Goal: Information Seeking & Learning: Find specific fact

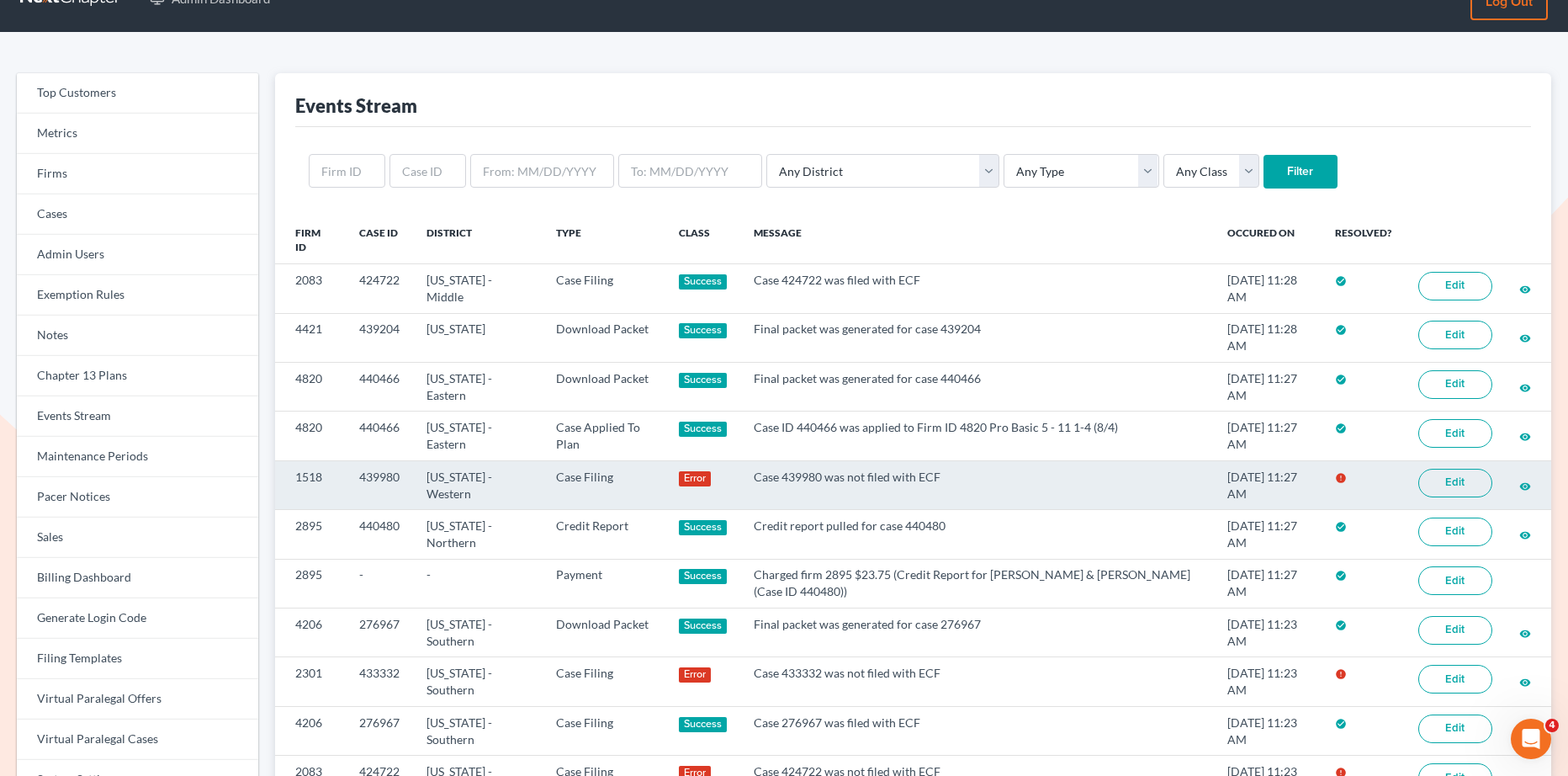
scroll to position [40, 0]
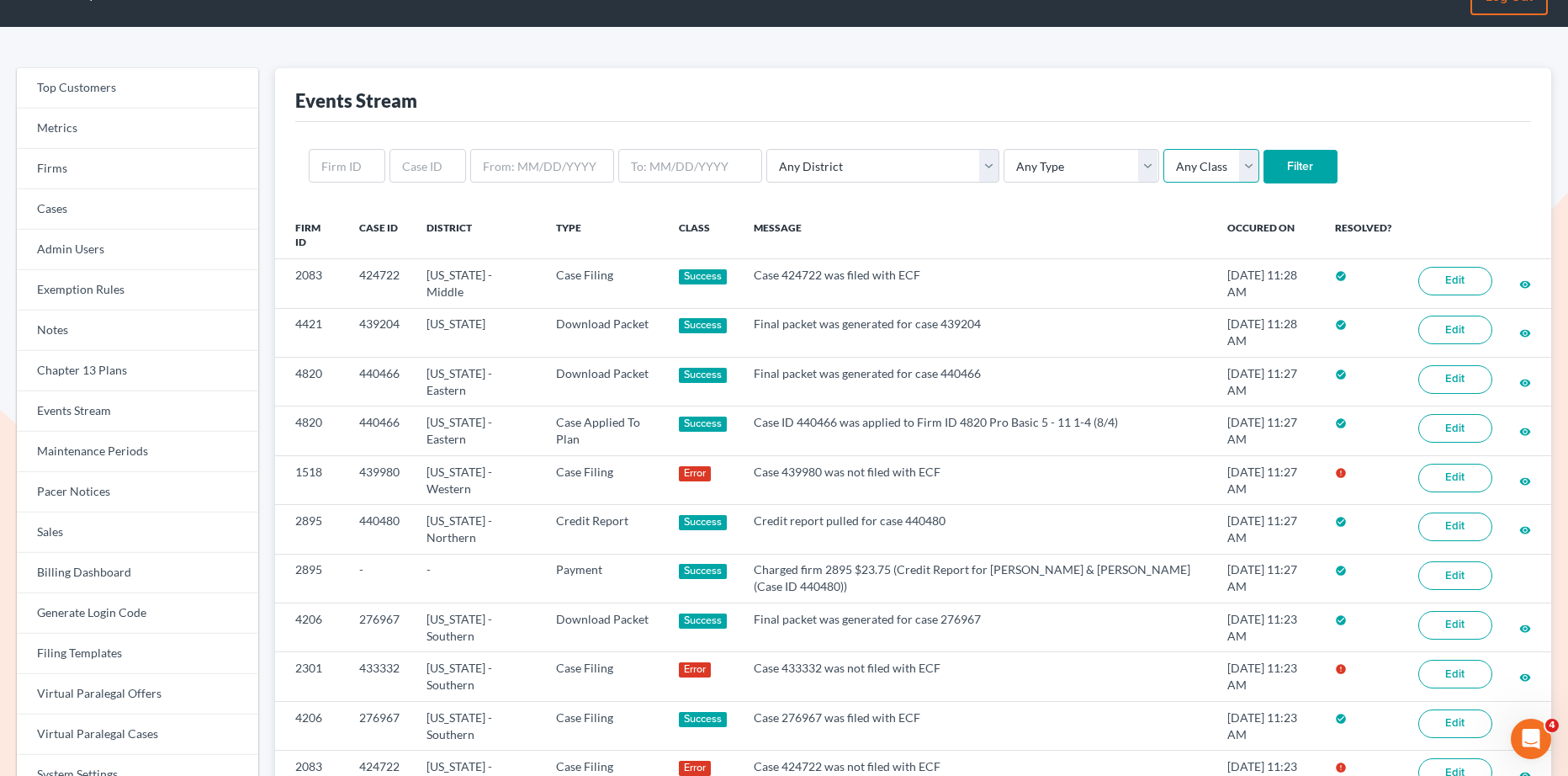
click at [1163, 153] on select "Any Class Success Error Info" at bounding box center [1211, 166] width 96 height 34
click at [1014, 165] on select "Any Type Case Applied To Plan Case Archive Case Duplicate Case Filing Chapter 1…" at bounding box center [1081, 166] width 155 height 34
select select "case_filing"
click at [1004, 149] on select "Any Type Case Applied To Plan Case Archive Case Duplicate Case Filing Chapter 1…" at bounding box center [1081, 166] width 155 height 34
click at [1264, 178] on input "Filter" at bounding box center [1300, 166] width 74 height 34
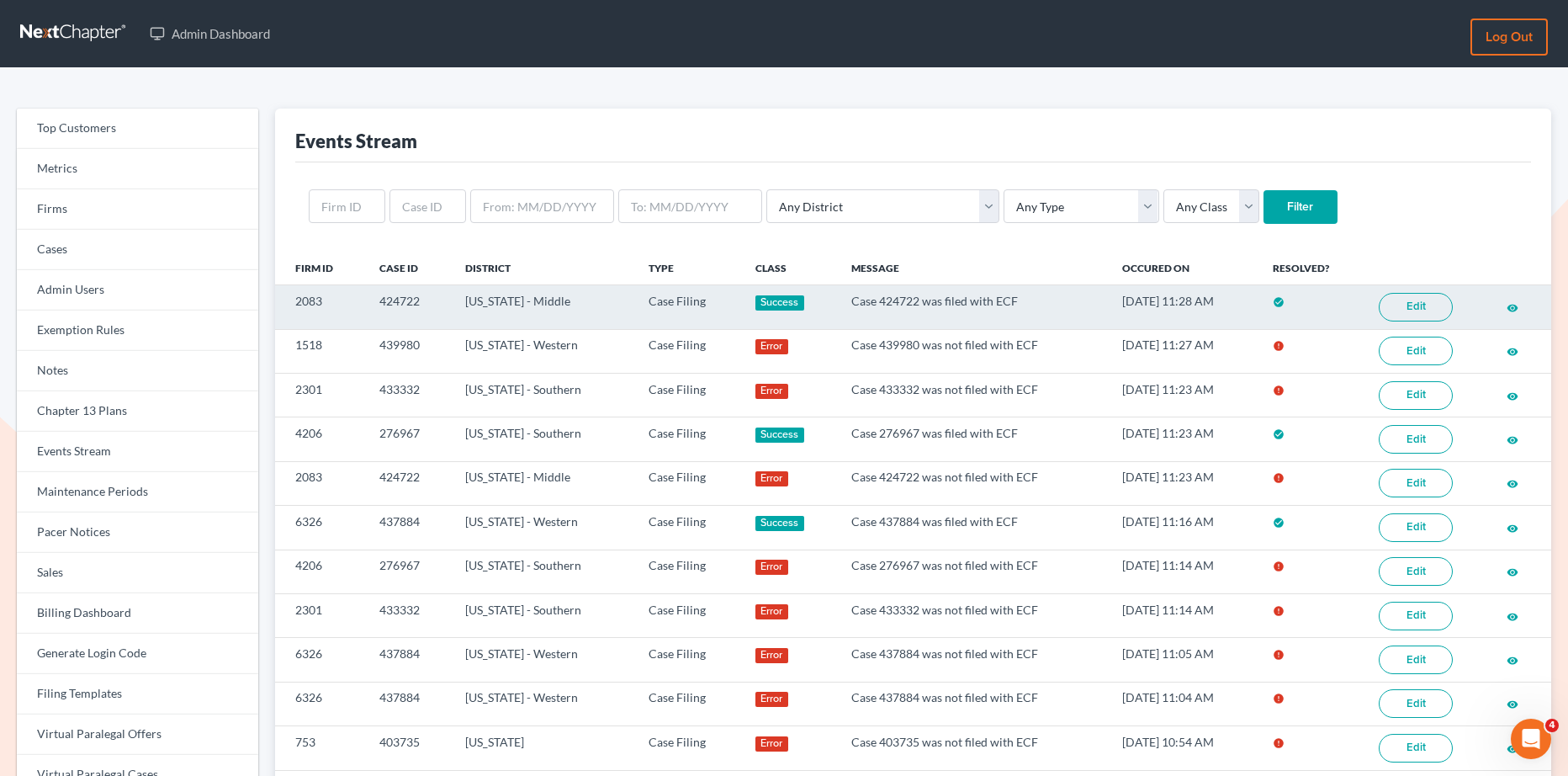
click at [1408, 319] on link "Edit" at bounding box center [1415, 307] width 74 height 28
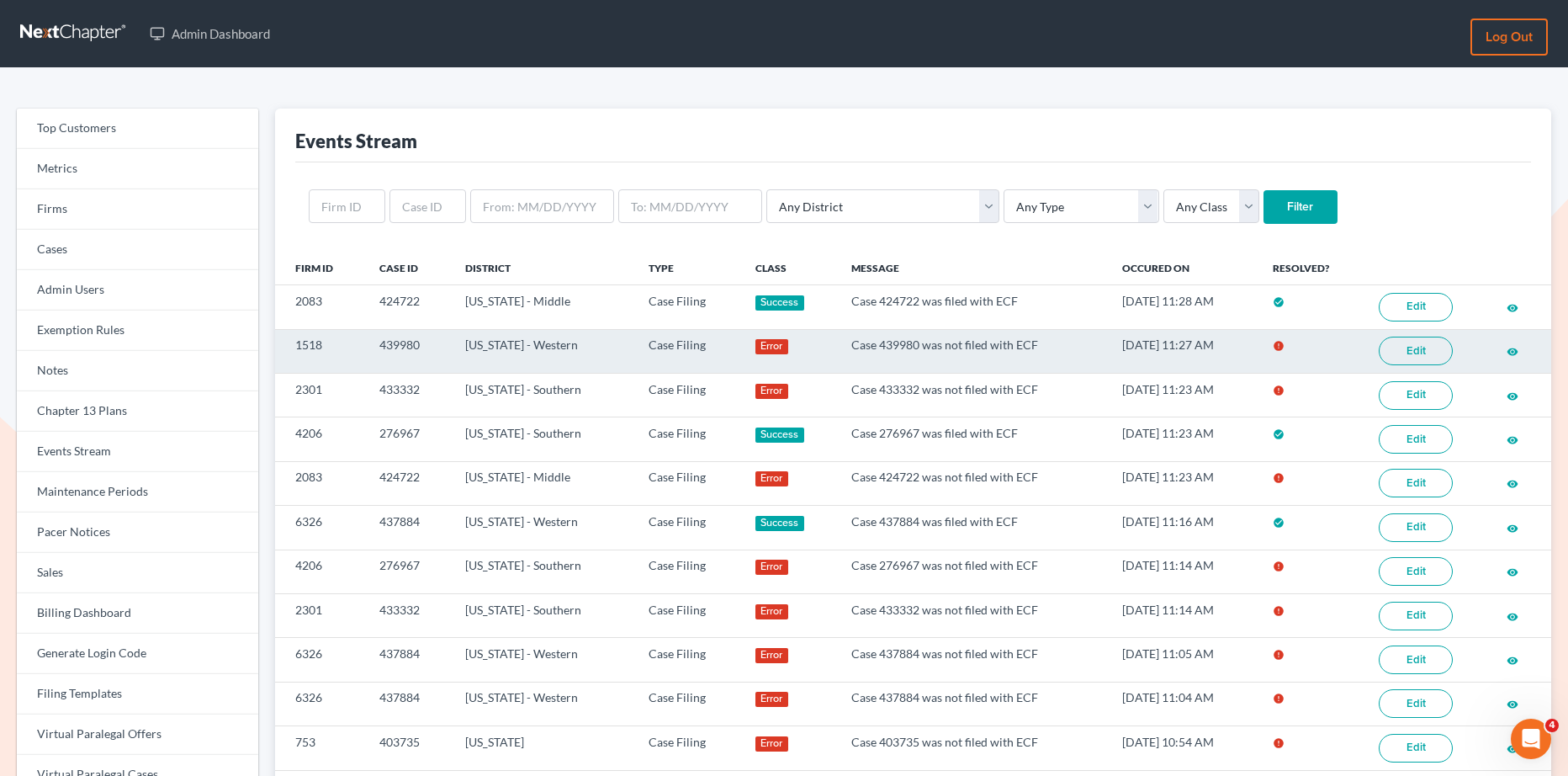
click at [1391, 352] on link "Edit" at bounding box center [1415, 350] width 74 height 28
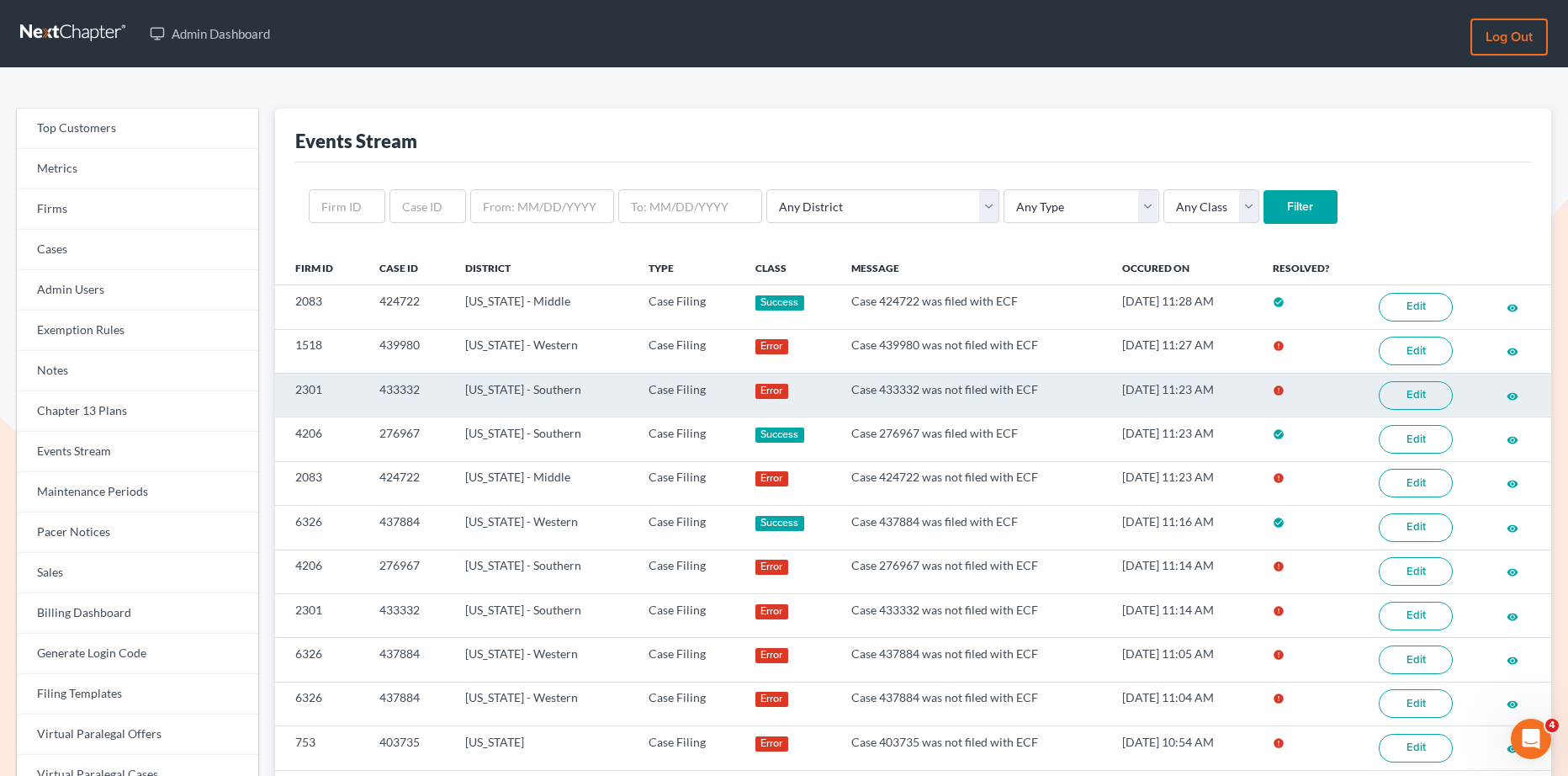
click at [1433, 388] on link "Edit" at bounding box center [1415, 396] width 74 height 28
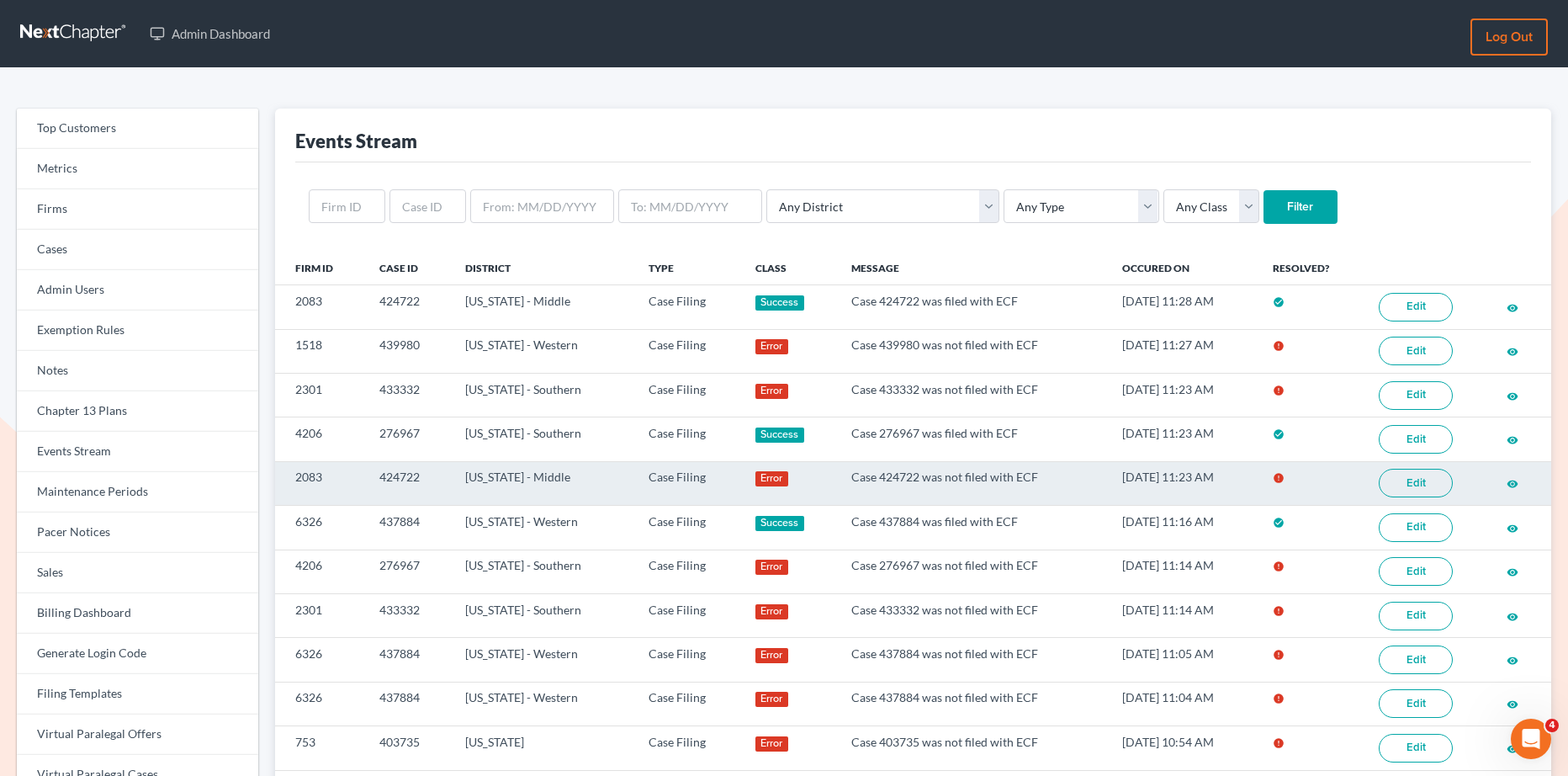
click at [1411, 495] on link "Edit" at bounding box center [1415, 483] width 74 height 28
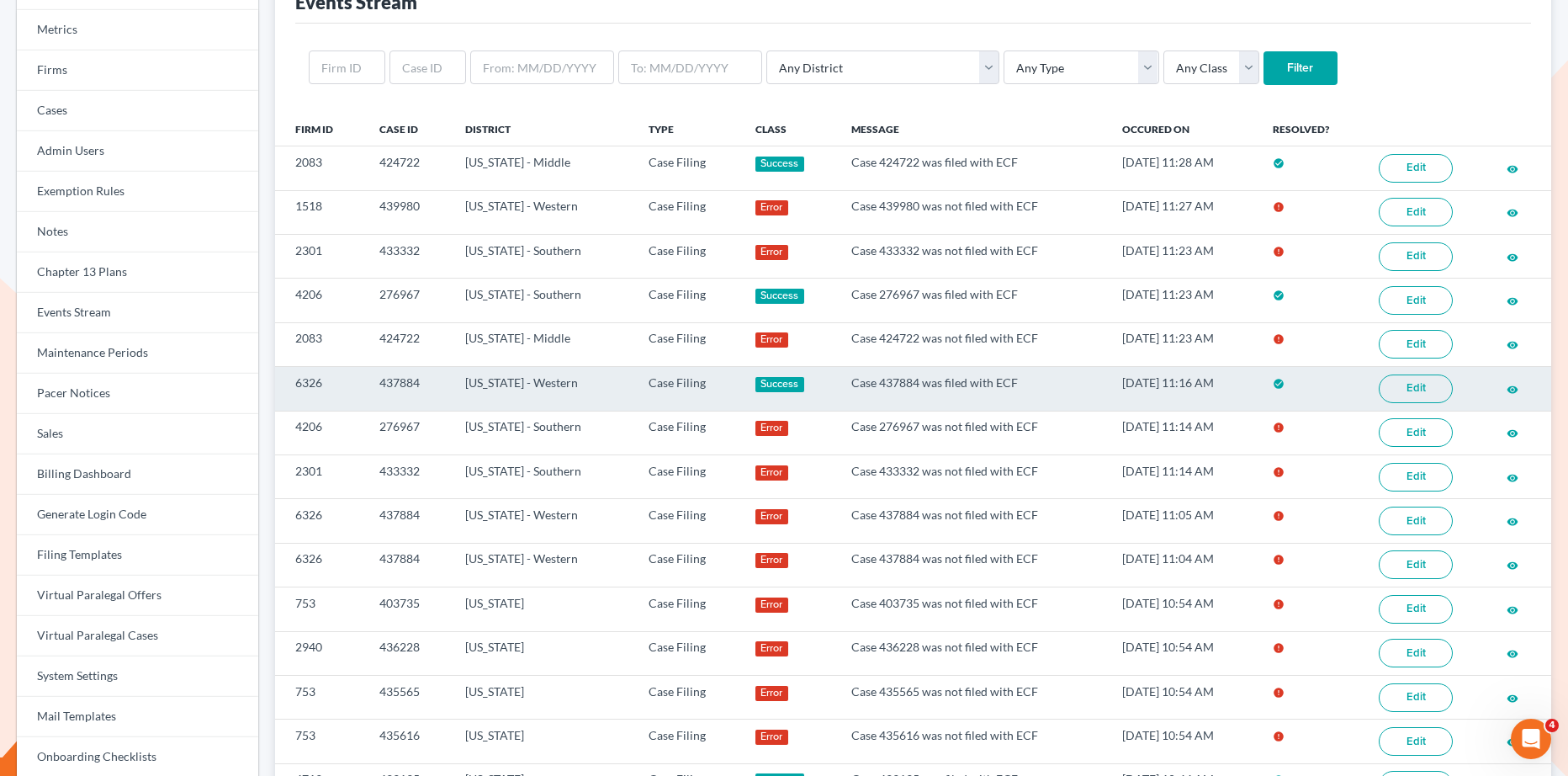
scroll to position [142, 0]
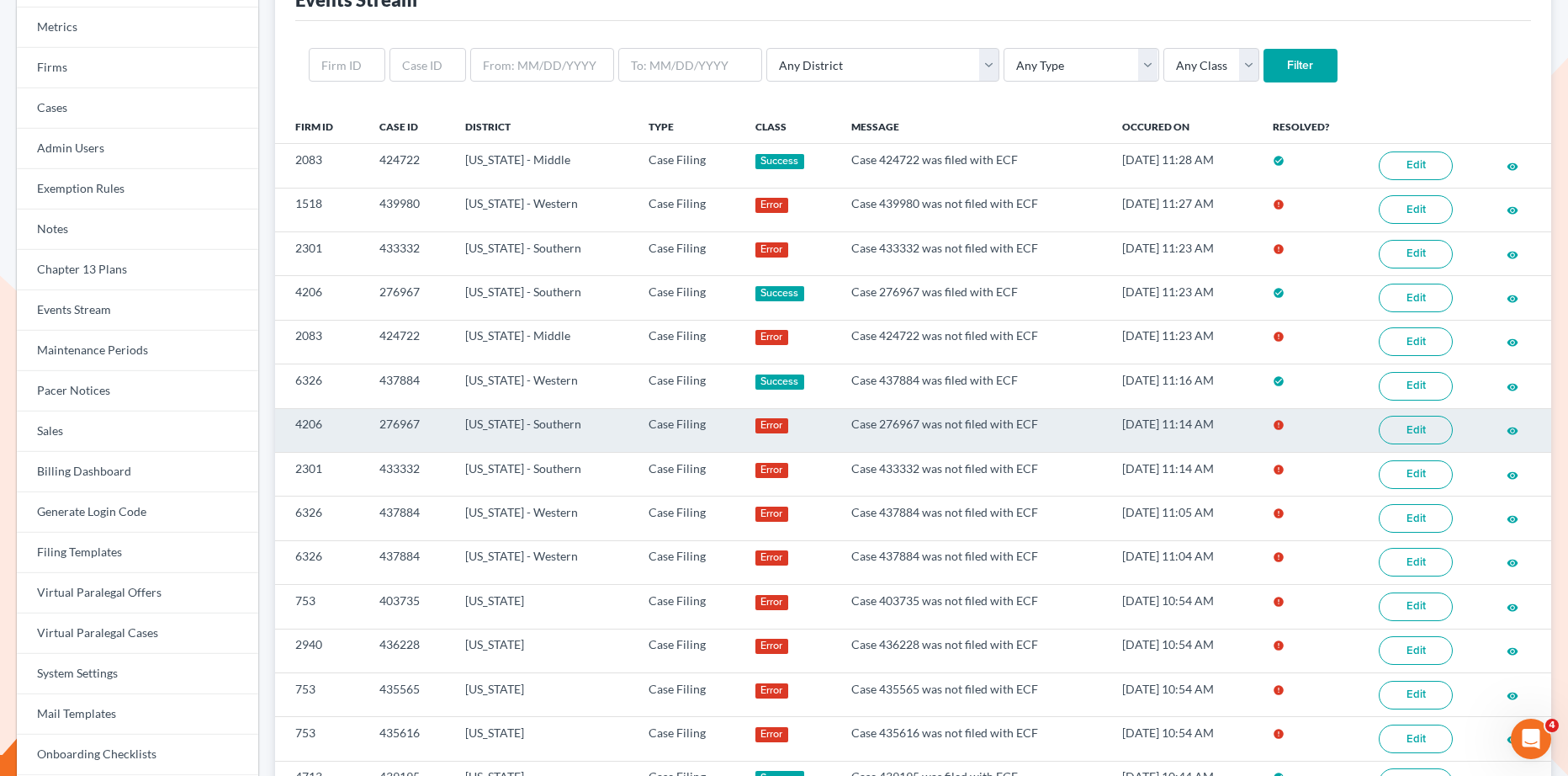
click at [1411, 443] on link "Edit" at bounding box center [1415, 430] width 74 height 28
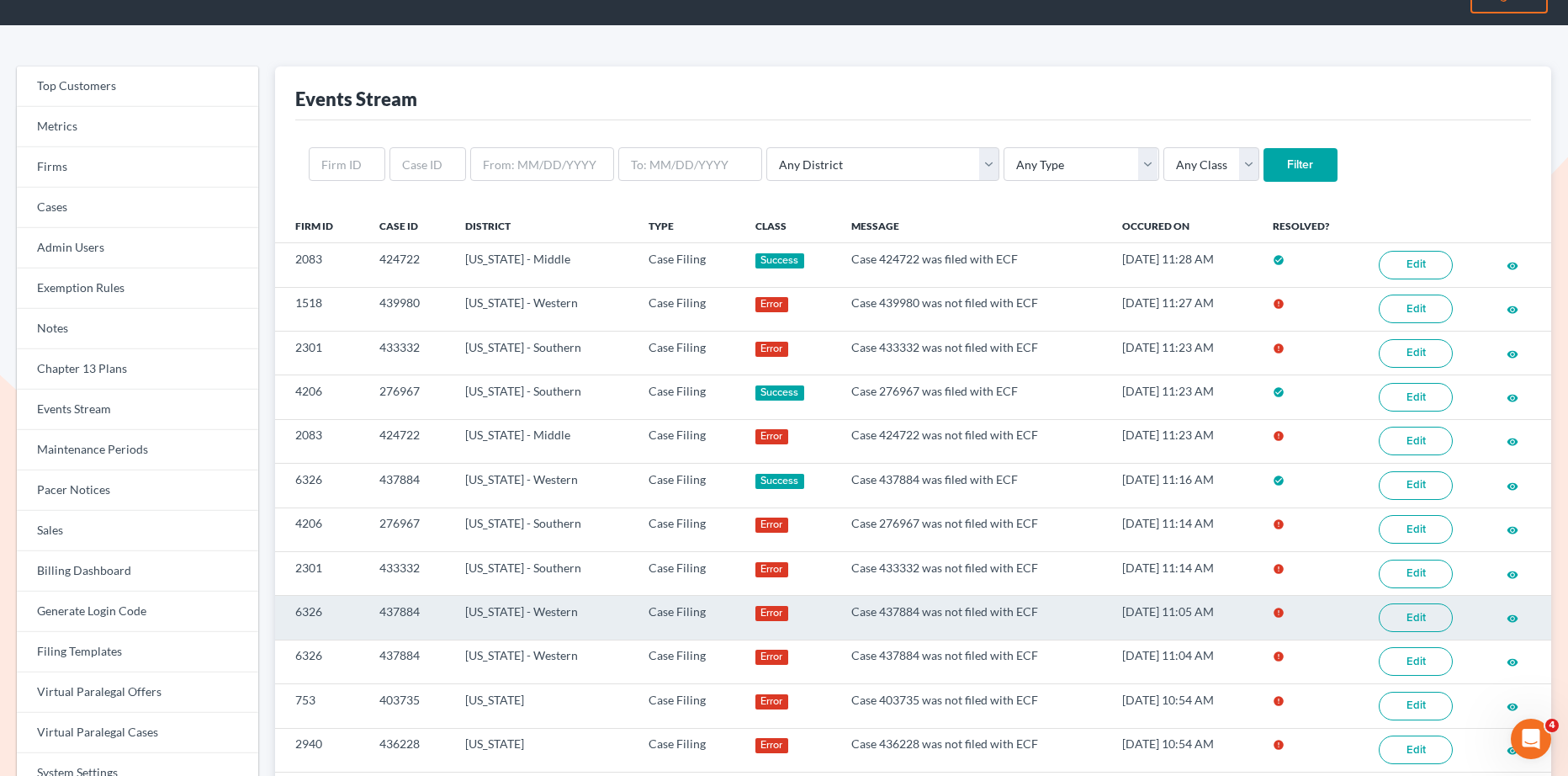
scroll to position [28, 0]
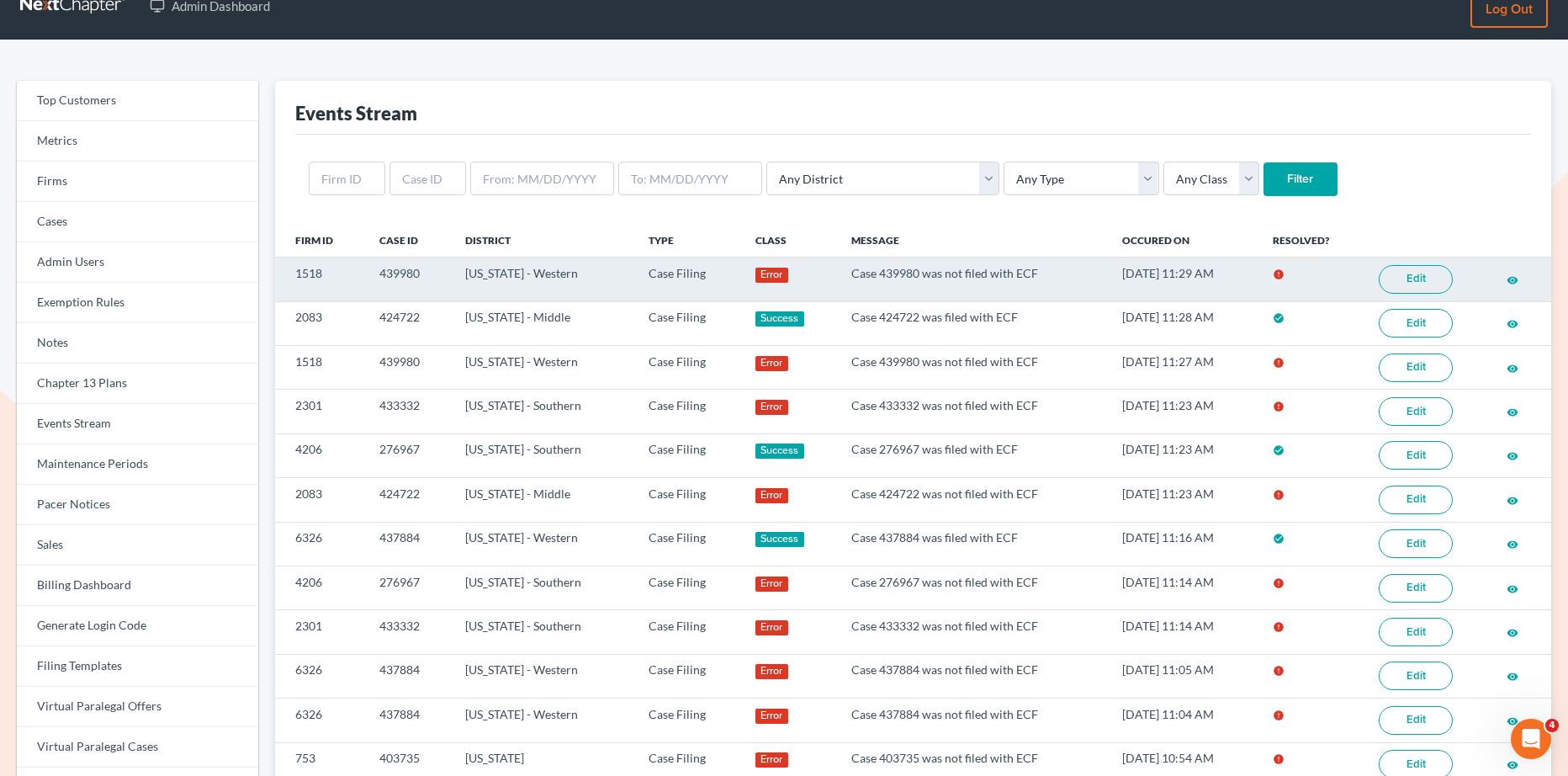
click at [1439, 281] on link "Edit" at bounding box center [1415, 279] width 74 height 28
click at [1403, 273] on link "Edit" at bounding box center [1415, 279] width 74 height 28
click at [1421, 282] on link "Edit" at bounding box center [1415, 279] width 74 height 28
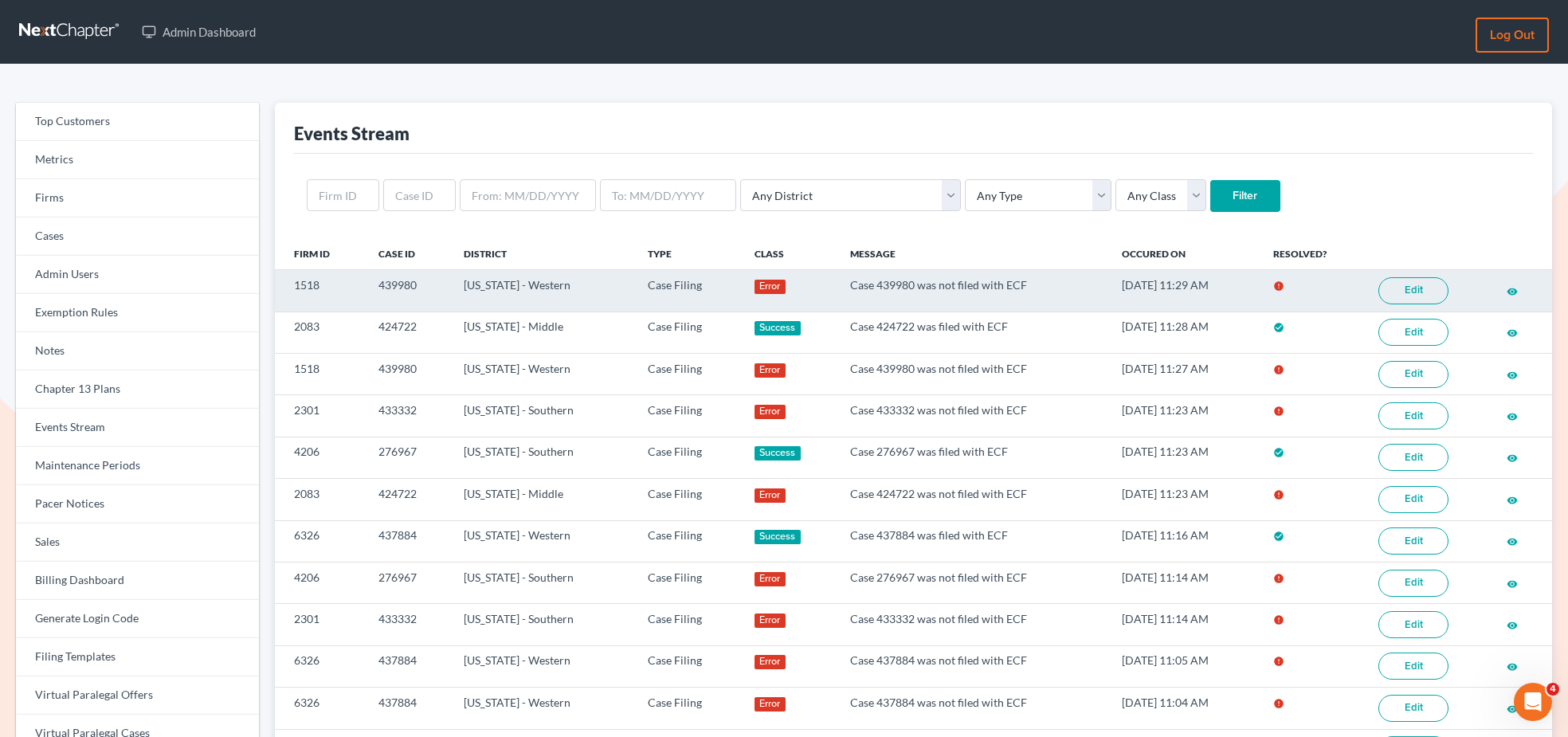
click at [1430, 297] on link "Edit" at bounding box center [1413, 291] width 70 height 27
click at [1408, 288] on link "Edit" at bounding box center [1413, 291] width 70 height 27
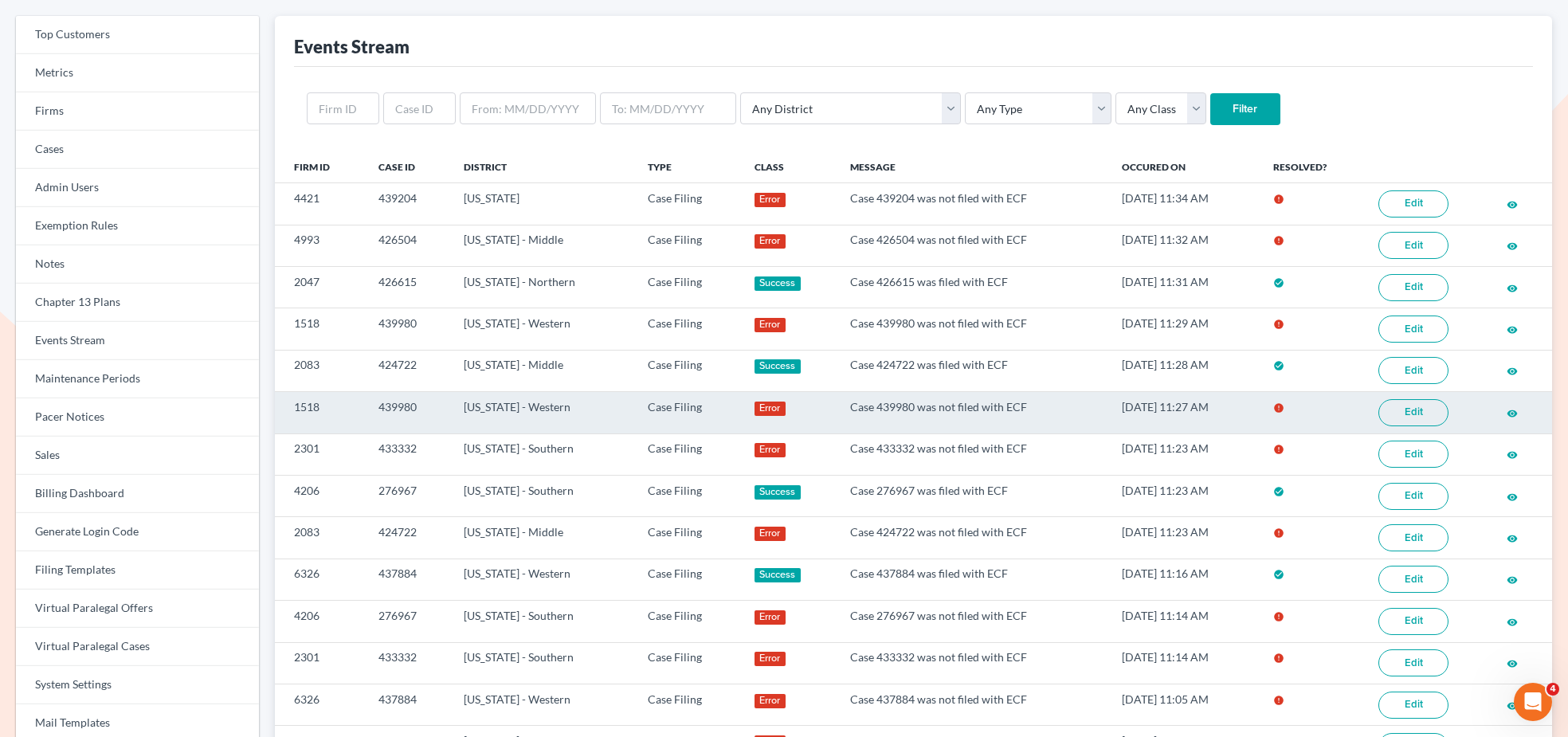
scroll to position [145, 0]
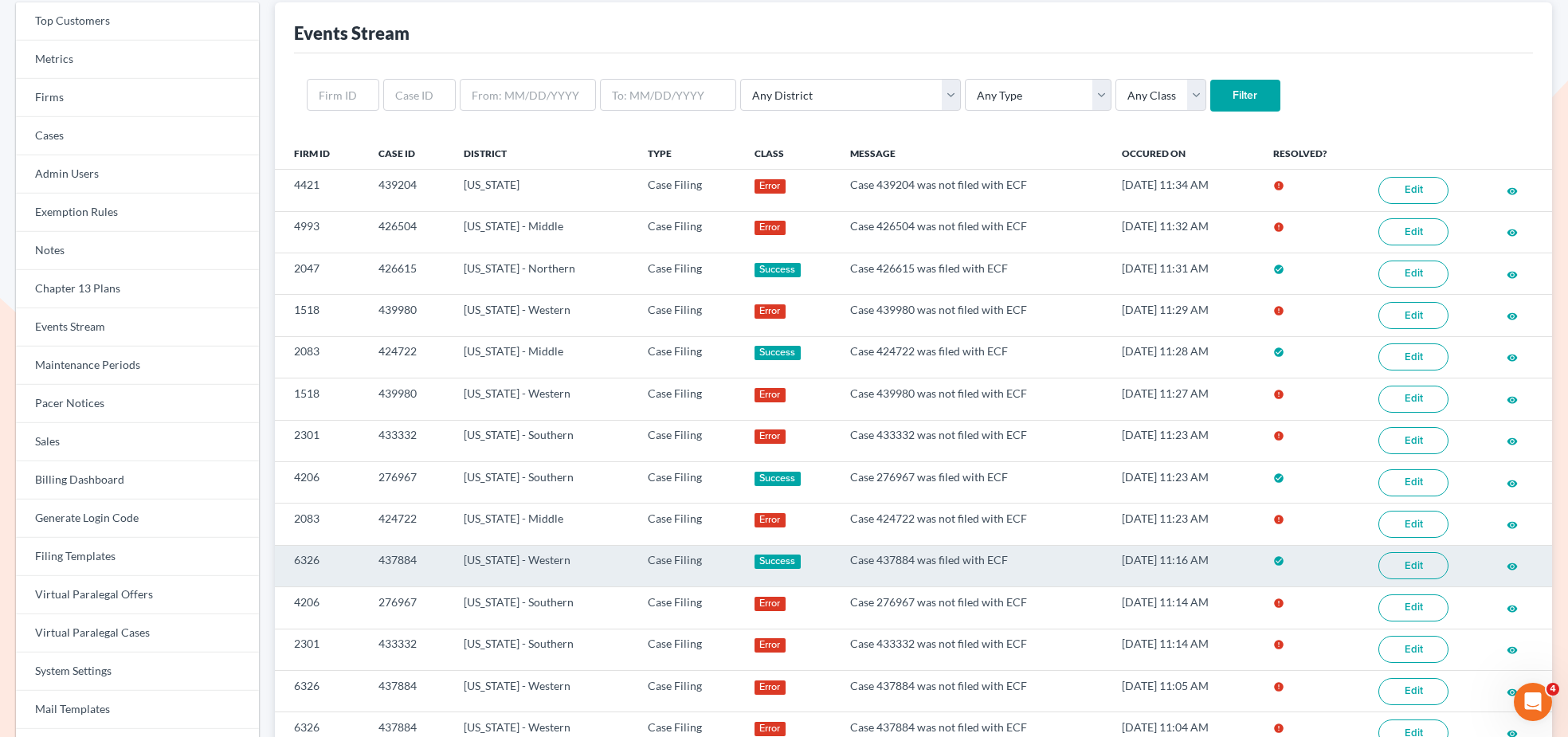
scroll to position [100, 0]
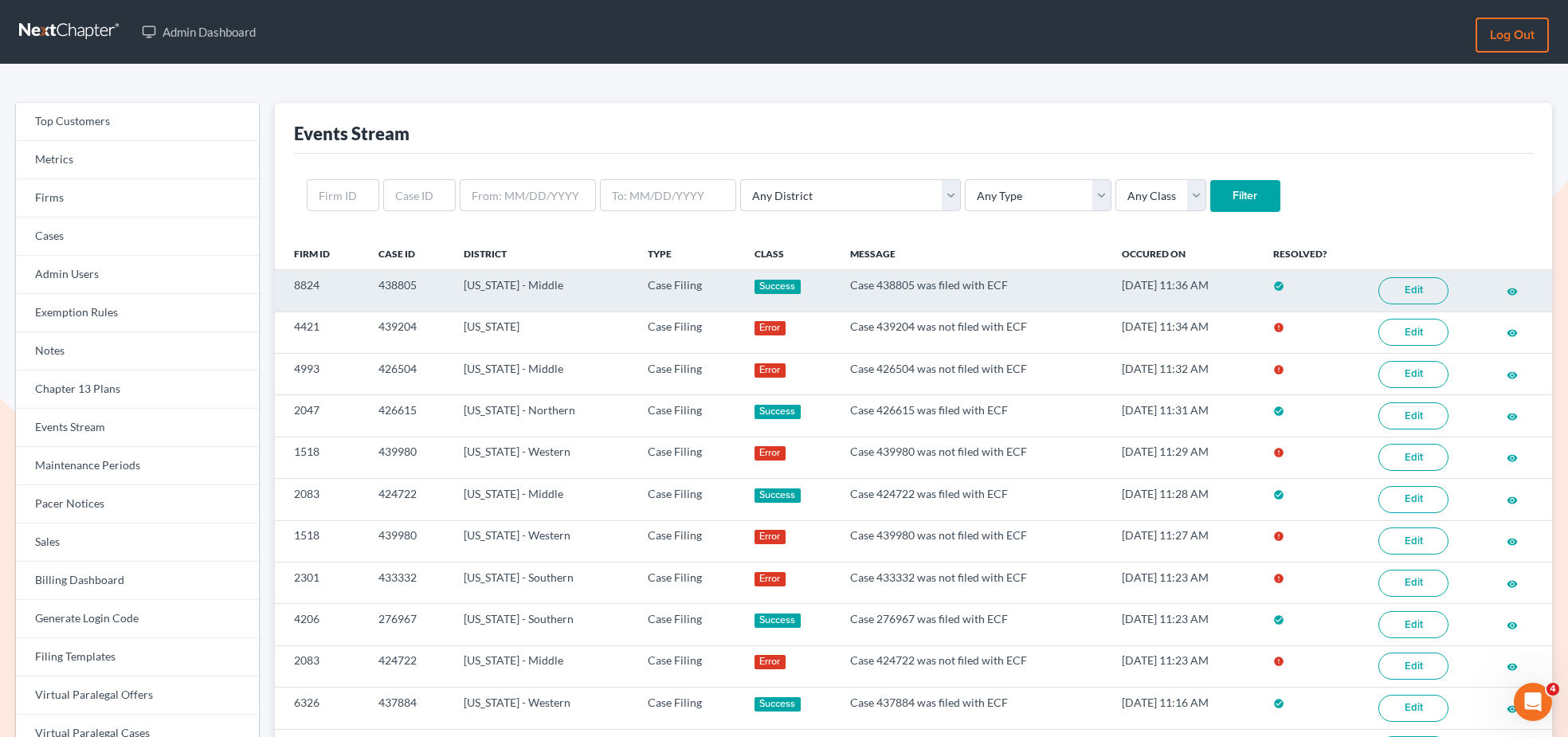
click at [1427, 298] on link "Edit" at bounding box center [1413, 291] width 70 height 27
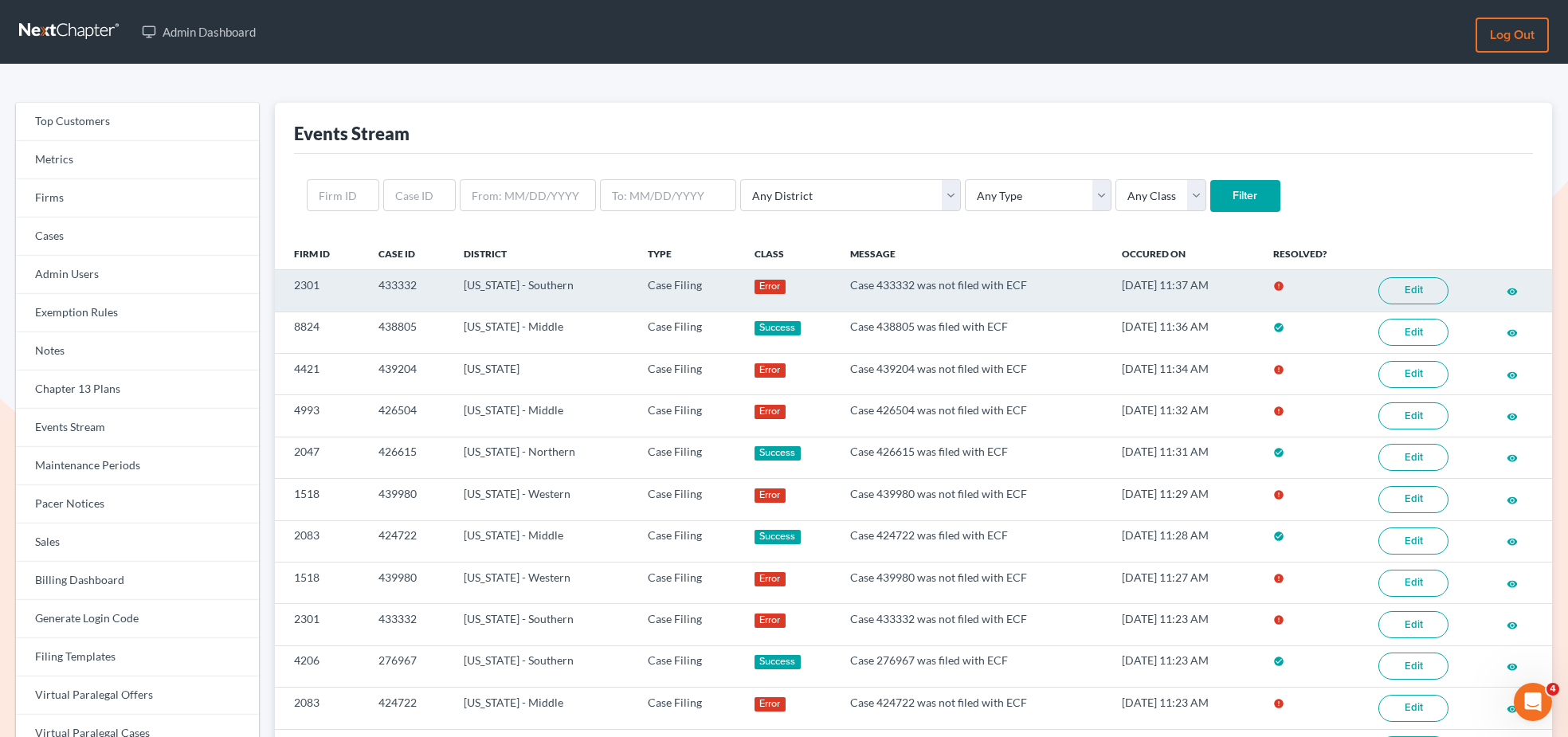
click at [1411, 294] on link "Edit" at bounding box center [1413, 291] width 70 height 27
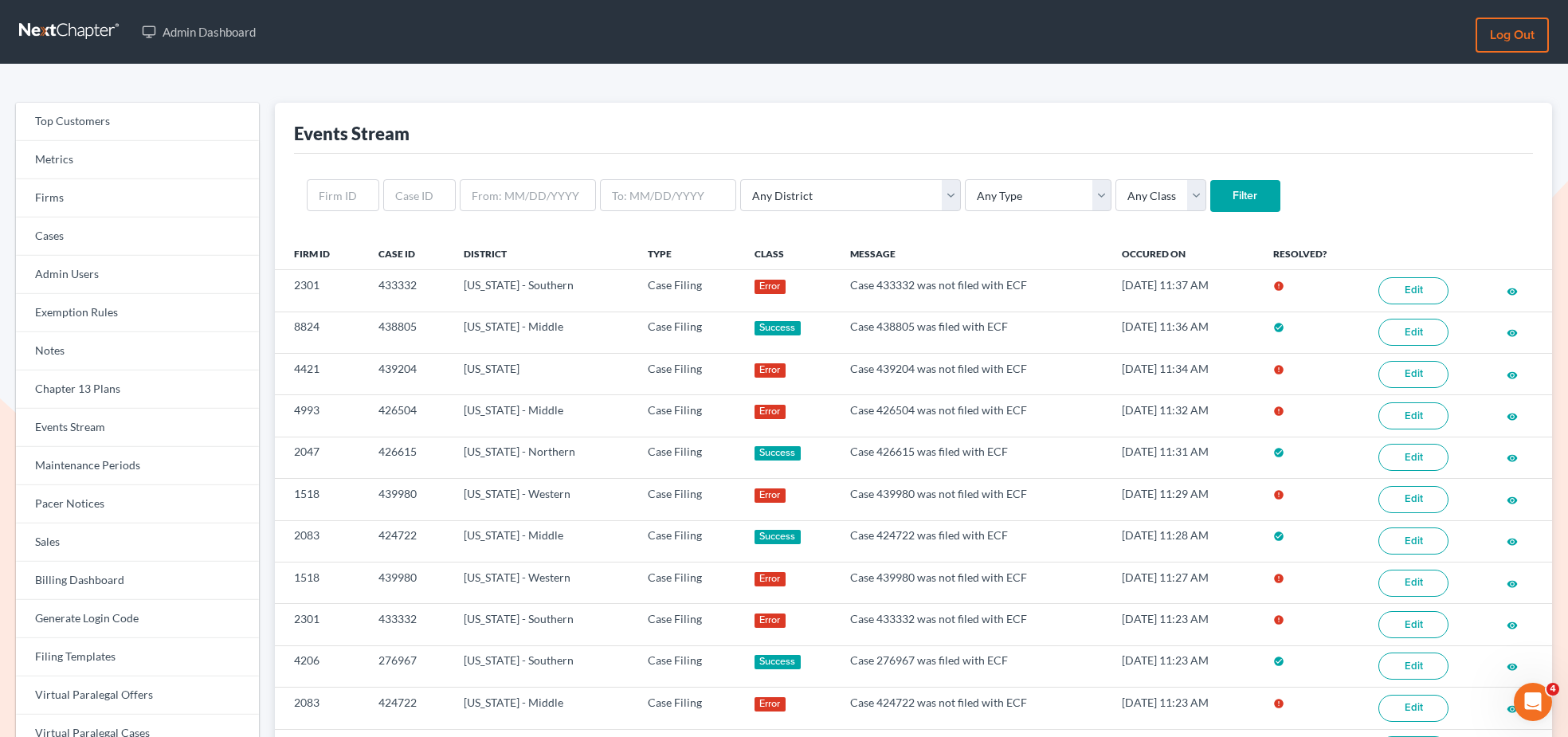
click at [940, 213] on div "Any District Alabama - Middle Alabama - Northern Alabama - Southern Alaska Ariz…" at bounding box center [913, 196] width 1239 height 84
click at [965, 201] on select "Any Type Case Applied To Plan Case Archive Case Duplicate Case Filing Chapter 1…" at bounding box center [1038, 196] width 147 height 32
click at [784, 204] on select "Any District Alabama - Middle Alabama - Northern Alabama - Southern Alaska Ariz…" at bounding box center [850, 196] width 221 height 32
select select "51"
click at [740, 180] on select "Any District Alabama - Middle Alabama - Northern Alabama - Southern Alaska Ariz…" at bounding box center [850, 196] width 221 height 32
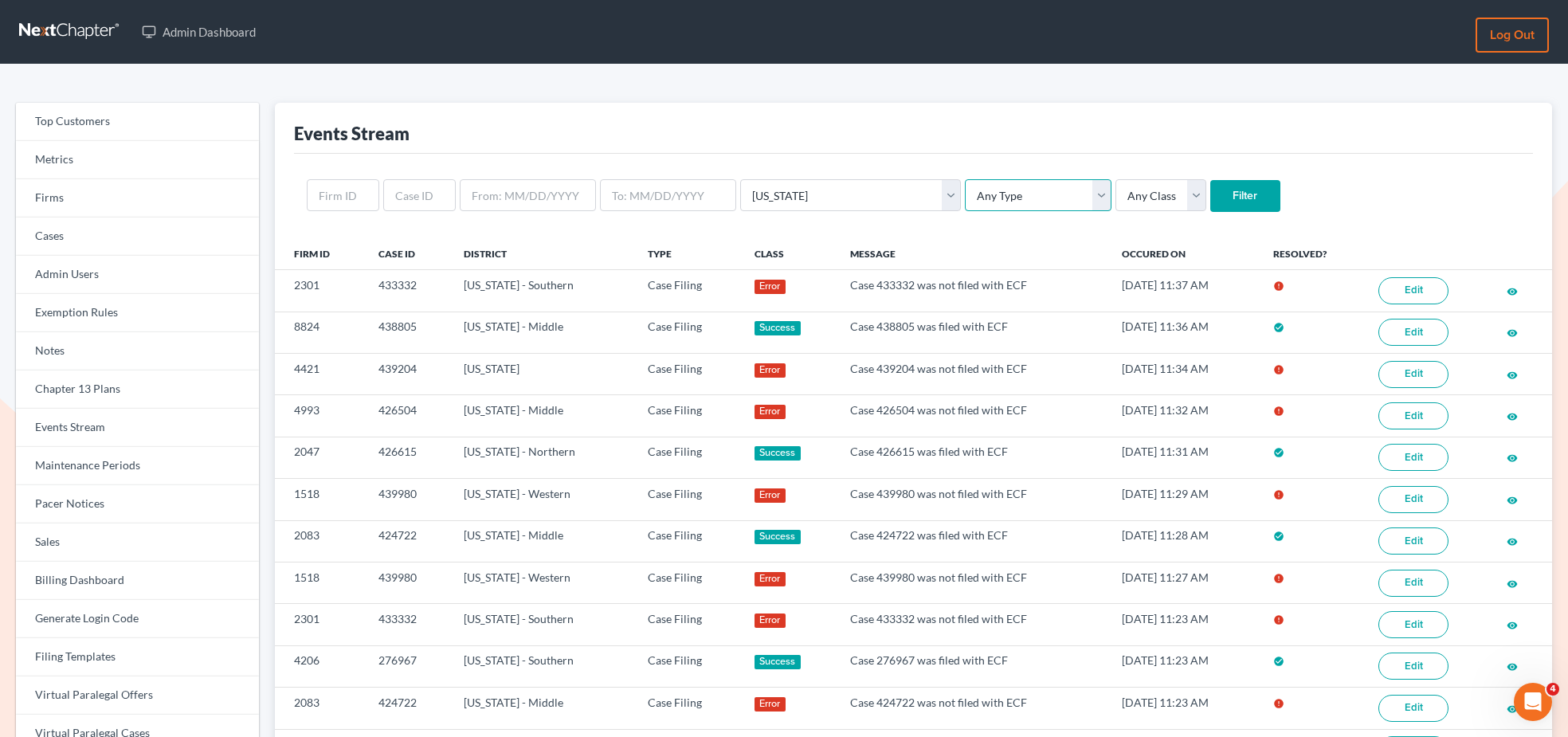
click at [999, 195] on select "Any Type Case Applied To Plan Case Archive Case Duplicate Case Filing Chapter 1…" at bounding box center [1038, 196] width 147 height 32
select select "case_filing"
click at [965, 180] on select "Any Type Case Applied To Plan Case Archive Case Duplicate Case Filing Chapter 1…" at bounding box center [1038, 196] width 147 height 32
click at [1210, 198] on input "Filter" at bounding box center [1245, 196] width 70 height 32
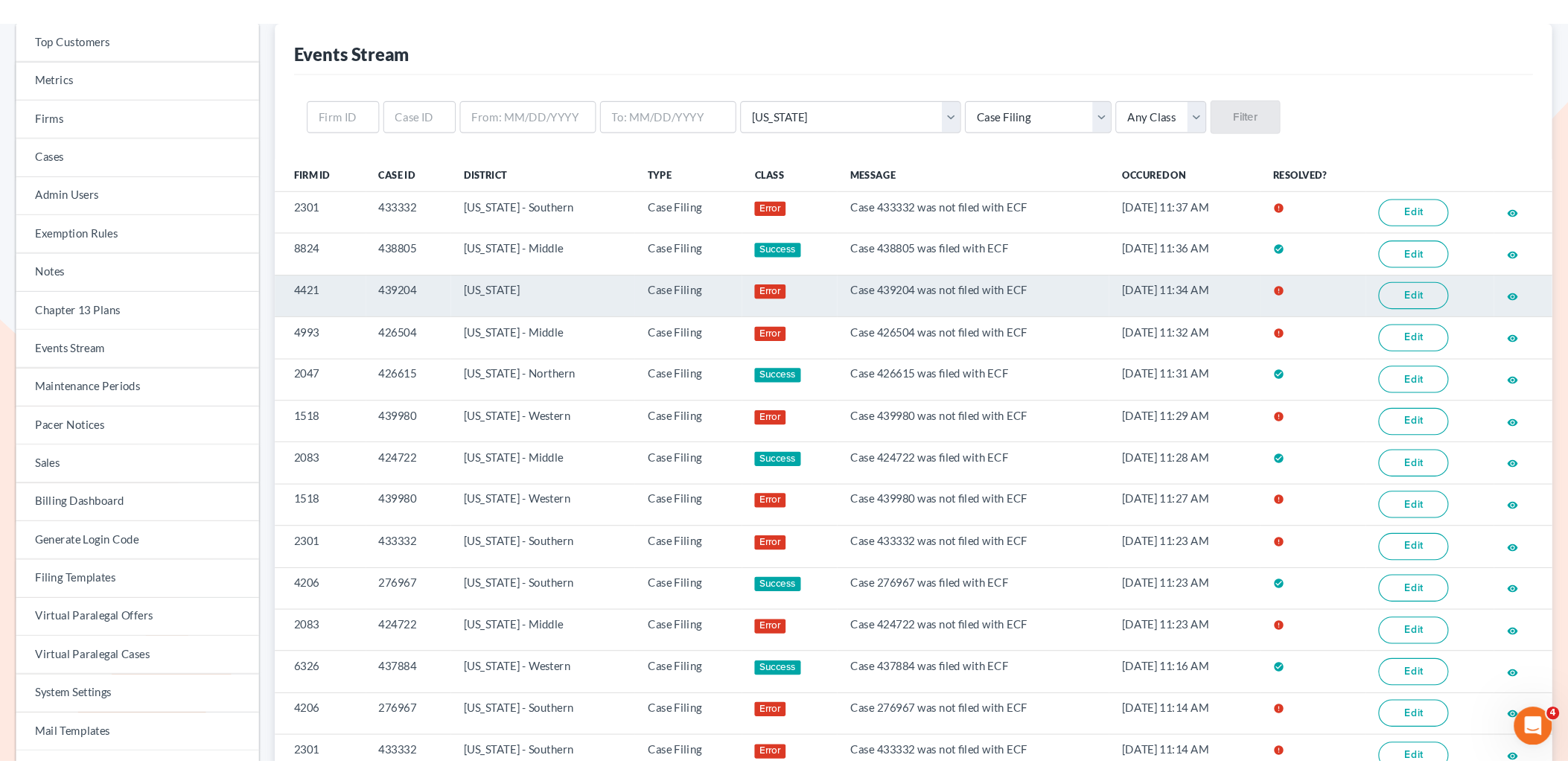
scroll to position [96, 0]
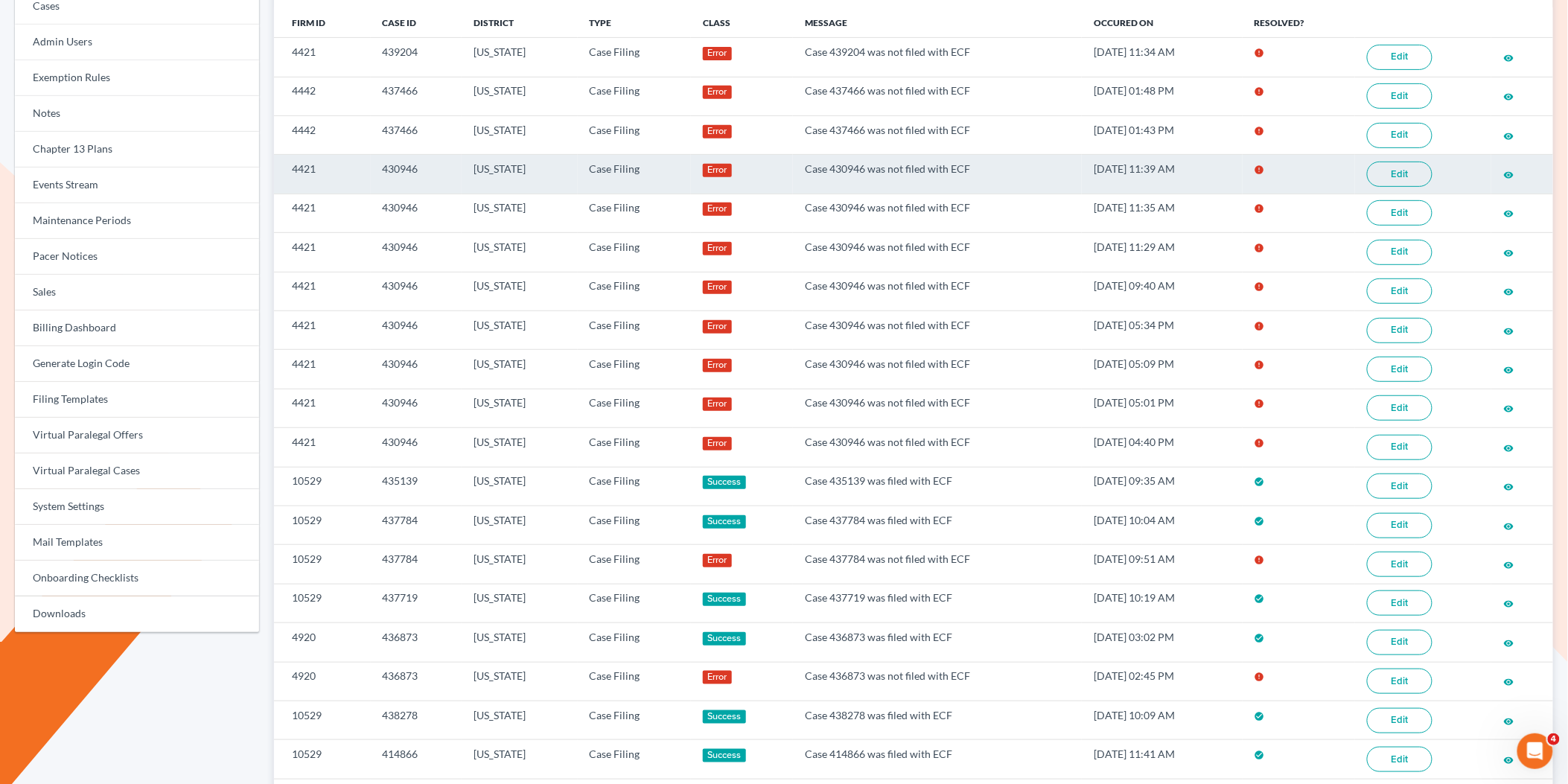
scroll to position [497, 0]
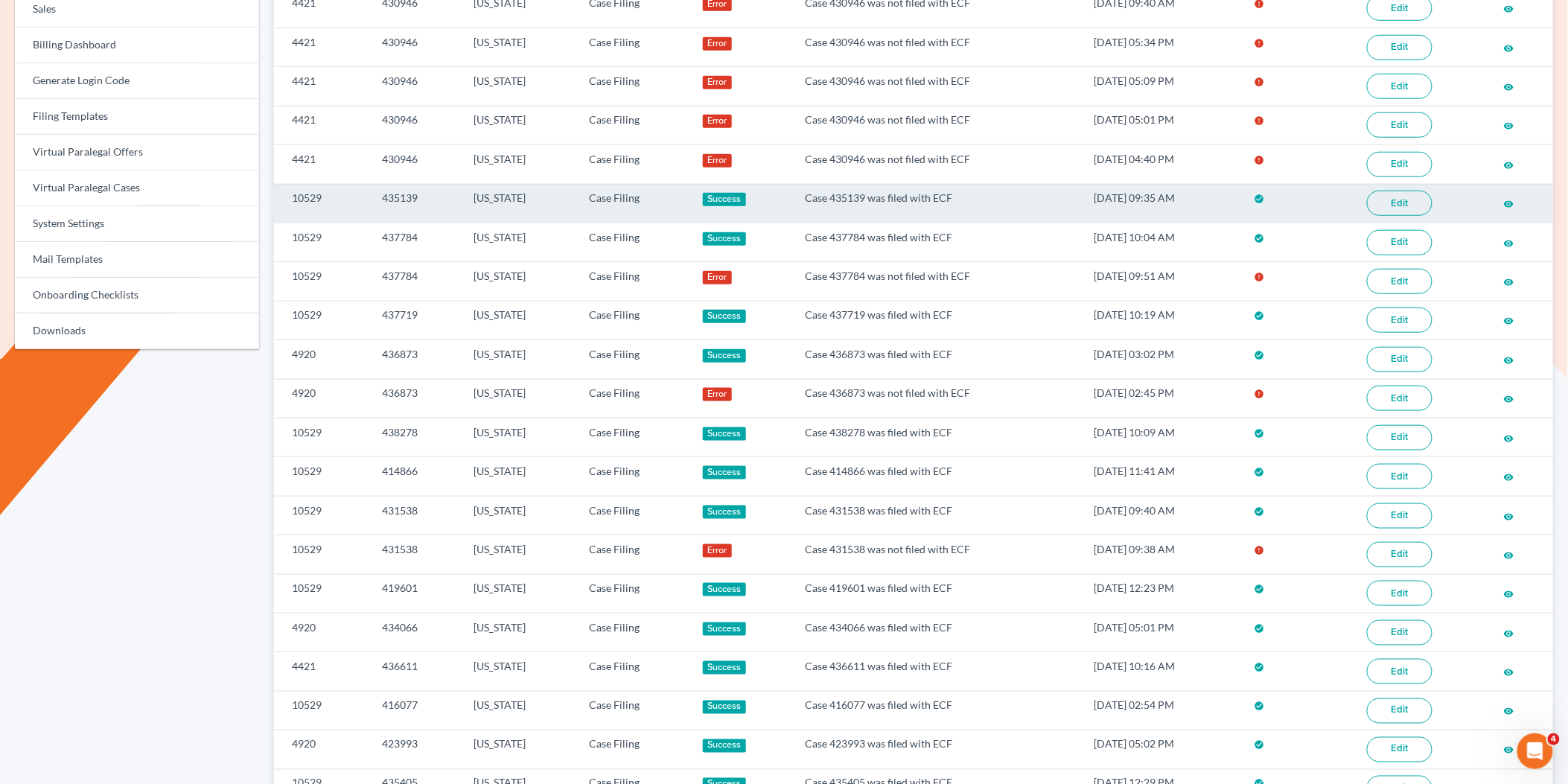
click at [1385, 213] on link "Edit" at bounding box center [1399, 203] width 66 height 25
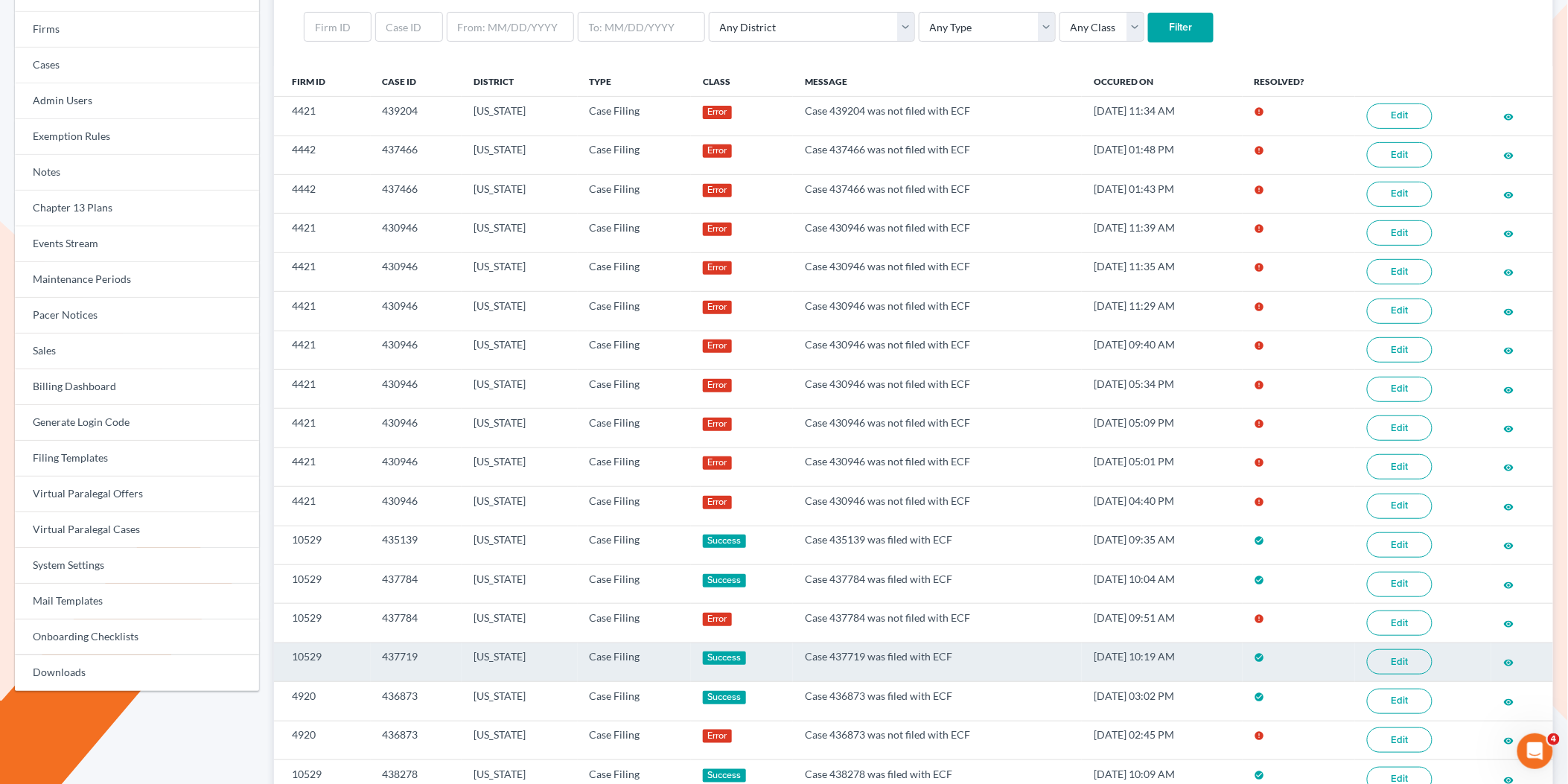
scroll to position [150, 0]
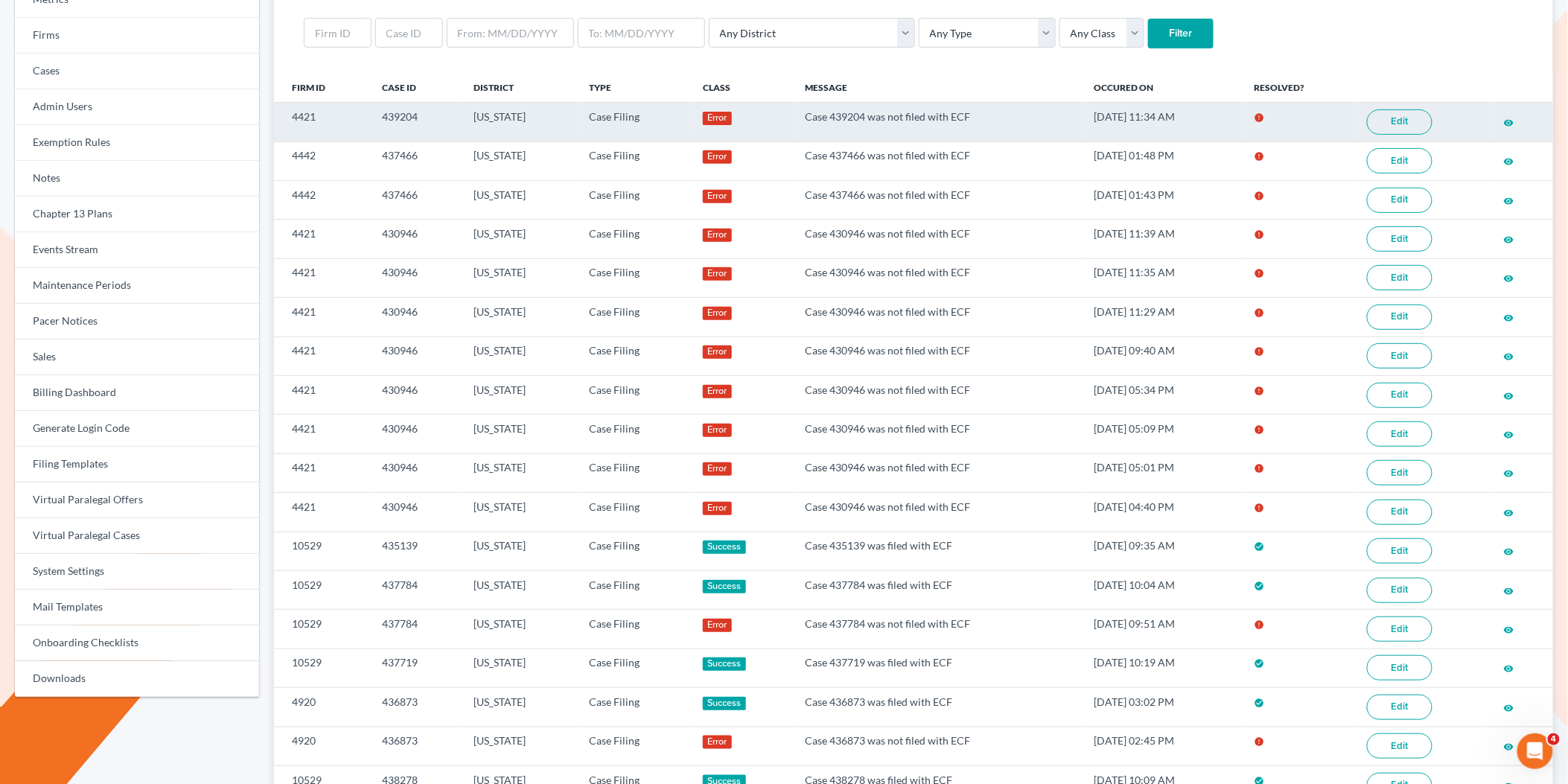
click at [1389, 126] on link "Edit" at bounding box center [1399, 122] width 66 height 25
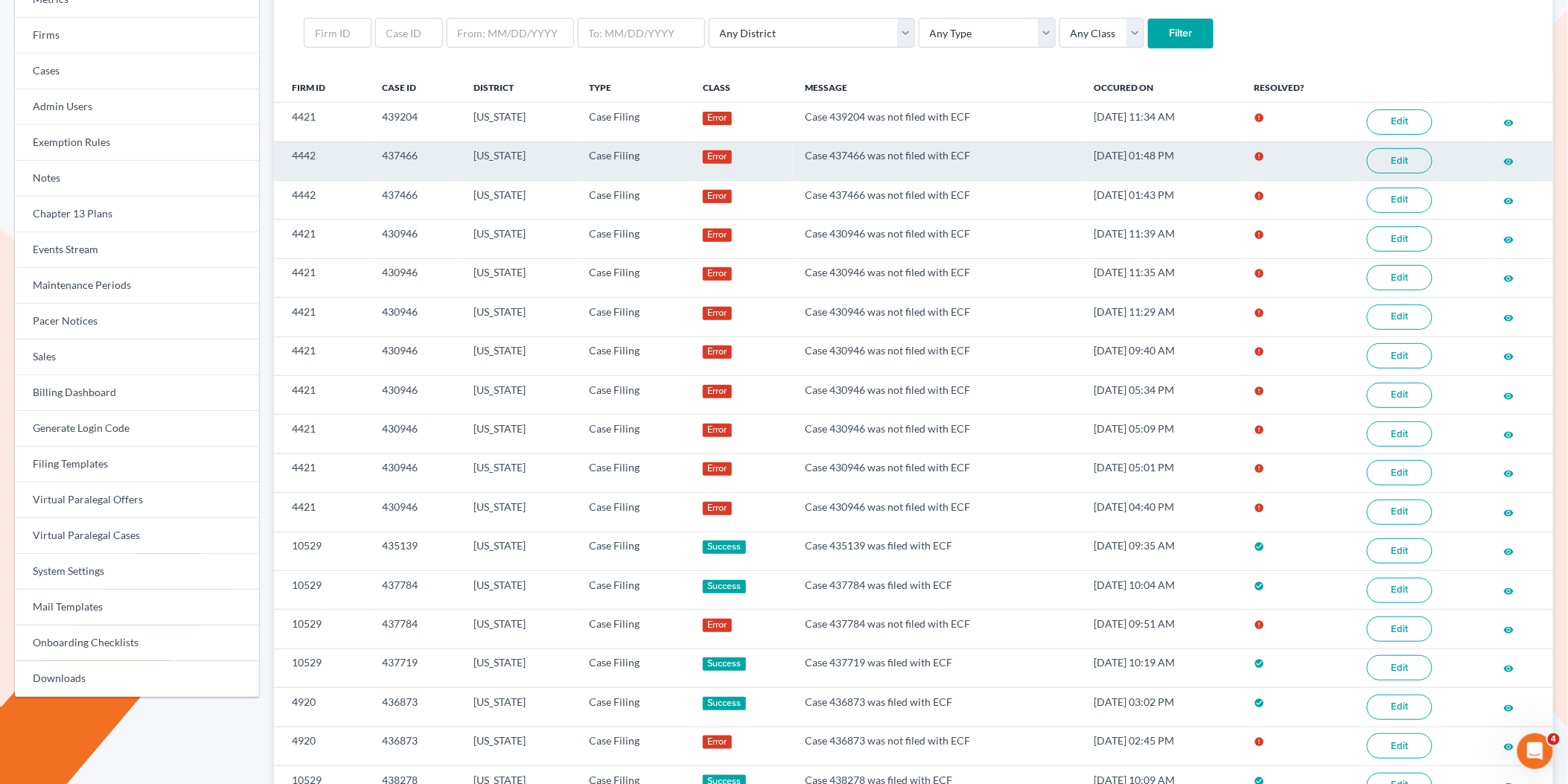
click at [1401, 158] on link "Edit" at bounding box center [1399, 160] width 66 height 25
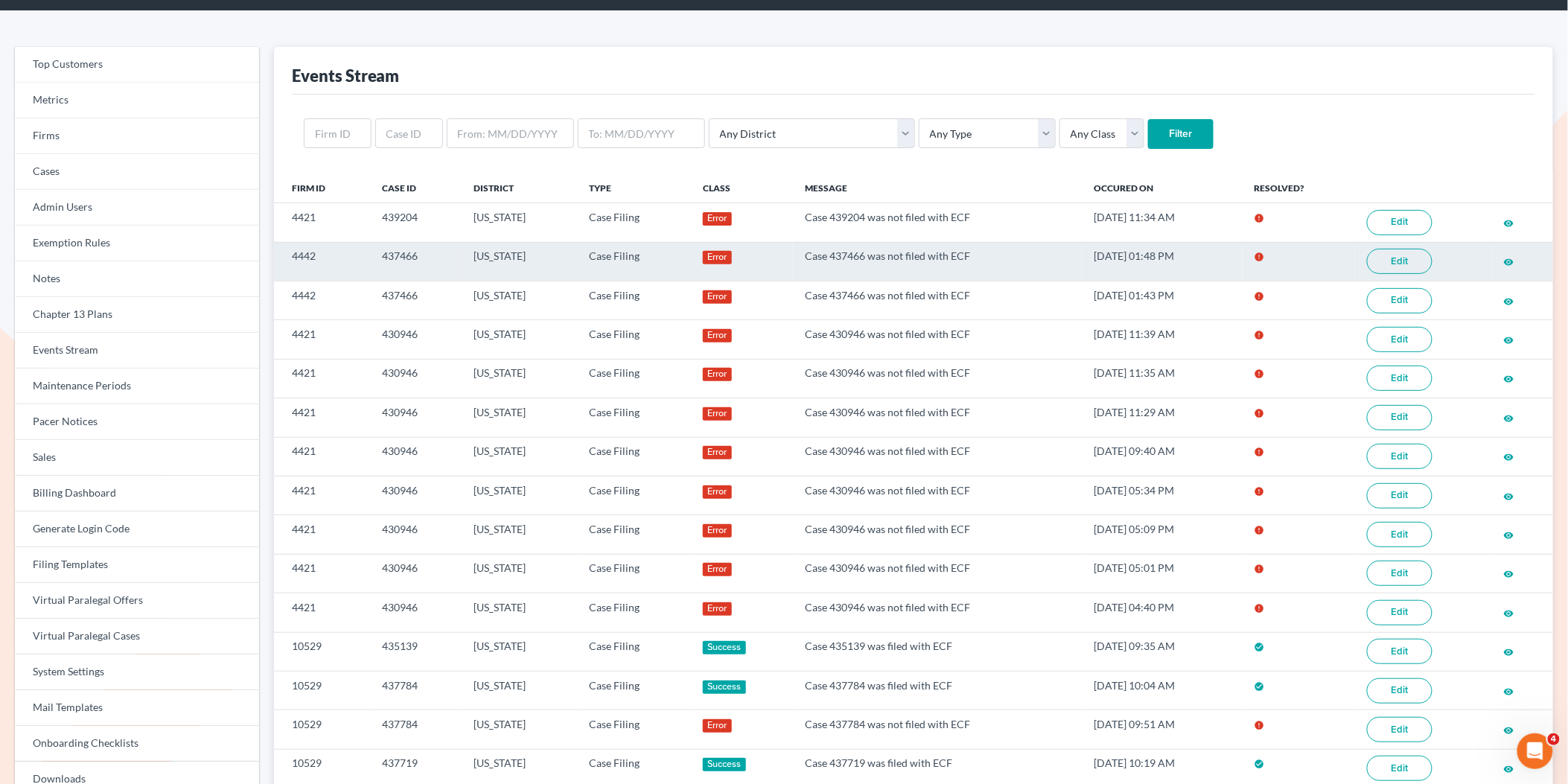
scroll to position [39, 0]
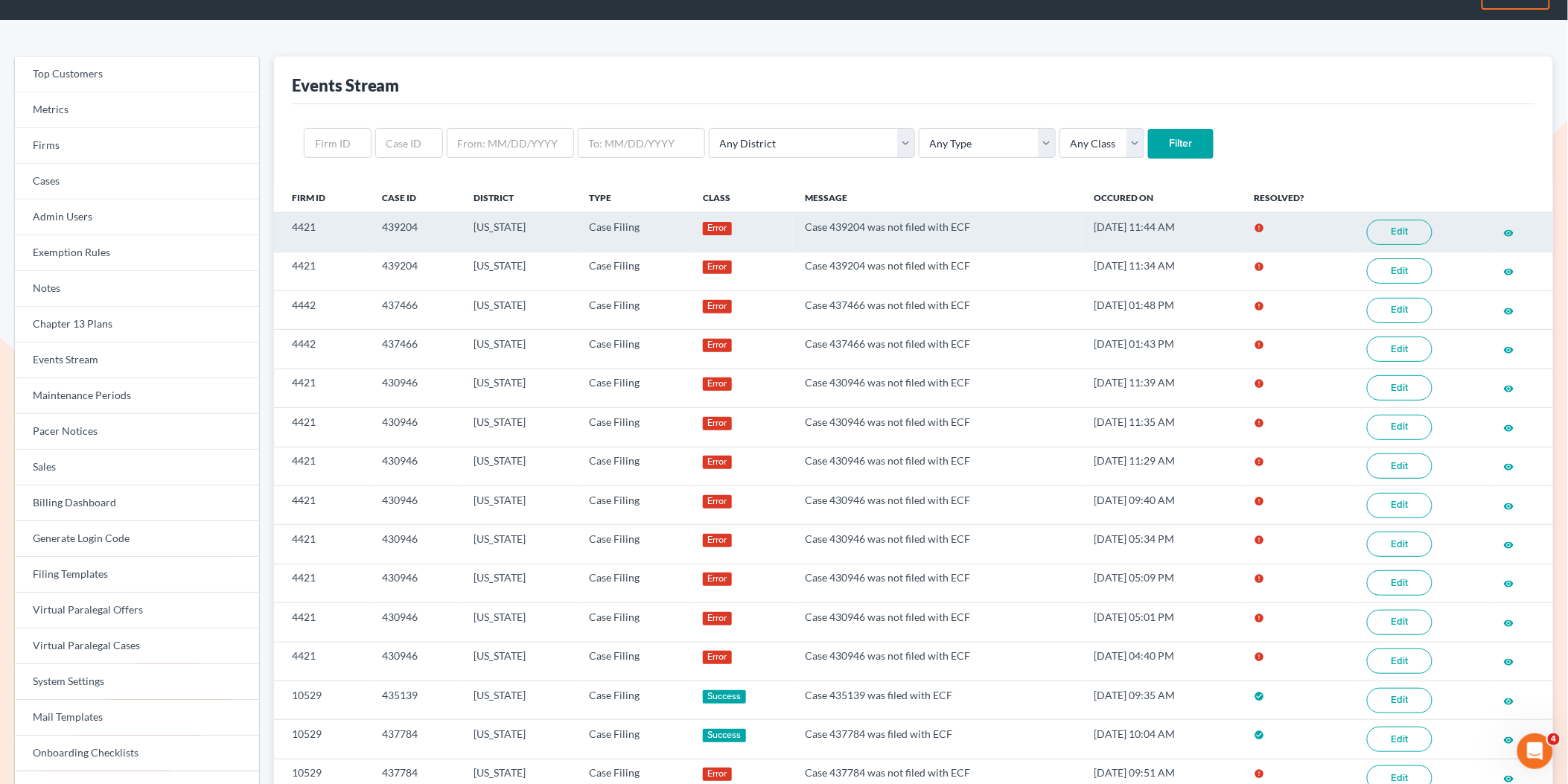
click at [1416, 234] on link "Edit" at bounding box center [1399, 232] width 66 height 25
click at [1413, 233] on link "Edit" at bounding box center [1399, 232] width 66 height 25
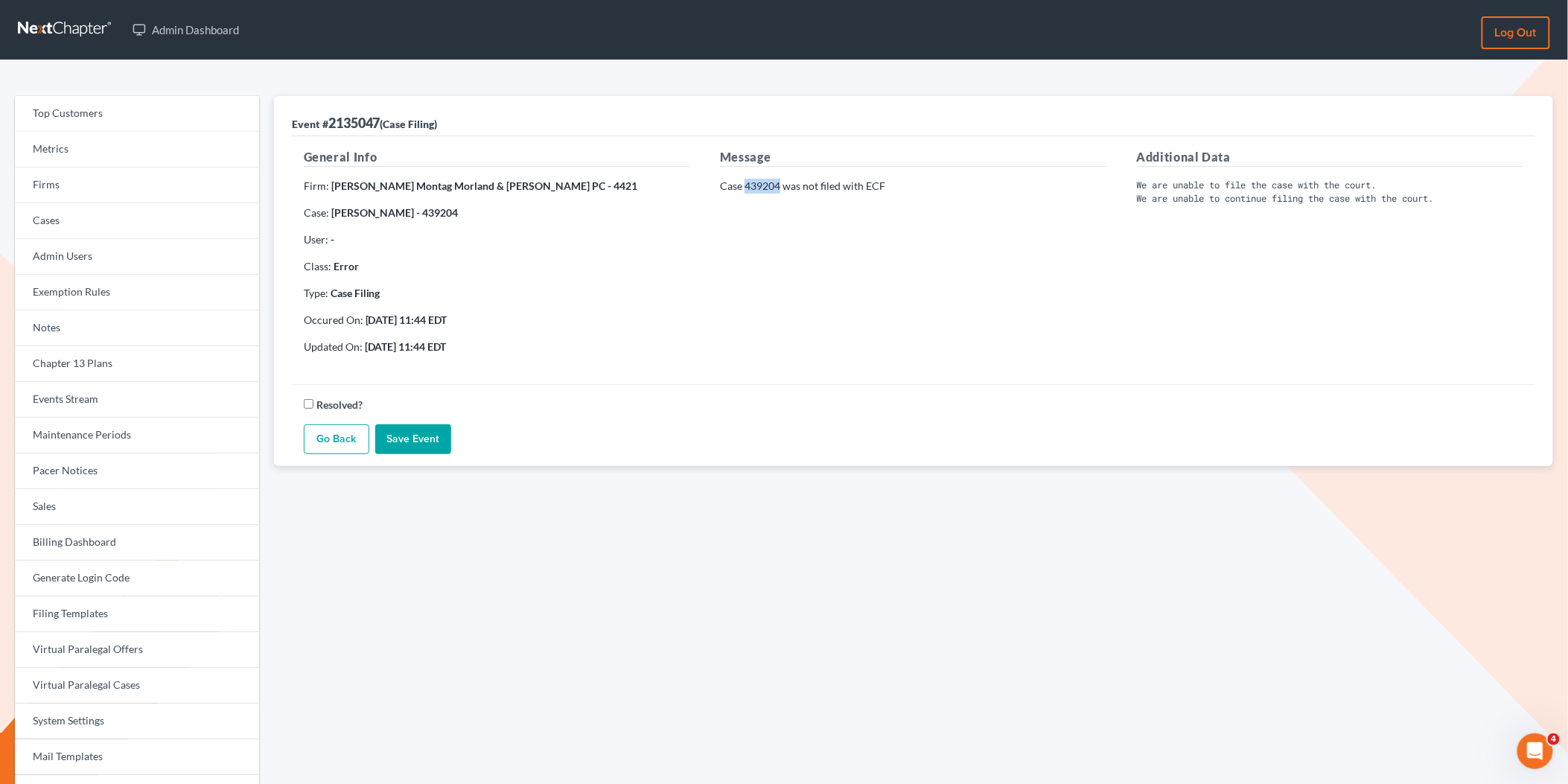
drag, startPoint x: 780, startPoint y: 185, endPoint x: 746, endPoint y: 183, distance: 34.1
click at [746, 185] on p "Case 439204 was not filed with ECF" at bounding box center [912, 186] width 386 height 15
copy p "439204"
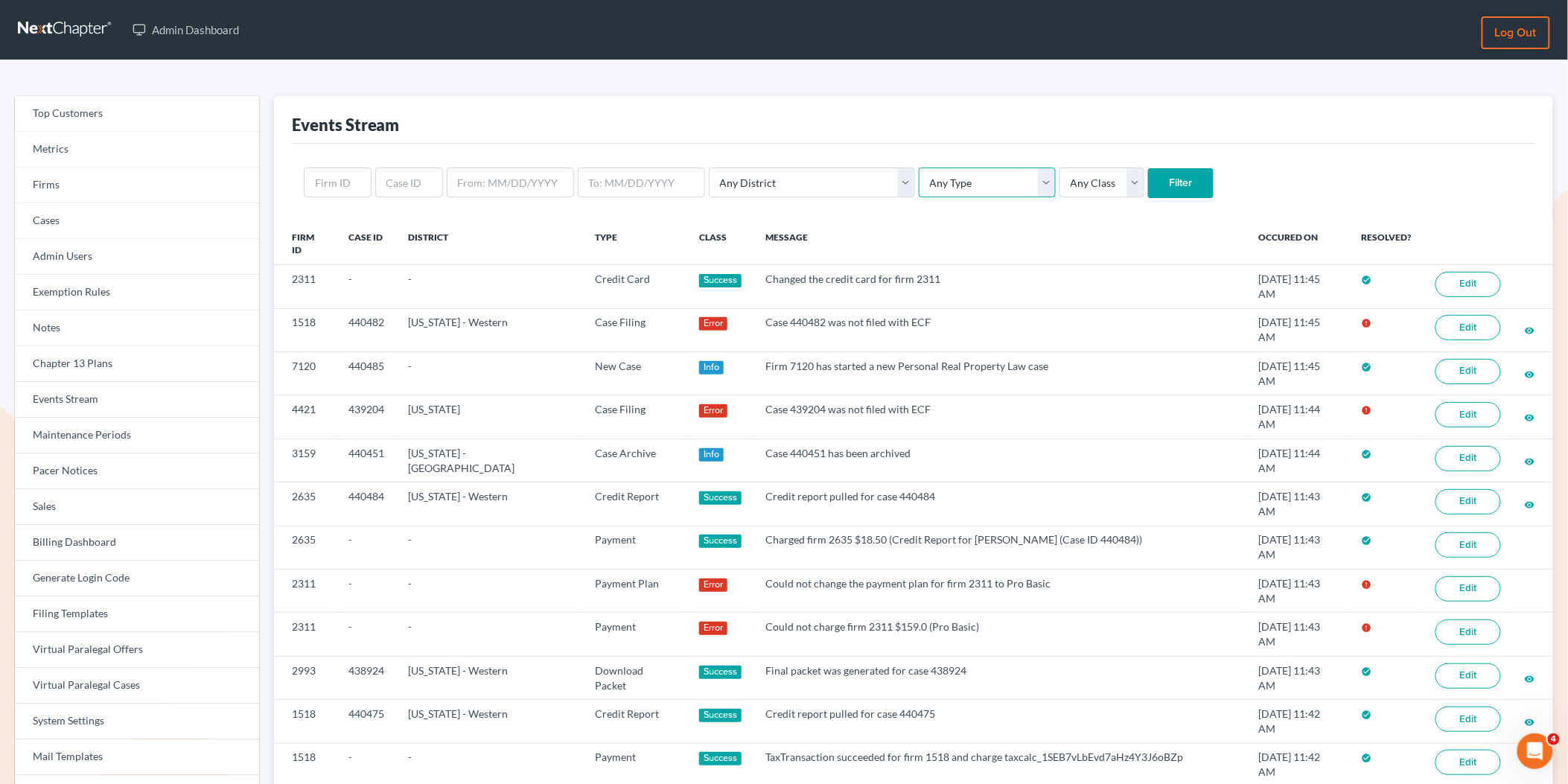
click at [918, 188] on select "Any Type Case Applied To Plan Case Archive Case Duplicate Case Filing Chapter 1…" at bounding box center [986, 183] width 137 height 30
select select "case_filing"
click at [918, 168] on select "Any Type Case Applied To Plan Case Archive Case Duplicate Case Filing Chapter 1…" at bounding box center [986, 183] width 137 height 30
click at [1148, 177] on input "Filter" at bounding box center [1180, 183] width 66 height 30
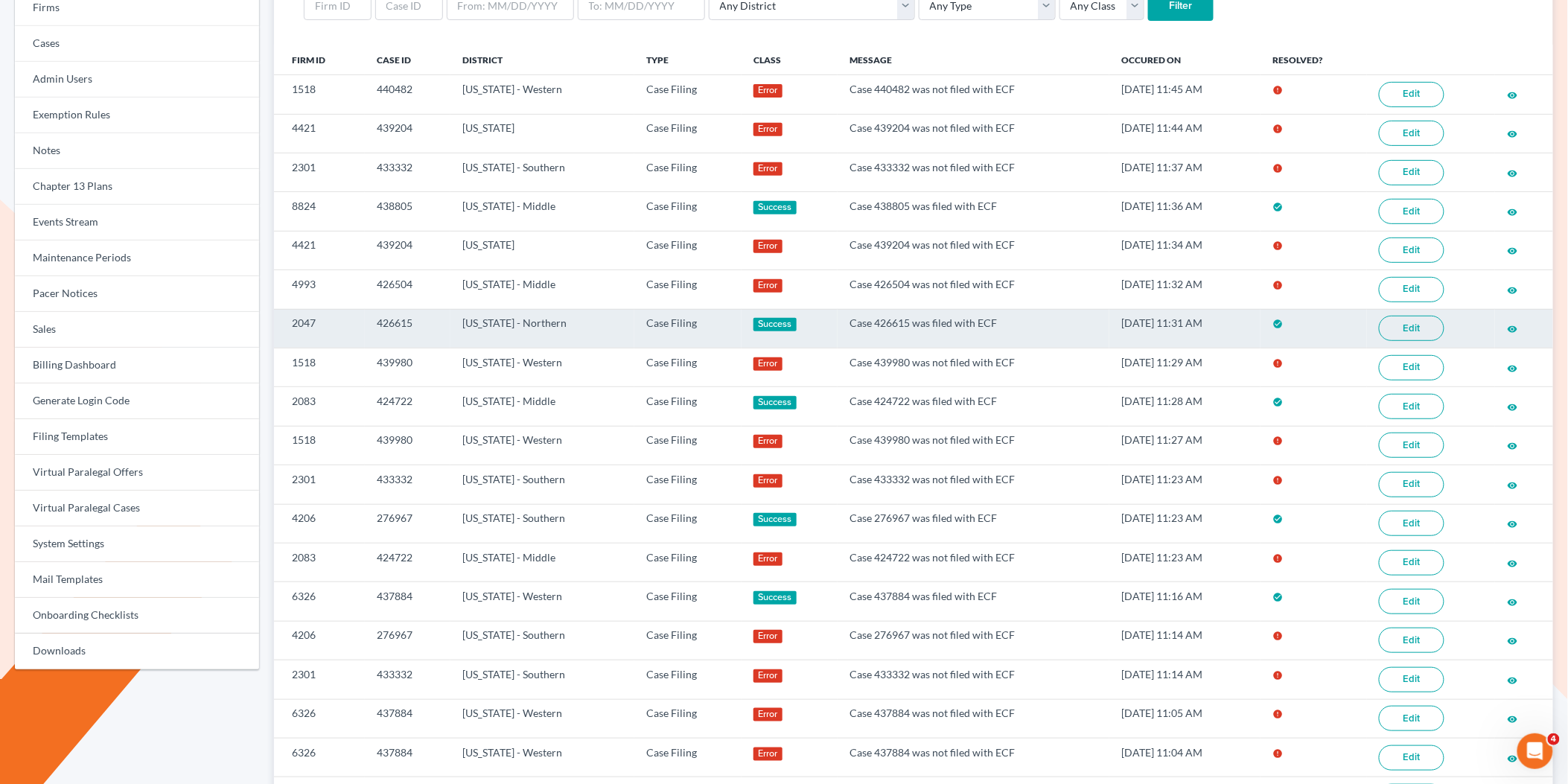
scroll to position [180, 0]
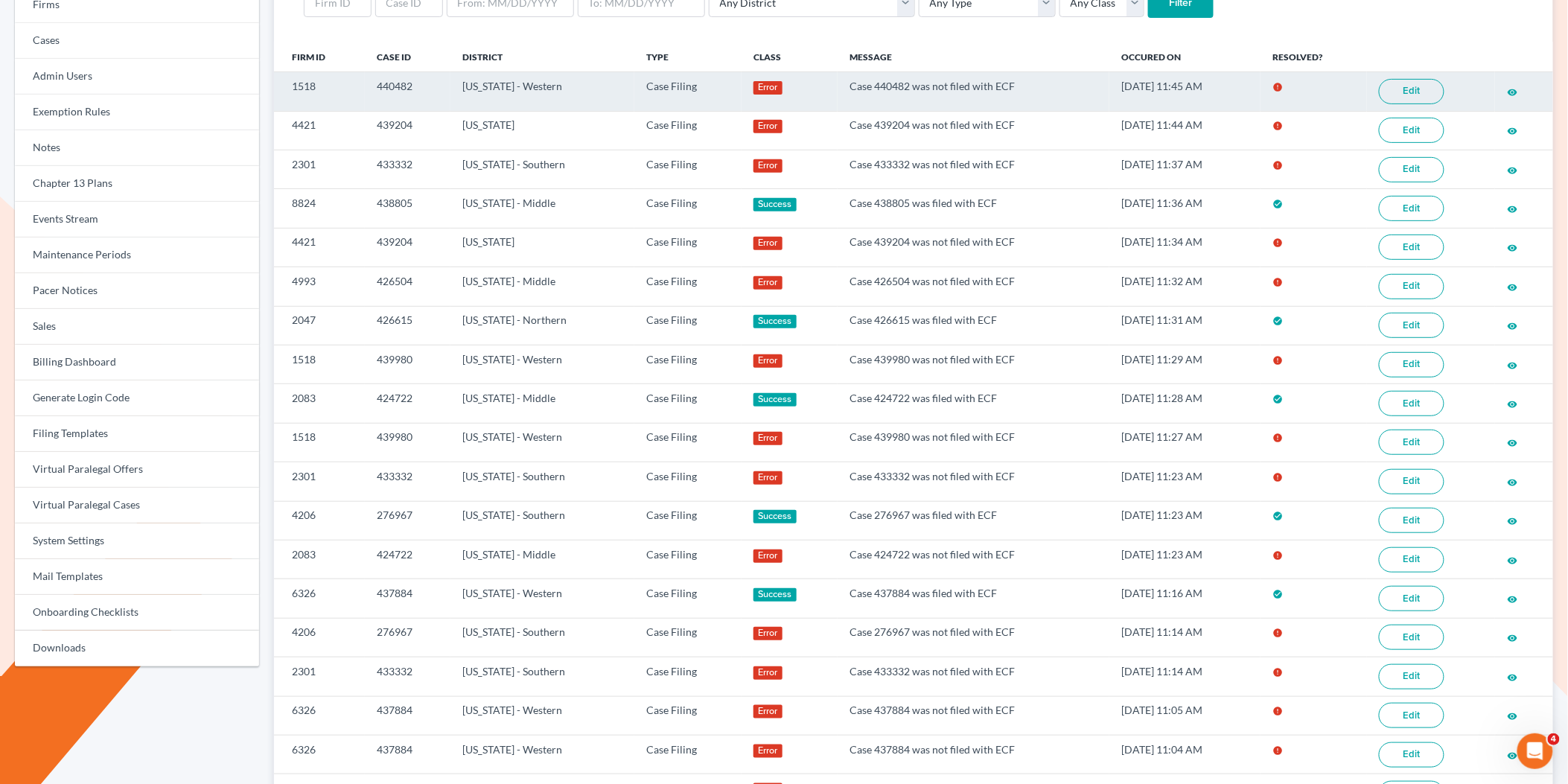
click at [1423, 88] on link "Edit" at bounding box center [1411, 91] width 66 height 25
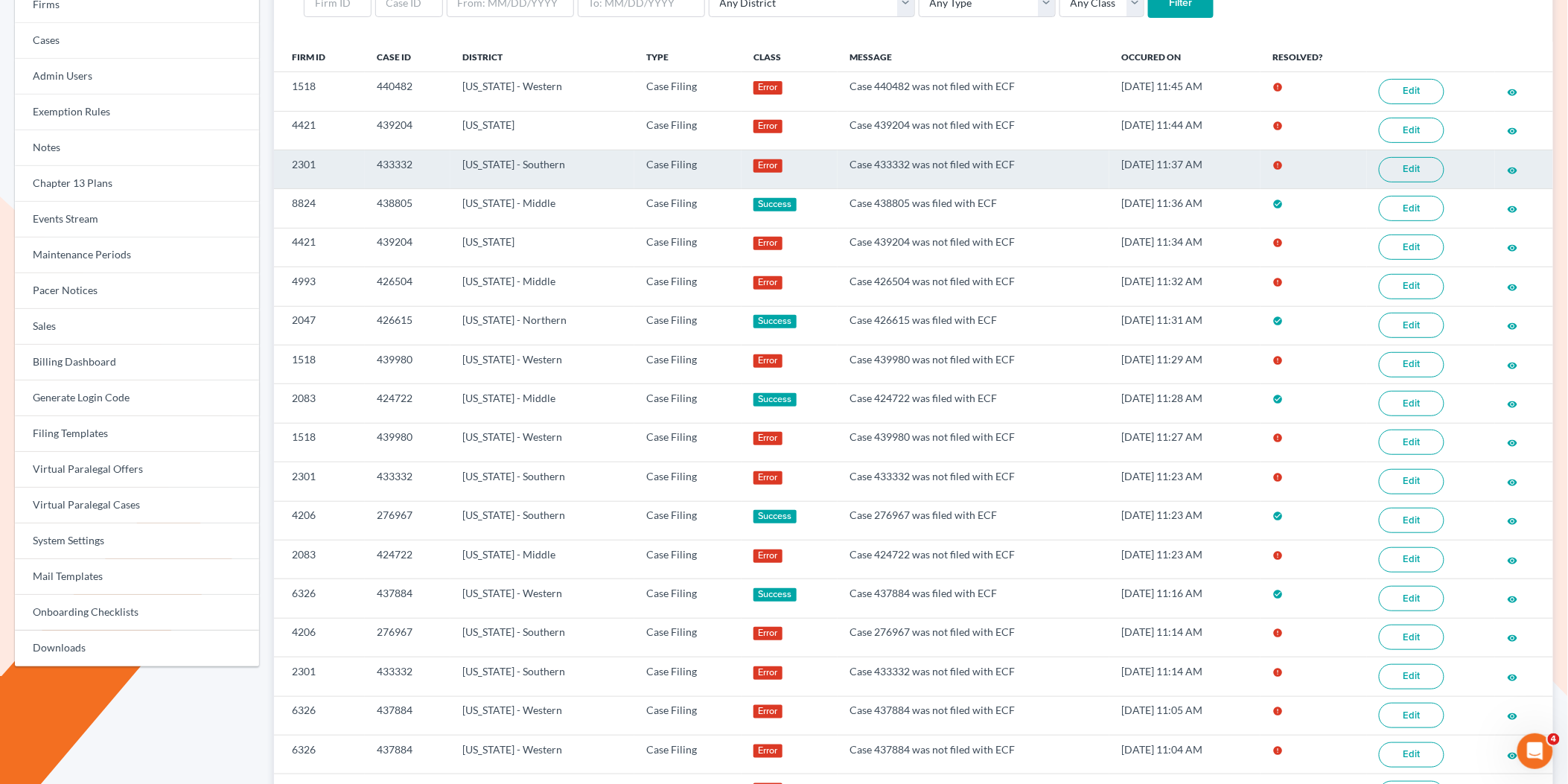
click at [1425, 172] on link "Edit" at bounding box center [1411, 170] width 66 height 25
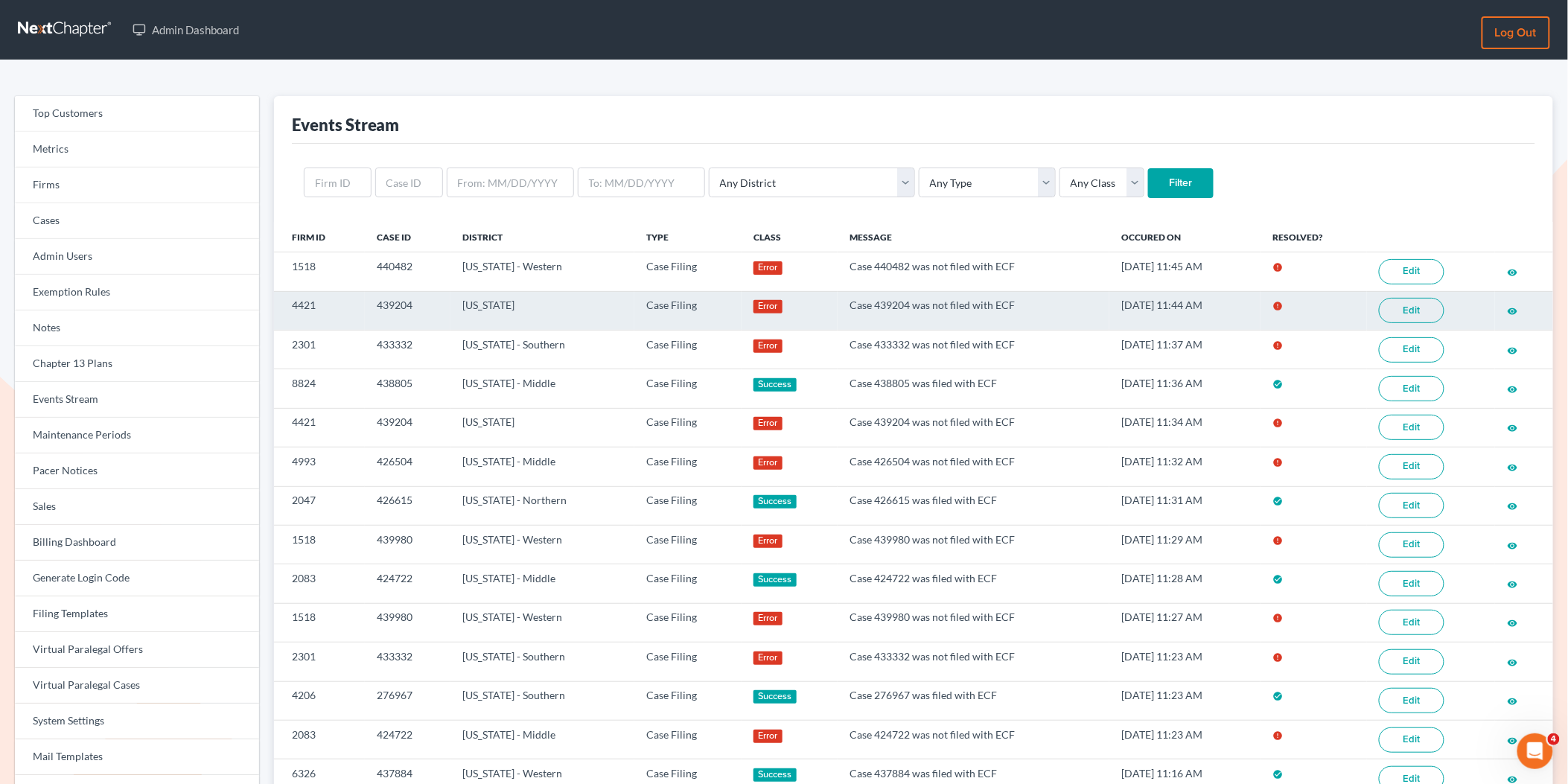
click at [1398, 313] on link "Edit" at bounding box center [1411, 310] width 66 height 25
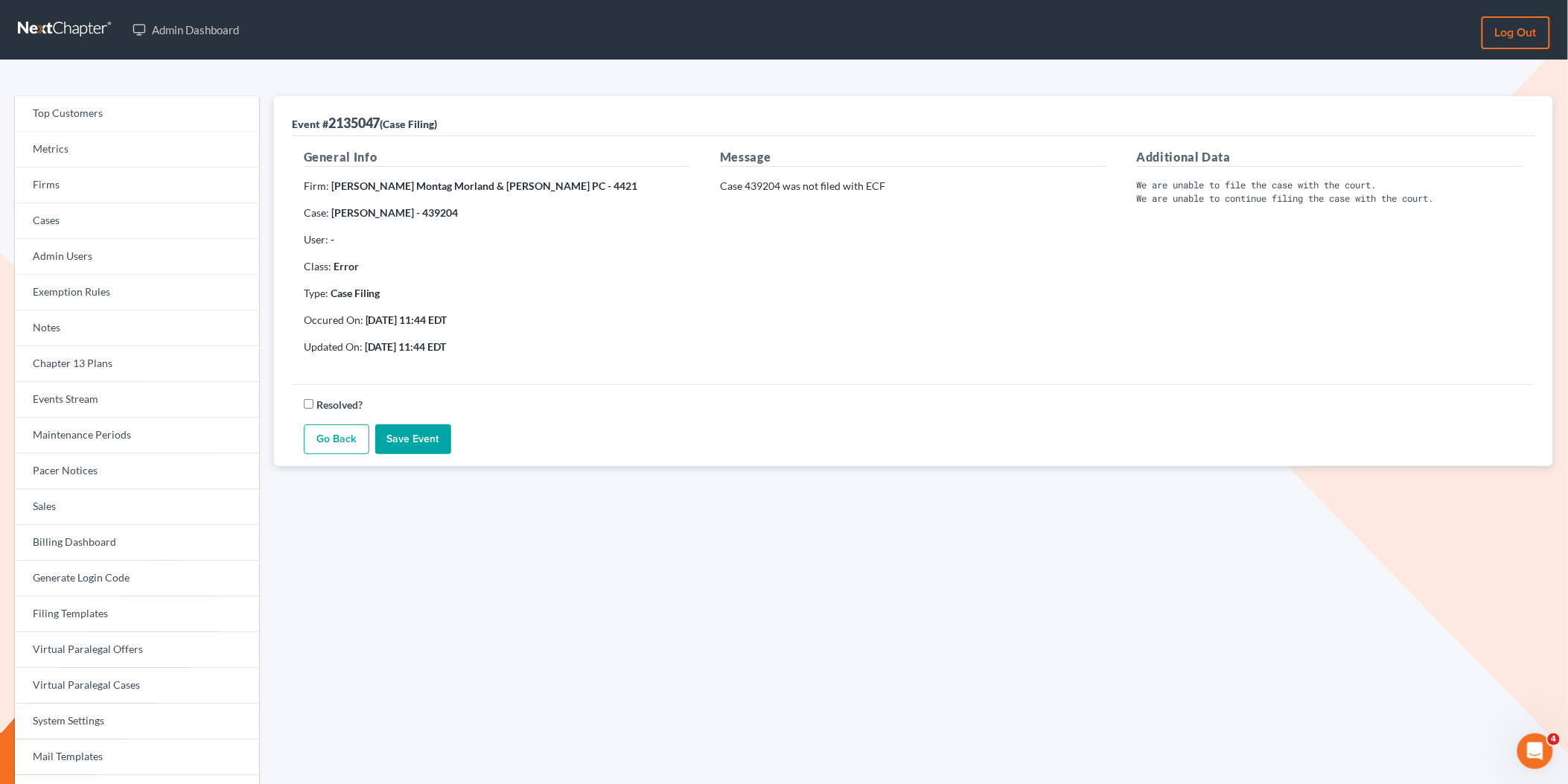
click at [775, 187] on p "Case 439204 was not filed with ECF" at bounding box center [912, 186] width 386 height 15
drag, startPoint x: 779, startPoint y: 188, endPoint x: 748, endPoint y: 188, distance: 31.0
click at [748, 188] on p "Case 439204 was not filed with ECF" at bounding box center [912, 186] width 386 height 15
copy p "439204"
click at [142, 195] on link "Firms" at bounding box center [137, 185] width 244 height 36
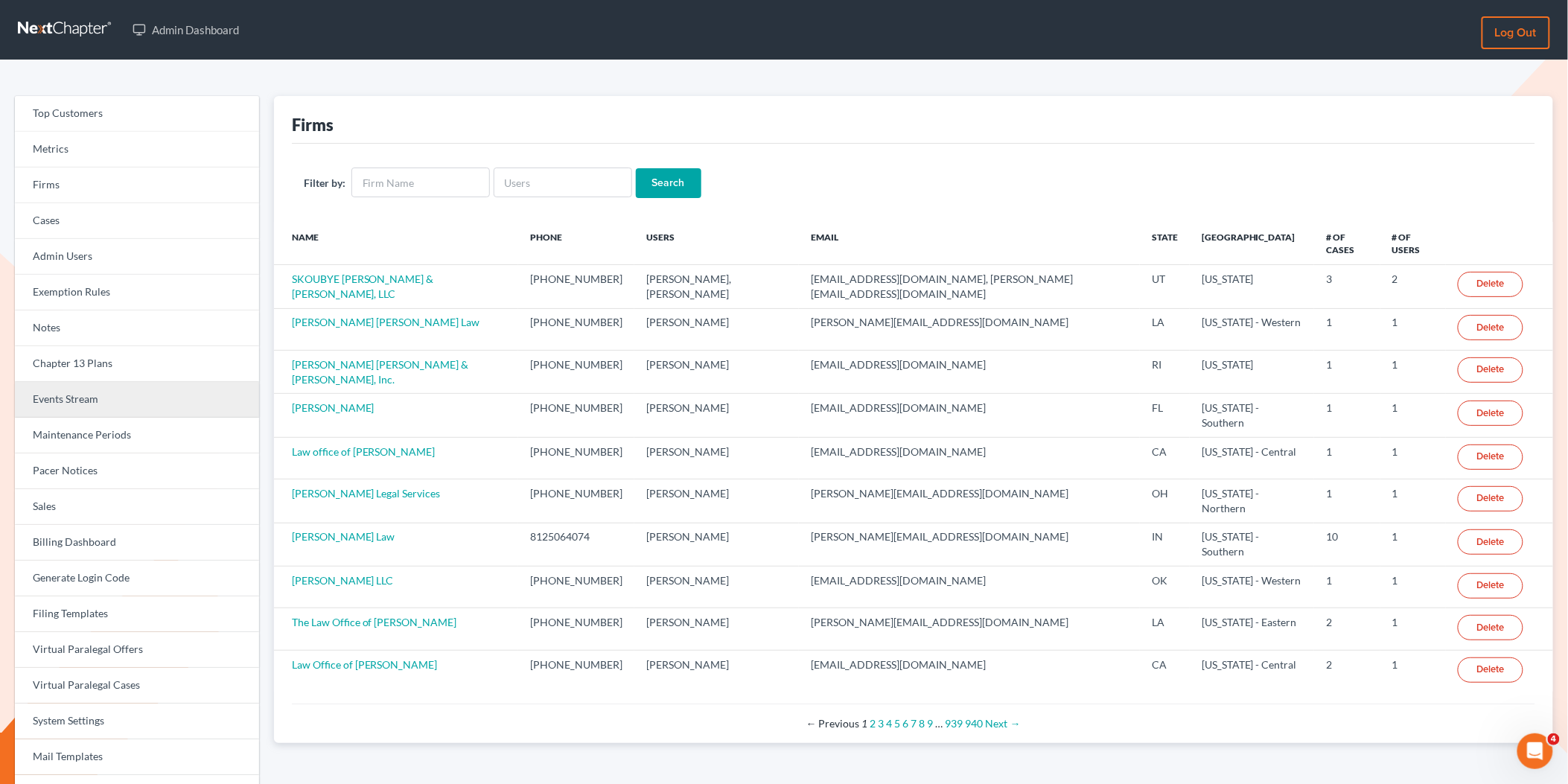
click at [120, 404] on link "Events Stream" at bounding box center [137, 400] width 244 height 36
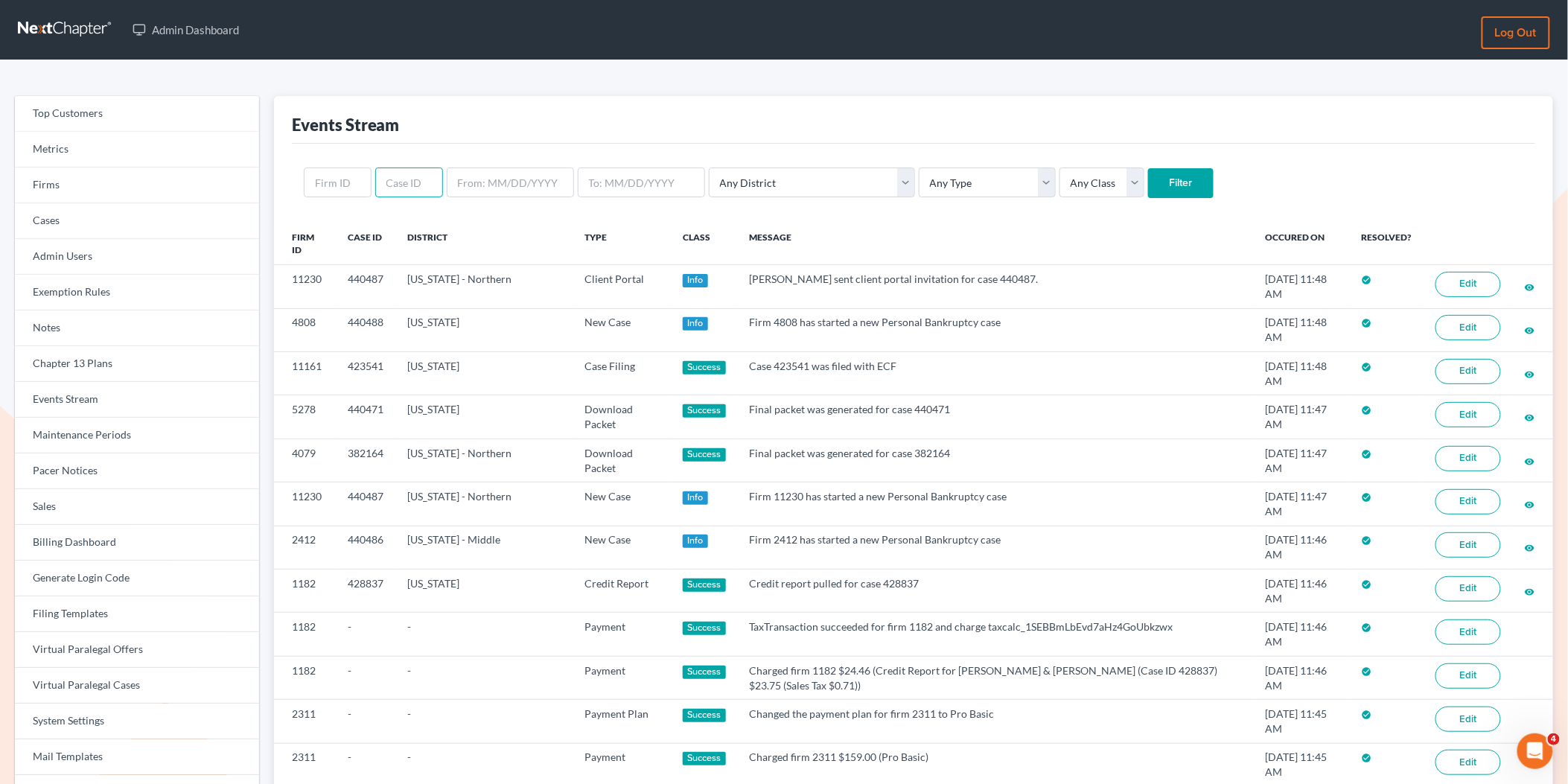
click at [381, 197] on input "text" at bounding box center [410, 183] width 68 height 30
paste input "440117"
type input "440117"
click at [1148, 190] on input "Filter" at bounding box center [1180, 183] width 66 height 30
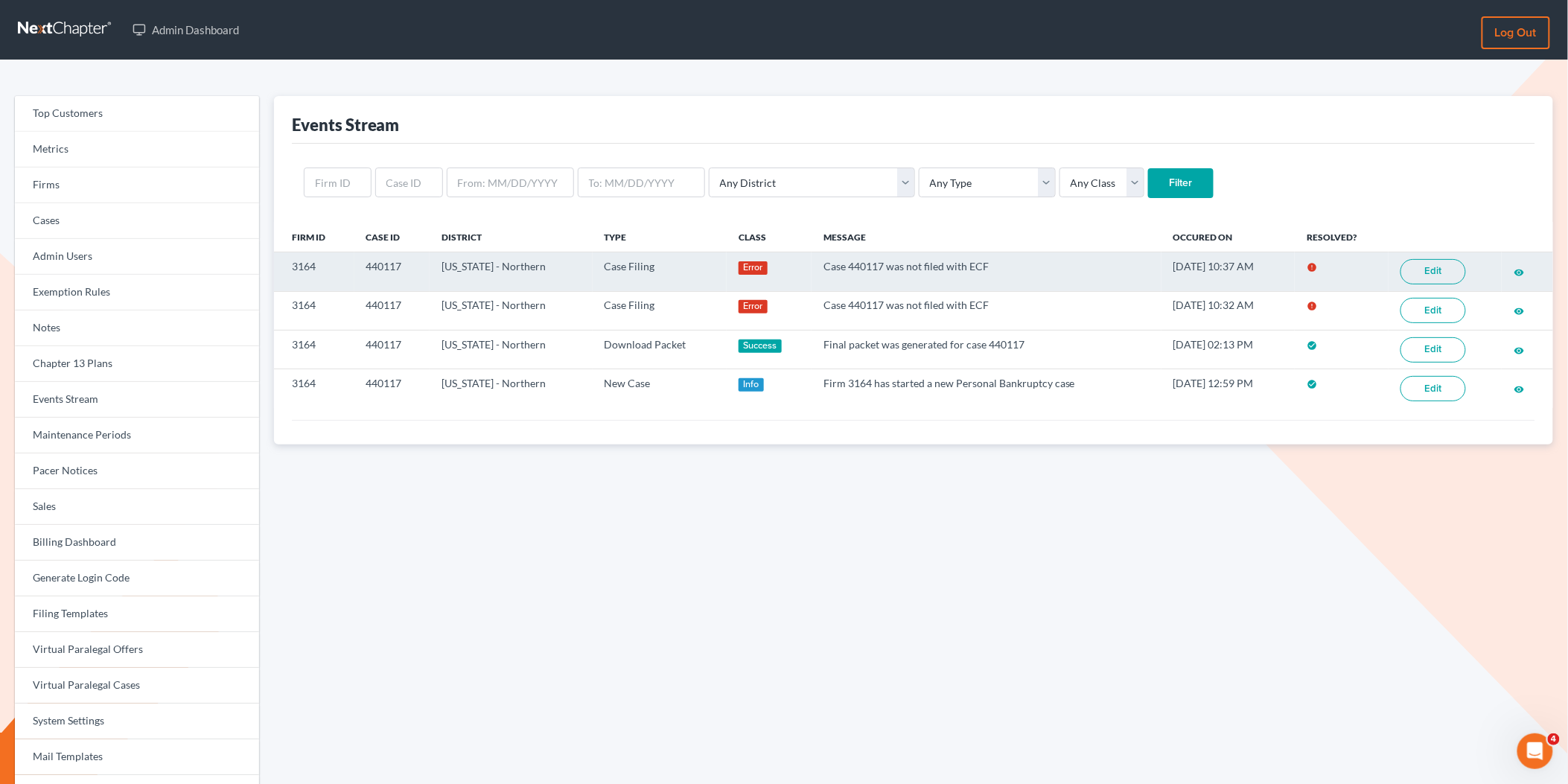
click at [1448, 273] on link "Edit" at bounding box center [1433, 272] width 66 height 25
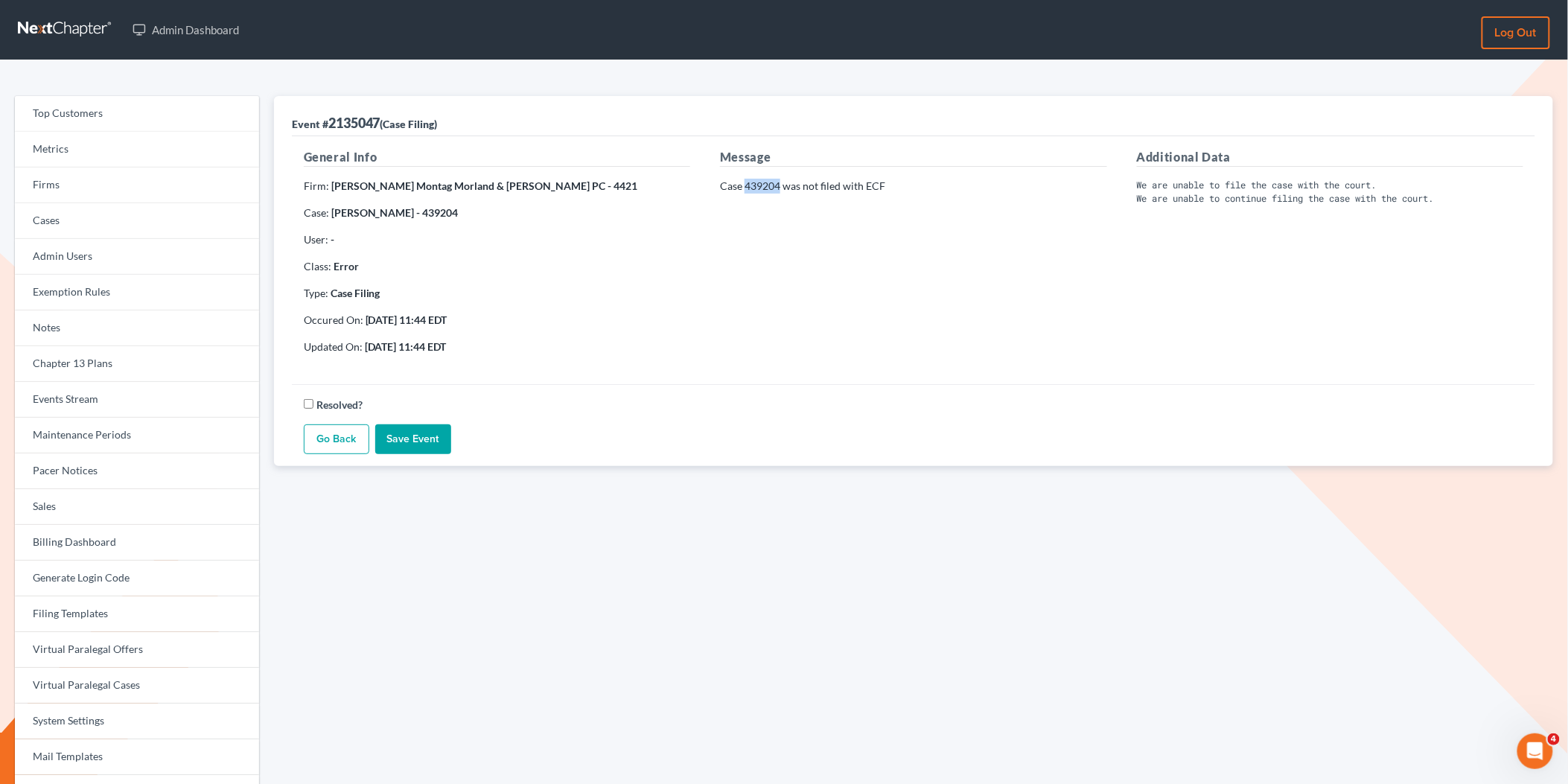
drag, startPoint x: 780, startPoint y: 188, endPoint x: 746, endPoint y: 184, distance: 34.2
click at [746, 185] on p "Case 439204 was not filed with ECF" at bounding box center [912, 186] width 386 height 15
copy p "439204"
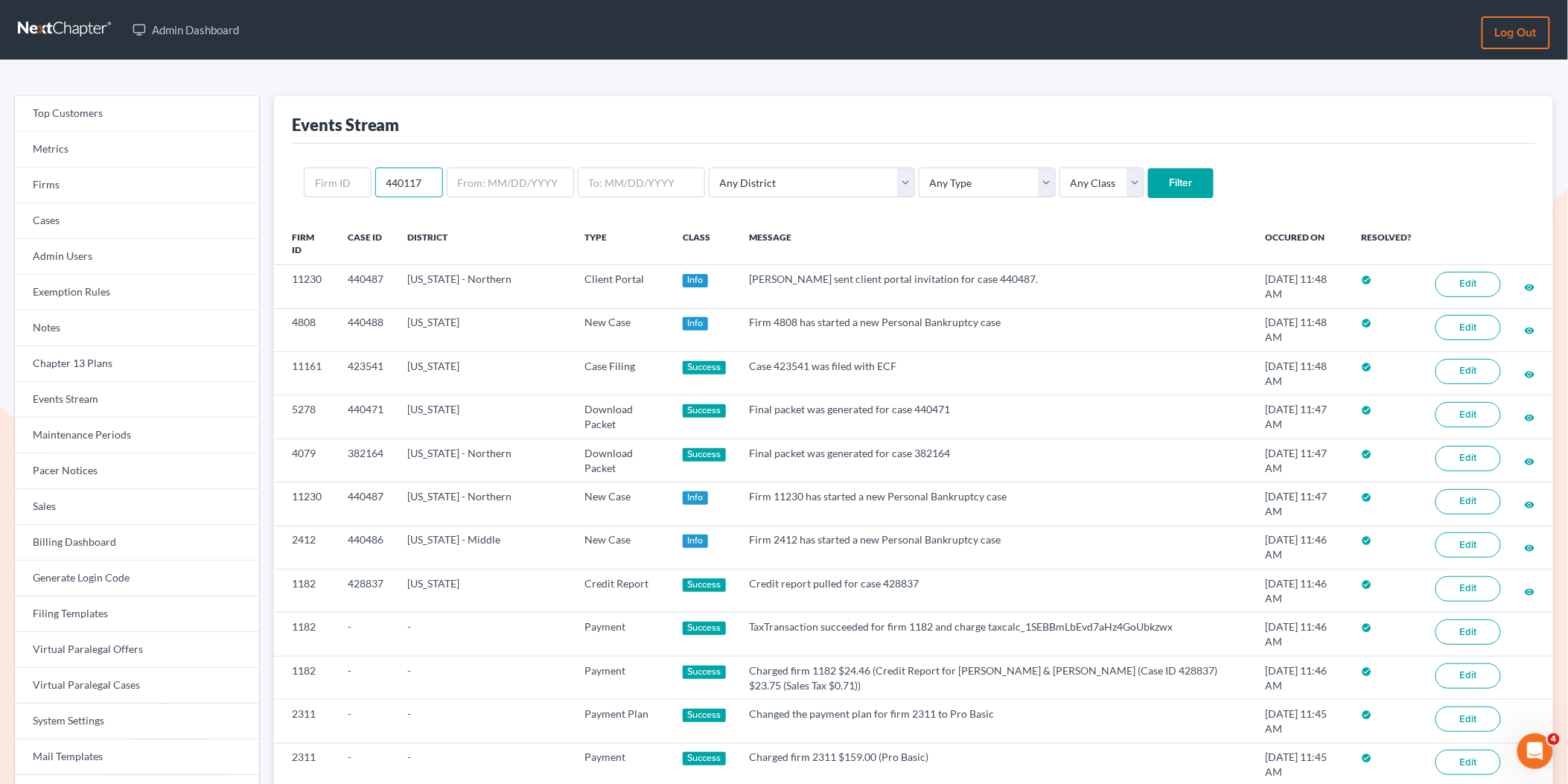
drag, startPoint x: 424, startPoint y: 183, endPoint x: 371, endPoint y: 183, distance: 53.0
click at [370, 183] on form "440117 Any District Alabama - Middle Alabama - Northern Alabama - Southern Alas…" at bounding box center [913, 183] width 1219 height 31
click at [923, 190] on select "Any Type Case Applied To Plan Case Archive Case Duplicate Case Filing Chapter 1…" at bounding box center [986, 183] width 137 height 30
select select "case_filing"
click at [918, 168] on select "Any Type Case Applied To Plan Case Archive Case Duplicate Case Filing Chapter 1…" at bounding box center [986, 183] width 137 height 30
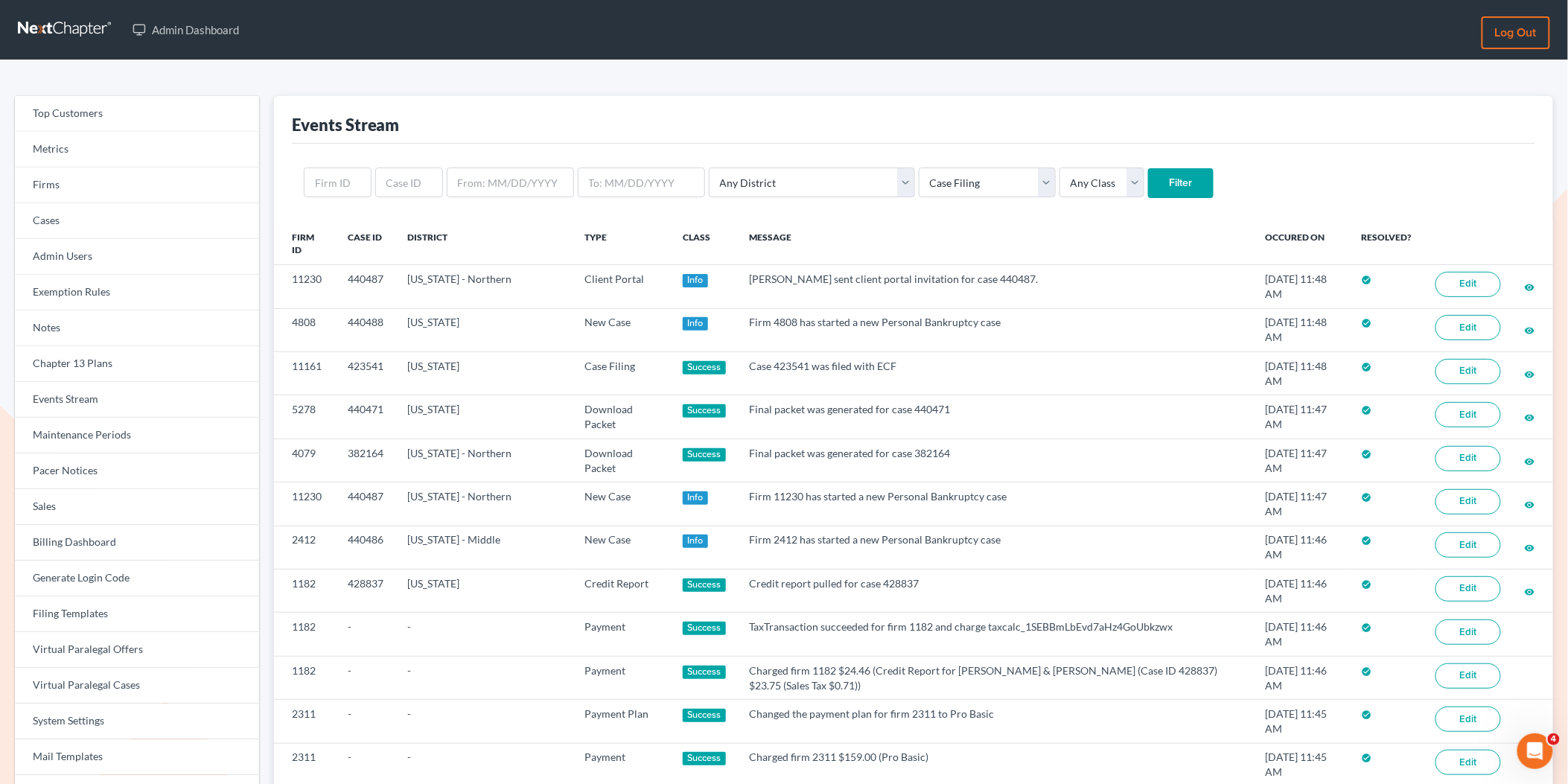
click at [1148, 175] on input "Filter" at bounding box center [1180, 183] width 66 height 30
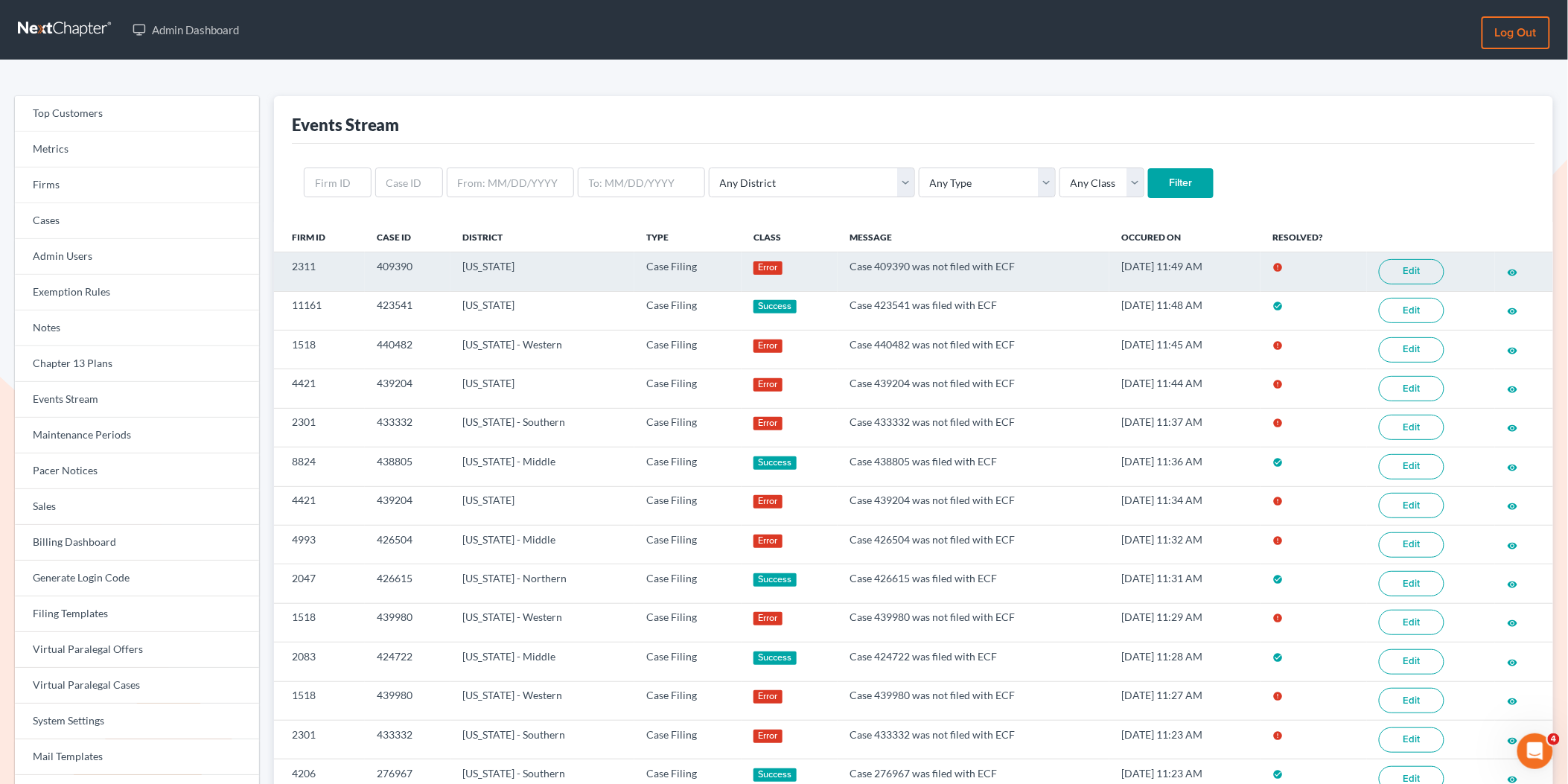
click at [1400, 274] on link "Edit" at bounding box center [1411, 272] width 66 height 25
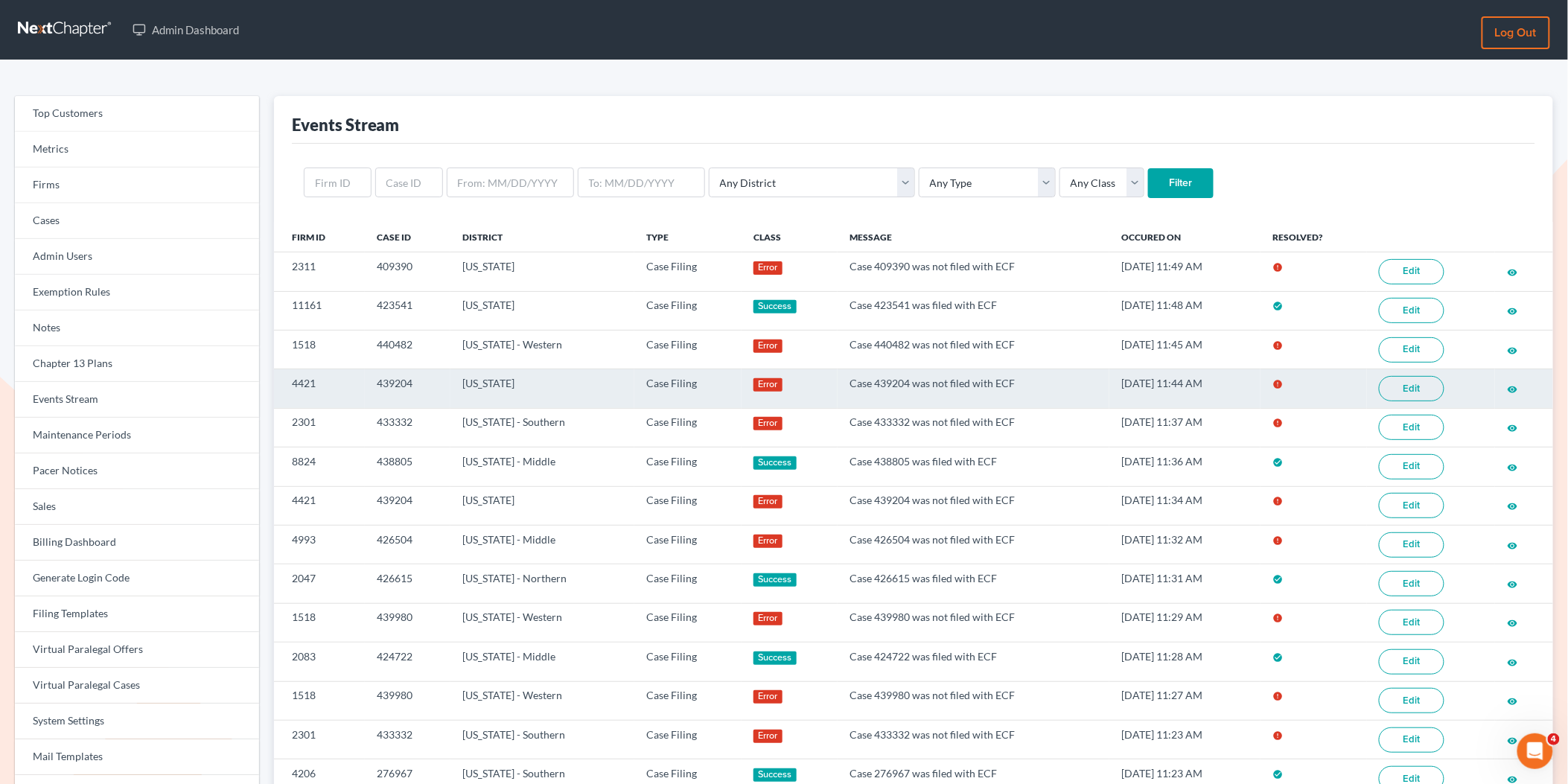
click at [1408, 394] on link "Edit" at bounding box center [1411, 388] width 66 height 25
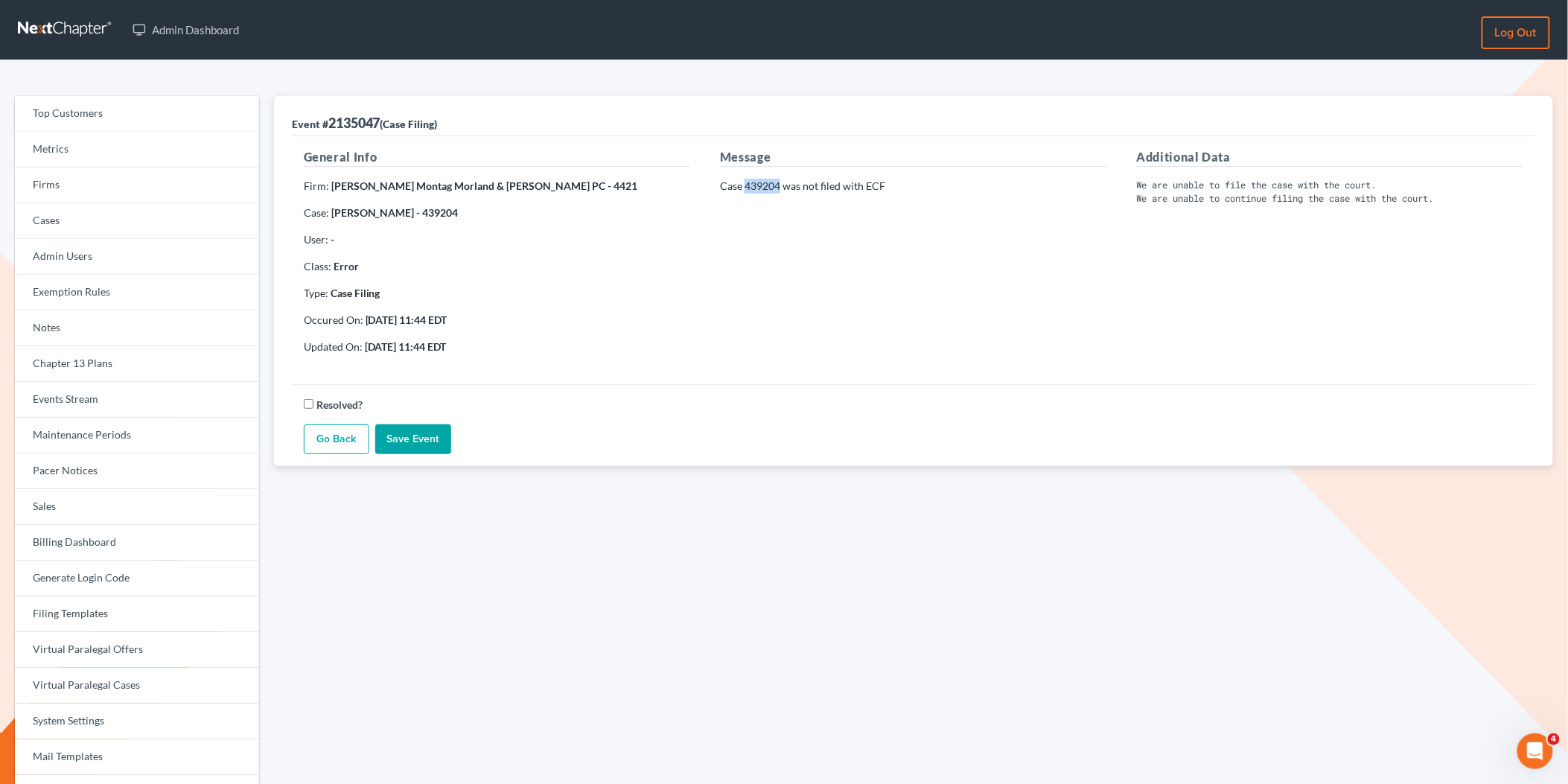
drag, startPoint x: 780, startPoint y: 185, endPoint x: 745, endPoint y: 185, distance: 35.0
click at [745, 185] on p "Case 439204 was not filed with ECF" at bounding box center [912, 186] width 386 height 15
copy p "439204"
click at [802, 174] on div "Message Case 439204 was not filed with ECF" at bounding box center [912, 257] width 416 height 218
drag, startPoint x: 778, startPoint y: 188, endPoint x: 747, endPoint y: 191, distance: 31.1
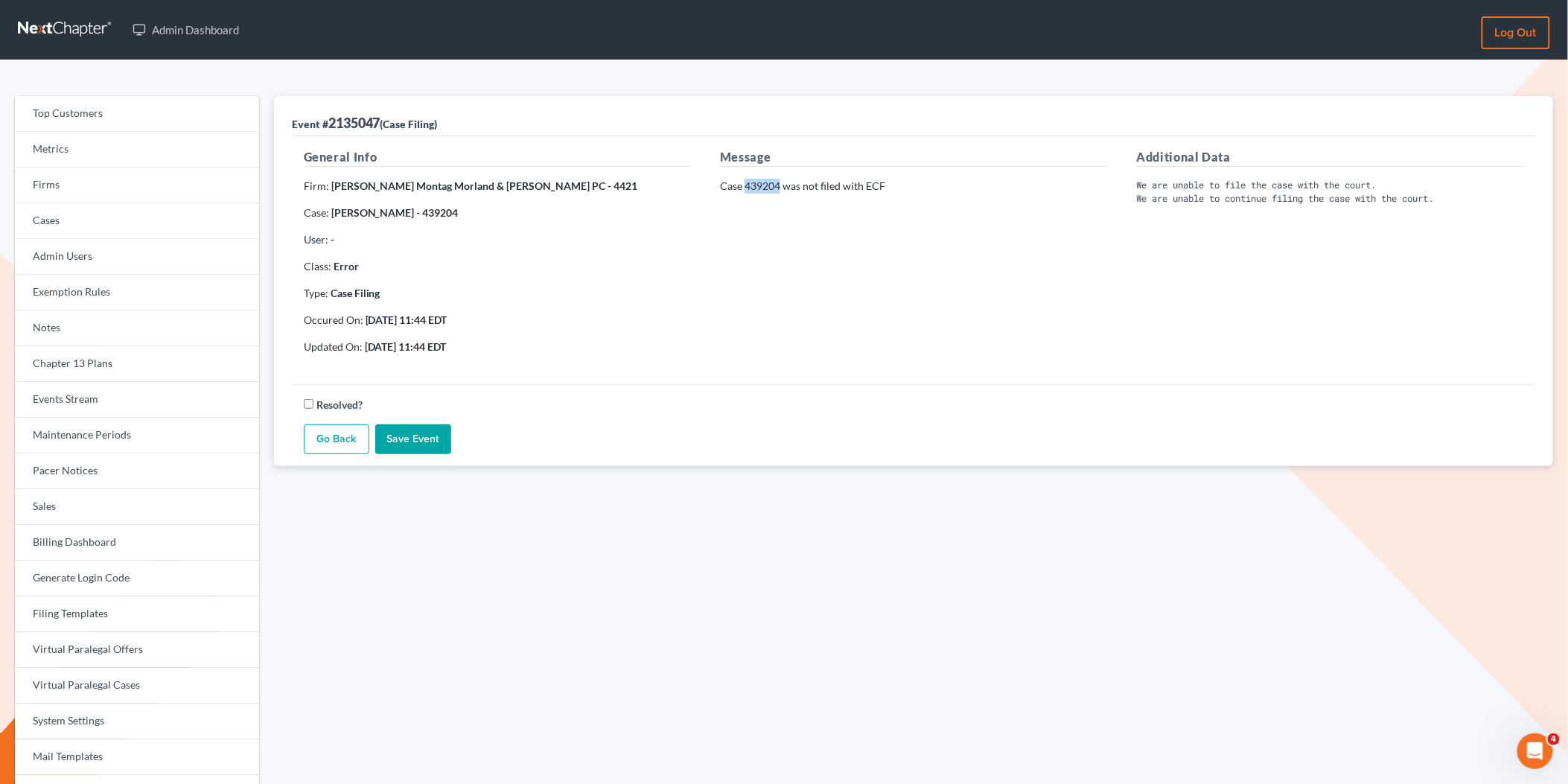
click at [747, 191] on p "Case 439204 was not filed with ECF" at bounding box center [912, 186] width 386 height 15
copy p "439204"
click at [501, 216] on p "Case: Jennifer Fisher - 439204" at bounding box center [497, 213] width 386 height 15
drag, startPoint x: 400, startPoint y: 213, endPoint x: 332, endPoint y: 213, distance: 68.0
click at [332, 213] on strong "Jennifer Fisher - 439204" at bounding box center [395, 212] width 127 height 12
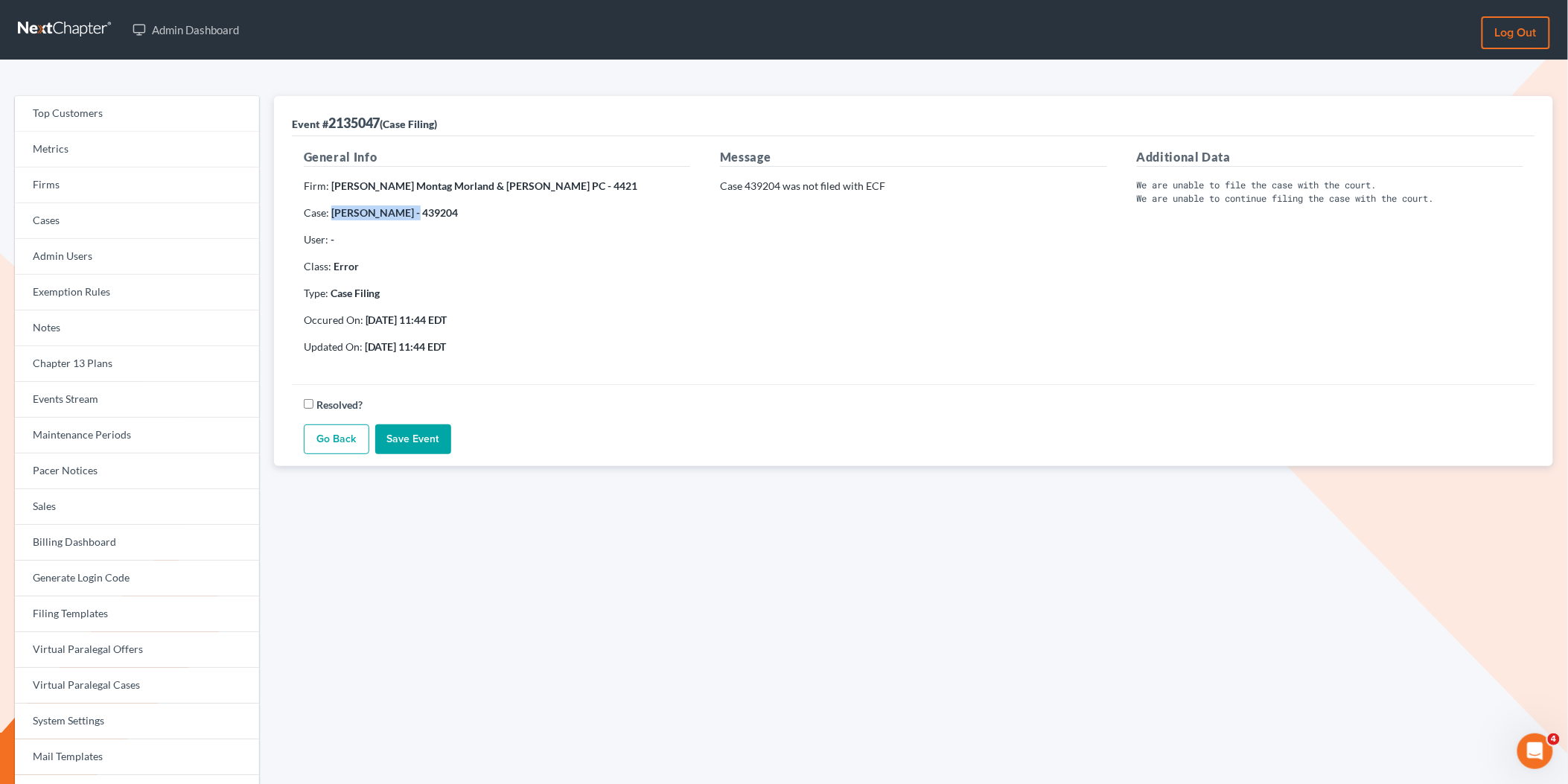
copy strong "Jennifer Fisher"
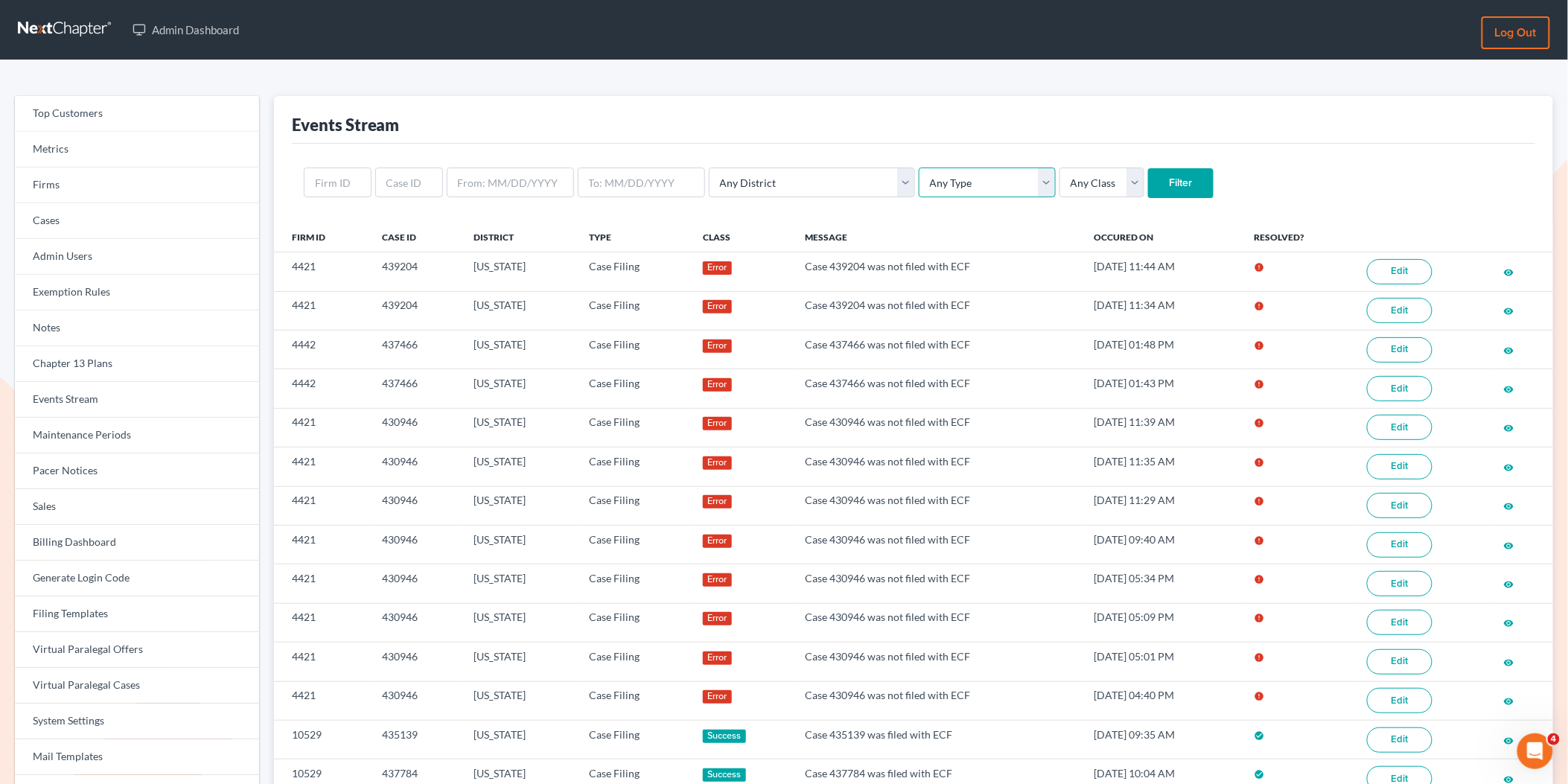
click at [918, 190] on select "Any Type Case Applied To Plan Case Archive Case Duplicate Case Filing Chapter 1…" at bounding box center [986, 183] width 137 height 30
select select "case_filing"
click at [918, 168] on select "Any Type Case Applied To Plan Case Archive Case Duplicate Case Filing Chapter 1…" at bounding box center [986, 183] width 137 height 30
click at [1148, 192] on input "Filter" at bounding box center [1180, 183] width 66 height 30
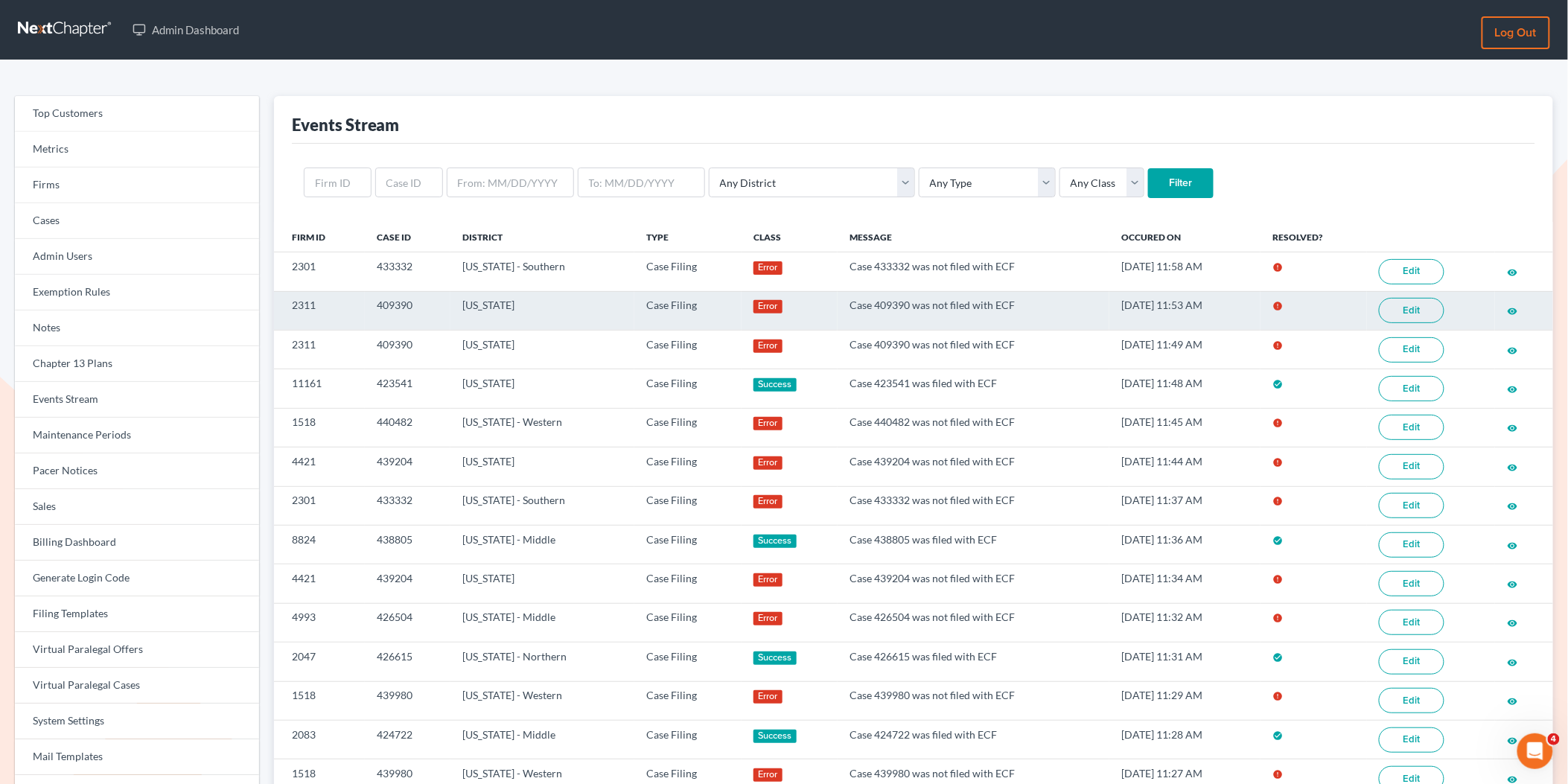
click at [1418, 312] on link "Edit" at bounding box center [1411, 310] width 66 height 25
click at [1420, 317] on link "Edit" at bounding box center [1411, 310] width 66 height 25
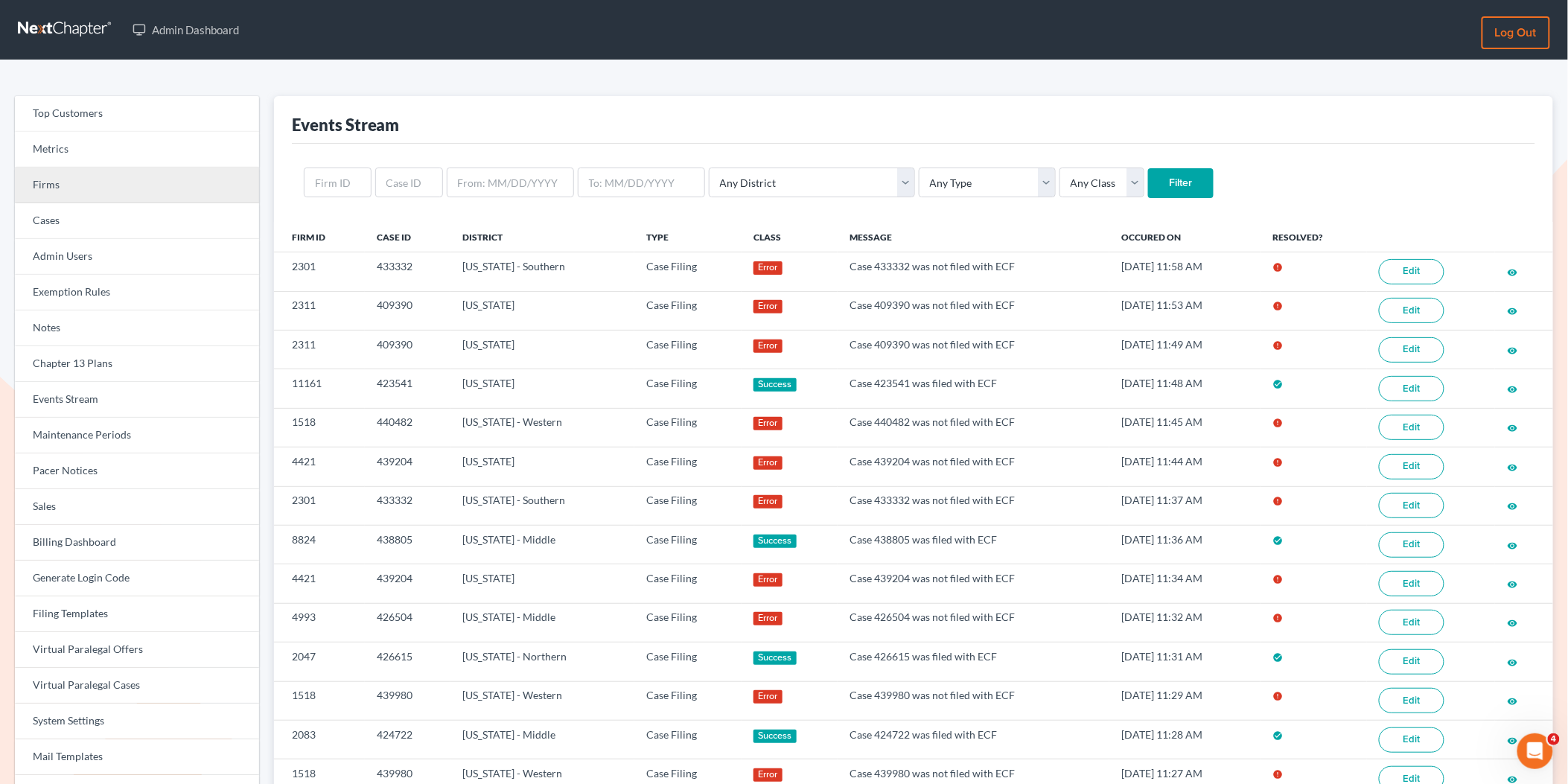
click at [161, 186] on link "Firms" at bounding box center [137, 185] width 244 height 36
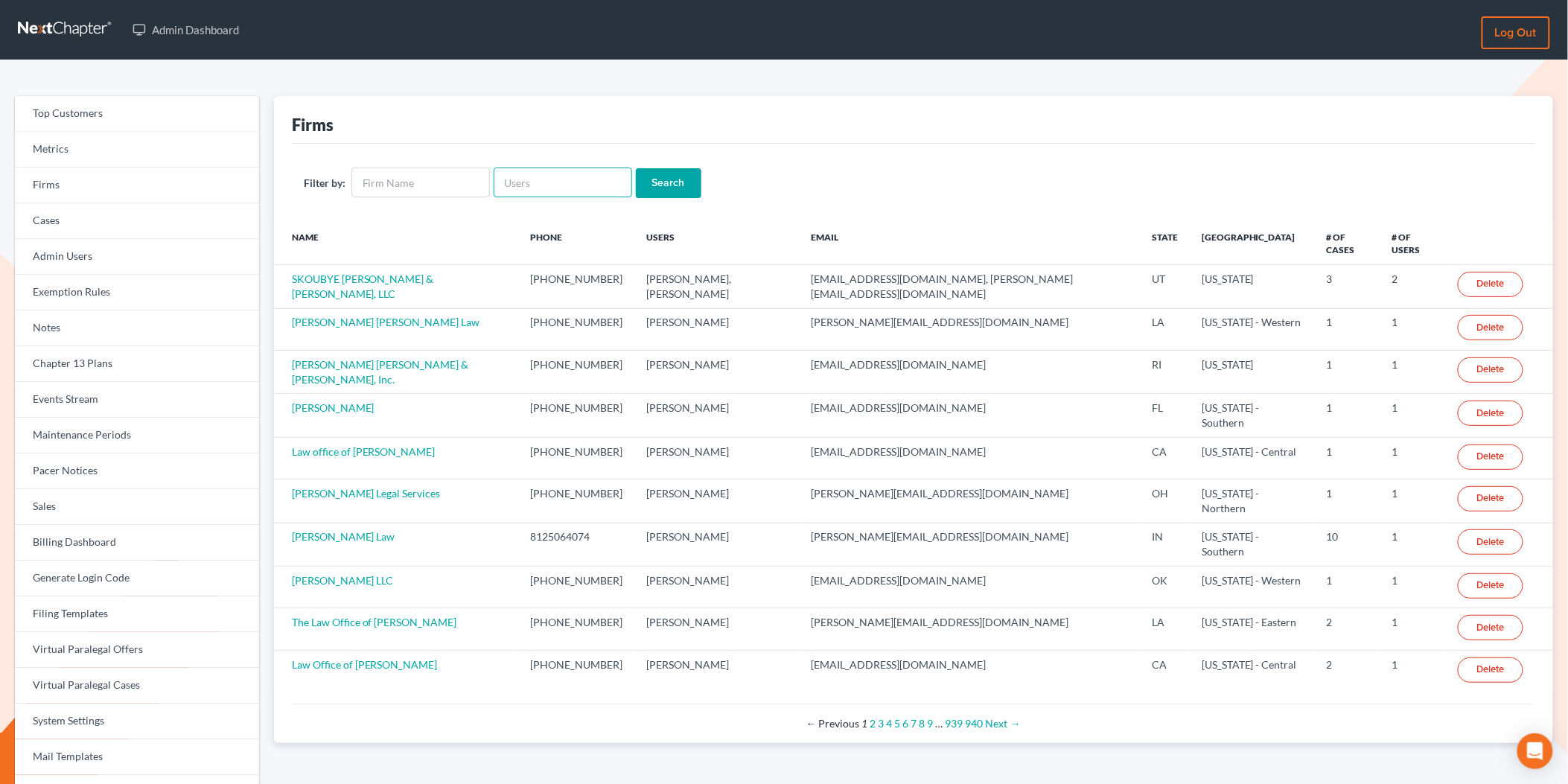
click at [581, 191] on input "text" at bounding box center [563, 183] width 139 height 30
paste input "[EMAIL_ADDRESS][DOMAIN_NAME]"
type input "[EMAIL_ADDRESS][DOMAIN_NAME]"
click at [636, 168] on input "Search" at bounding box center [668, 183] width 66 height 30
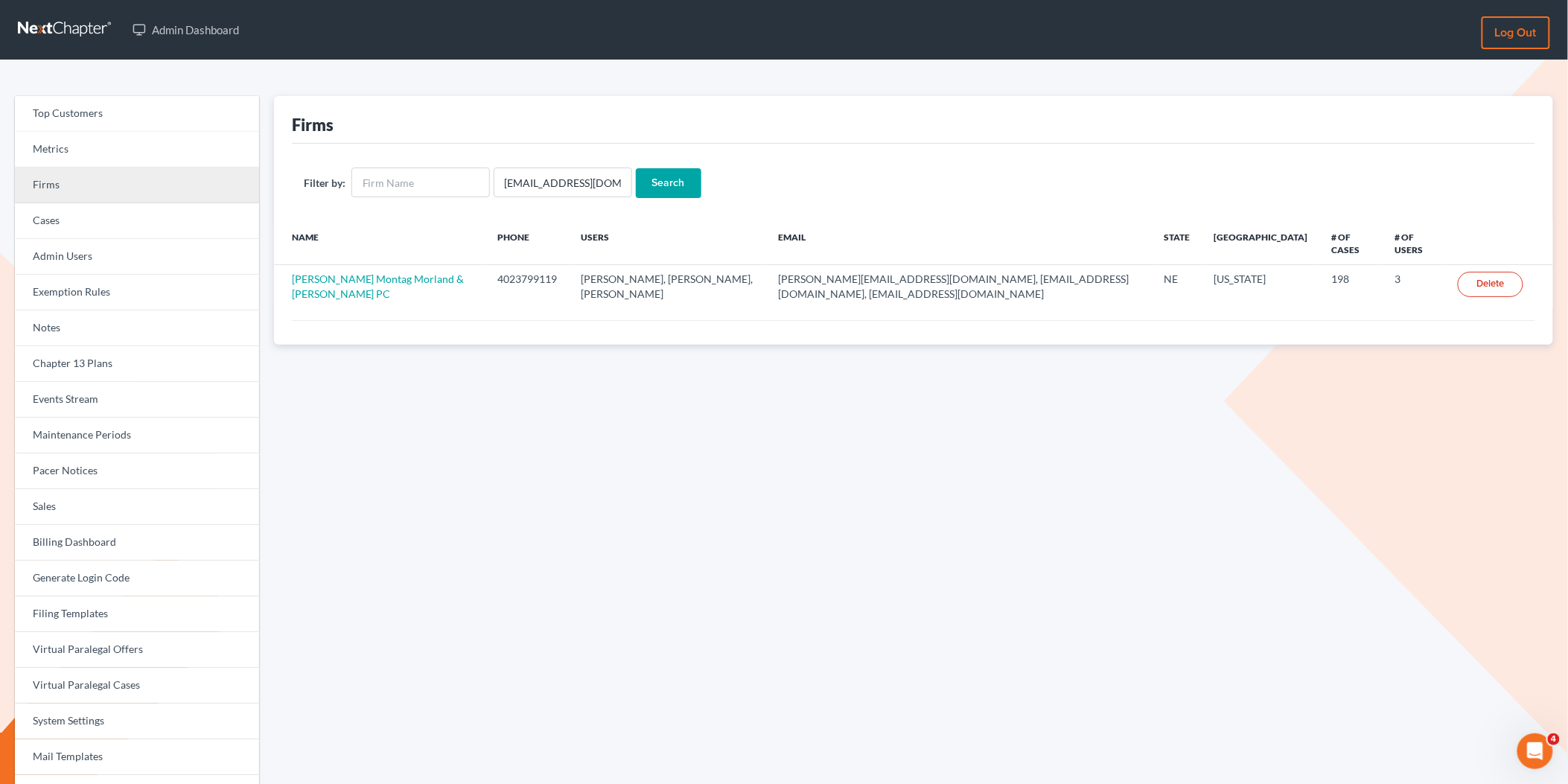
click at [142, 190] on link "Firms" at bounding box center [137, 185] width 244 height 36
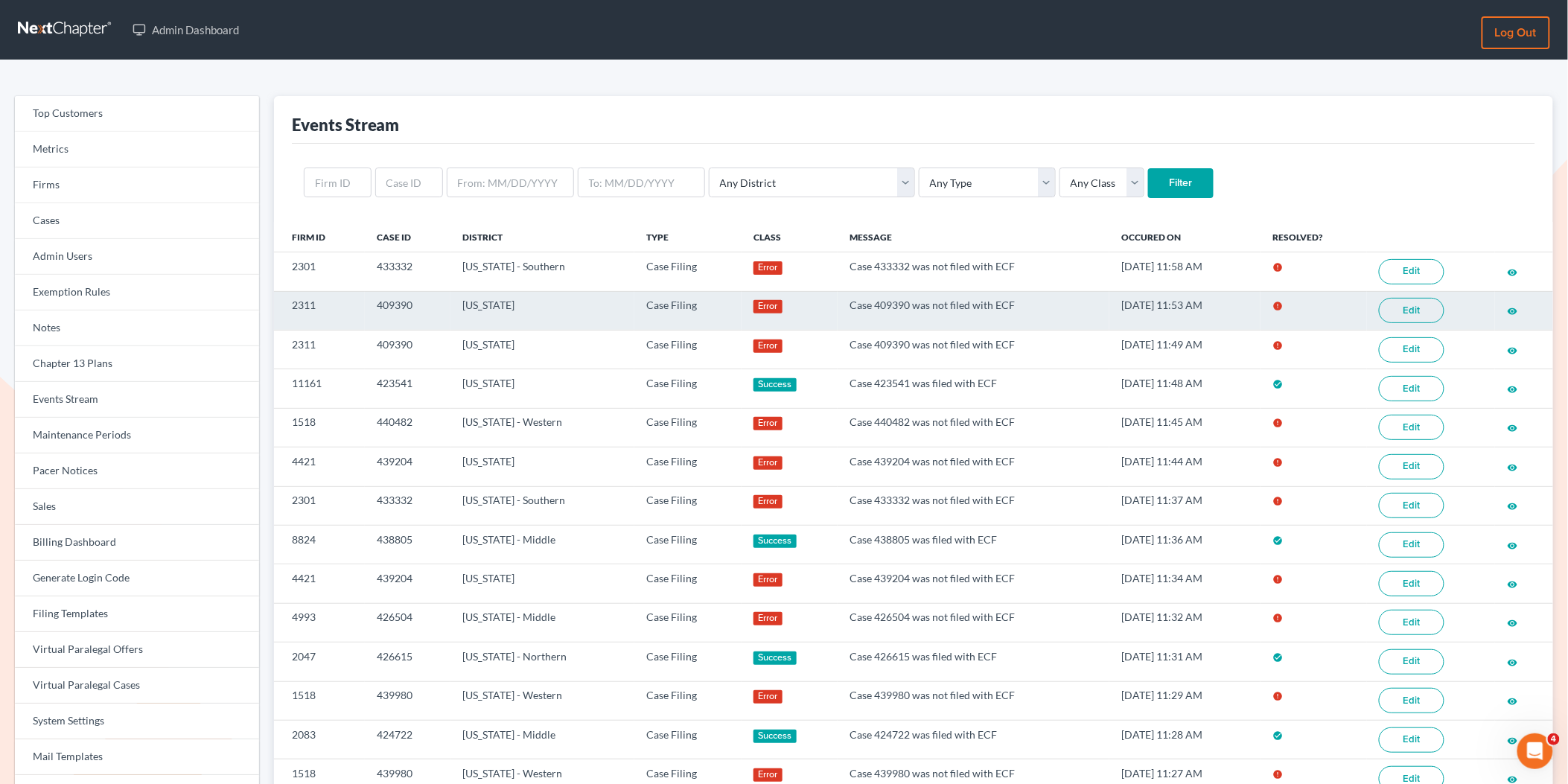
click at [1427, 312] on link "Edit" at bounding box center [1411, 310] width 66 height 25
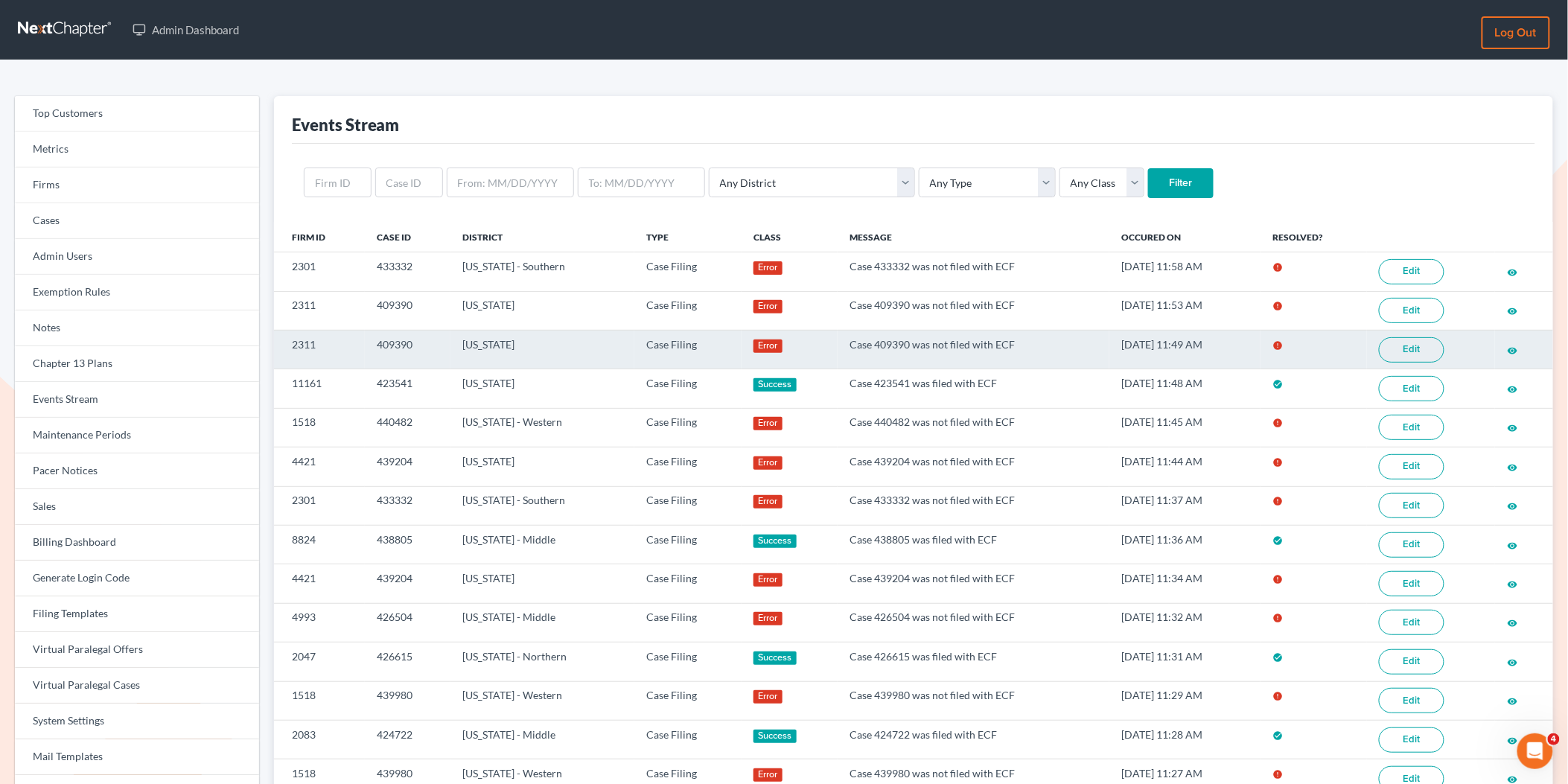
click at [1413, 360] on link "Edit" at bounding box center [1411, 350] width 66 height 25
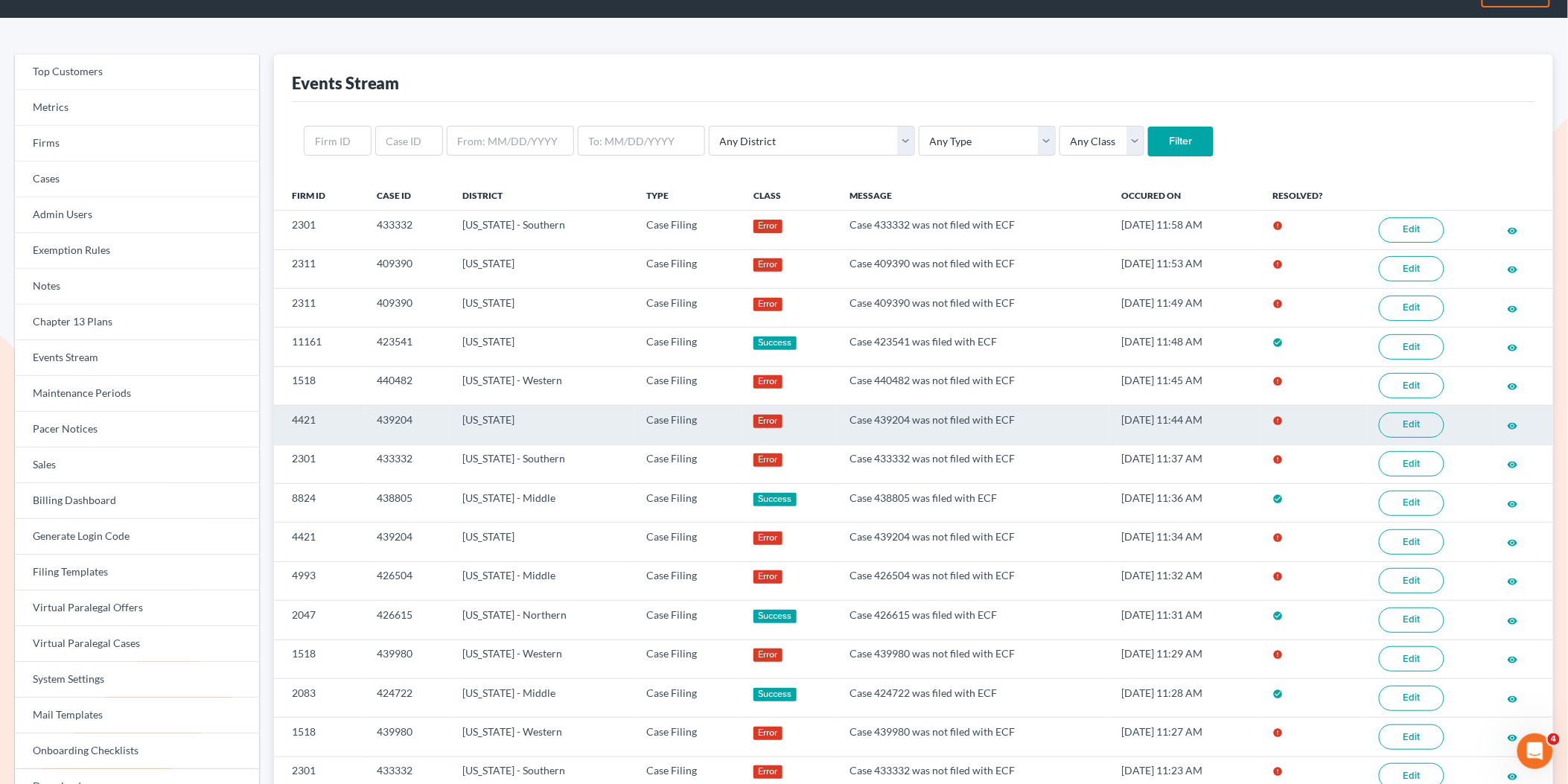
scroll to position [47, 0]
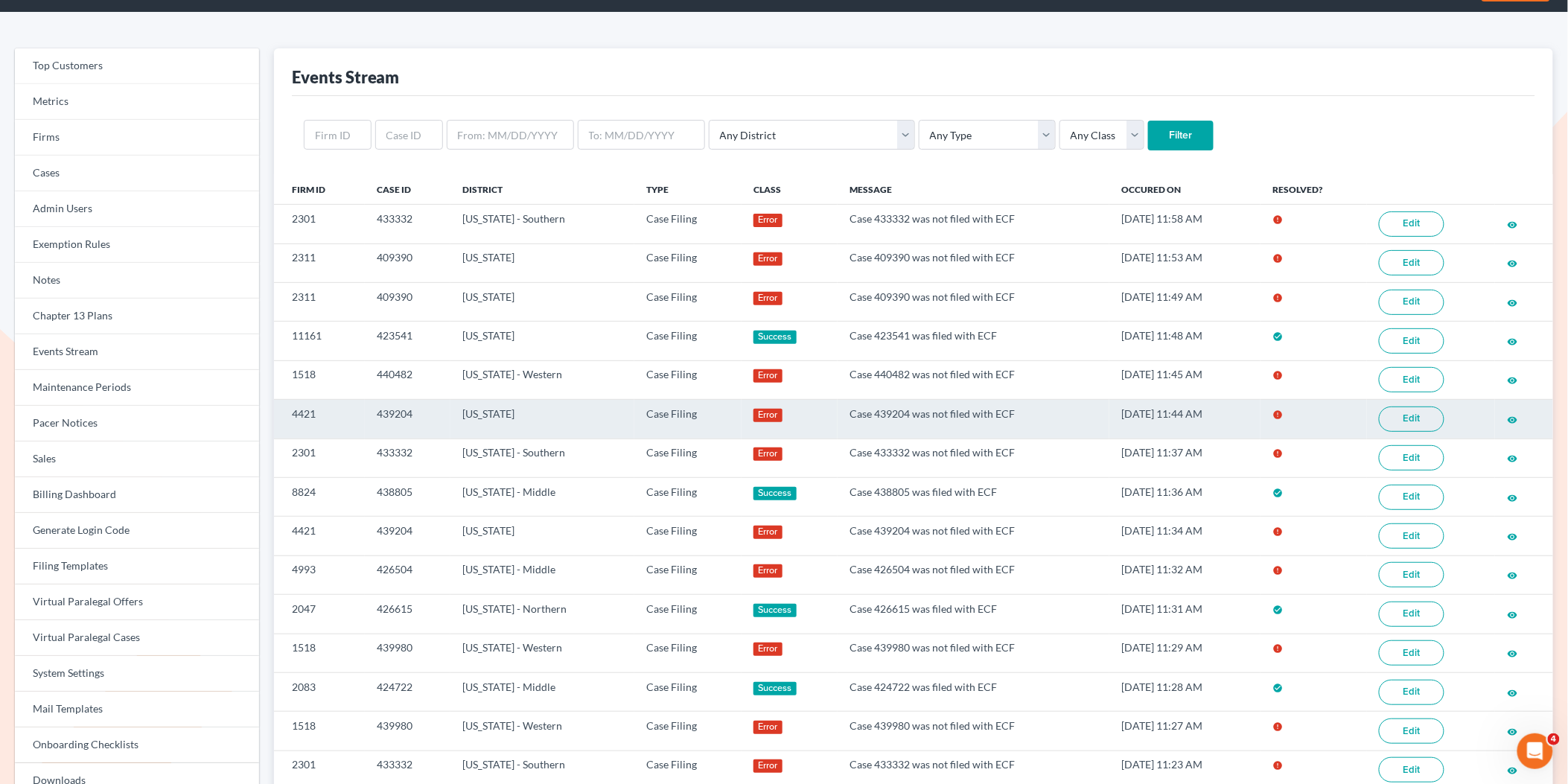
click at [1403, 427] on link "Edit" at bounding box center [1411, 419] width 66 height 25
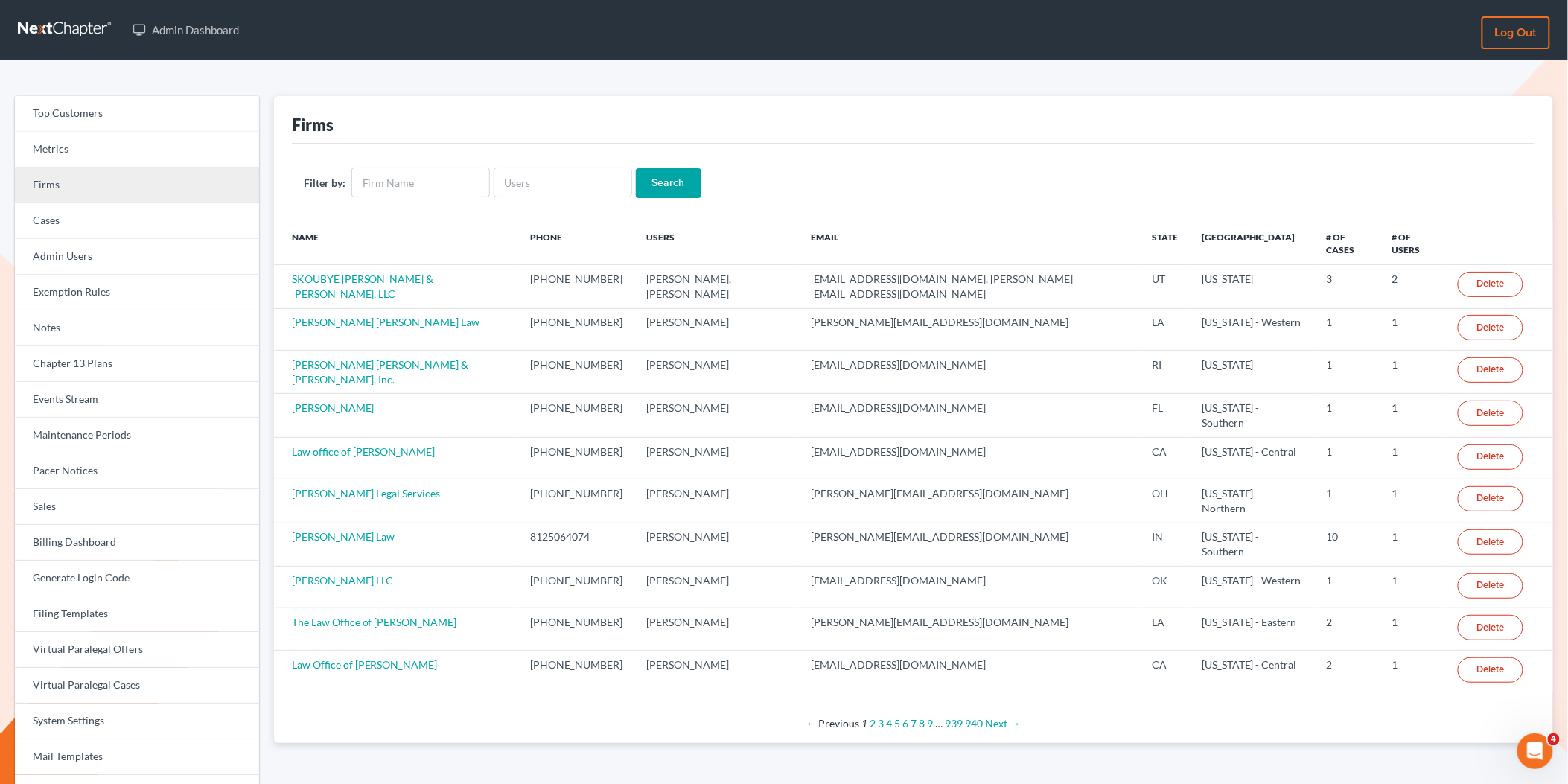
click at [49, 175] on link "Firms" at bounding box center [137, 185] width 244 height 36
click at [564, 185] on input "text" at bounding box center [563, 183] width 139 height 30
paste input "jthayer@neattys.com"
type input "jthayer@neattys.com"
click at [669, 181] on input "Search" at bounding box center [668, 183] width 66 height 30
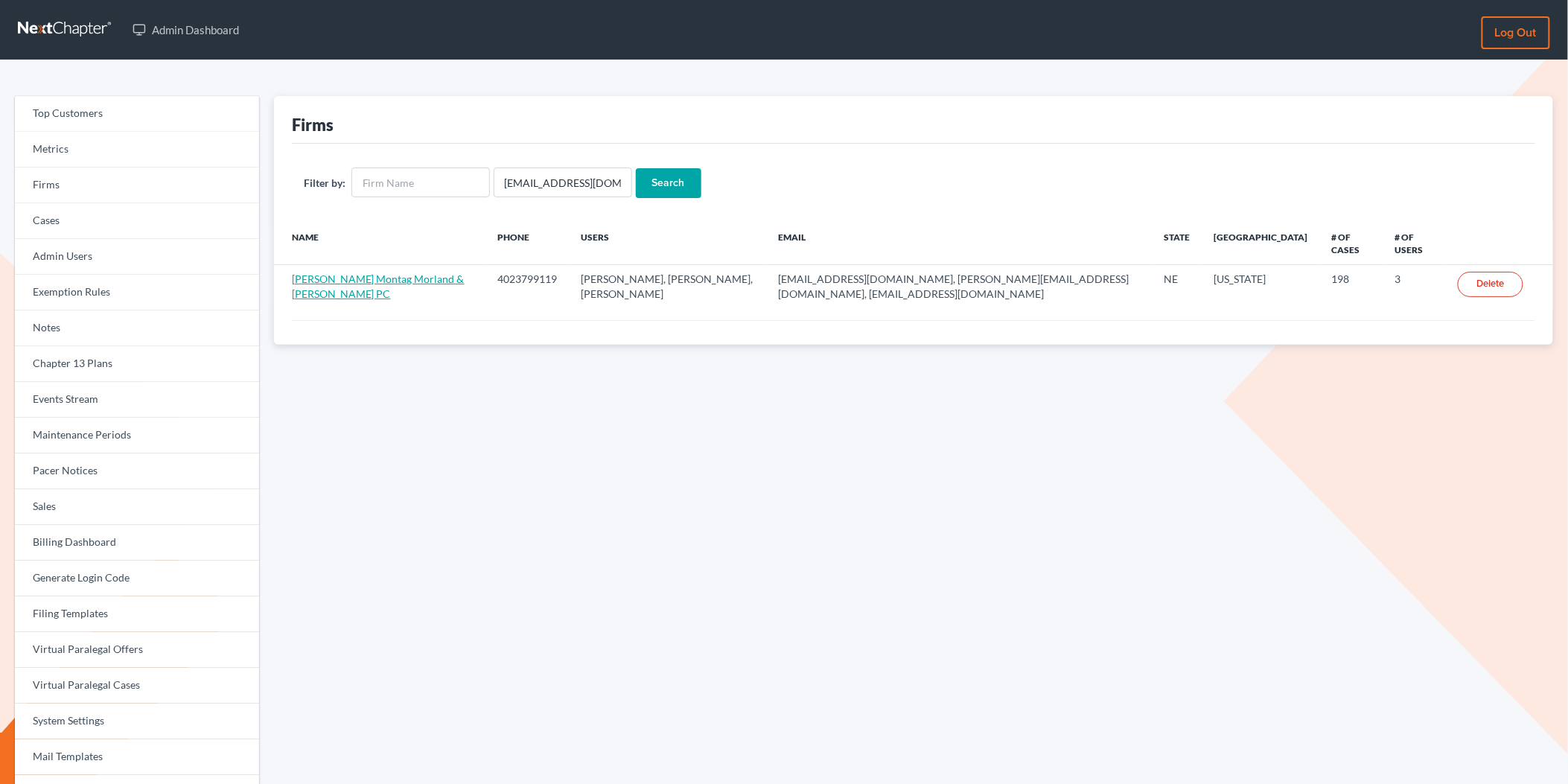
click at [406, 273] on link "[PERSON_NAME] Montag Morland & [PERSON_NAME] PC" at bounding box center [378, 286] width 173 height 27
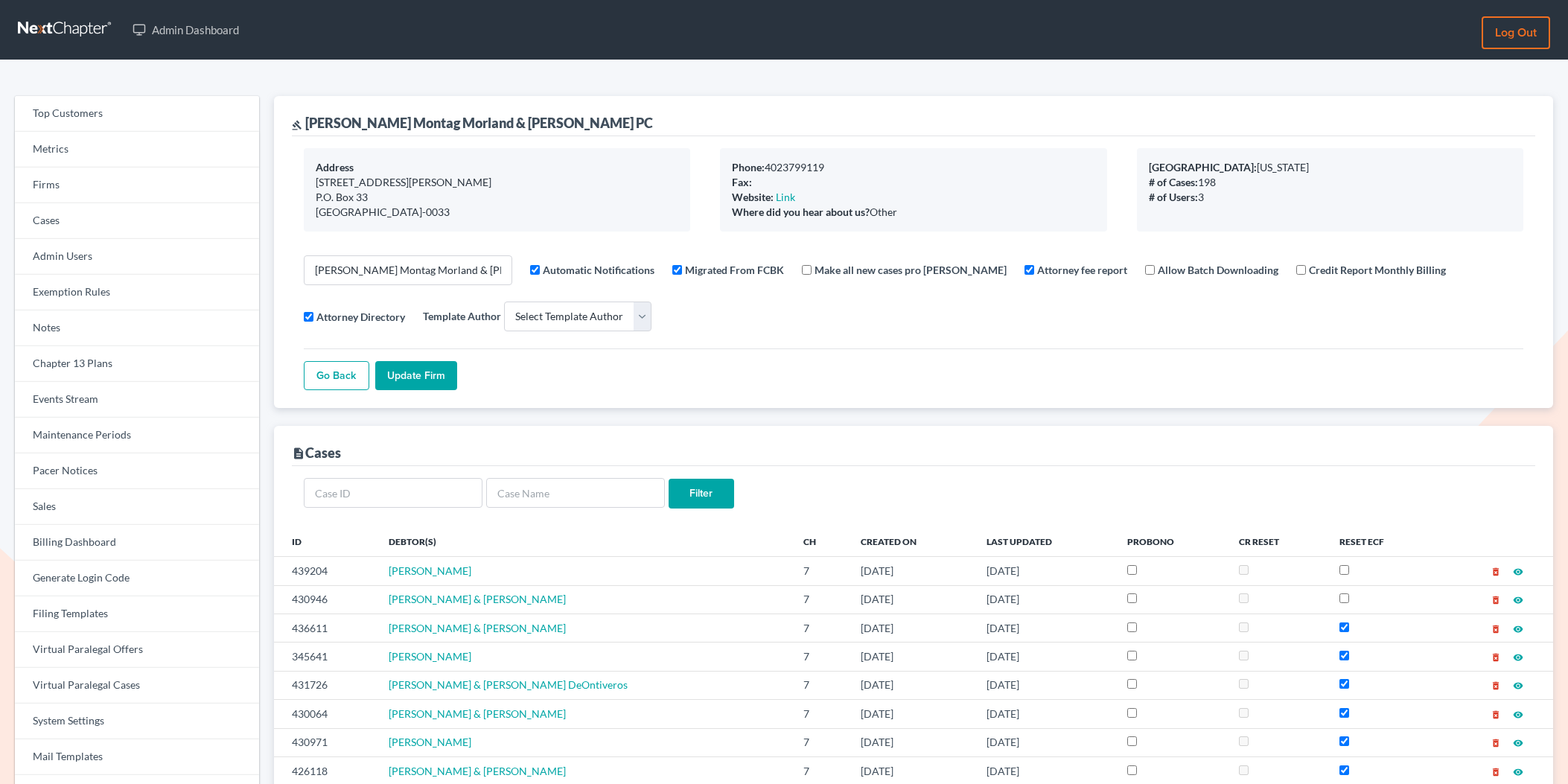
select select
click at [79, 405] on link "Events Stream" at bounding box center [137, 400] width 244 height 36
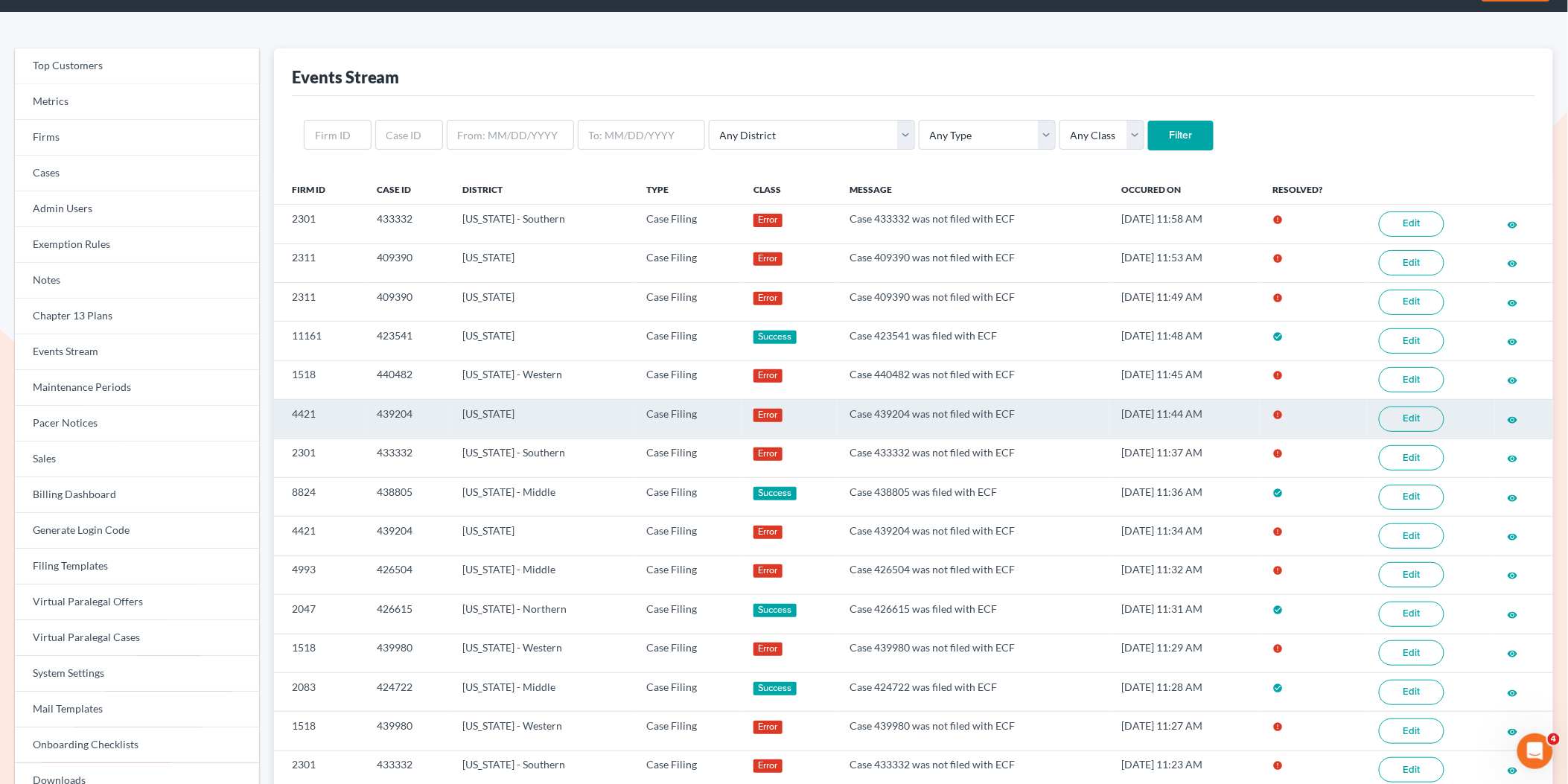
click at [1425, 423] on link "Edit" at bounding box center [1411, 419] width 66 height 25
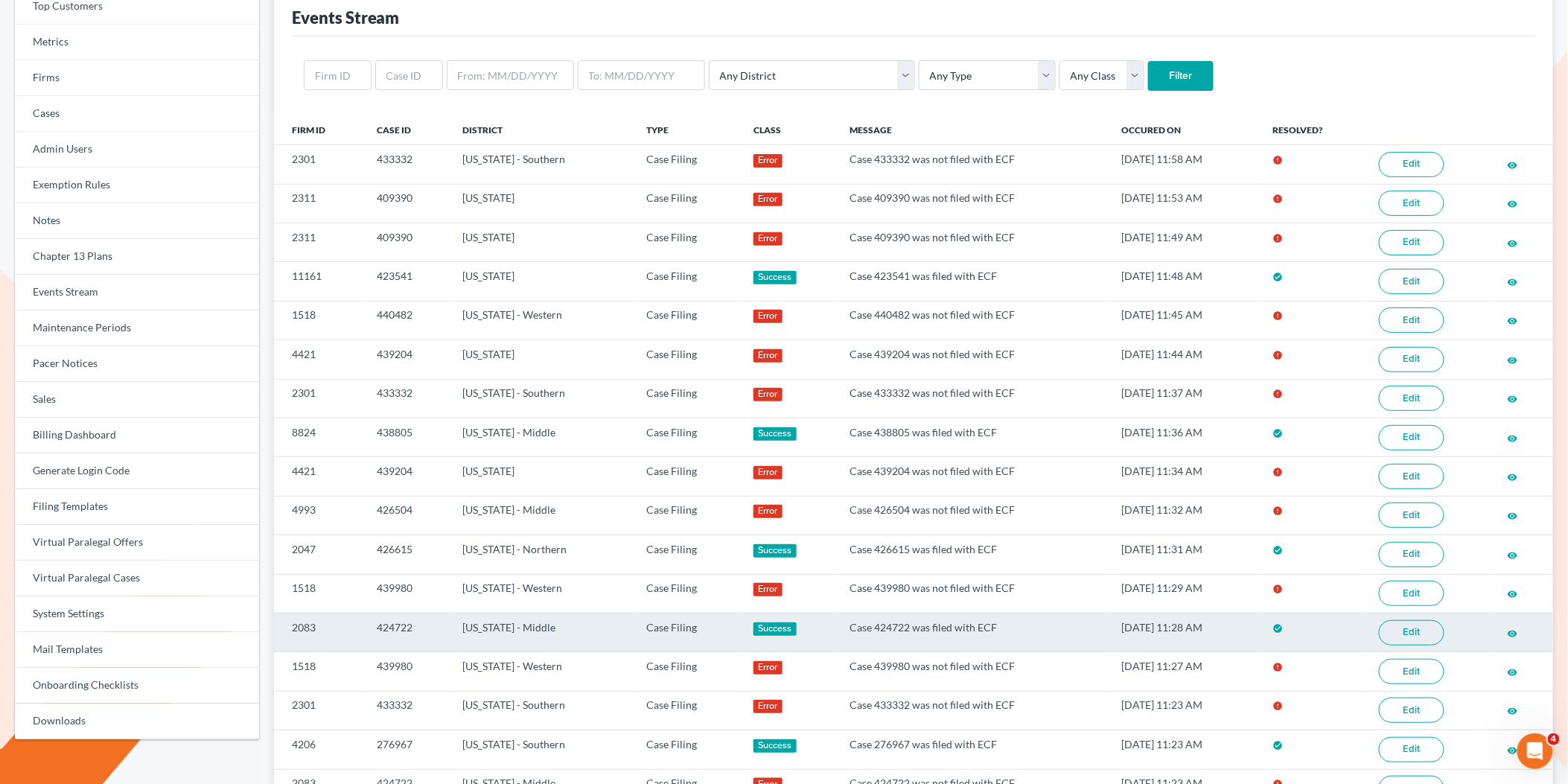
scroll to position [72, 0]
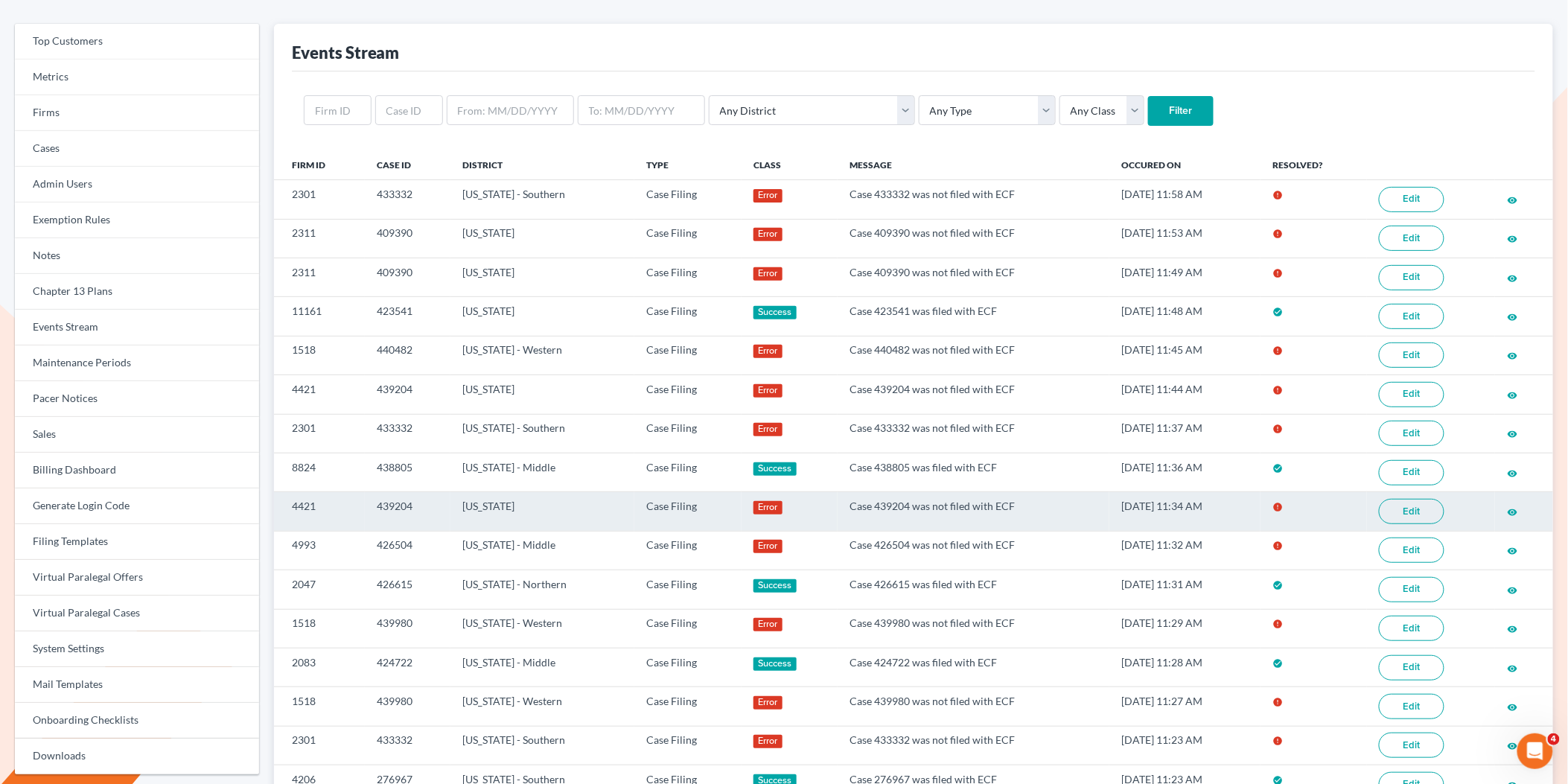
click at [1415, 515] on link "Edit" at bounding box center [1411, 511] width 66 height 25
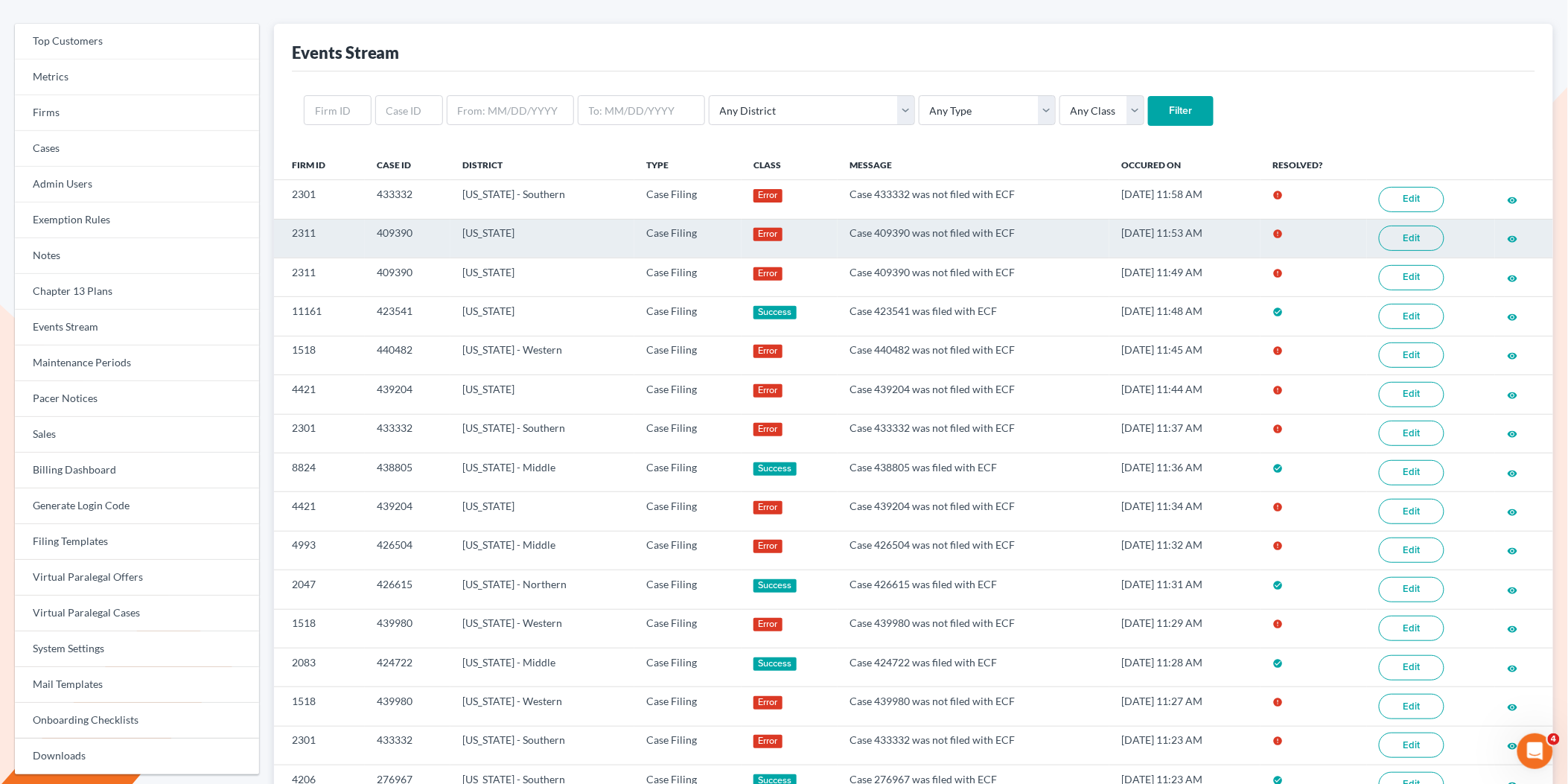
click at [1402, 240] on link "Edit" at bounding box center [1411, 238] width 66 height 25
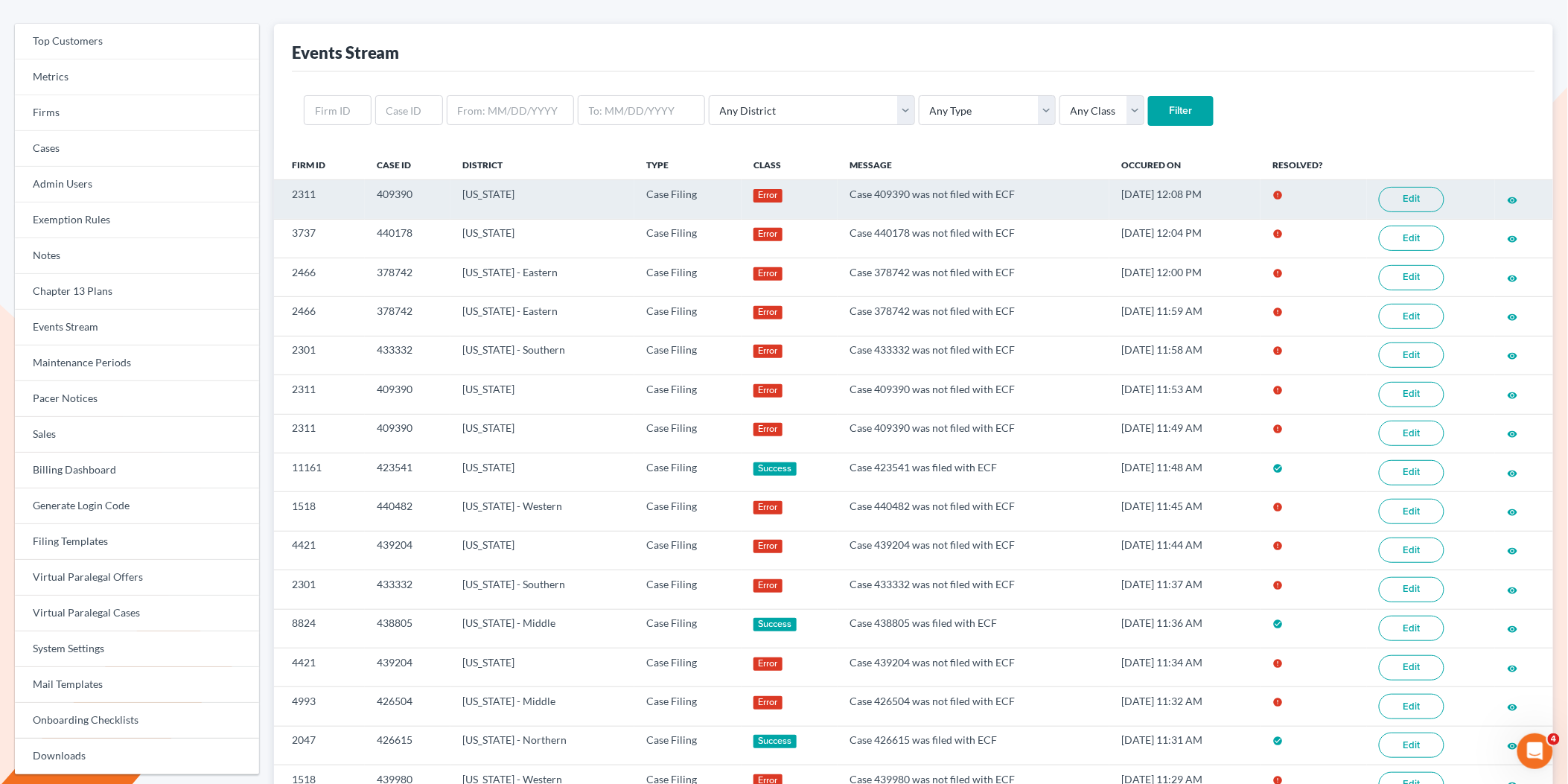
click at [1418, 203] on link "Edit" at bounding box center [1411, 200] width 66 height 25
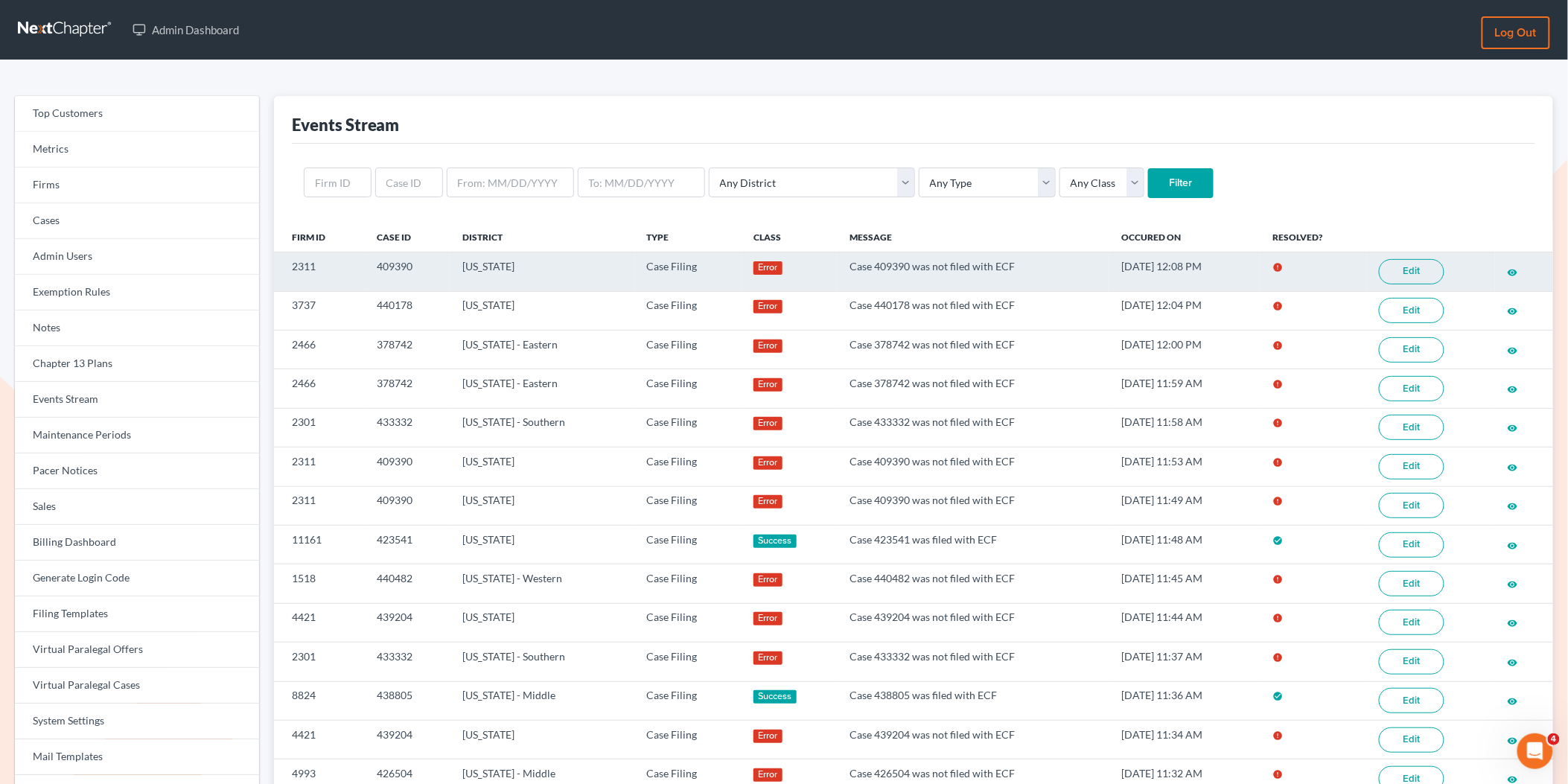
click at [1396, 269] on link "Edit" at bounding box center [1411, 272] width 66 height 25
click at [1412, 270] on link "Edit" at bounding box center [1411, 272] width 66 height 25
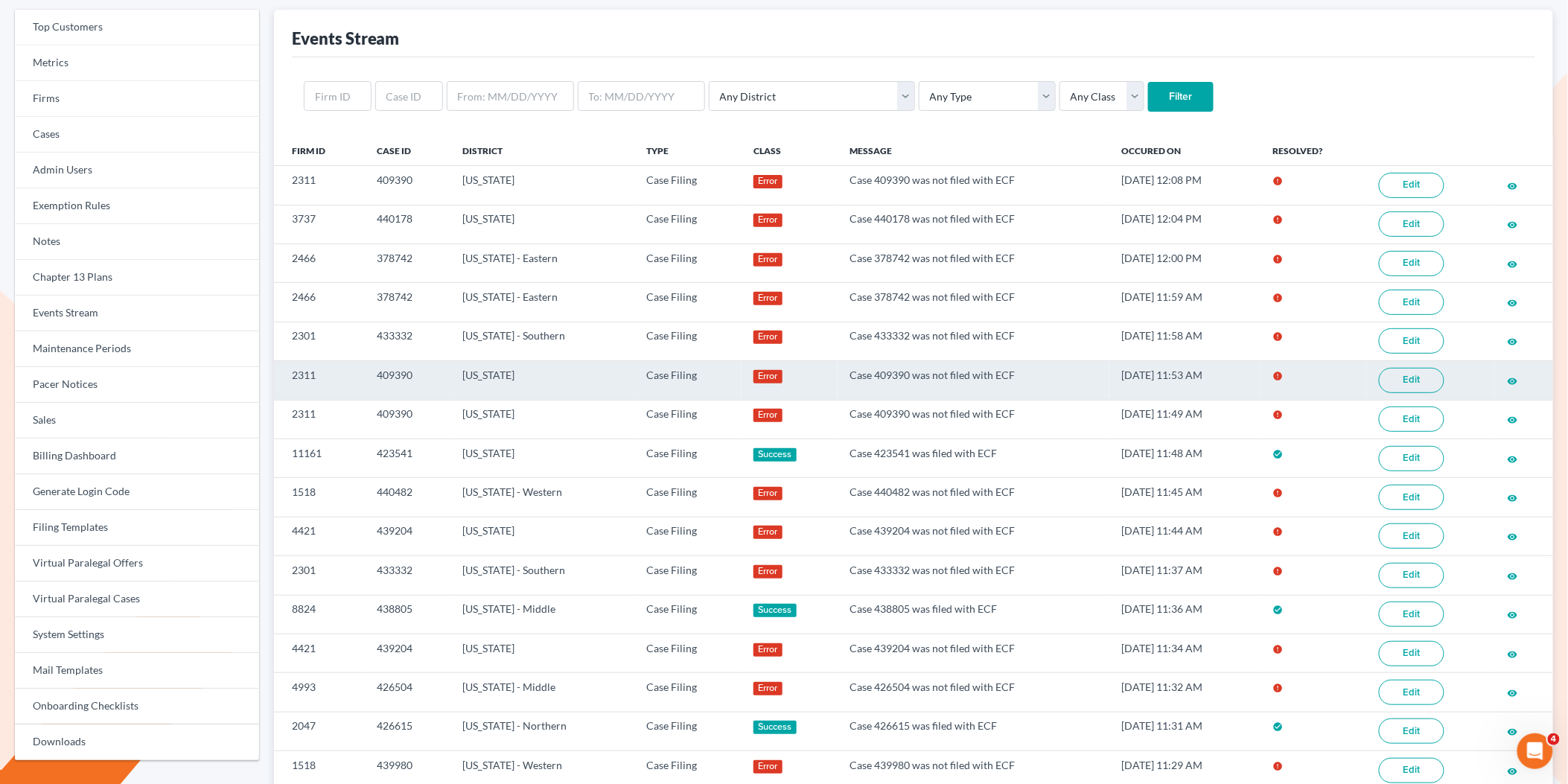
scroll to position [87, 0]
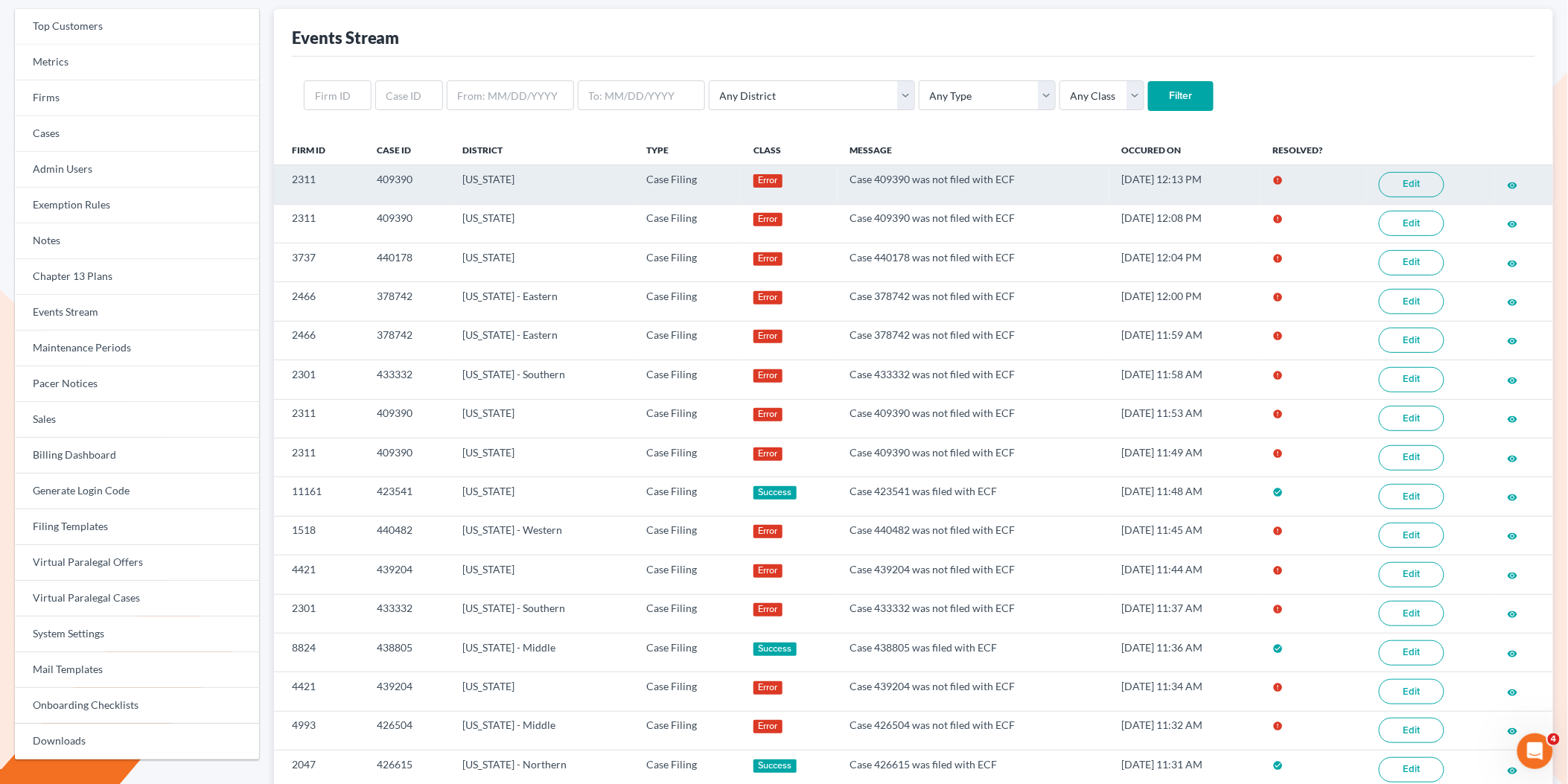
click at [1399, 182] on link "Edit" at bounding box center [1411, 185] width 66 height 25
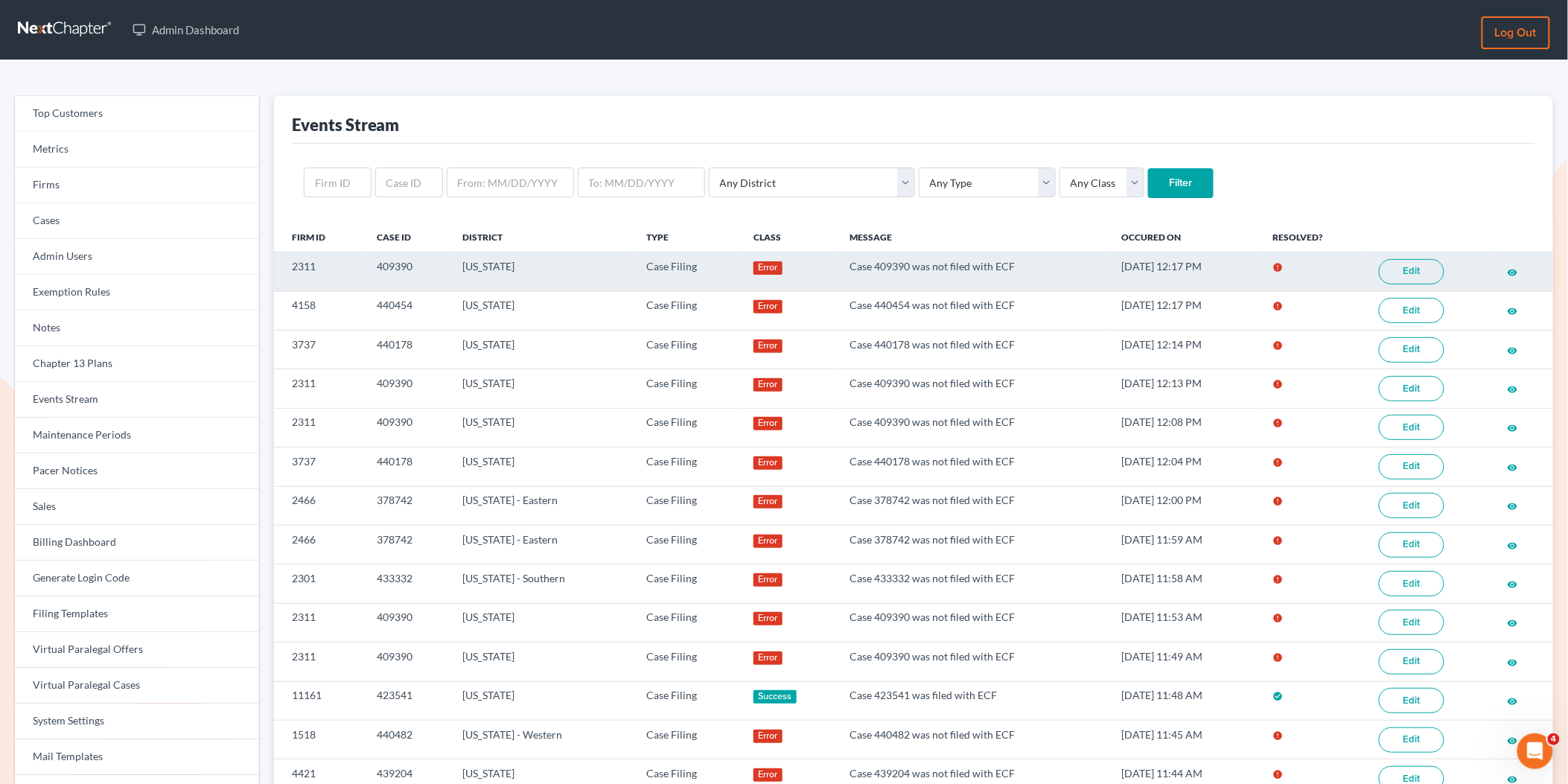
click at [1426, 275] on link "Edit" at bounding box center [1411, 272] width 66 height 25
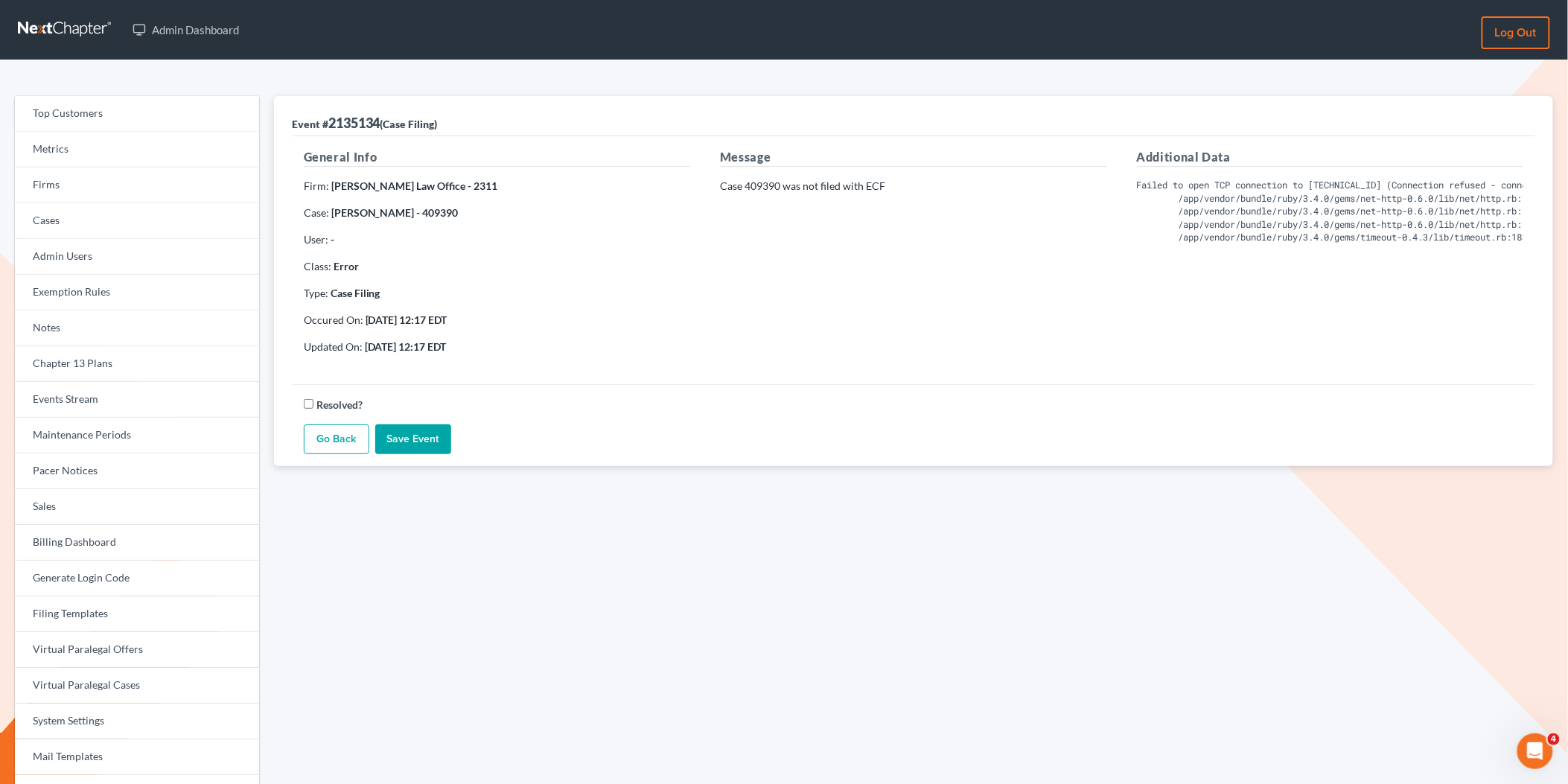
drag, startPoint x: 470, startPoint y: 210, endPoint x: 429, endPoint y: 210, distance: 41.0
click at [429, 210] on p "Case: Joseph Paczkowski - 409390" at bounding box center [497, 213] width 386 height 15
copy strong "409390"
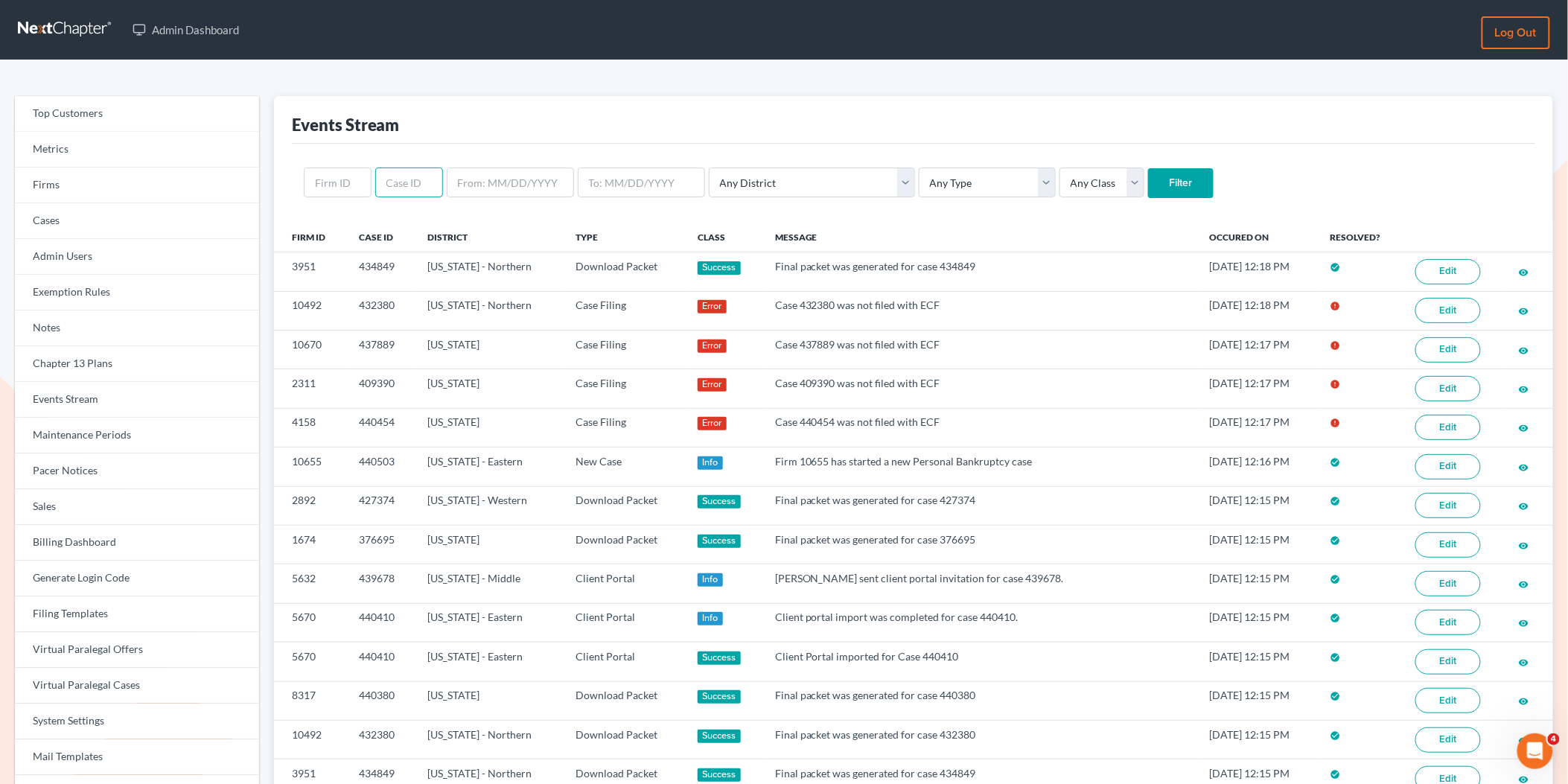
click at [404, 193] on input "text" at bounding box center [410, 183] width 68 height 30
paste input "409390"
type input "409390"
click at [1148, 190] on input "Filter" at bounding box center [1180, 183] width 66 height 30
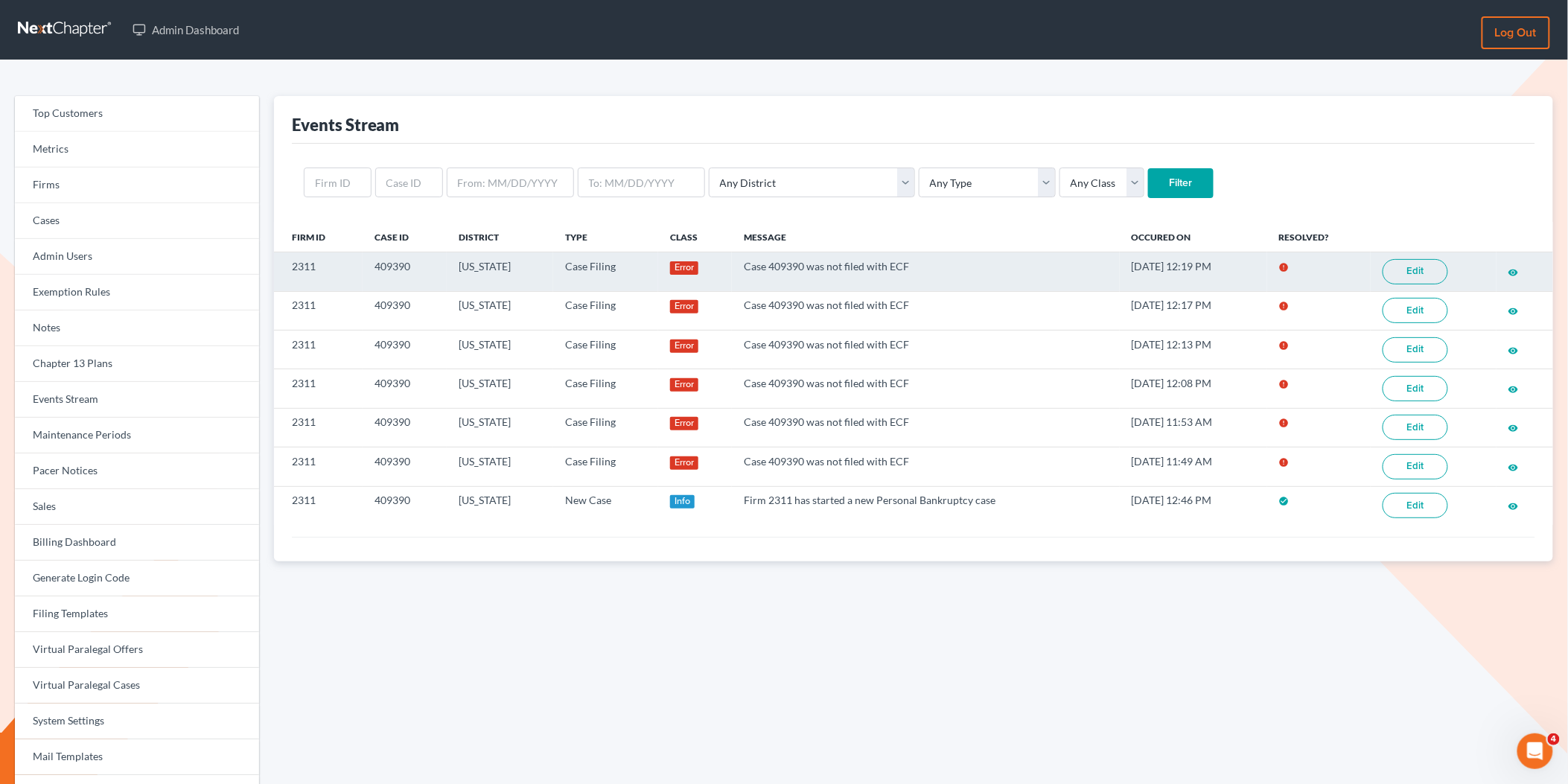
click at [1426, 274] on link "Edit" at bounding box center [1415, 272] width 66 height 25
click at [1413, 276] on link "Edit" at bounding box center [1415, 272] width 66 height 25
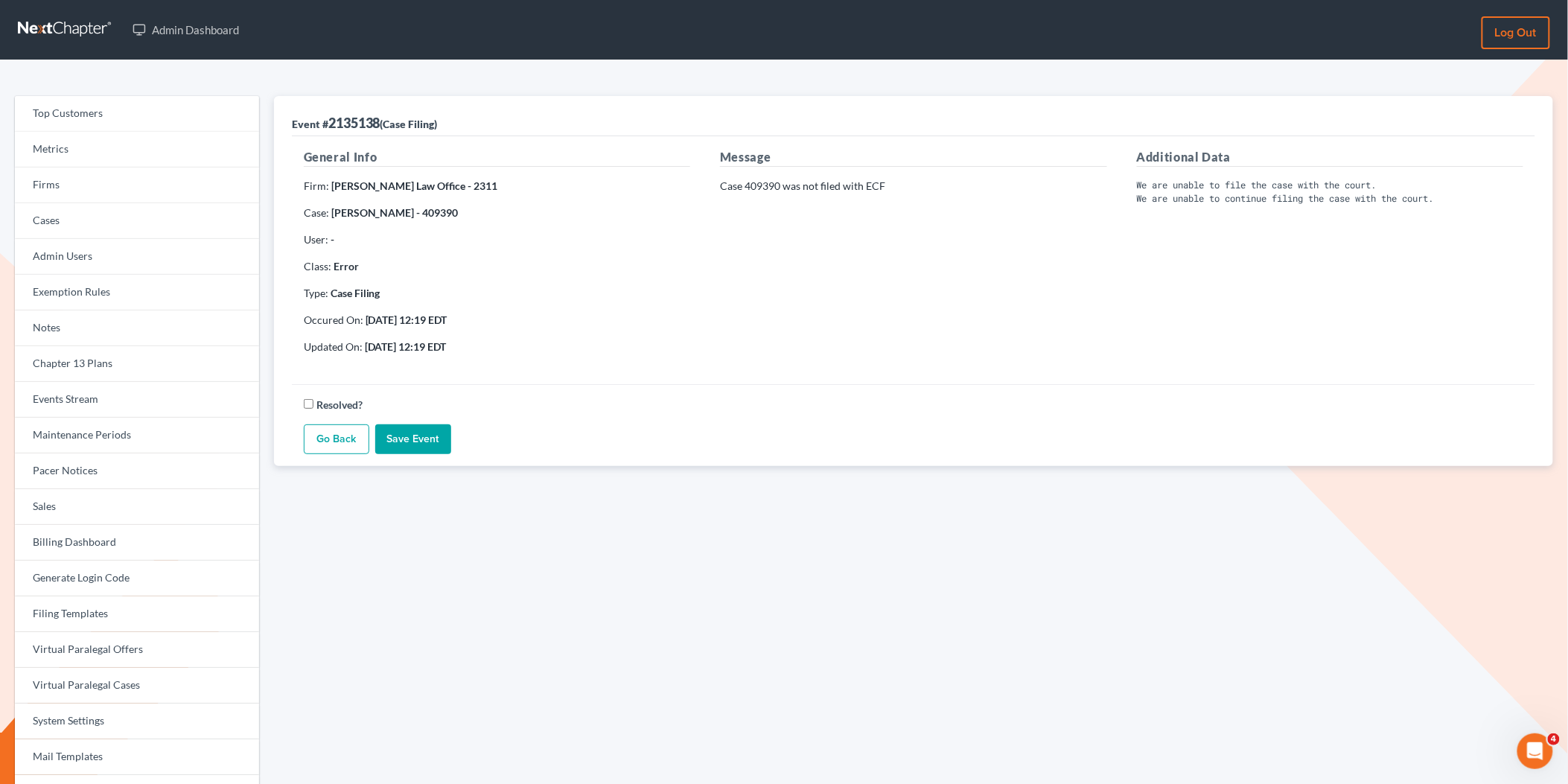
click at [777, 186] on p "Case 409390 was not filed with ECF" at bounding box center [912, 186] width 386 height 15
drag, startPoint x: 783, startPoint y: 185, endPoint x: 746, endPoint y: 185, distance: 37.0
click at [746, 185] on p "Case 409390 was not filed with ECF" at bounding box center [912, 186] width 386 height 15
click at [774, 195] on div "Message Case 409390 was not filed with ECF" at bounding box center [912, 257] width 416 height 218
drag, startPoint x: 780, startPoint y: 190, endPoint x: 747, endPoint y: 190, distance: 33.0
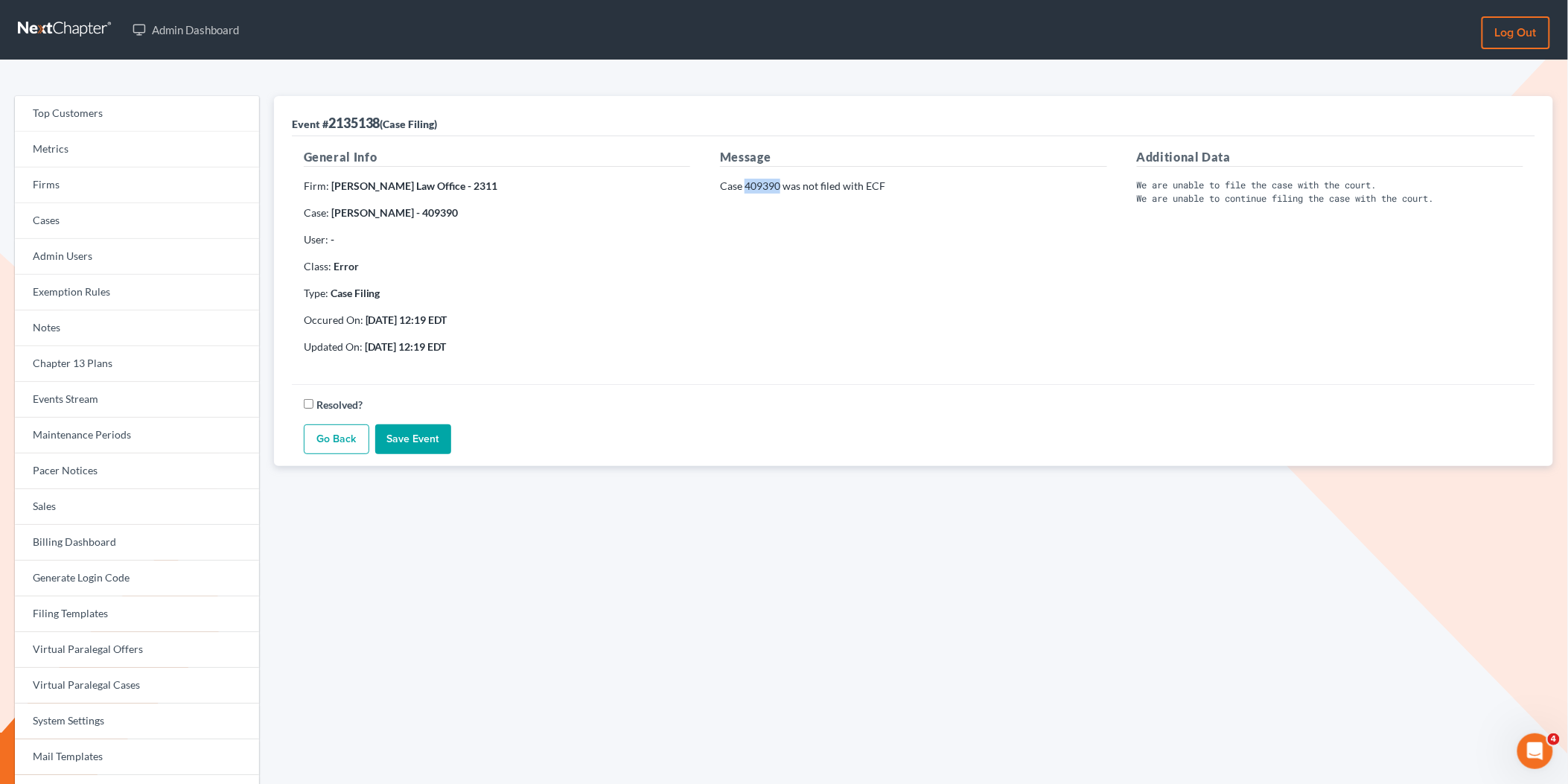
click at [747, 190] on p "Case 409390 was not filed with ECF" at bounding box center [912, 186] width 386 height 15
copy p "409390"
click at [426, 216] on strong "Joseph Paczkowski - 409390" at bounding box center [395, 212] width 127 height 12
drag, startPoint x: 472, startPoint y: 218, endPoint x: 429, endPoint y: 214, distance: 43.2
click at [429, 214] on p "Case: Joseph Paczkowski - 409390" at bounding box center [497, 213] width 386 height 15
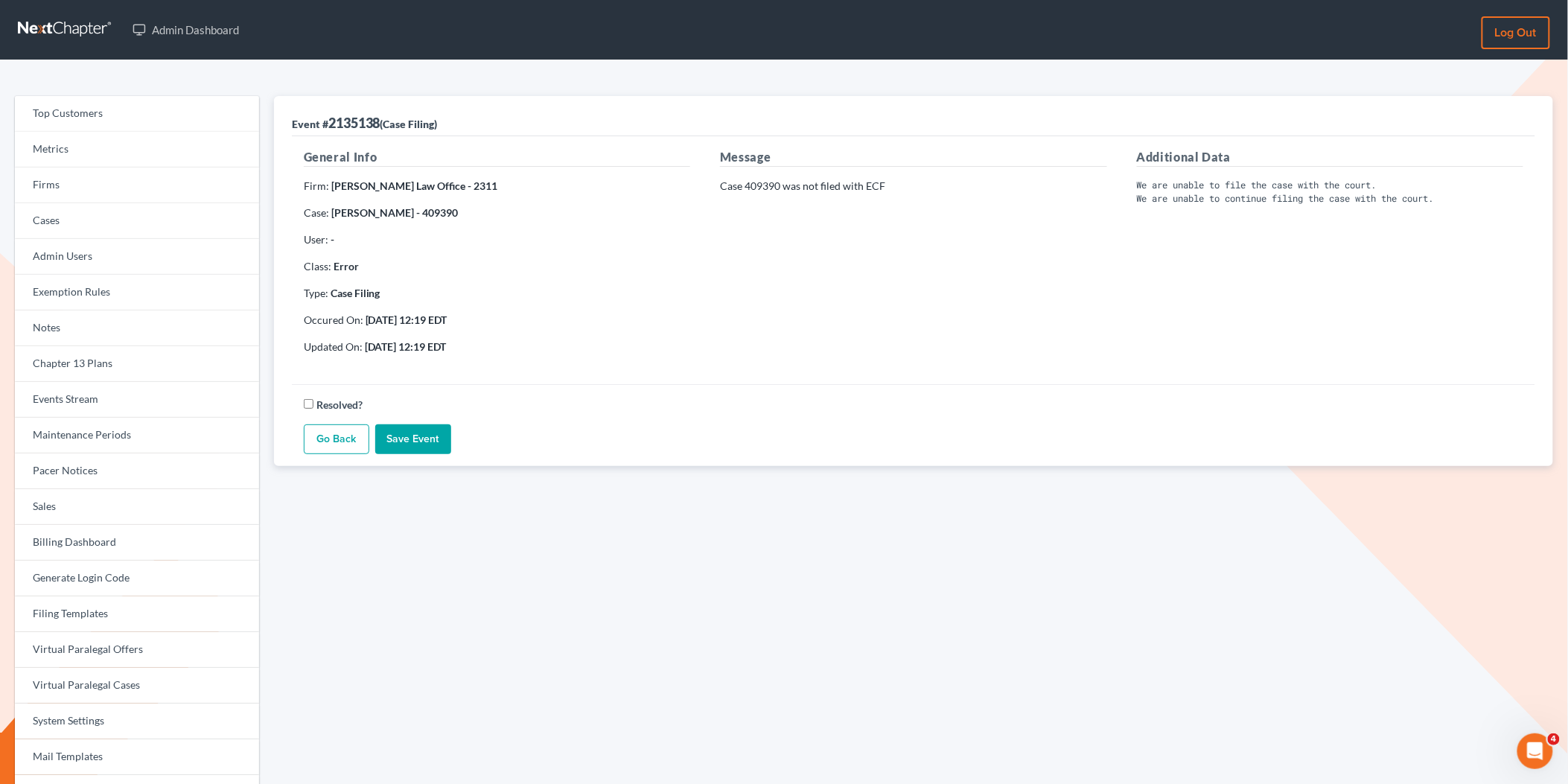
click at [440, 181] on strong "Zuber Law Office - 2311" at bounding box center [415, 185] width 167 height 12
drag, startPoint x: 443, startPoint y: 181, endPoint x: 415, endPoint y: 181, distance: 28.0
click at [415, 181] on p "Firm: Zuber Law Office - 2311" at bounding box center [497, 186] width 386 height 15
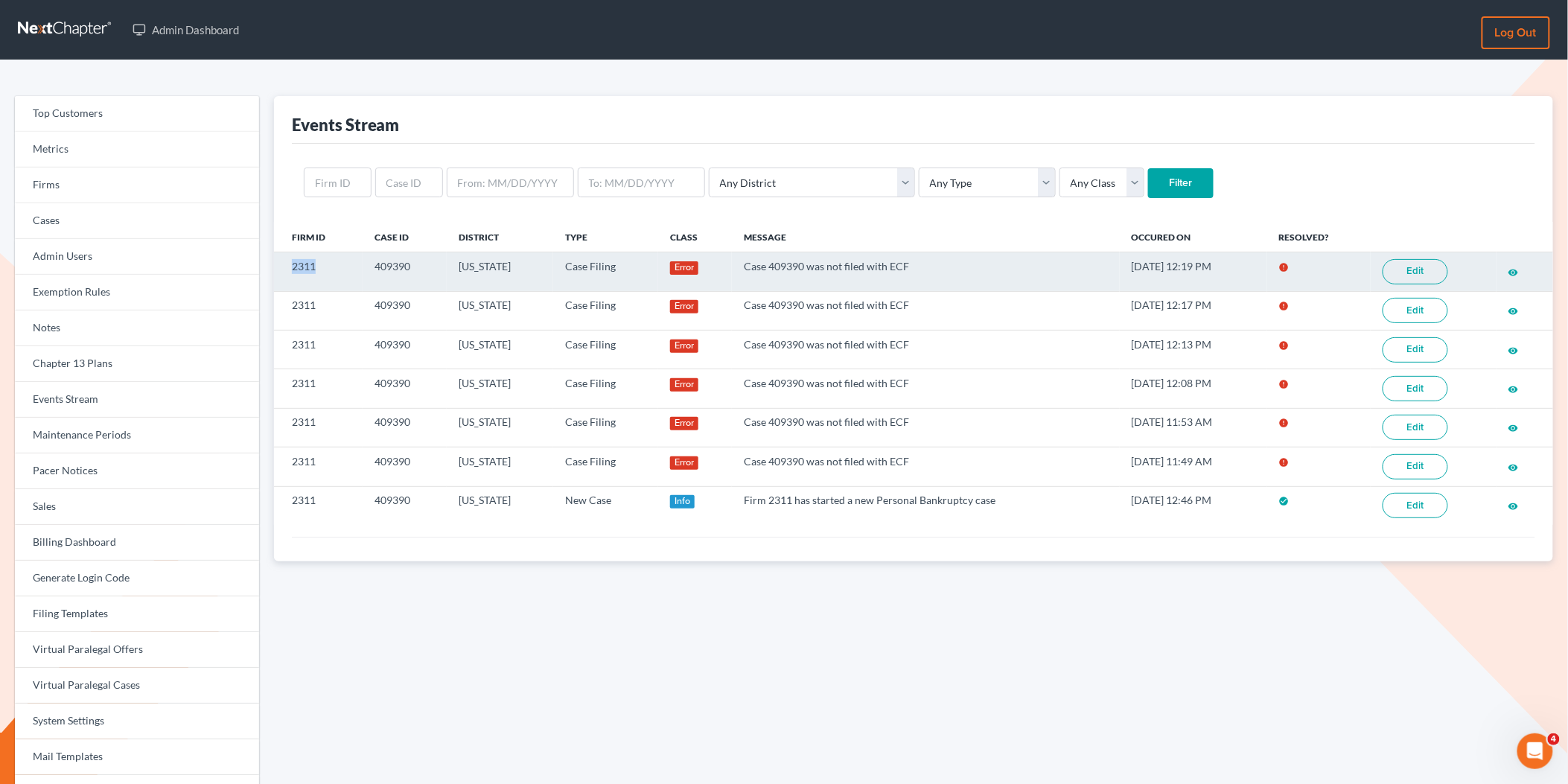
drag, startPoint x: 321, startPoint y: 271, endPoint x: 289, endPoint y: 270, distance: 32.0
click at [289, 270] on td "2311" at bounding box center [319, 272] width 90 height 39
drag, startPoint x: 320, startPoint y: 266, endPoint x: 288, endPoint y: 265, distance: 32.0
click at [288, 265] on td "2311" at bounding box center [319, 272] width 90 height 39
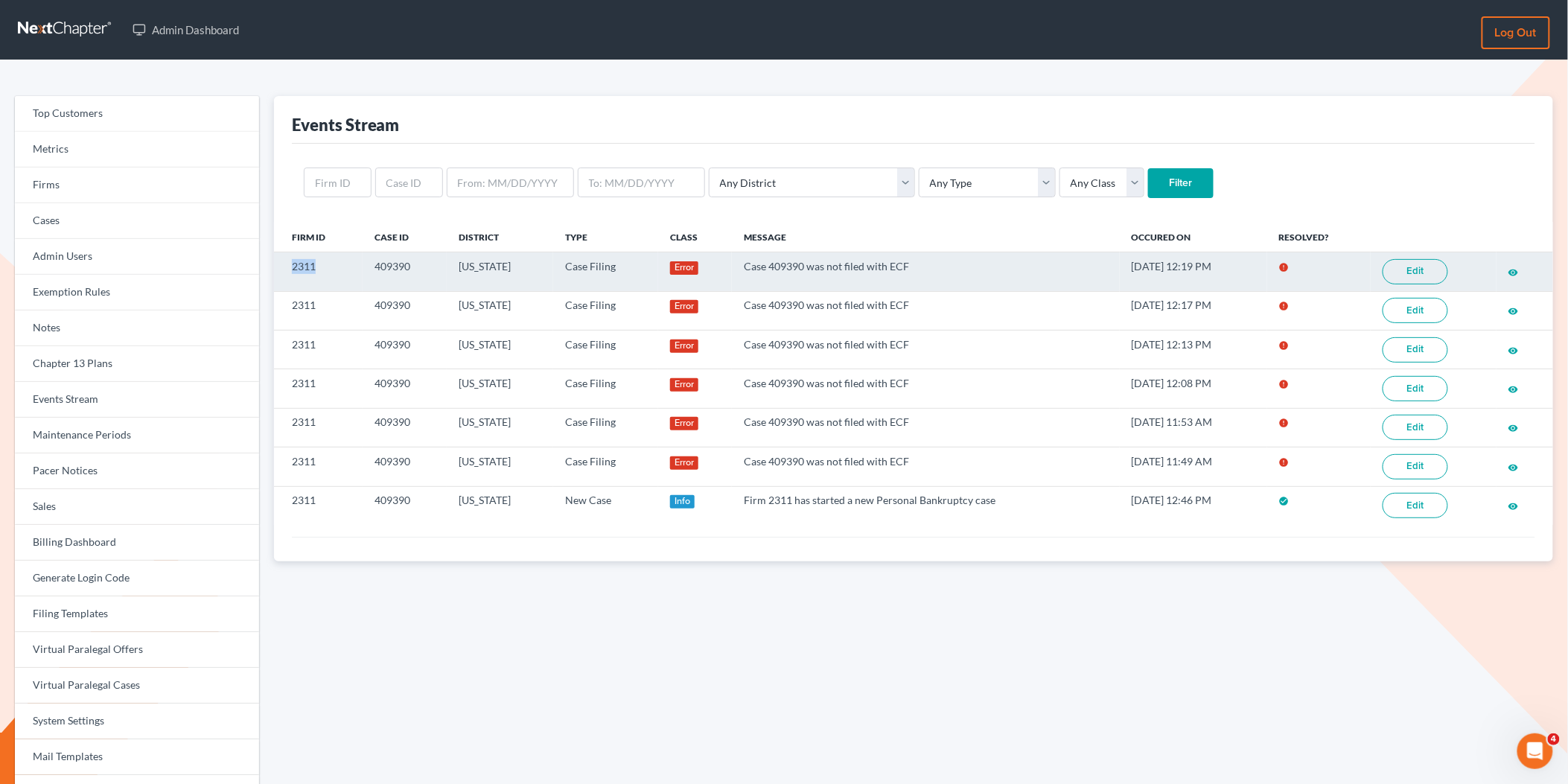
copy td "2311"
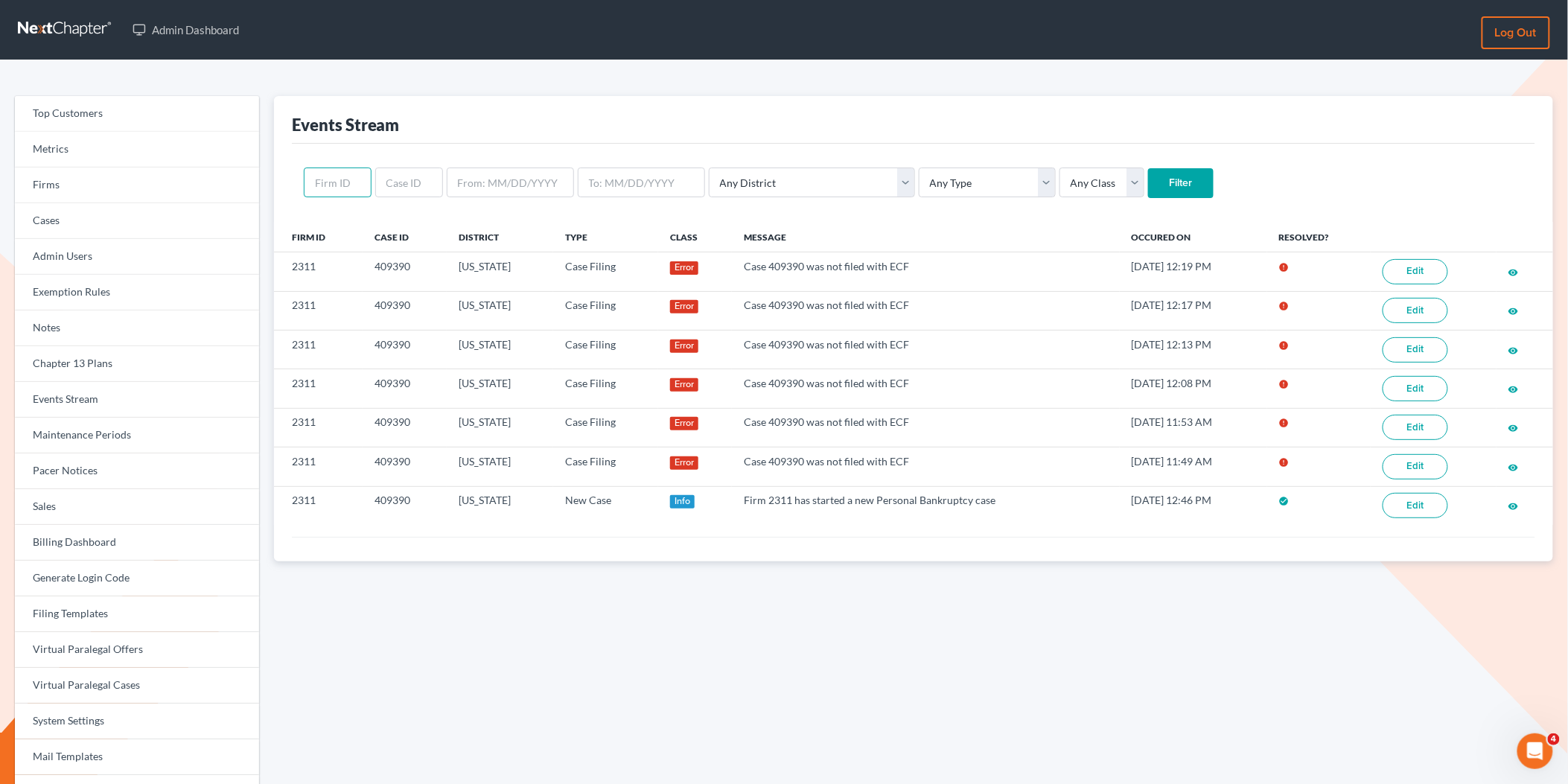
click at [330, 185] on input "text" at bounding box center [338, 183] width 68 height 30
paste input "2311"
type input "2311"
click at [1148, 186] on input "Filter" at bounding box center [1180, 183] width 66 height 30
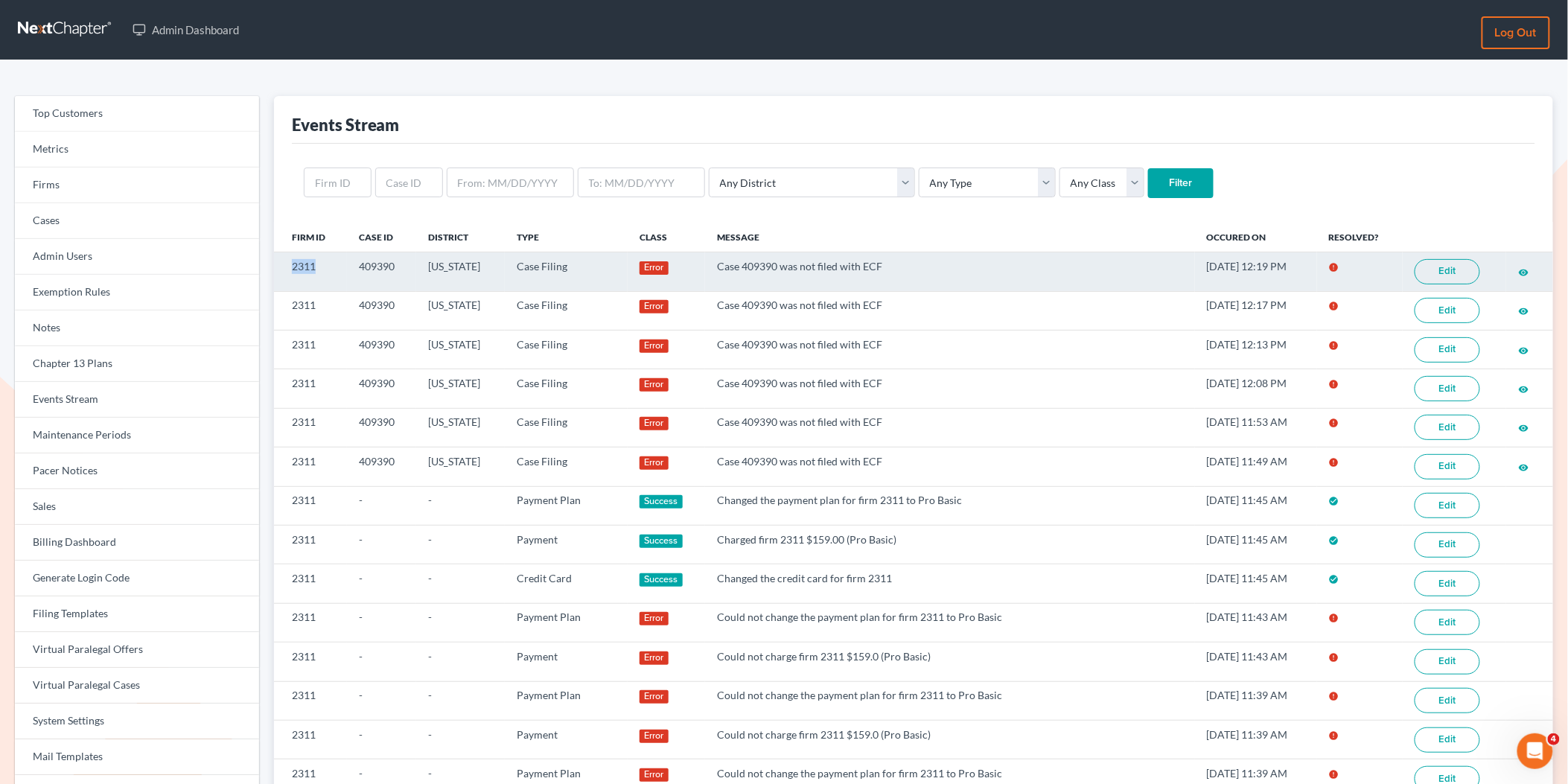
drag, startPoint x: 322, startPoint y: 269, endPoint x: 274, endPoint y: 265, distance: 48.2
click at [274, 265] on td "2311" at bounding box center [311, 272] width 74 height 39
copy td "2311"
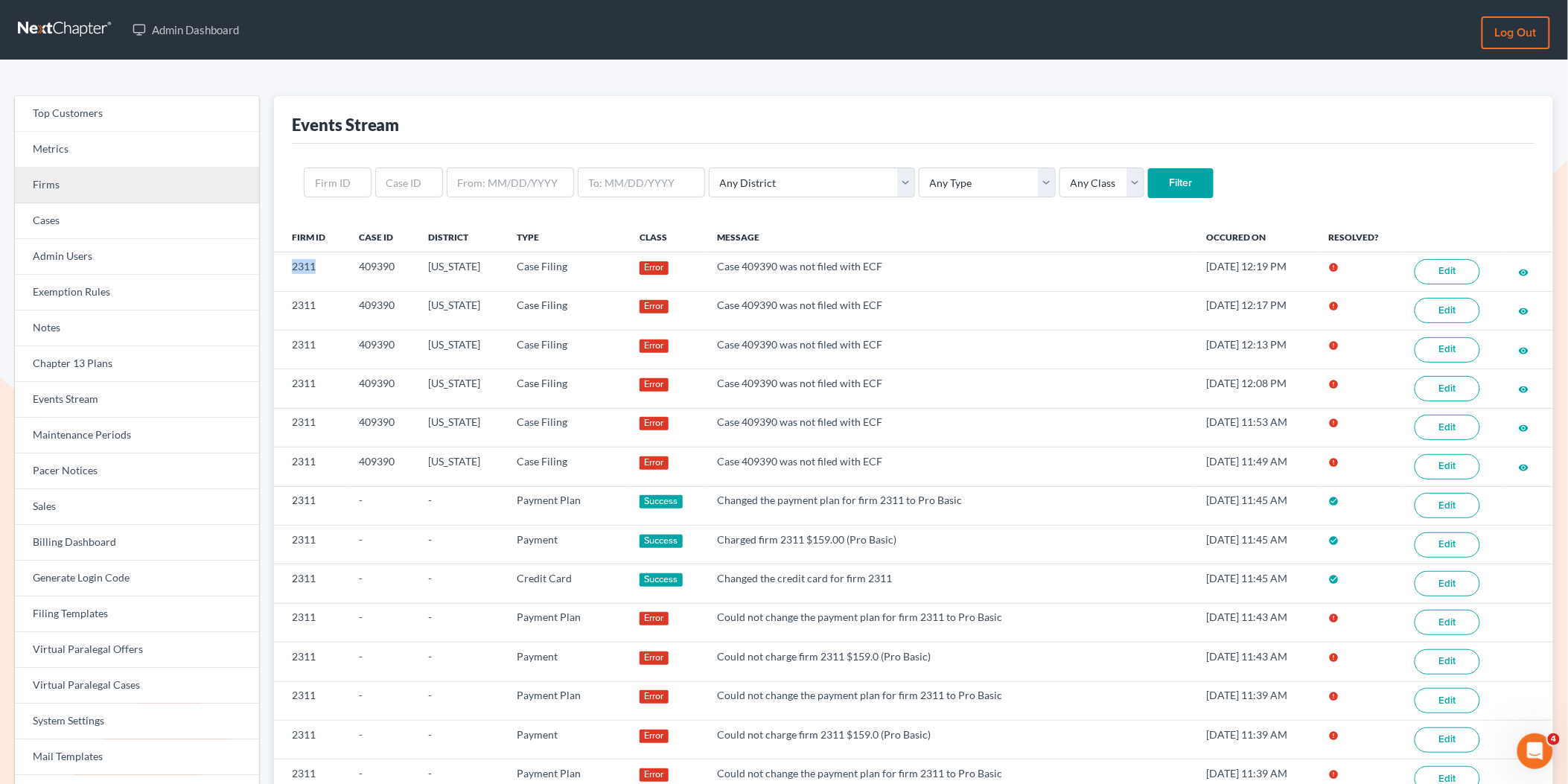
click at [148, 190] on link "Firms" at bounding box center [137, 185] width 244 height 36
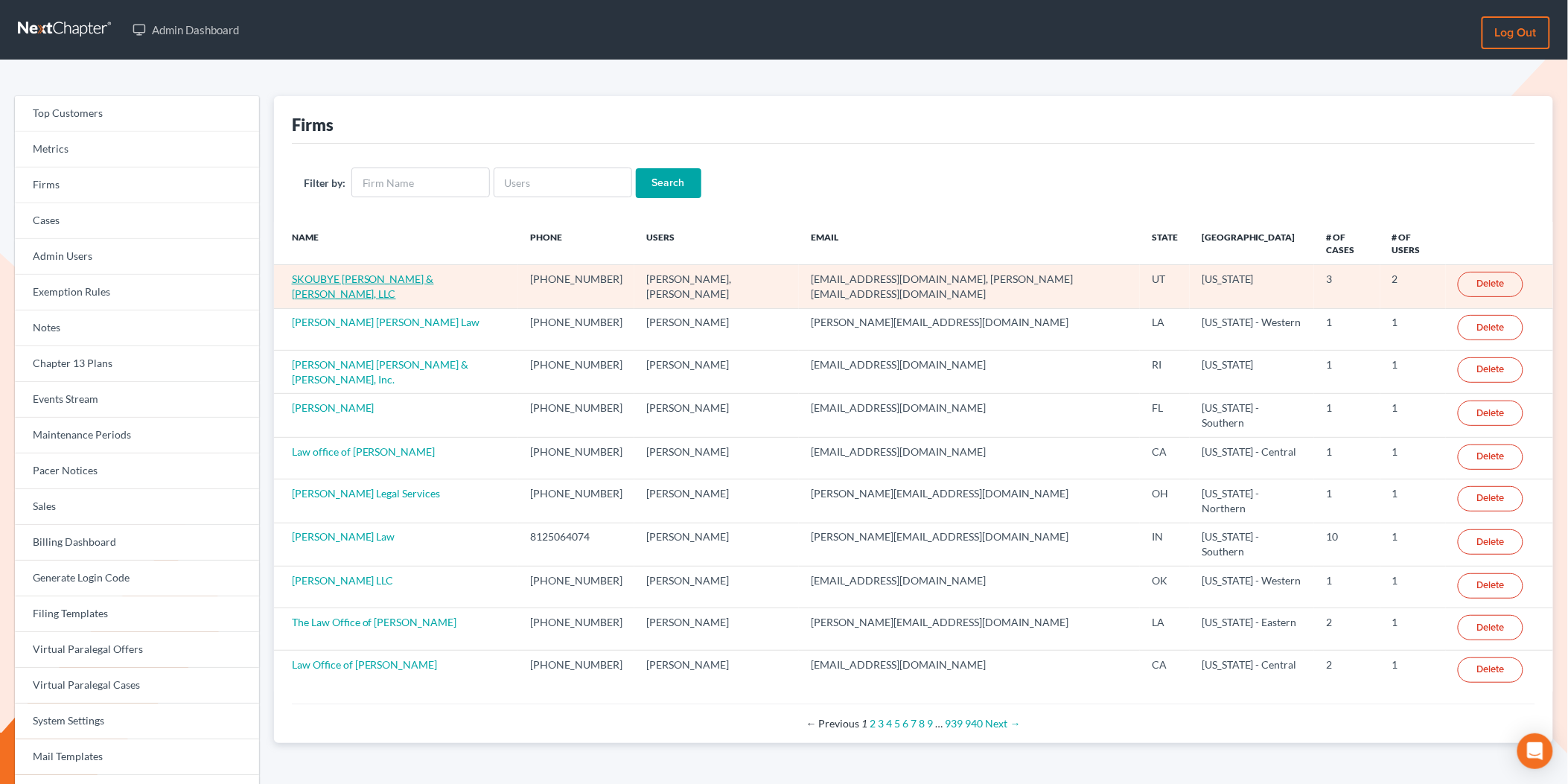
click at [404, 273] on link "SKOUBYE NIELSON & JOHANSEN, LLC" at bounding box center [362, 286] width 142 height 27
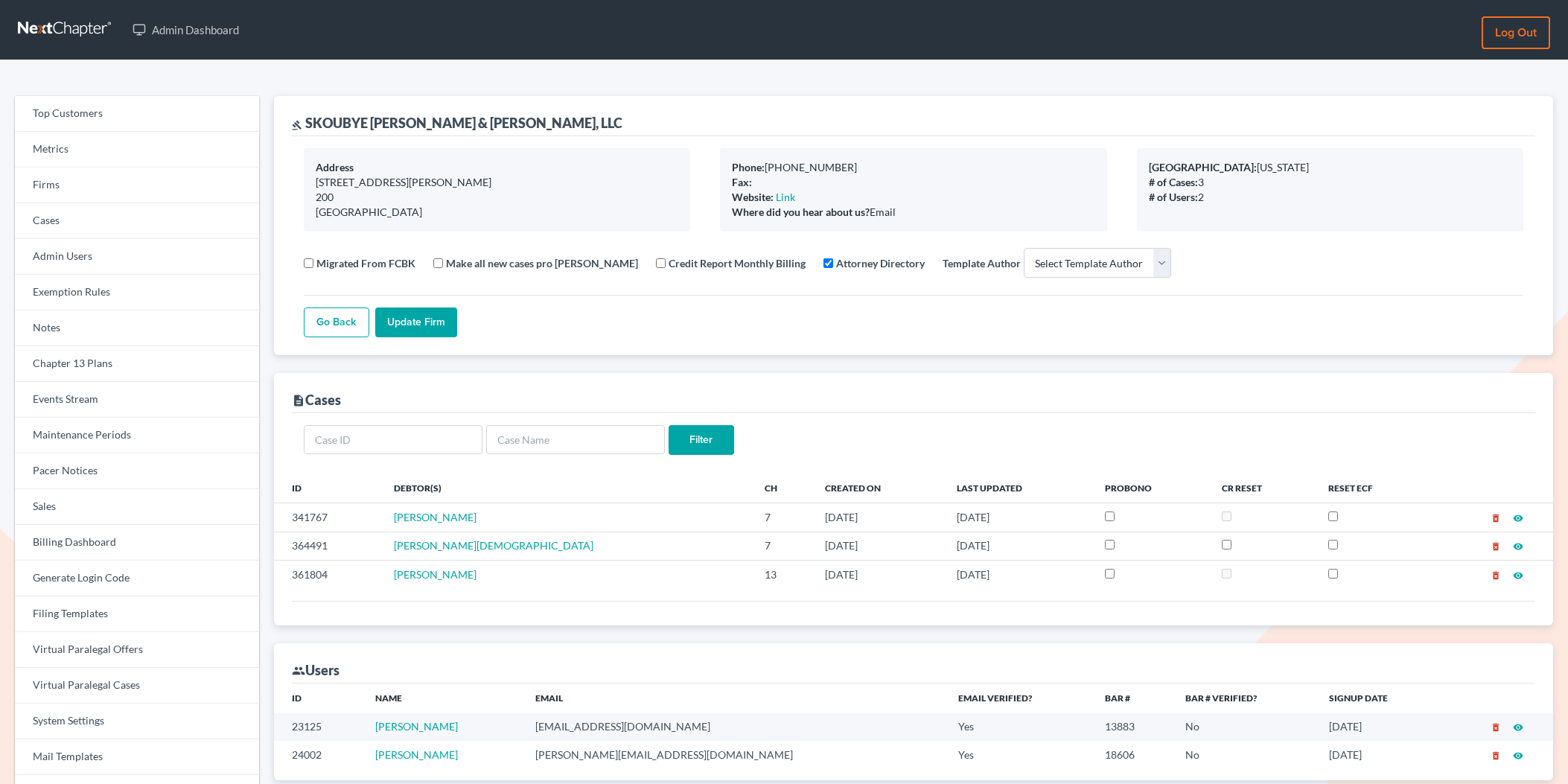
select select
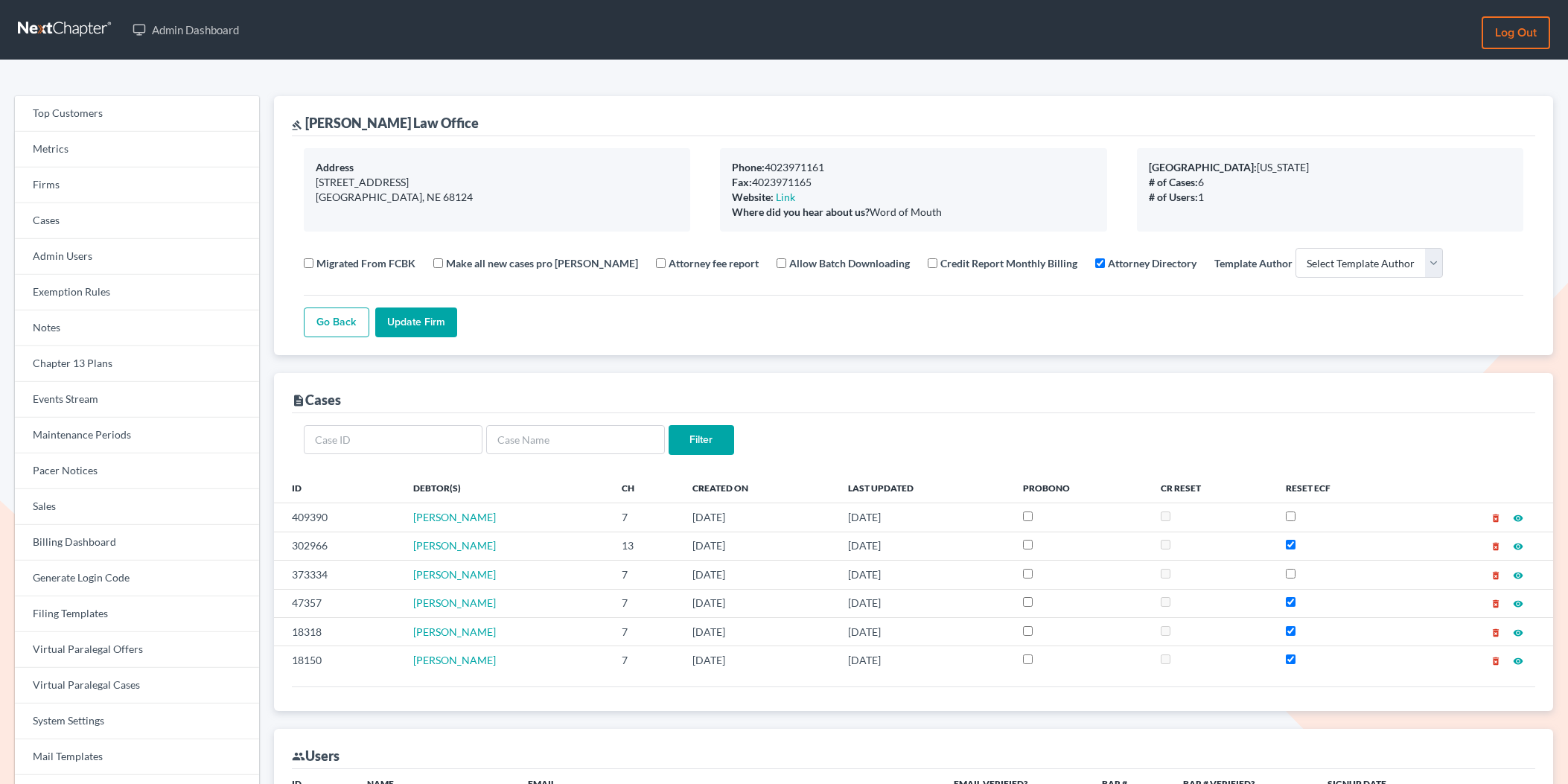
select select
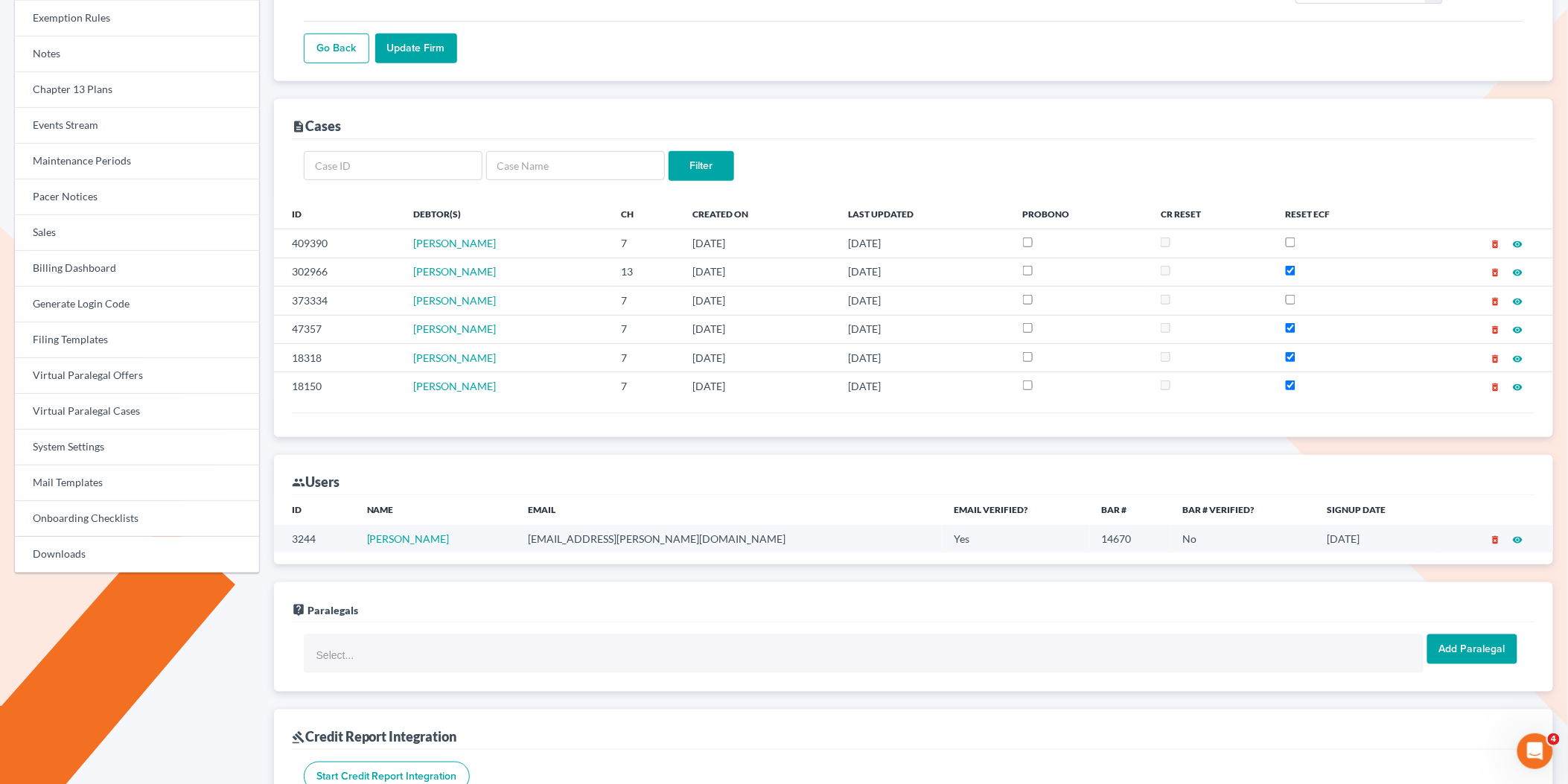
scroll to position [298, 0]
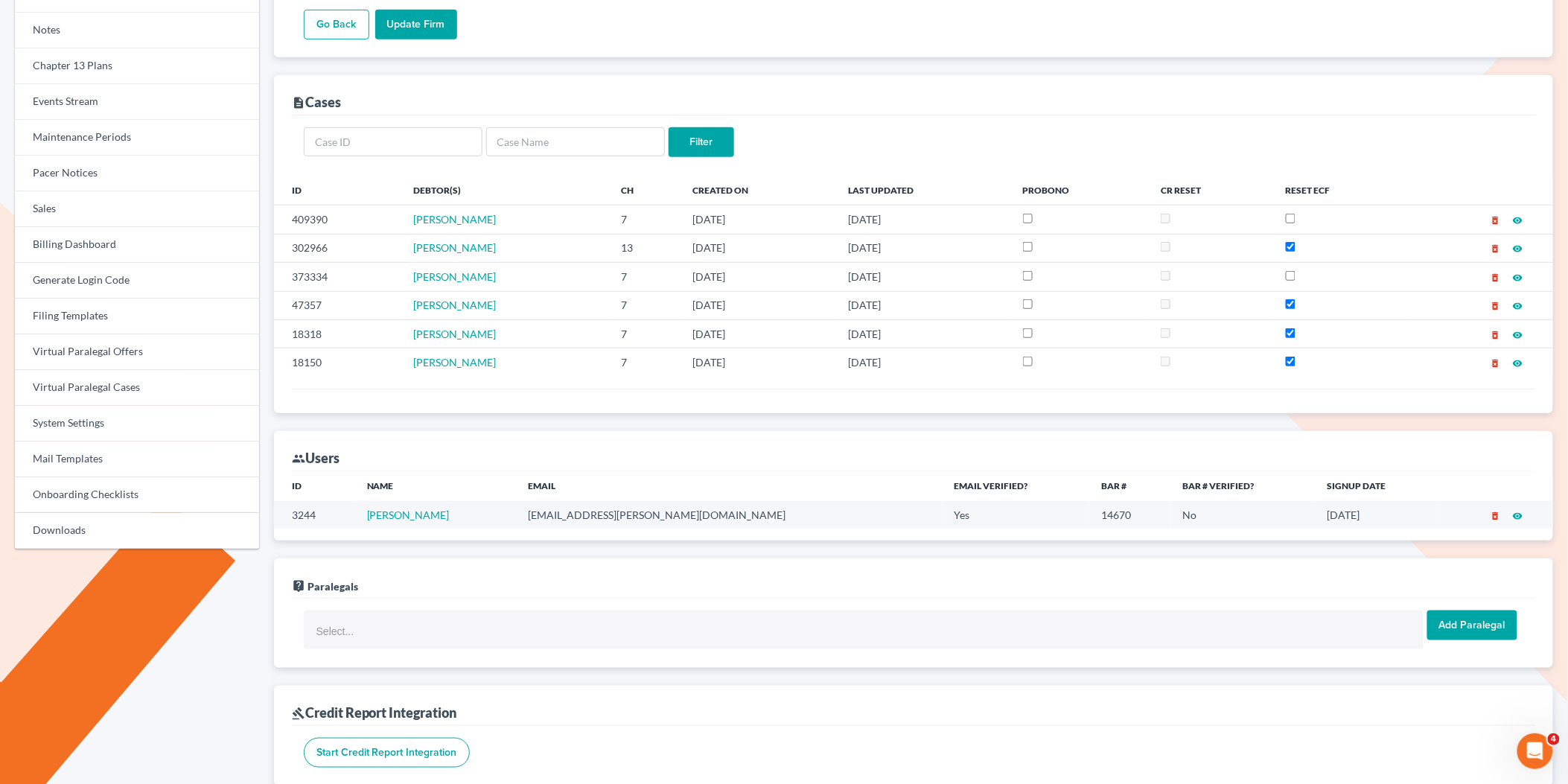
drag, startPoint x: 675, startPoint y: 520, endPoint x: 547, endPoint y: 520, distance: 128.0
click at [547, 520] on tr "3244 Robert M. Zuber zuberlaw@cox.net Yes 14670 No 11/07/2017 delete_forever vi…" at bounding box center [913, 515] width 1279 height 27
copy tr "zuberlaw@cox.net"
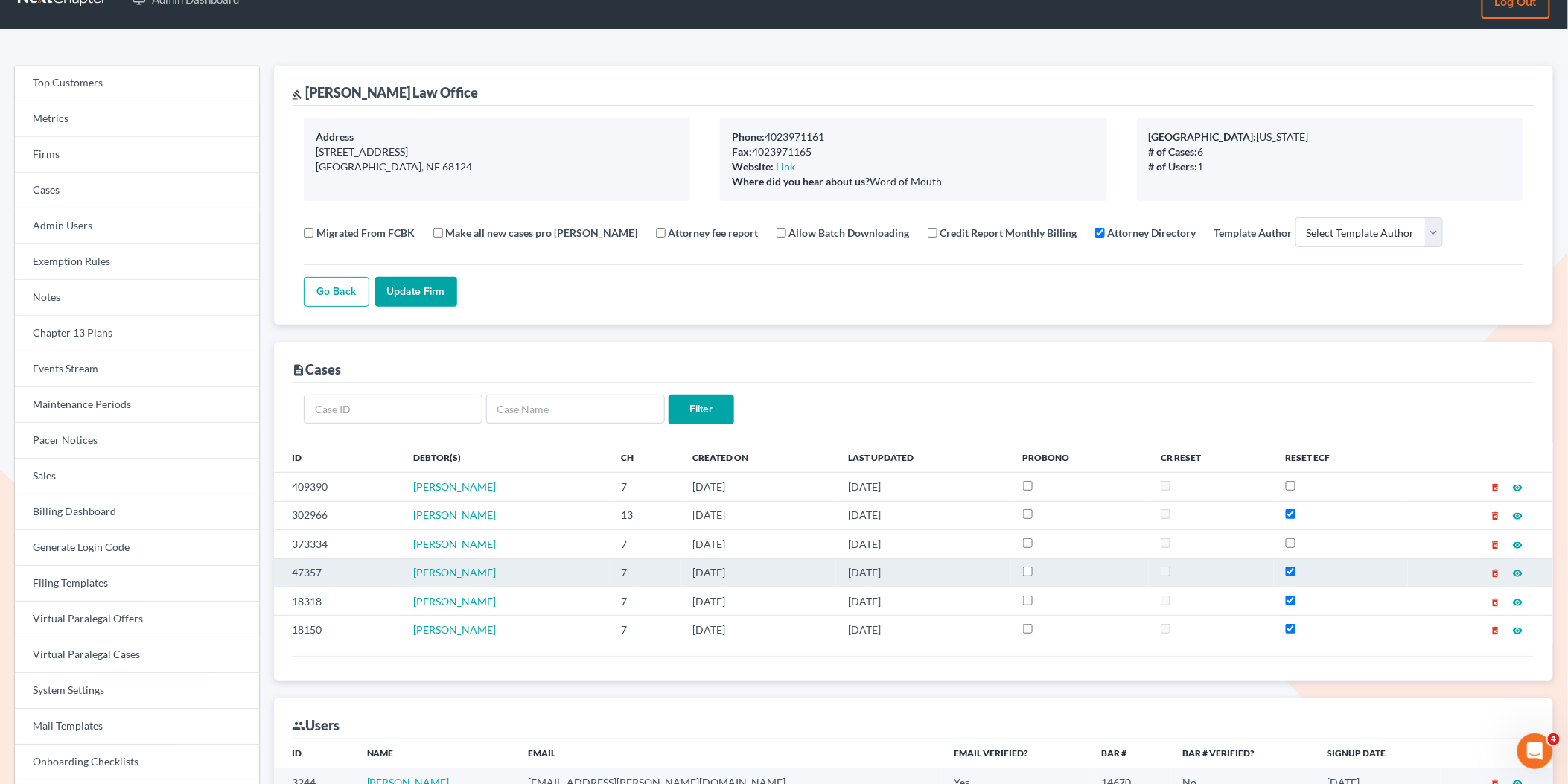
scroll to position [0, 0]
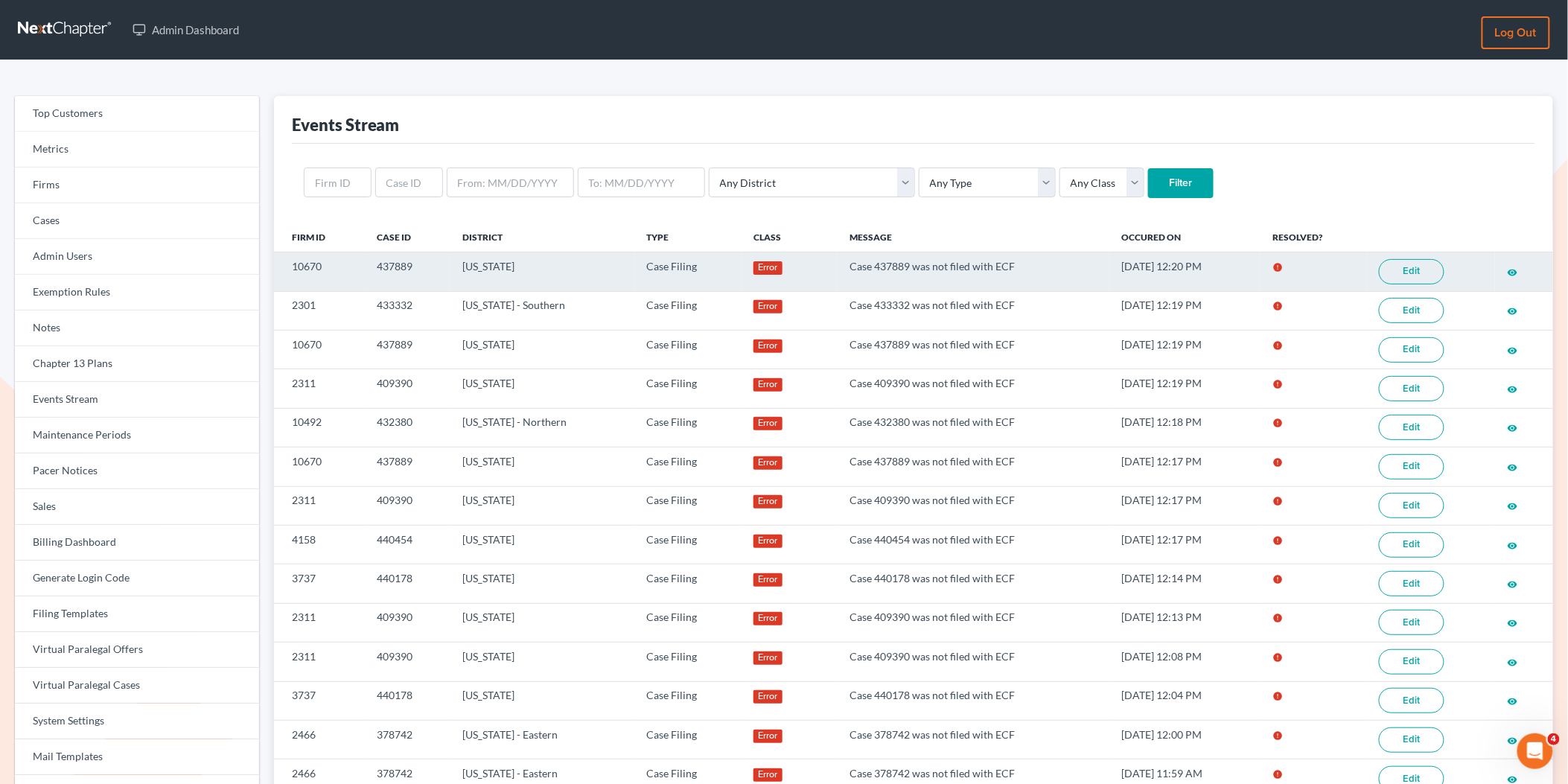
click at [1420, 270] on link "Edit" at bounding box center [1411, 272] width 66 height 25
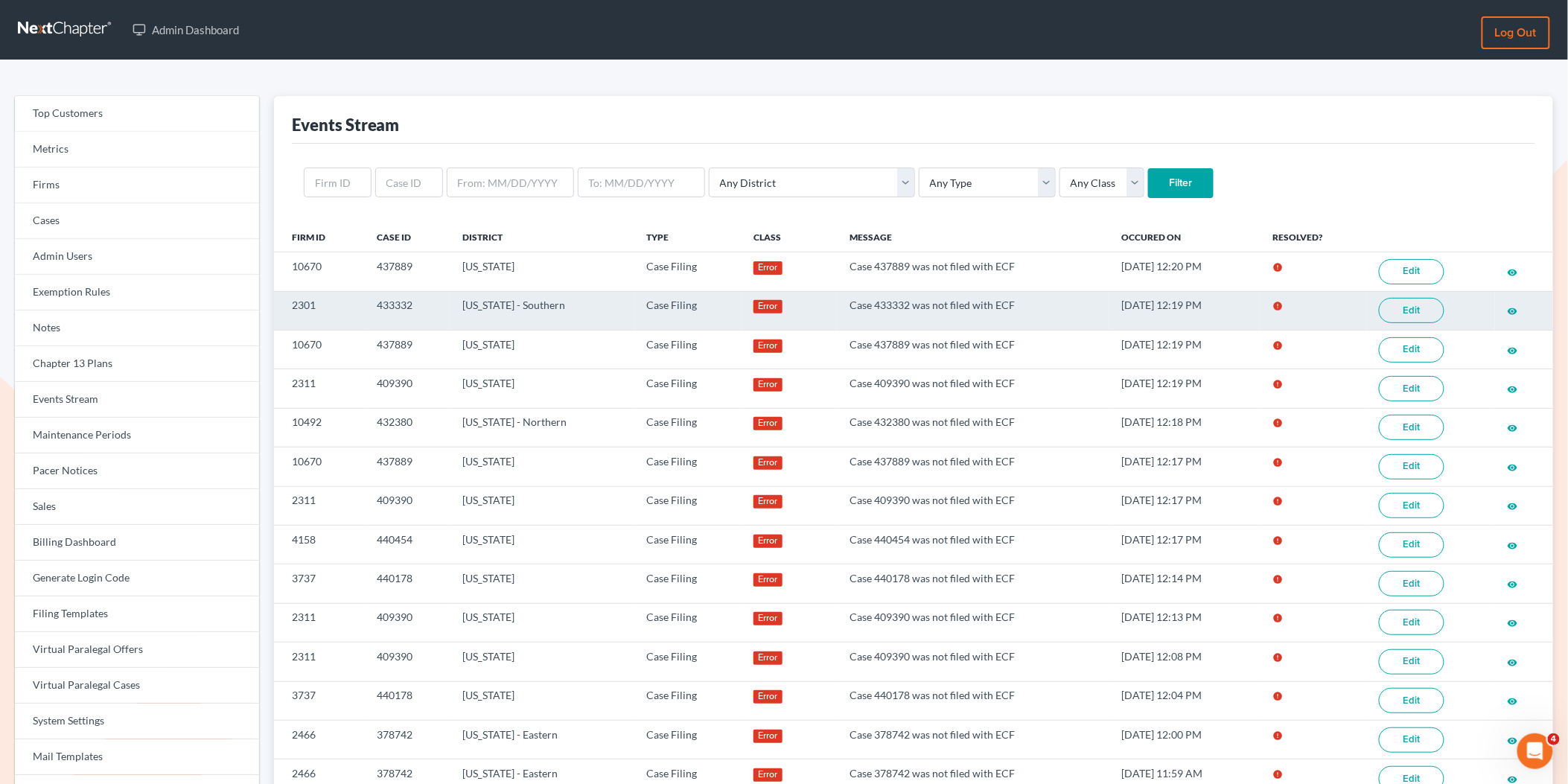
click at [1410, 321] on link "Edit" at bounding box center [1411, 310] width 66 height 25
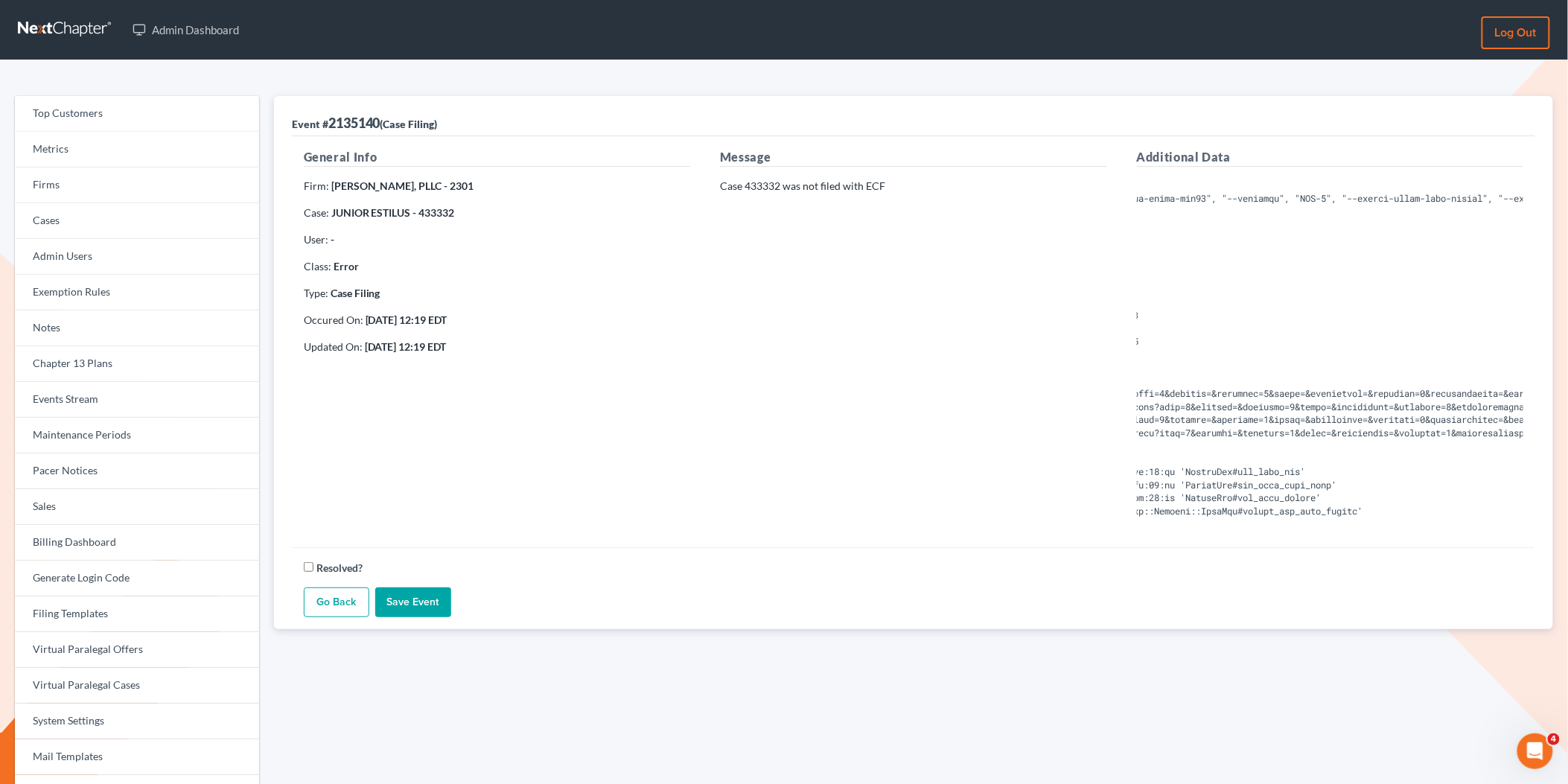
scroll to position [0, 397]
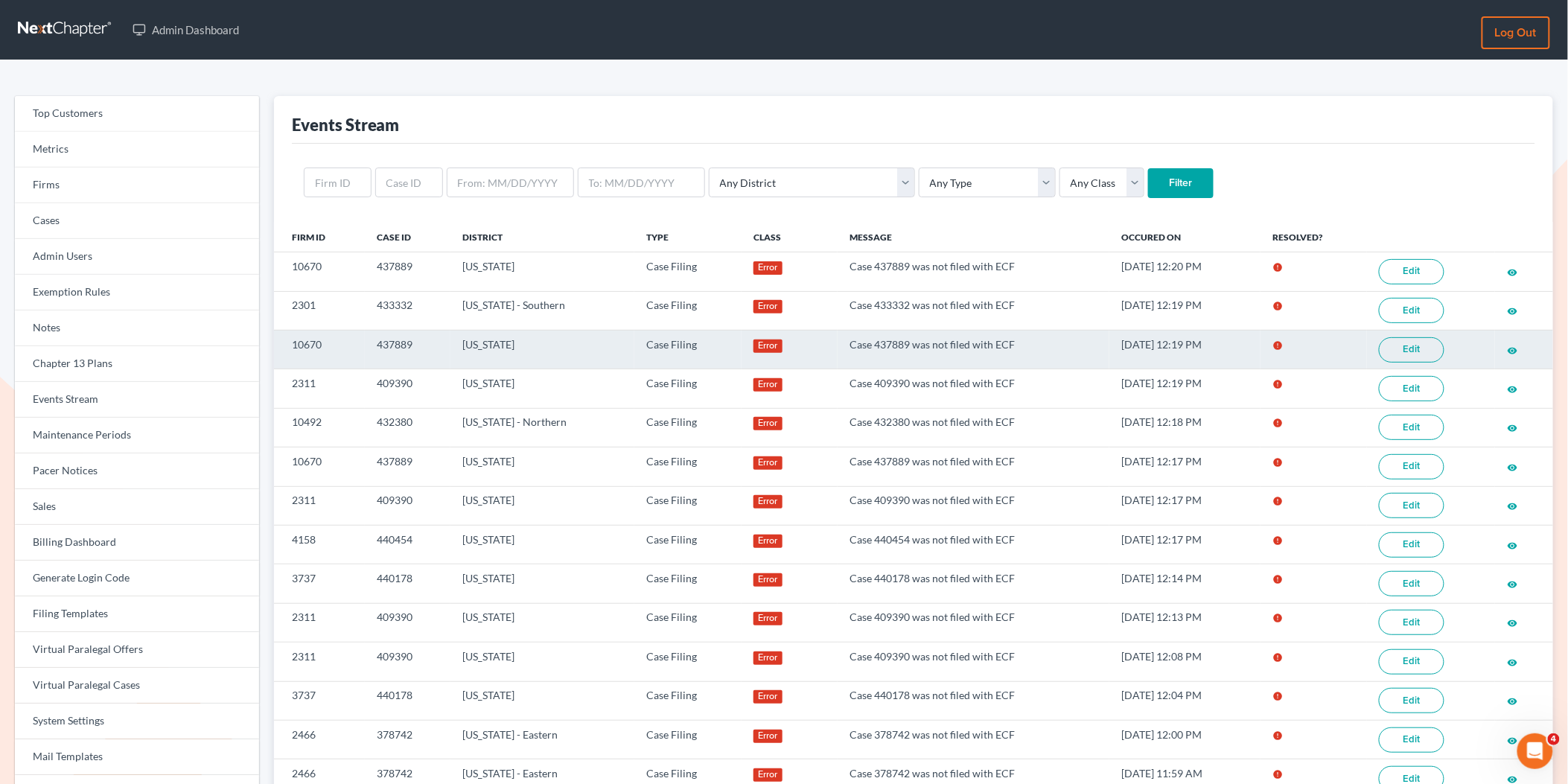
click at [1395, 353] on link "Edit" at bounding box center [1411, 350] width 66 height 25
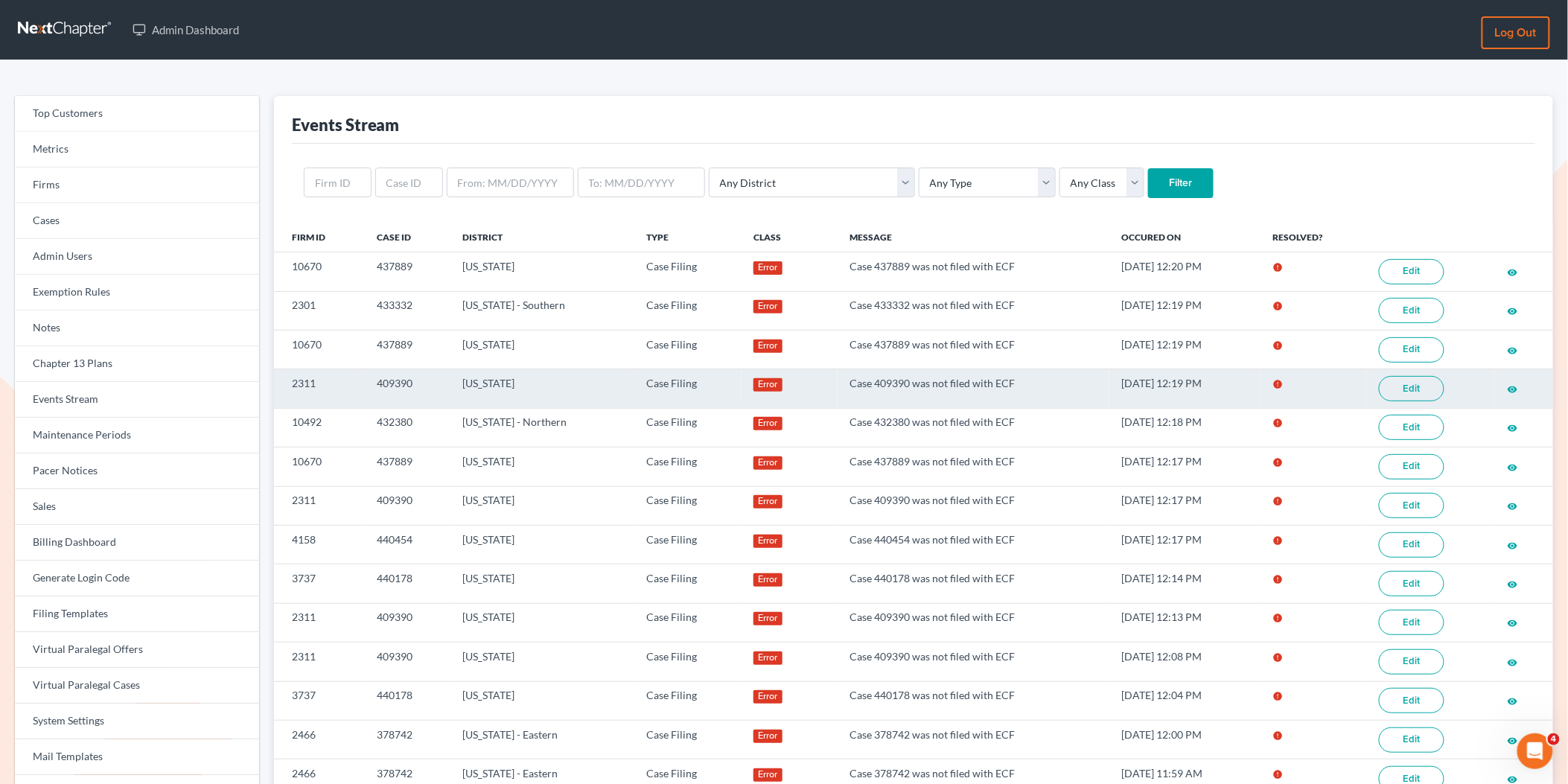
click at [1389, 398] on link "Edit" at bounding box center [1411, 388] width 66 height 25
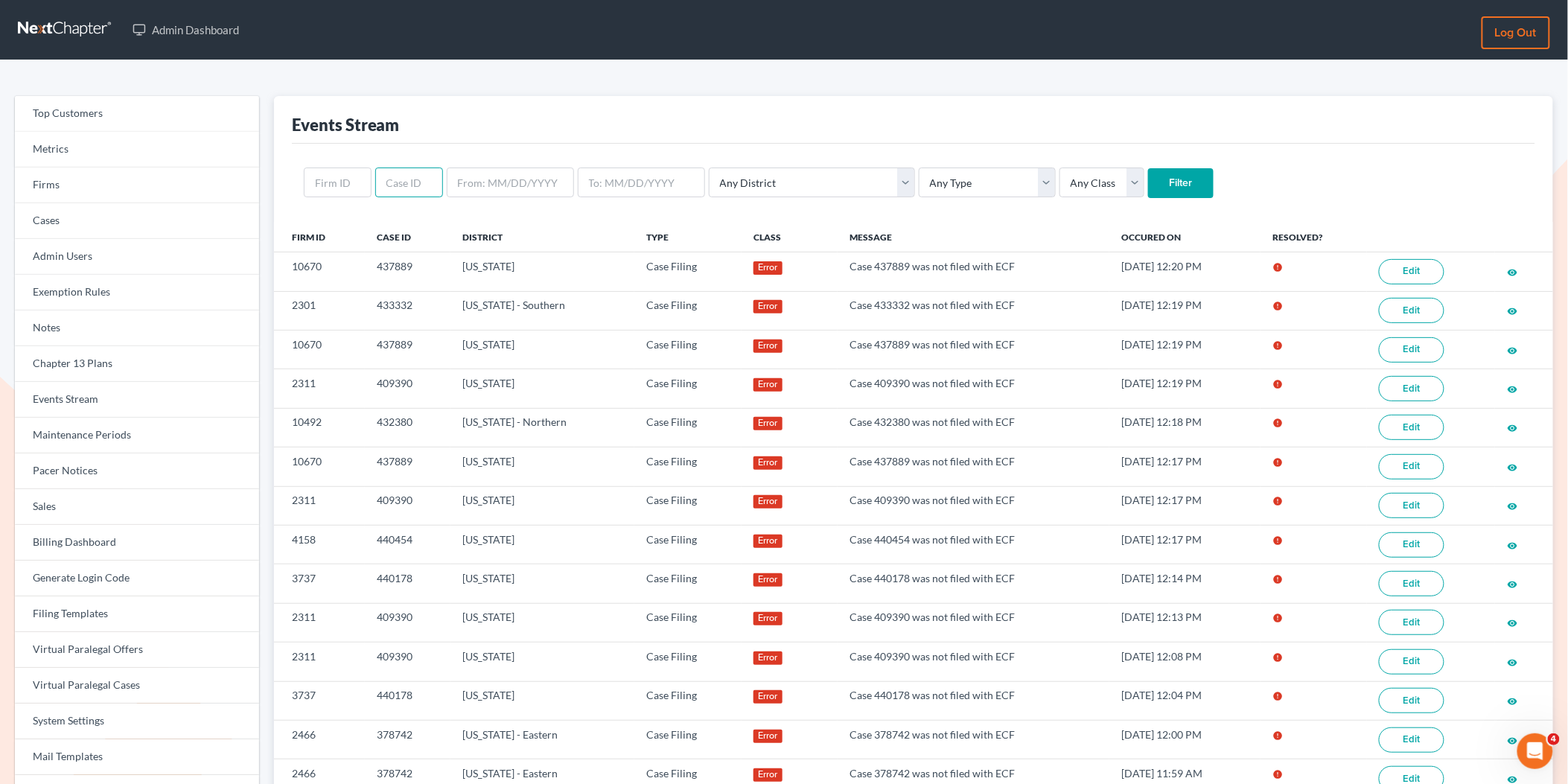
click at [392, 180] on input "text" at bounding box center [410, 183] width 68 height 30
click at [349, 185] on input "text" at bounding box center [338, 183] width 68 height 30
paste input "4421"
type input "4421"
click at [1148, 190] on input "Filter" at bounding box center [1180, 183] width 66 height 30
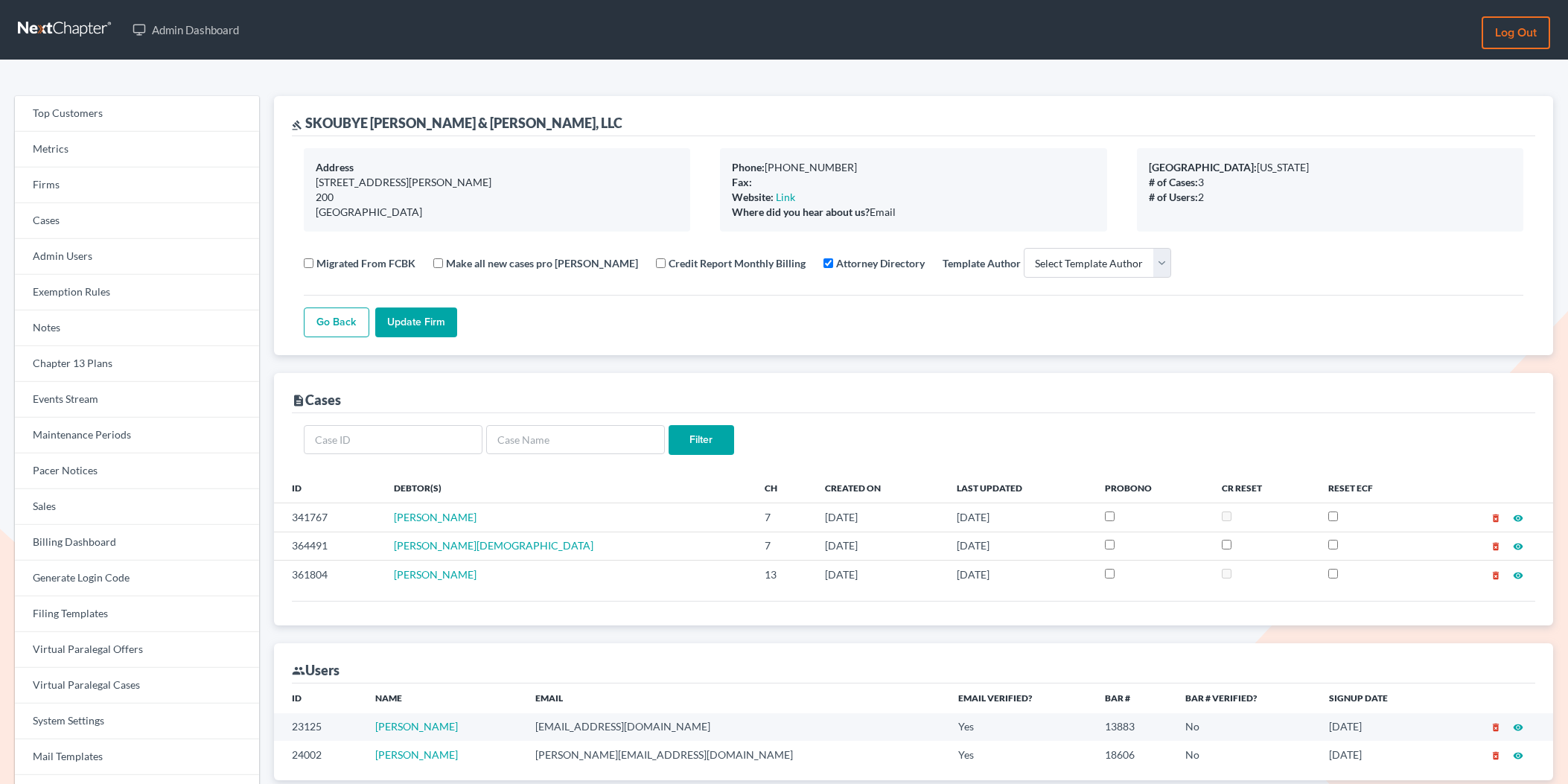
select select
click at [83, 180] on link "Firms" at bounding box center [137, 185] width 244 height 36
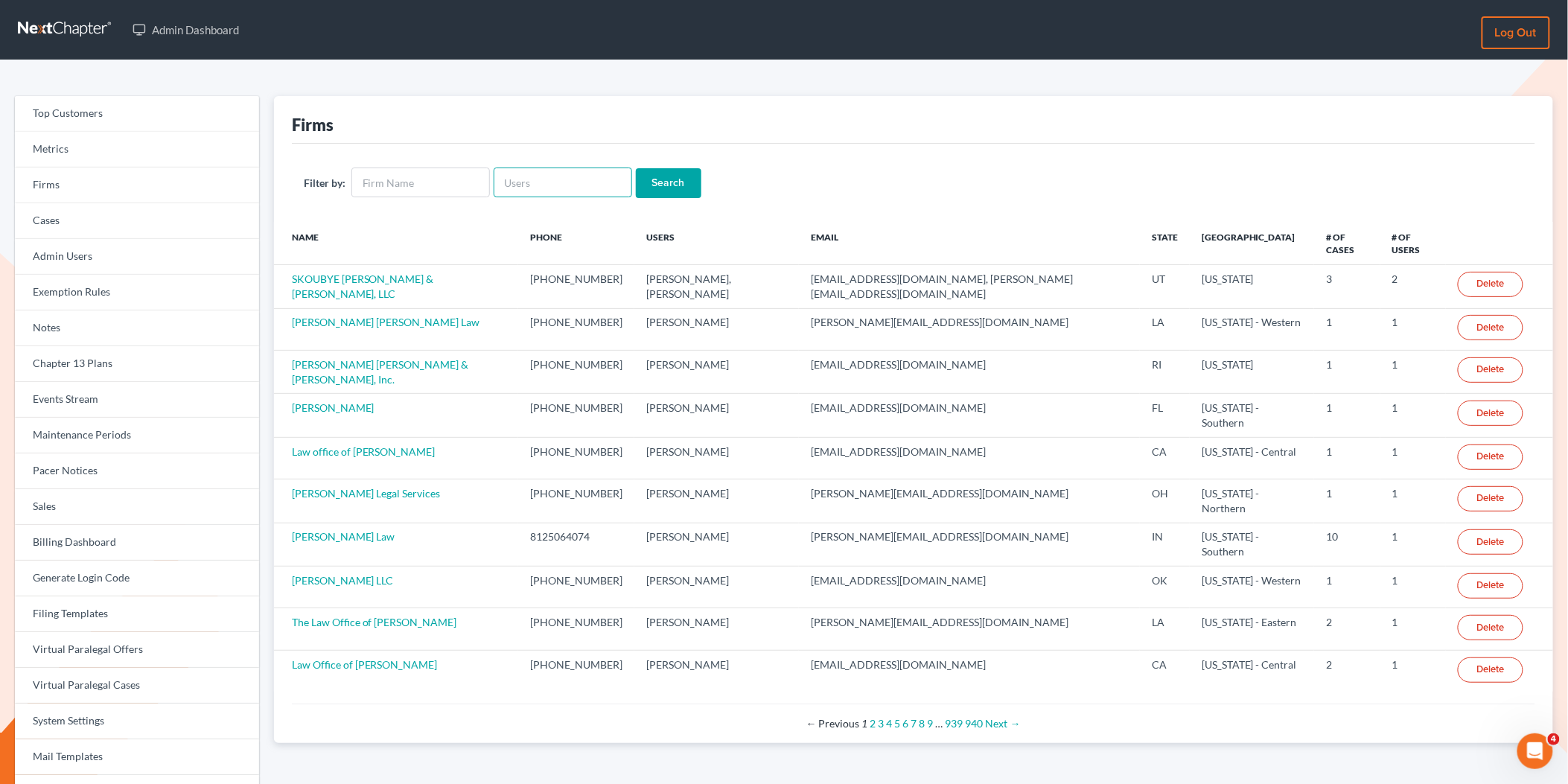
click at [521, 185] on input "text" at bounding box center [563, 183] width 139 height 30
paste input "[EMAIL_ADDRESS][DOMAIN_NAME]"
type input "[EMAIL_ADDRESS][DOMAIN_NAME]"
click at [667, 188] on input "Search" at bounding box center [668, 183] width 66 height 30
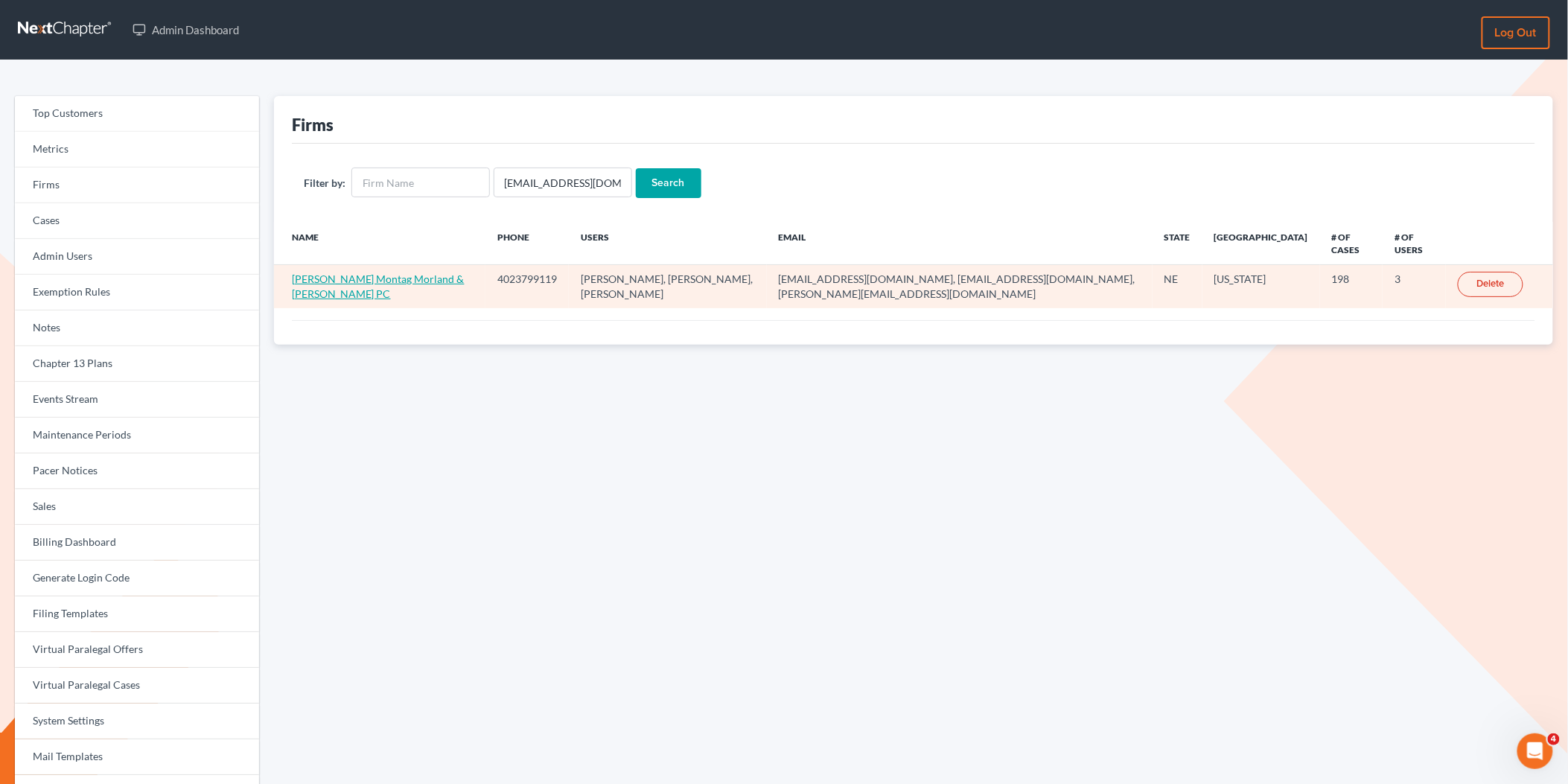
click at [412, 273] on link "[PERSON_NAME] Montag Morland & [PERSON_NAME] PC" at bounding box center [378, 286] width 173 height 27
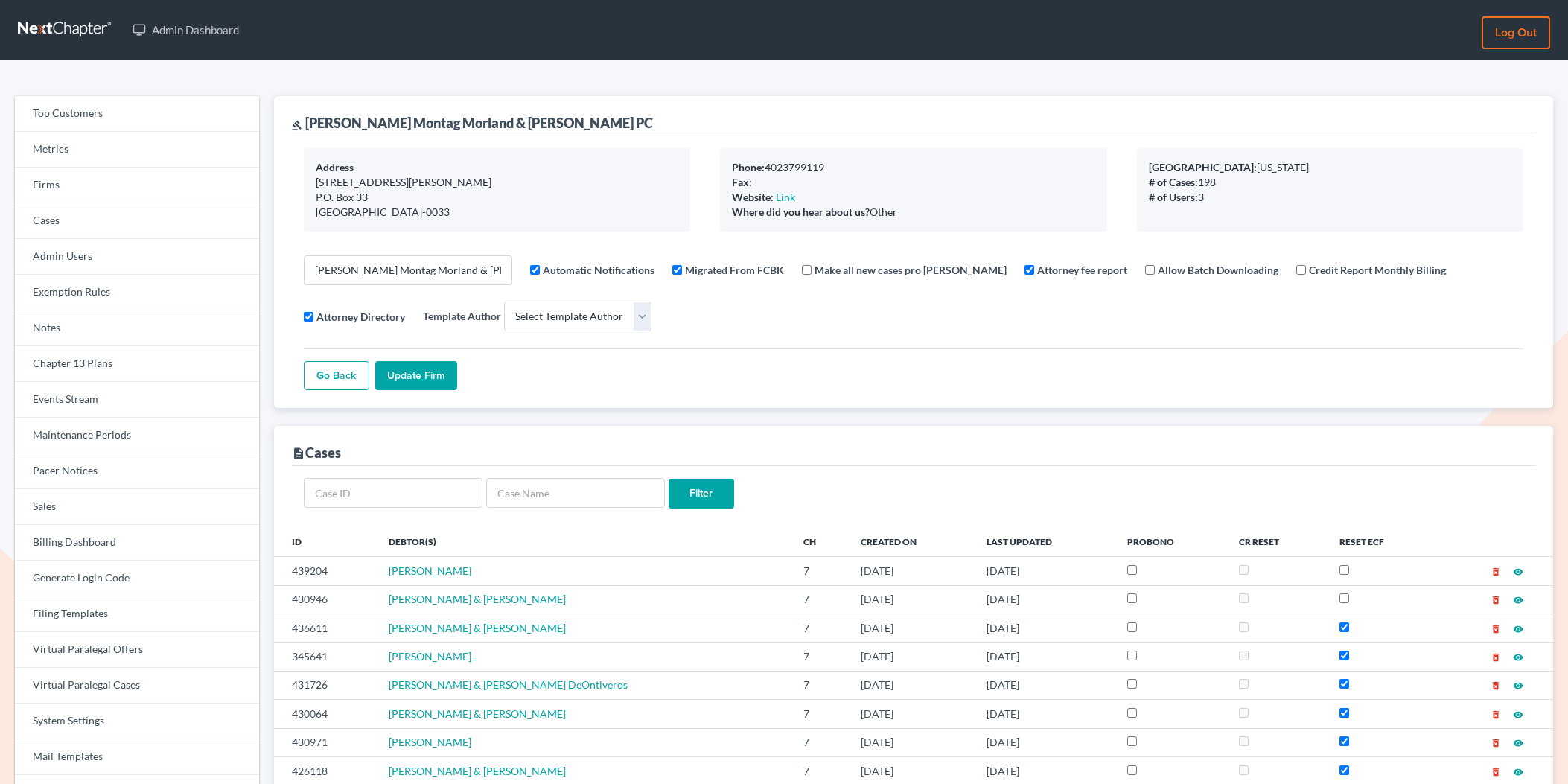
select select
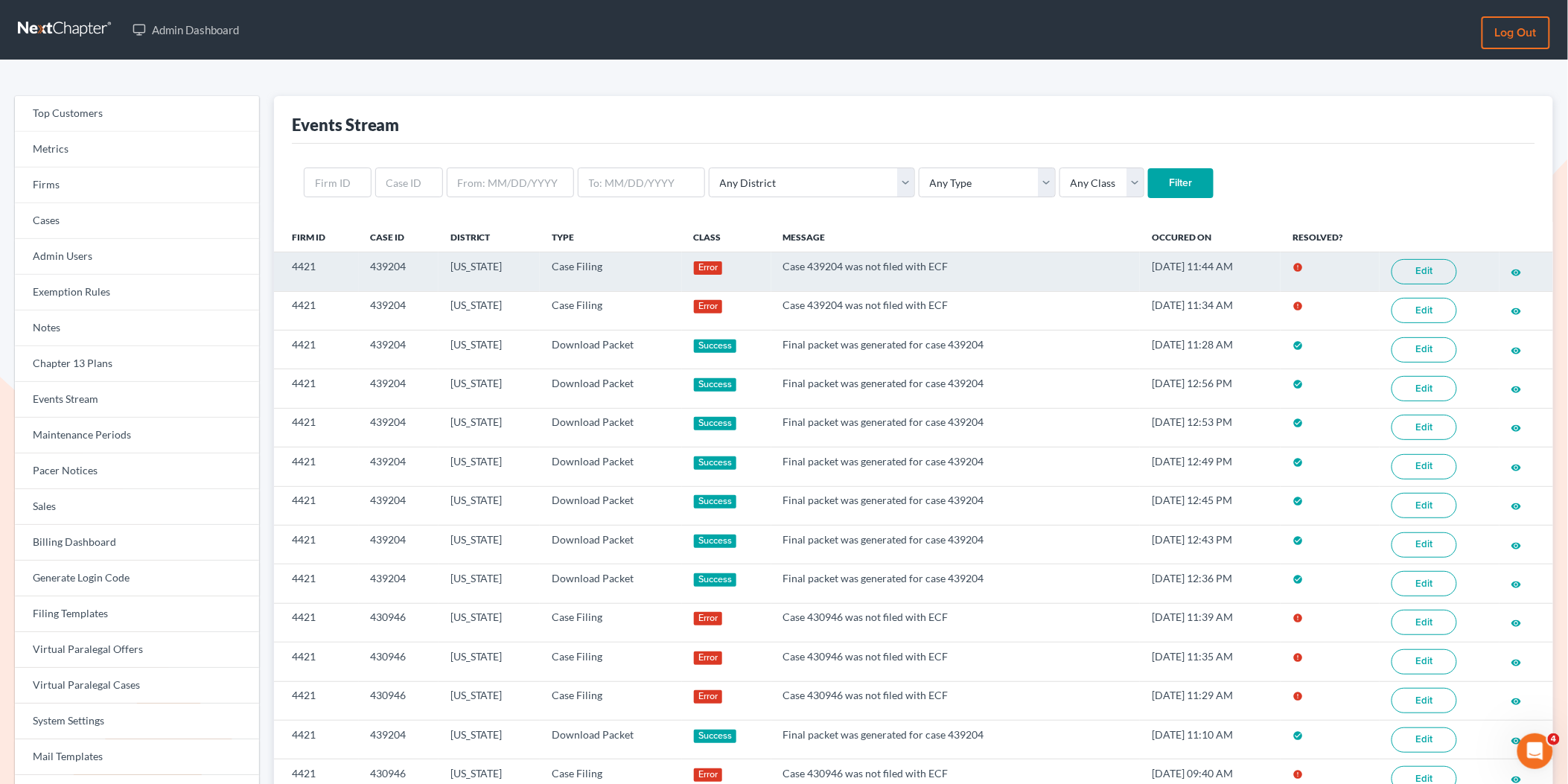
click at [1435, 270] on link "Edit" at bounding box center [1423, 272] width 66 height 25
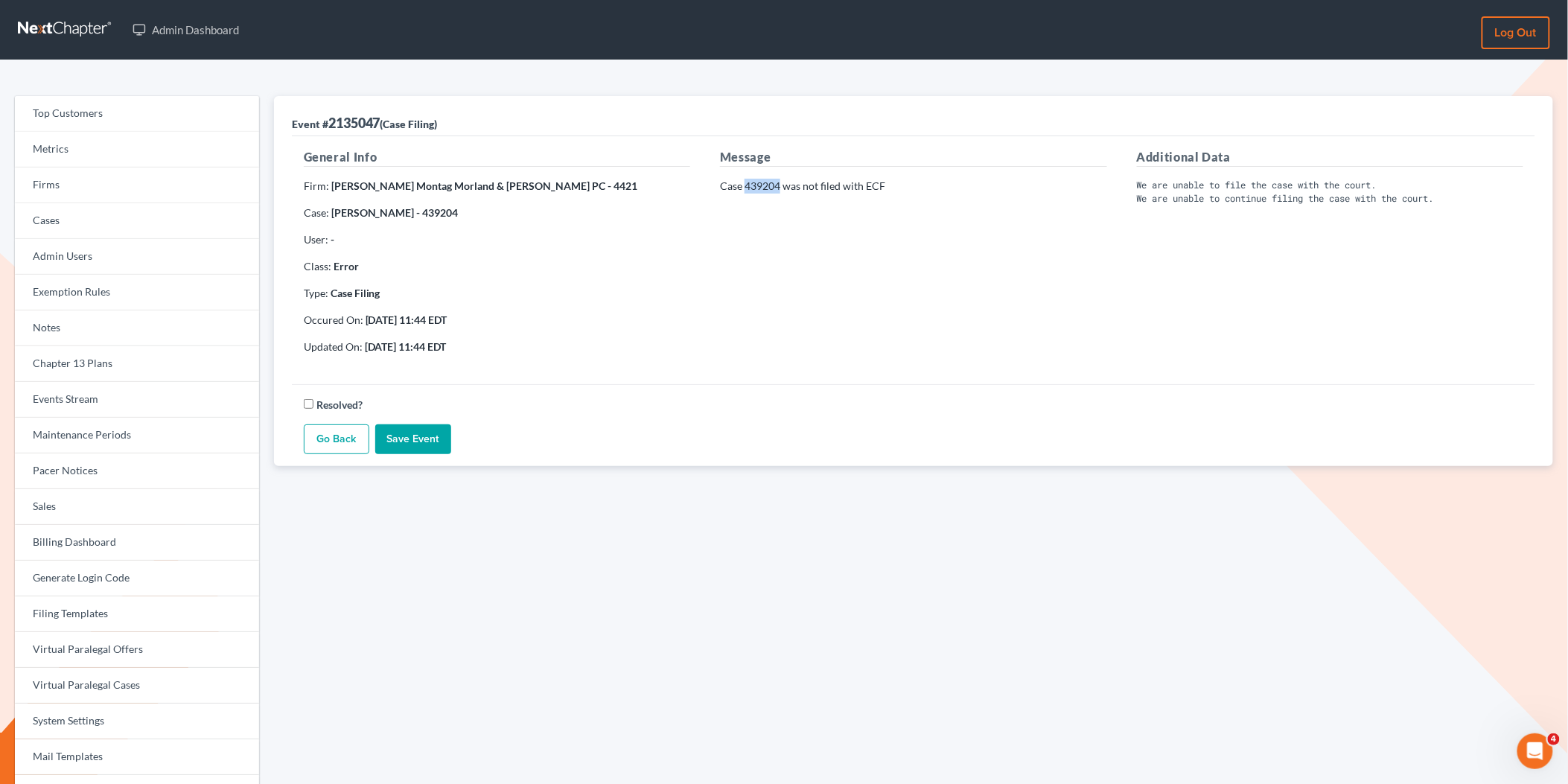
drag, startPoint x: 779, startPoint y: 187, endPoint x: 748, endPoint y: 187, distance: 31.0
click at [748, 187] on p "Case 439204 was not filed with ECF" at bounding box center [912, 186] width 386 height 15
copy p "439204"
click at [432, 190] on strong "Egley Fullner Montag Morland & Easland PC - 4421" at bounding box center [484, 185] width 307 height 12
drag, startPoint x: 572, startPoint y: 188, endPoint x: 542, endPoint y: 187, distance: 30.0
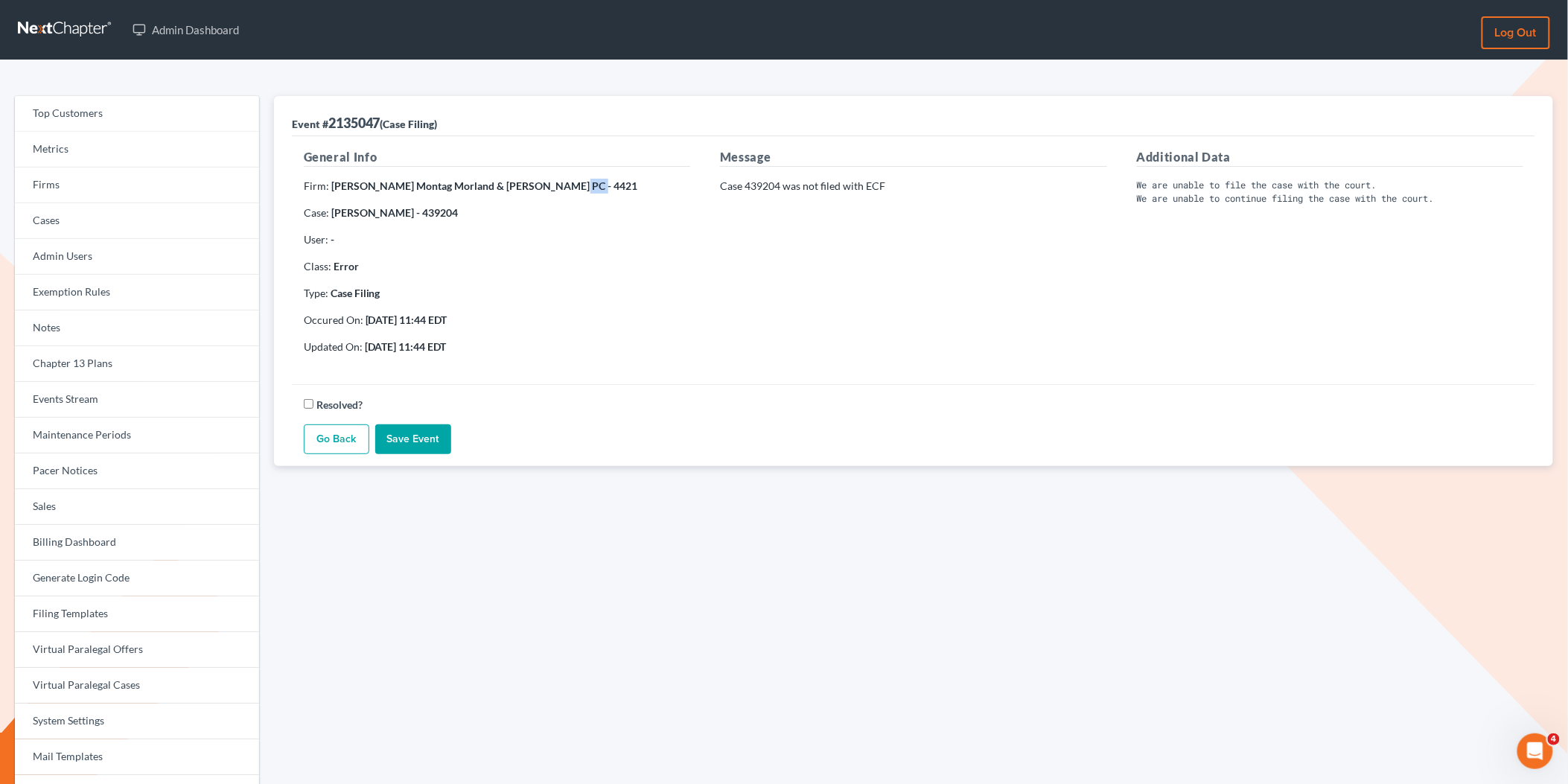
click at [542, 187] on p "Firm: Egley Fullner Montag Morland & Easland PC - 4421" at bounding box center [497, 186] width 386 height 15
copy strong "4421"
click at [81, 392] on link "Events Stream" at bounding box center [137, 400] width 244 height 36
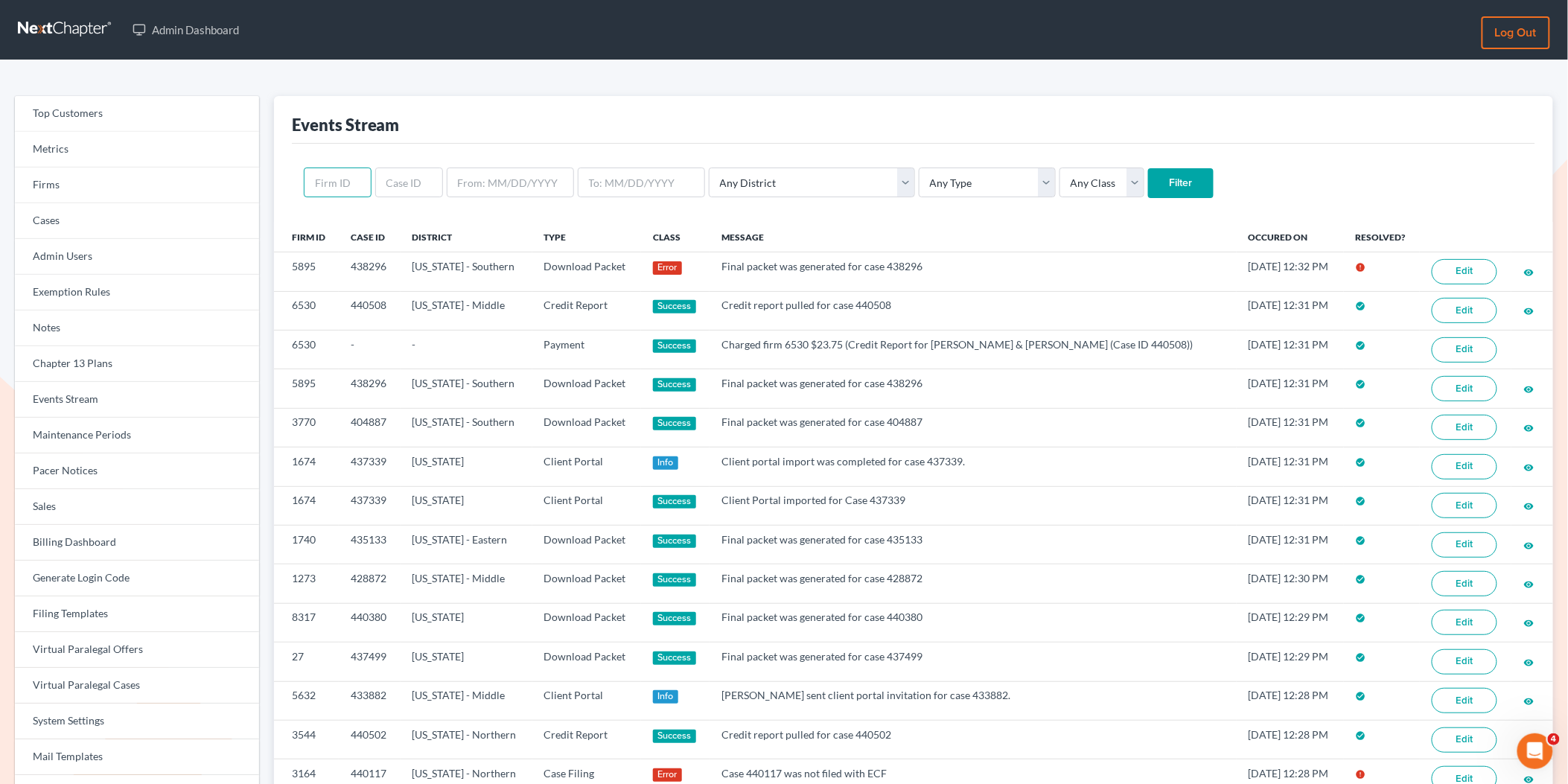
click at [323, 189] on input "text" at bounding box center [338, 183] width 68 height 30
paste input "4421"
type input "4421"
click at [1148, 181] on input "Filter" at bounding box center [1180, 183] width 66 height 30
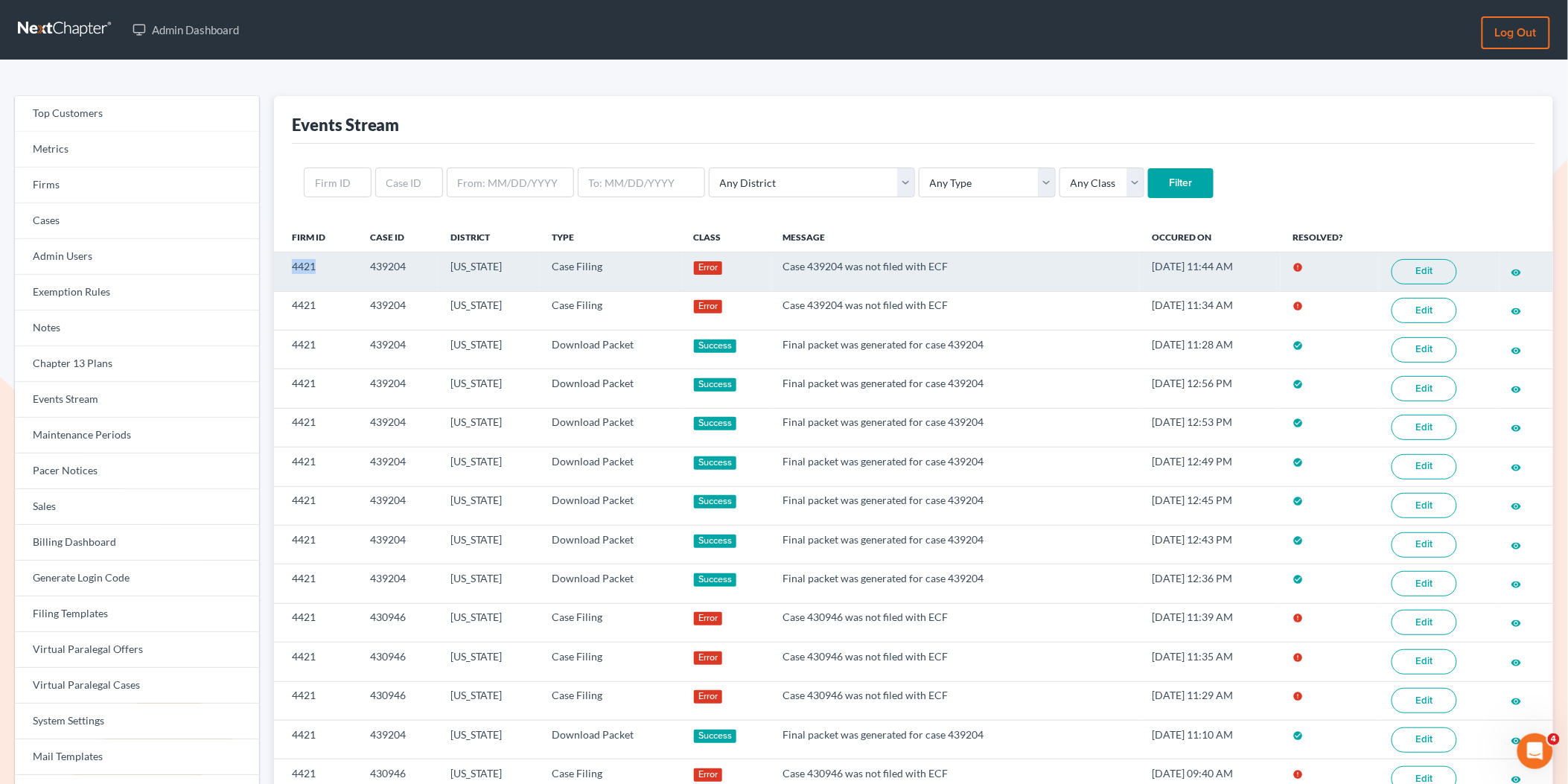
drag, startPoint x: 318, startPoint y: 264, endPoint x: 277, endPoint y: 264, distance: 41.0
click at [277, 264] on td "4421" at bounding box center [317, 272] width 85 height 39
copy td "4421"
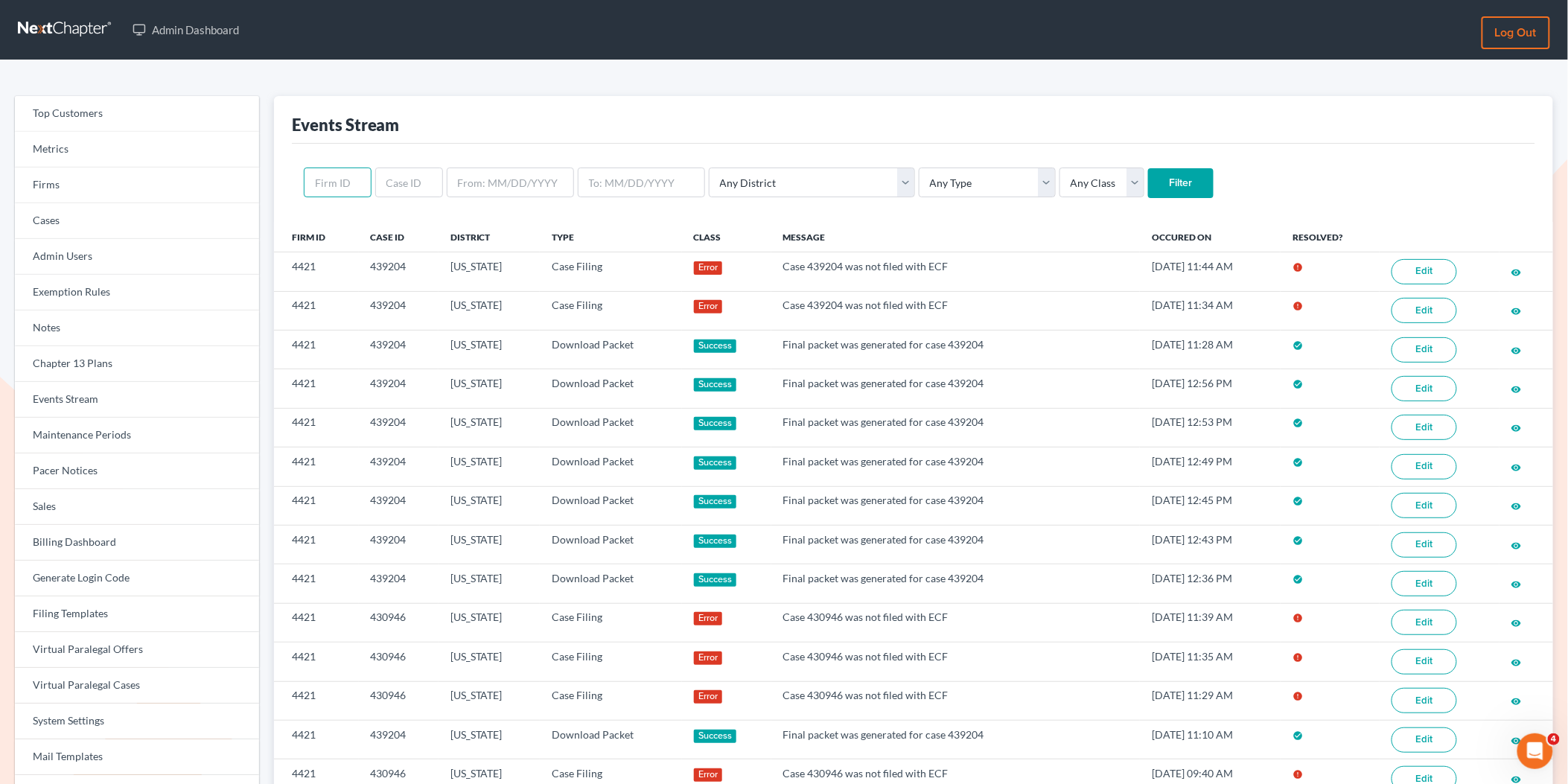
click at [341, 185] on input "text" at bounding box center [338, 183] width 68 height 30
paste input "4421"
type input "4421"
click at [1148, 190] on input "Filter" at bounding box center [1180, 183] width 66 height 30
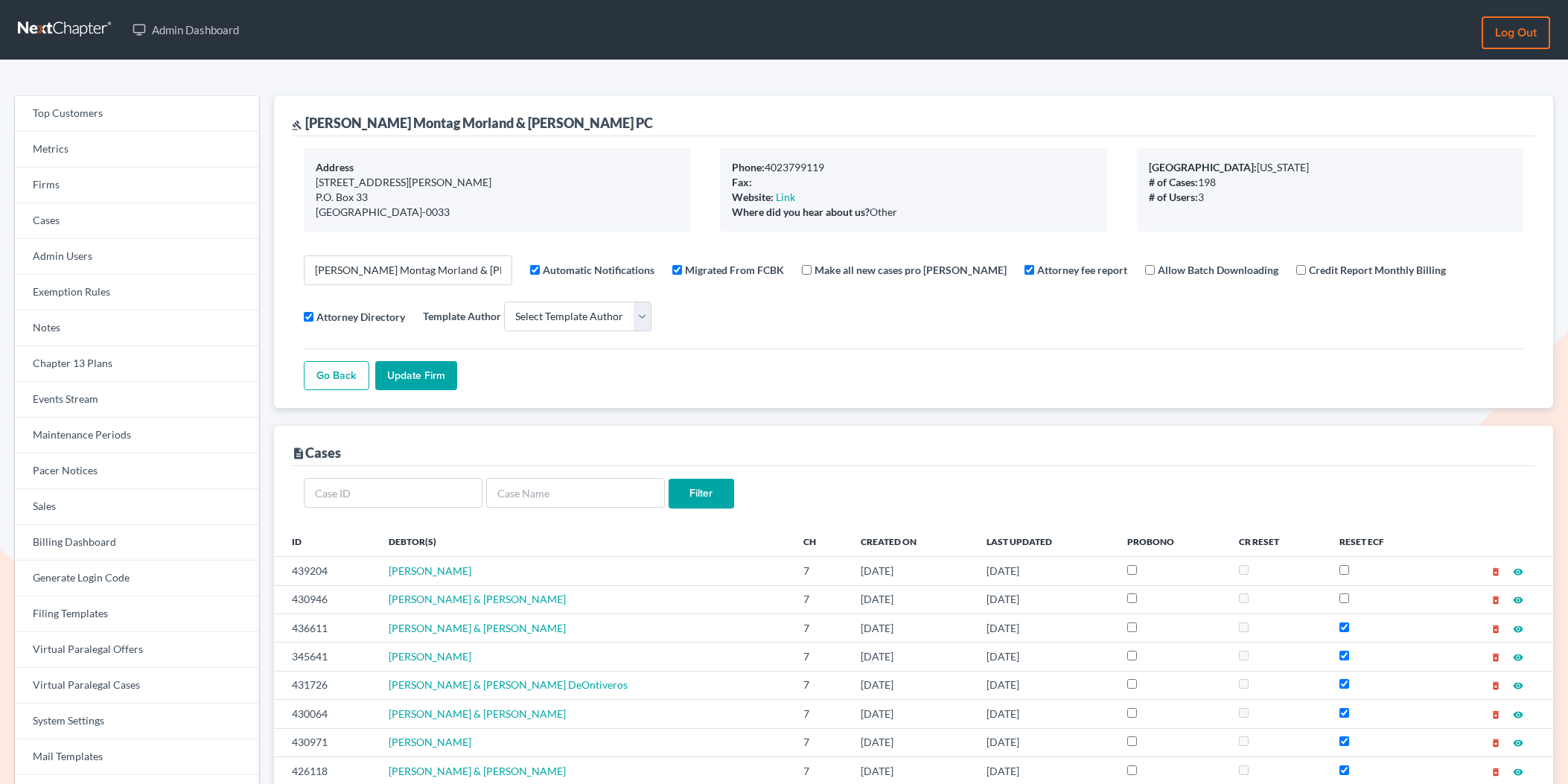
select select
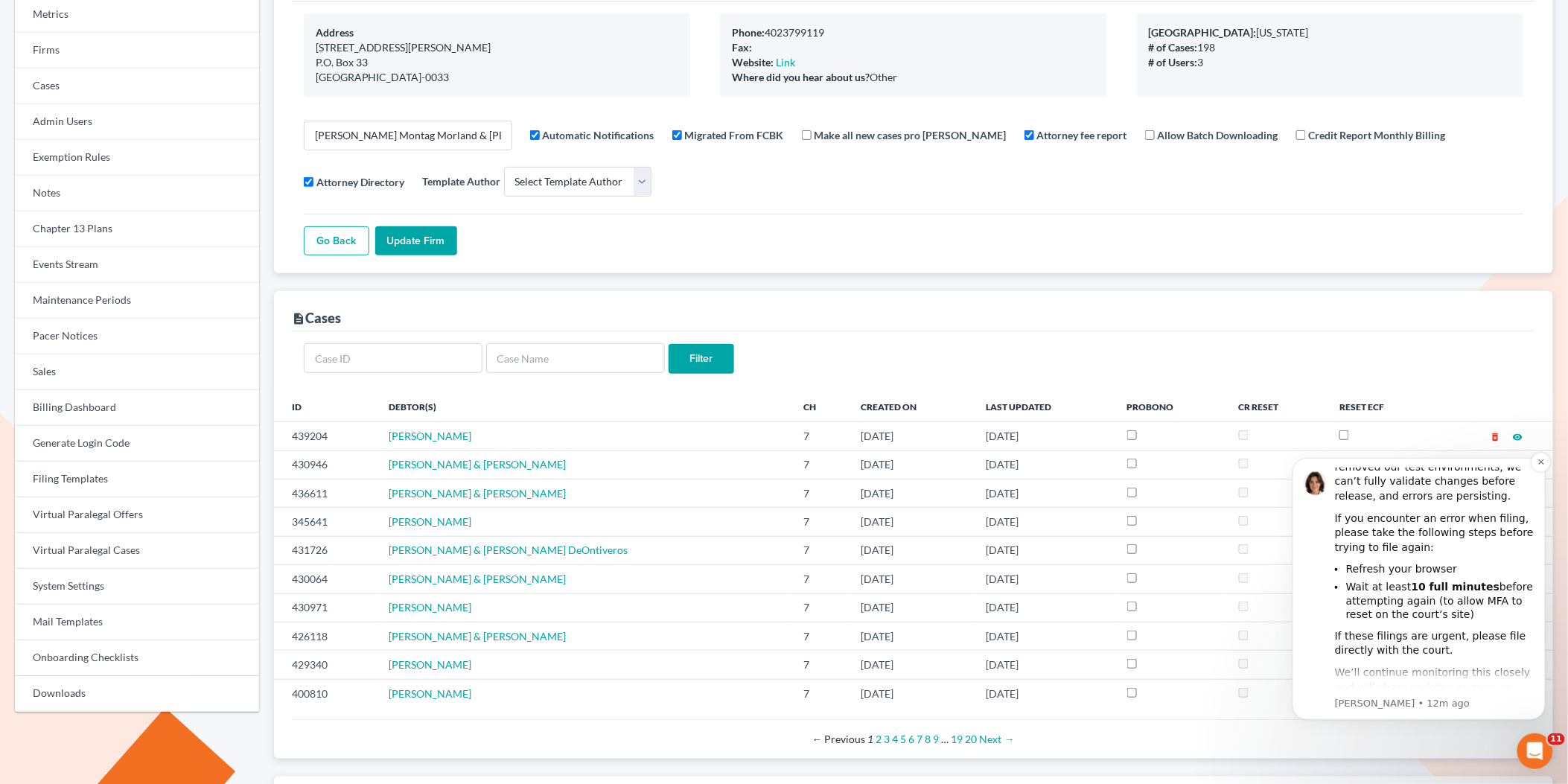
scroll to position [106, 0]
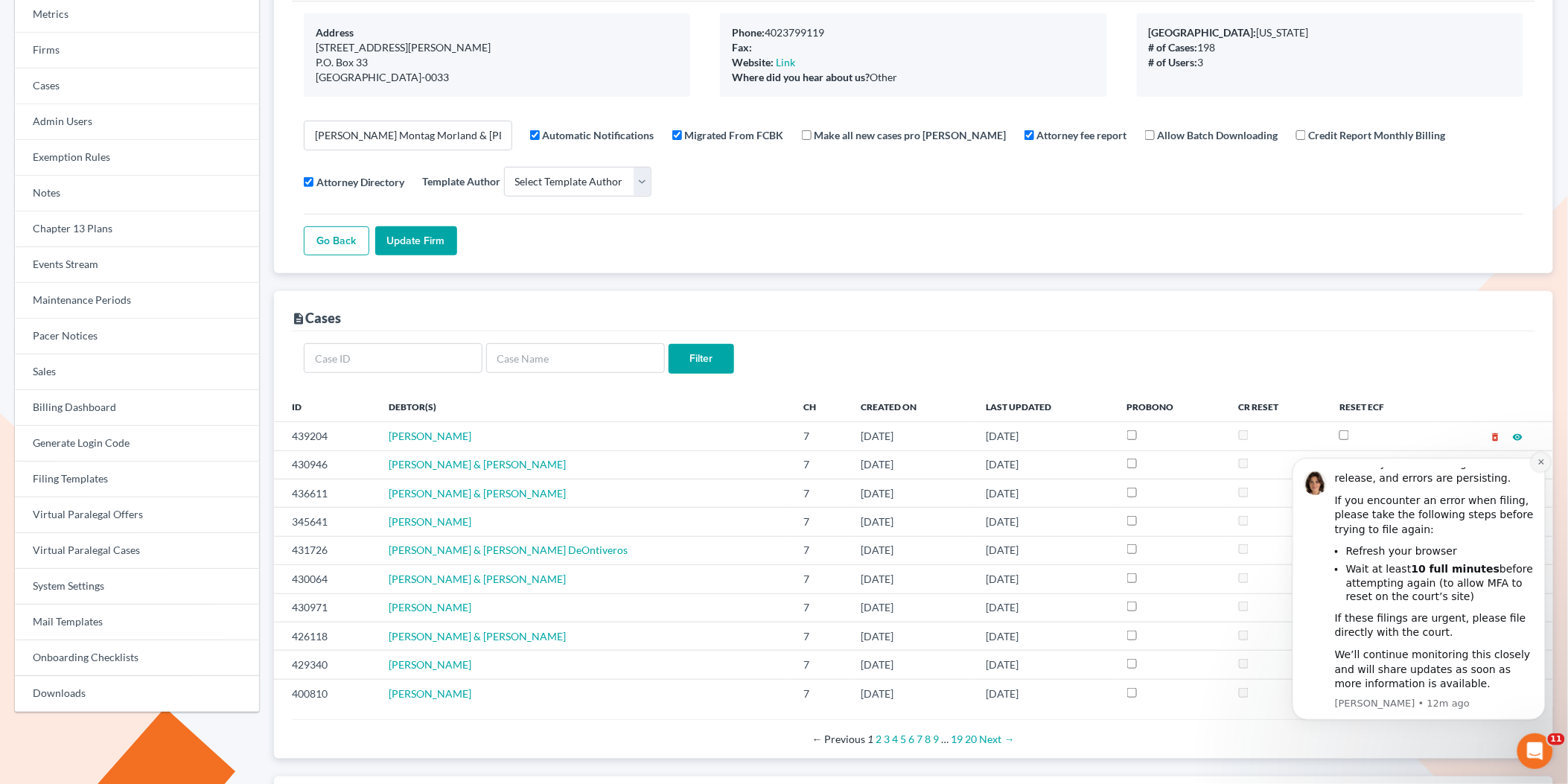
click at [1541, 466] on icon "Dismiss notification" at bounding box center [1541, 461] width 8 height 8
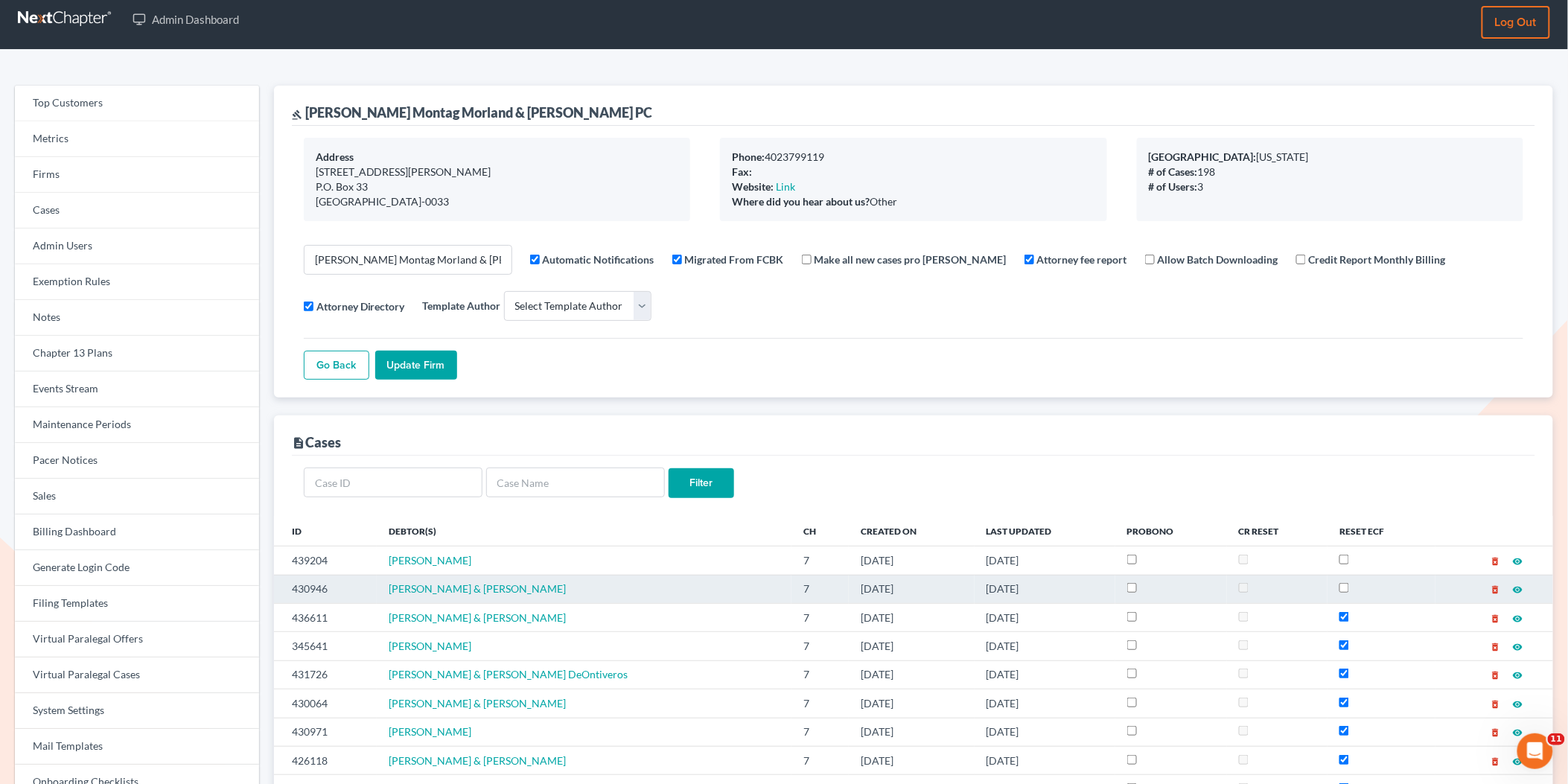
scroll to position [0, 0]
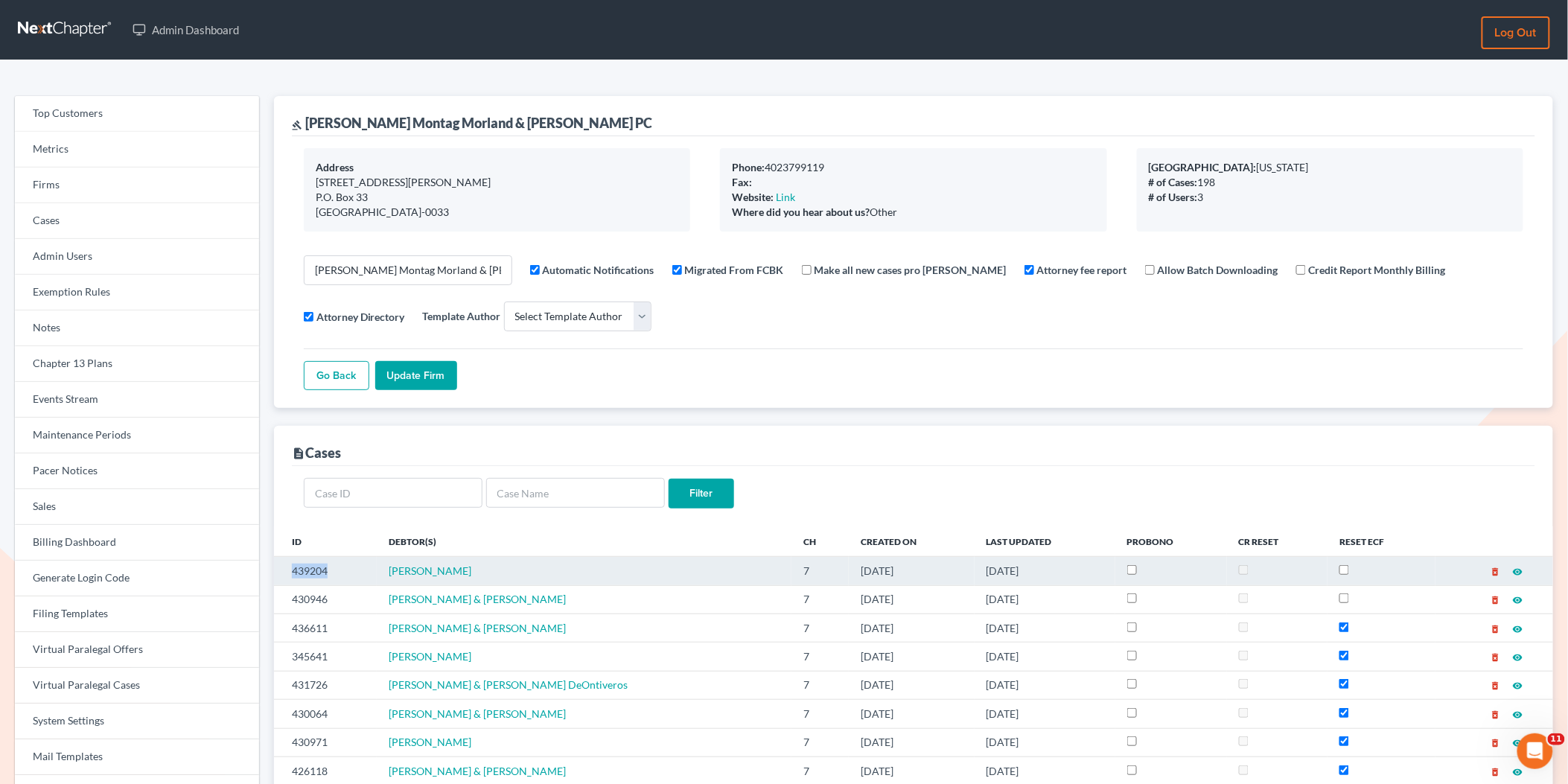
drag, startPoint x: 327, startPoint y: 573, endPoint x: 288, endPoint y: 572, distance: 39.0
click at [288, 572] on td "439204" at bounding box center [326, 571] width 104 height 28
copy td "439204"
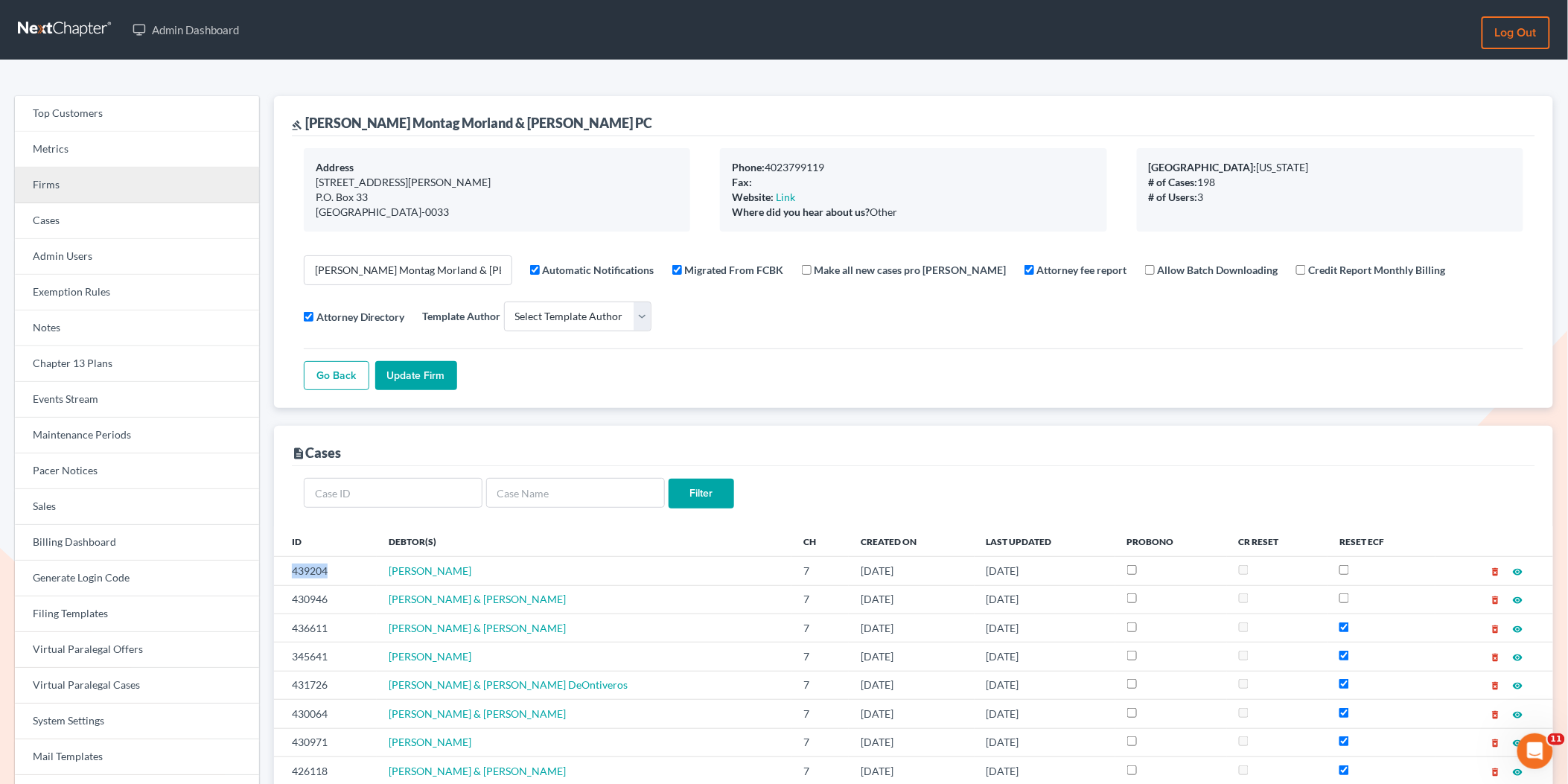
click at [170, 172] on link "Firms" at bounding box center [137, 185] width 244 height 36
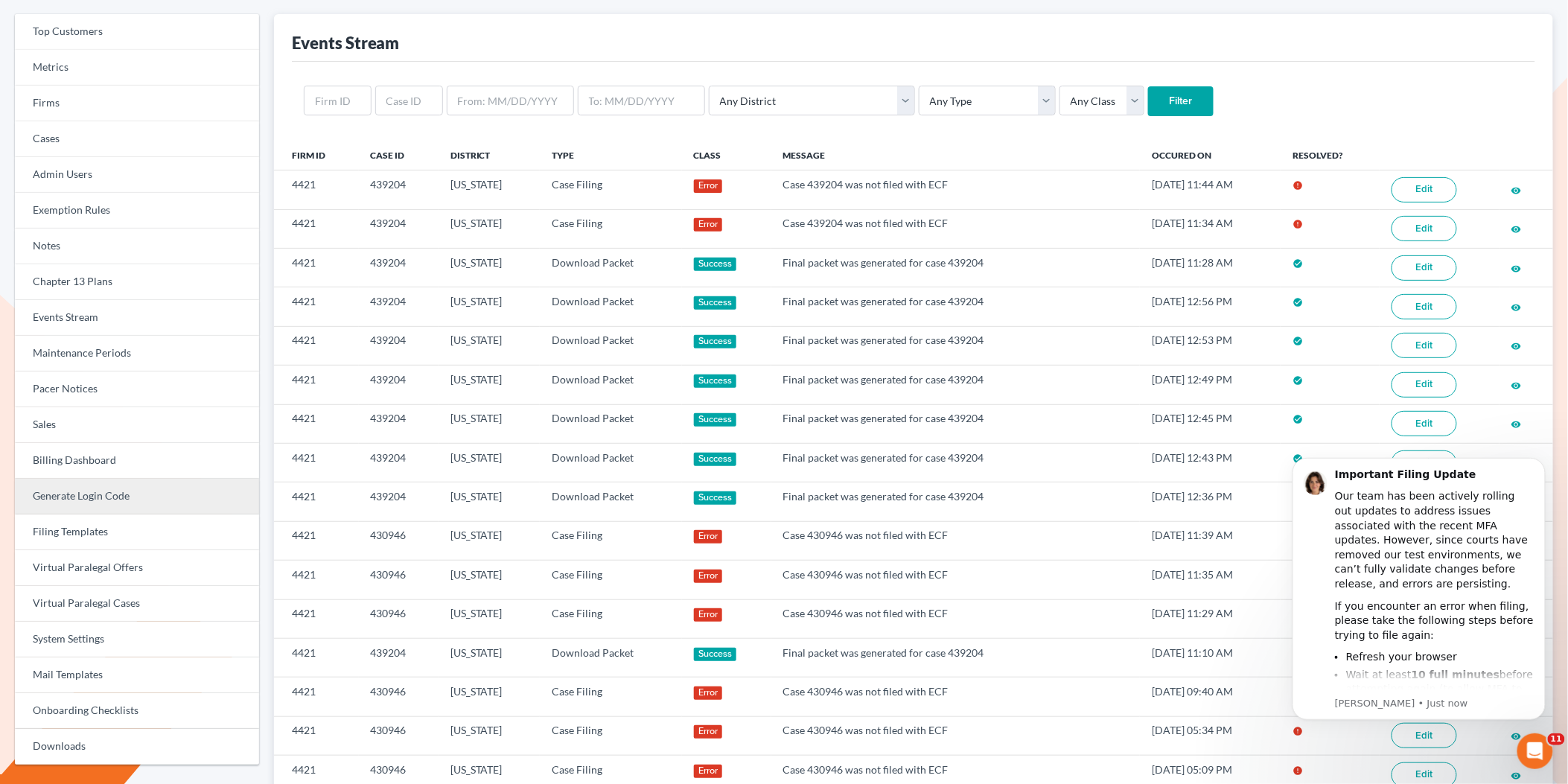
scroll to position [83, 0]
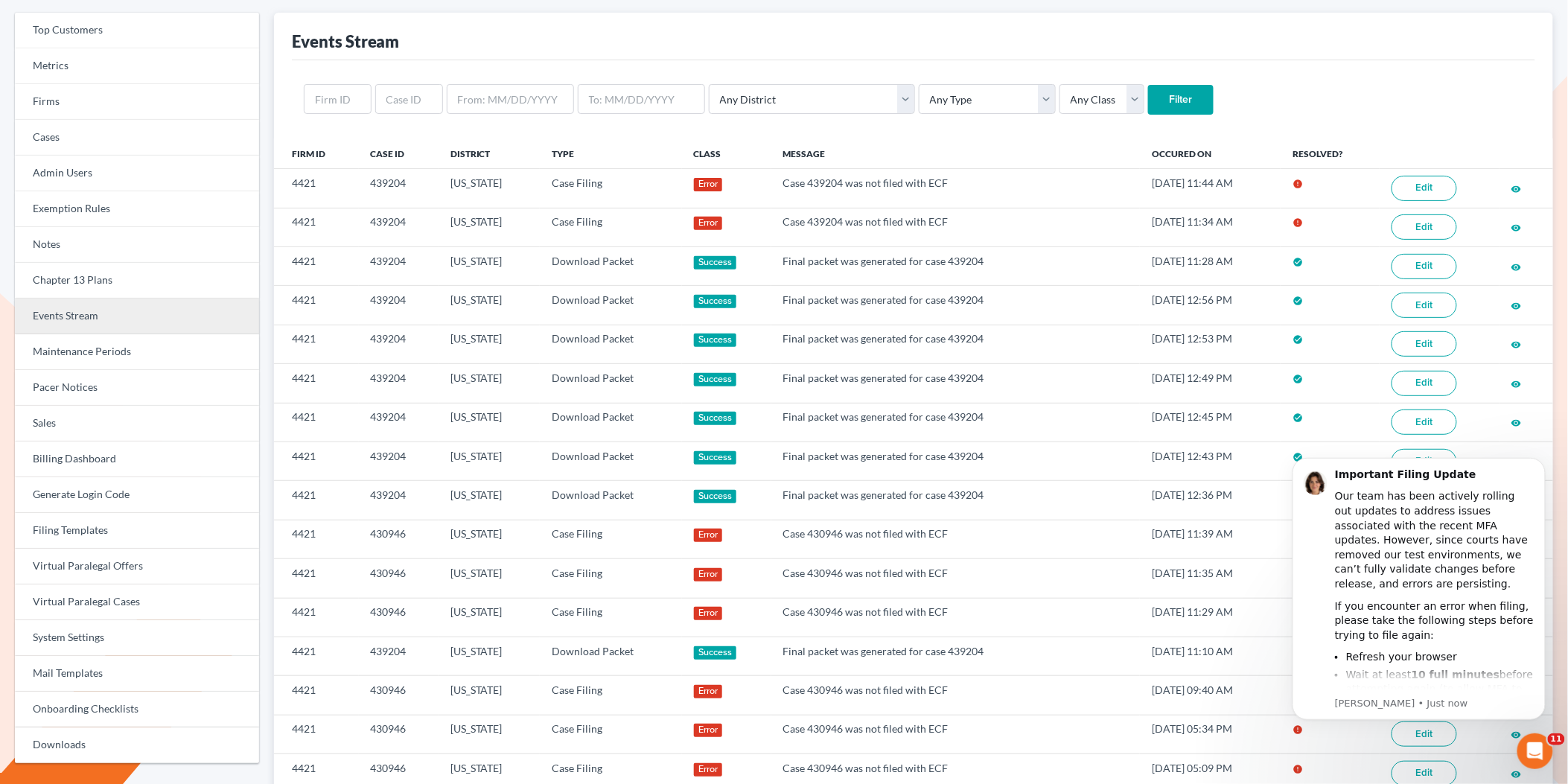
click at [138, 312] on link "Events Stream" at bounding box center [137, 316] width 244 height 36
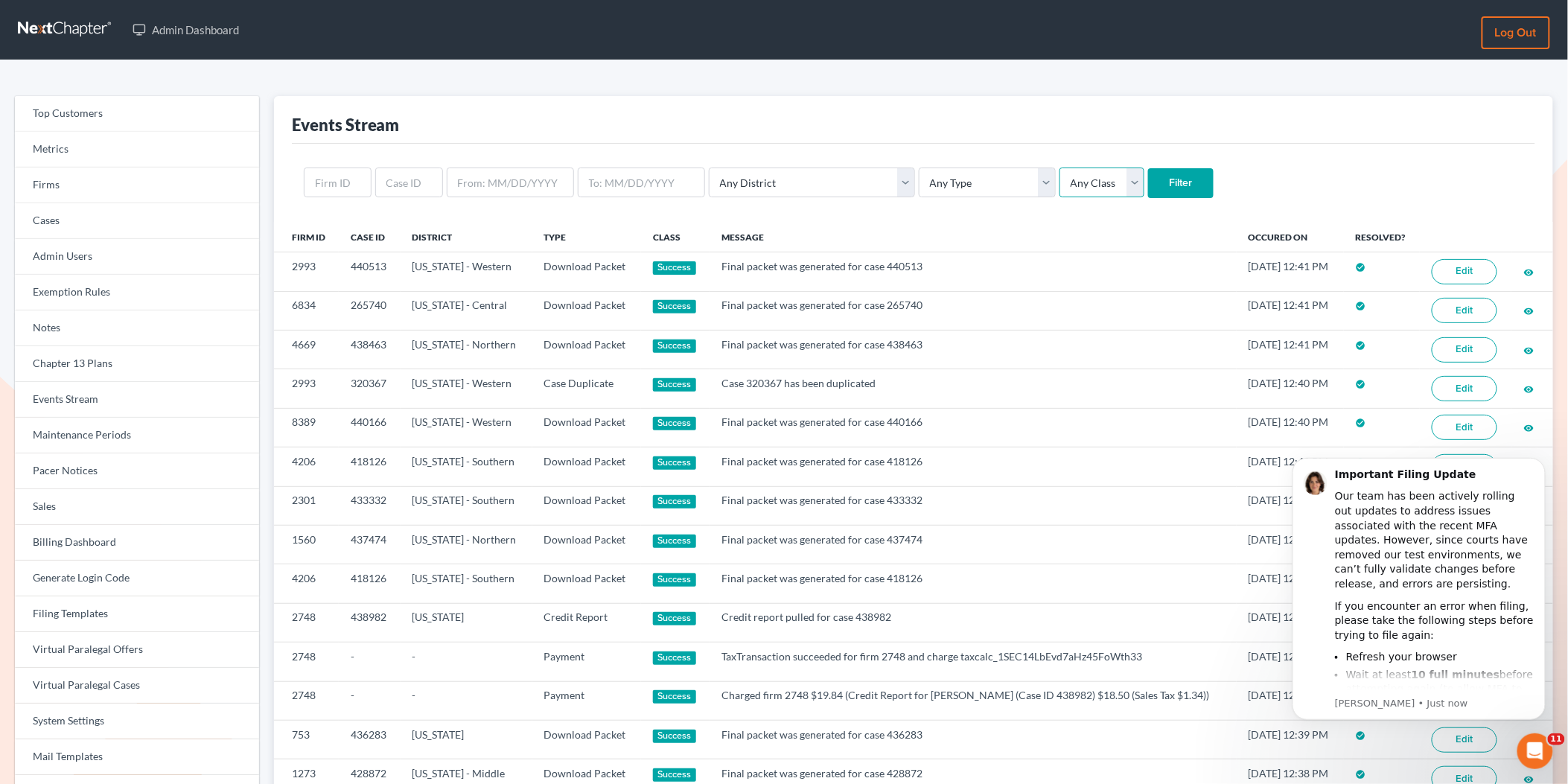
click at [1059, 180] on select "Any Class Success Error Info" at bounding box center [1102, 183] width 85 height 30
click at [936, 190] on select "Any Type Case Applied To Plan Case Archive Case Duplicate Case Filing Chapter 1…" at bounding box center [986, 183] width 137 height 30
select select "case_filing"
click at [918, 168] on select "Any Type Case Applied To Plan Case Archive Case Duplicate Case Filing Chapter 1…" at bounding box center [986, 183] width 137 height 30
click at [1541, 462] on icon "Dismiss notification" at bounding box center [1540, 461] width 5 height 5
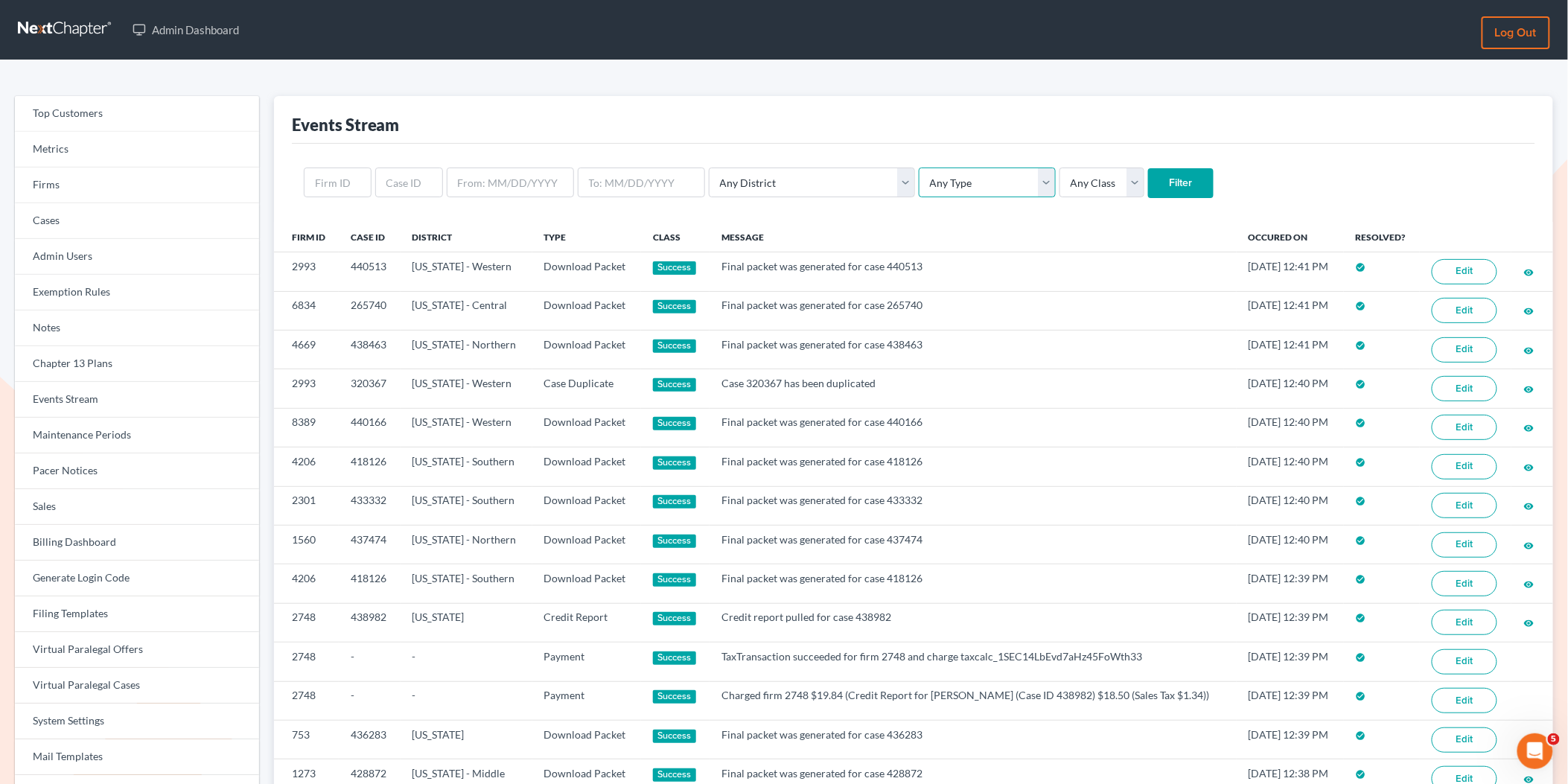
click at [931, 176] on select "Any Type Case Applied To Plan Case Archive Case Duplicate Case Filing Chapter 1…" at bounding box center [986, 183] width 137 height 30
select select "case_filing"
click at [918, 168] on select "Any Type Case Applied To Plan Case Archive Case Duplicate Case Filing Chapter 1…" at bounding box center [986, 183] width 137 height 30
click at [1148, 185] on input "Filter" at bounding box center [1180, 183] width 66 height 30
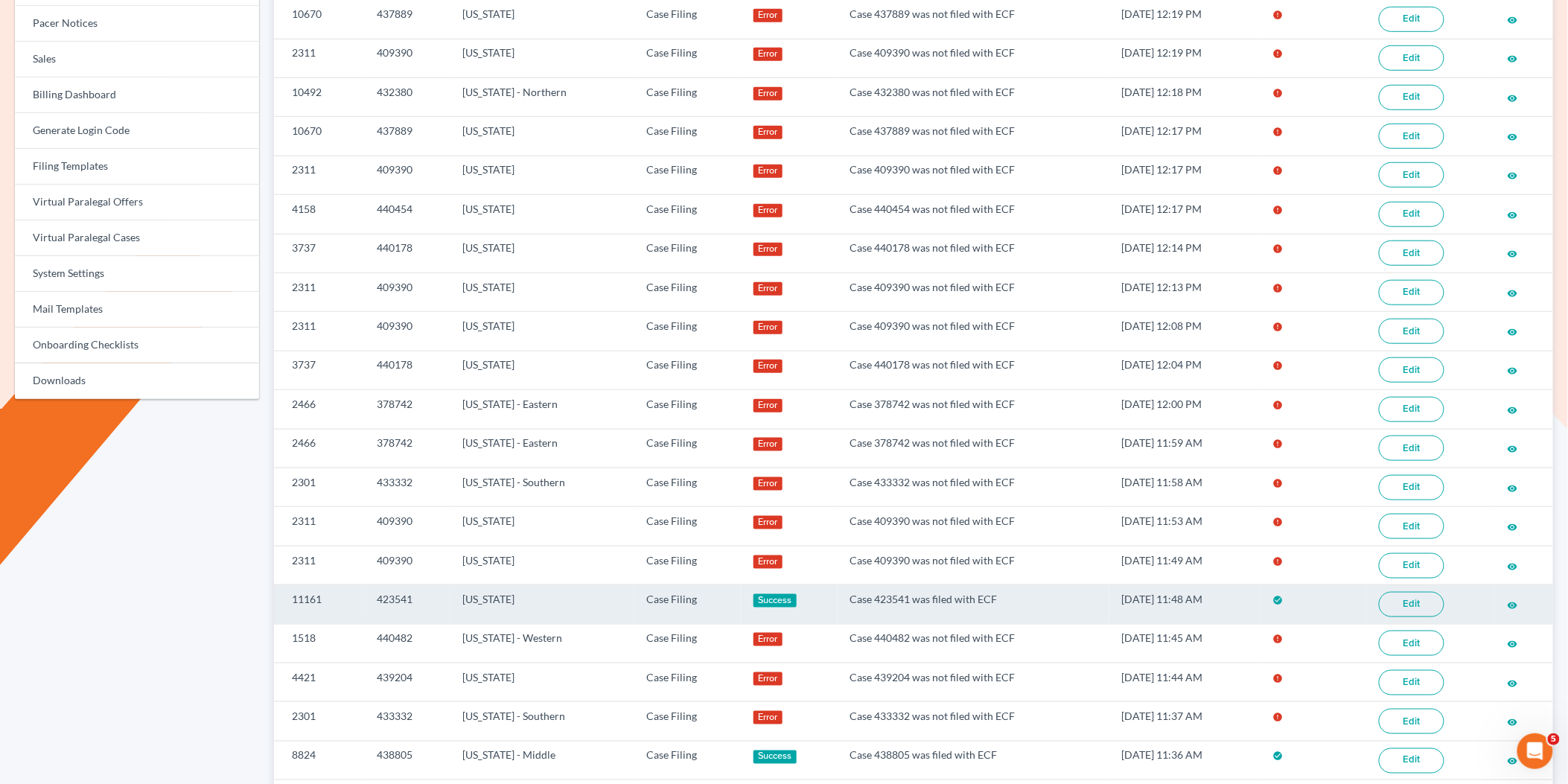
scroll to position [409, 0]
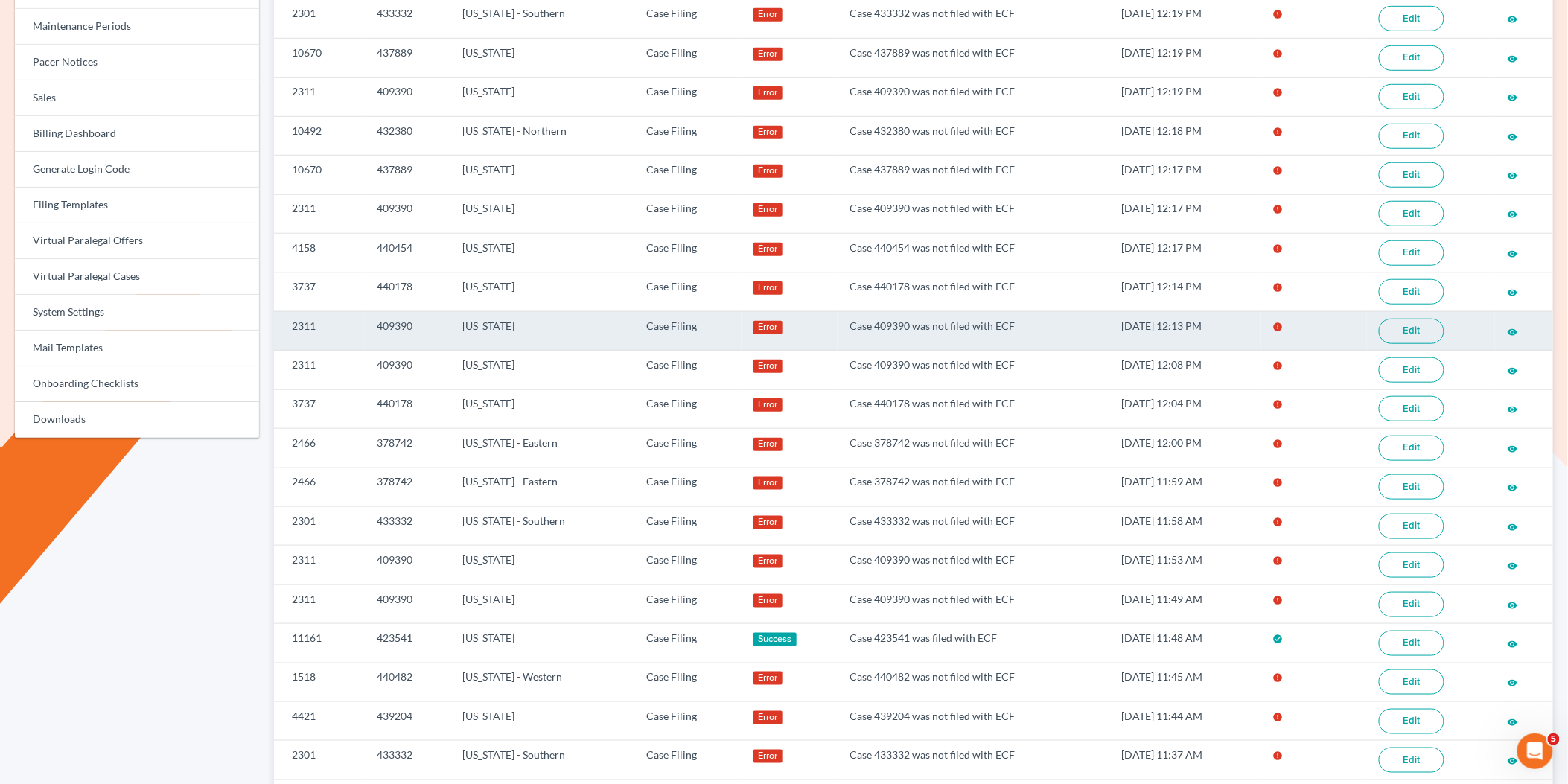
click at [1404, 335] on link "Edit" at bounding box center [1411, 331] width 66 height 25
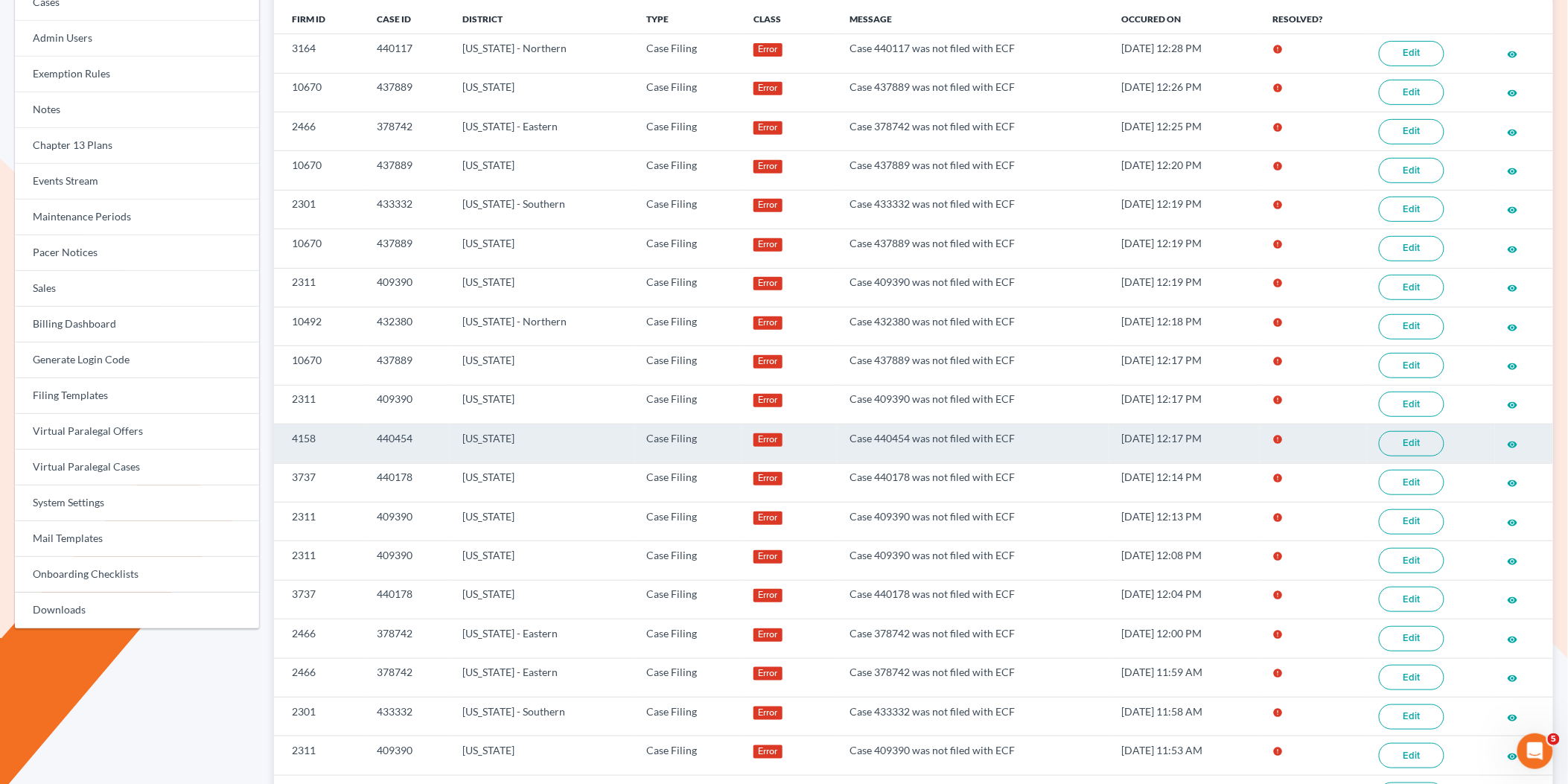
scroll to position [210, 0]
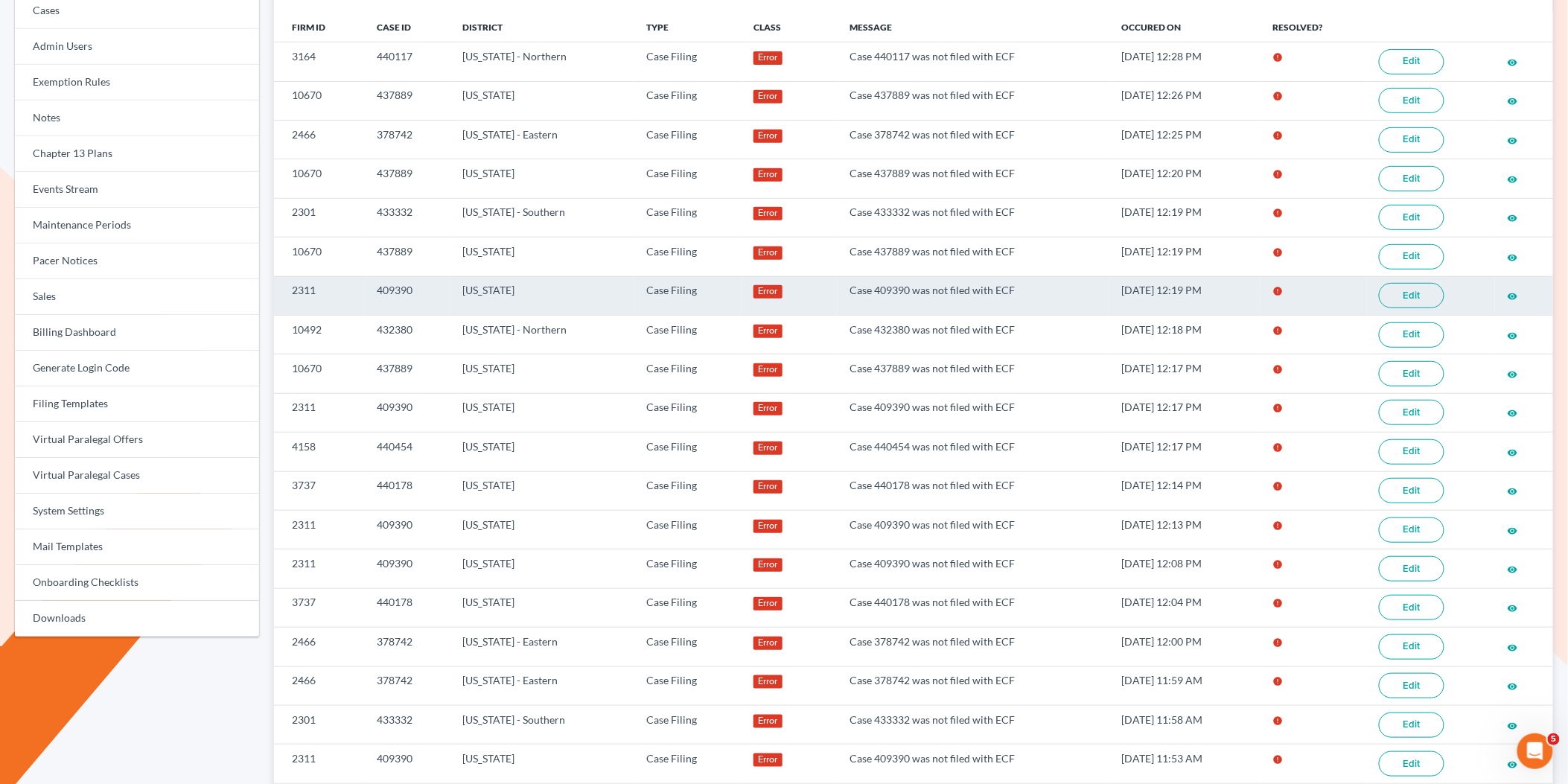
click at [1391, 301] on link "Edit" at bounding box center [1411, 295] width 66 height 25
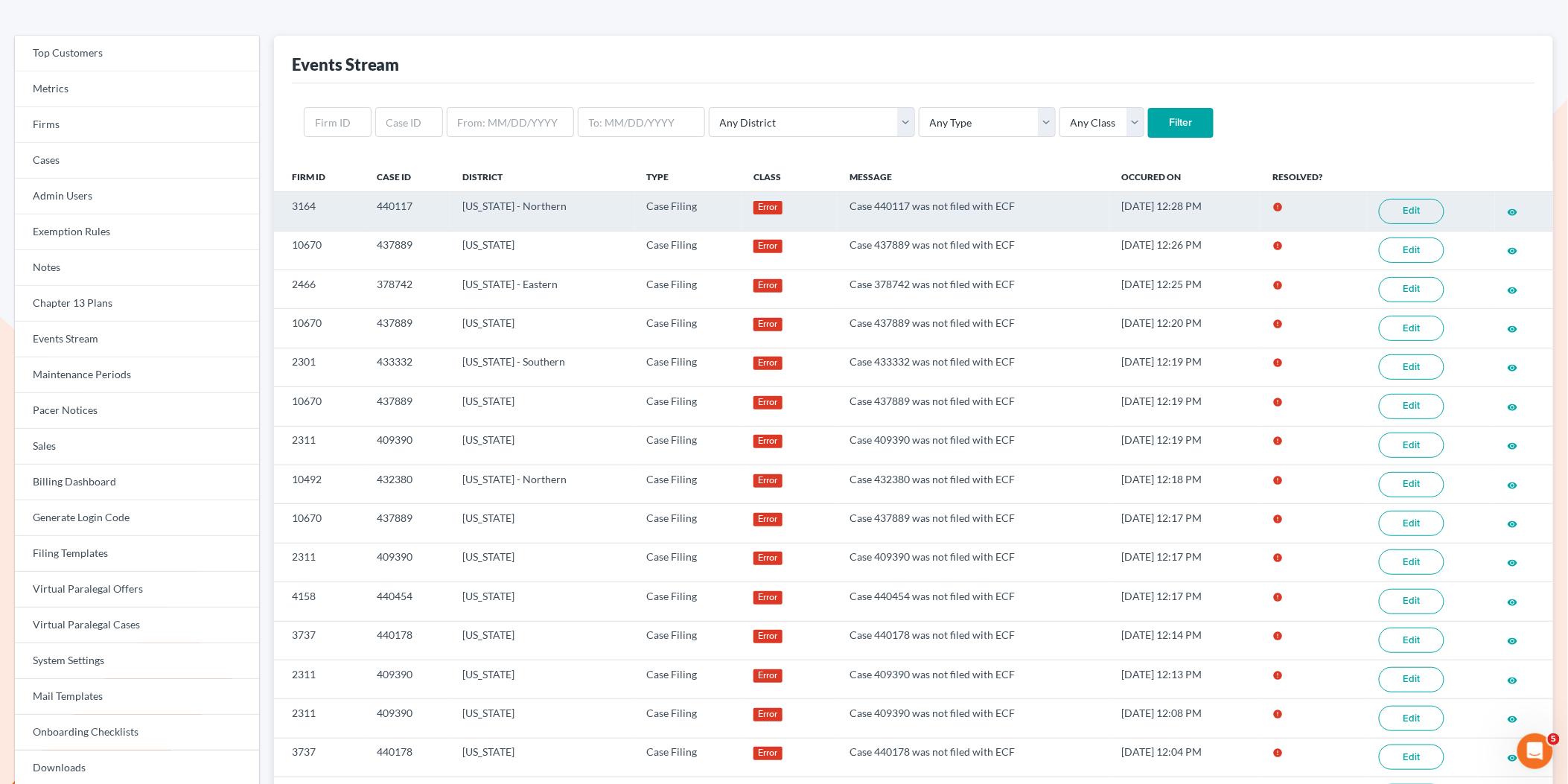
click at [1394, 223] on link "Edit" at bounding box center [1411, 211] width 66 height 25
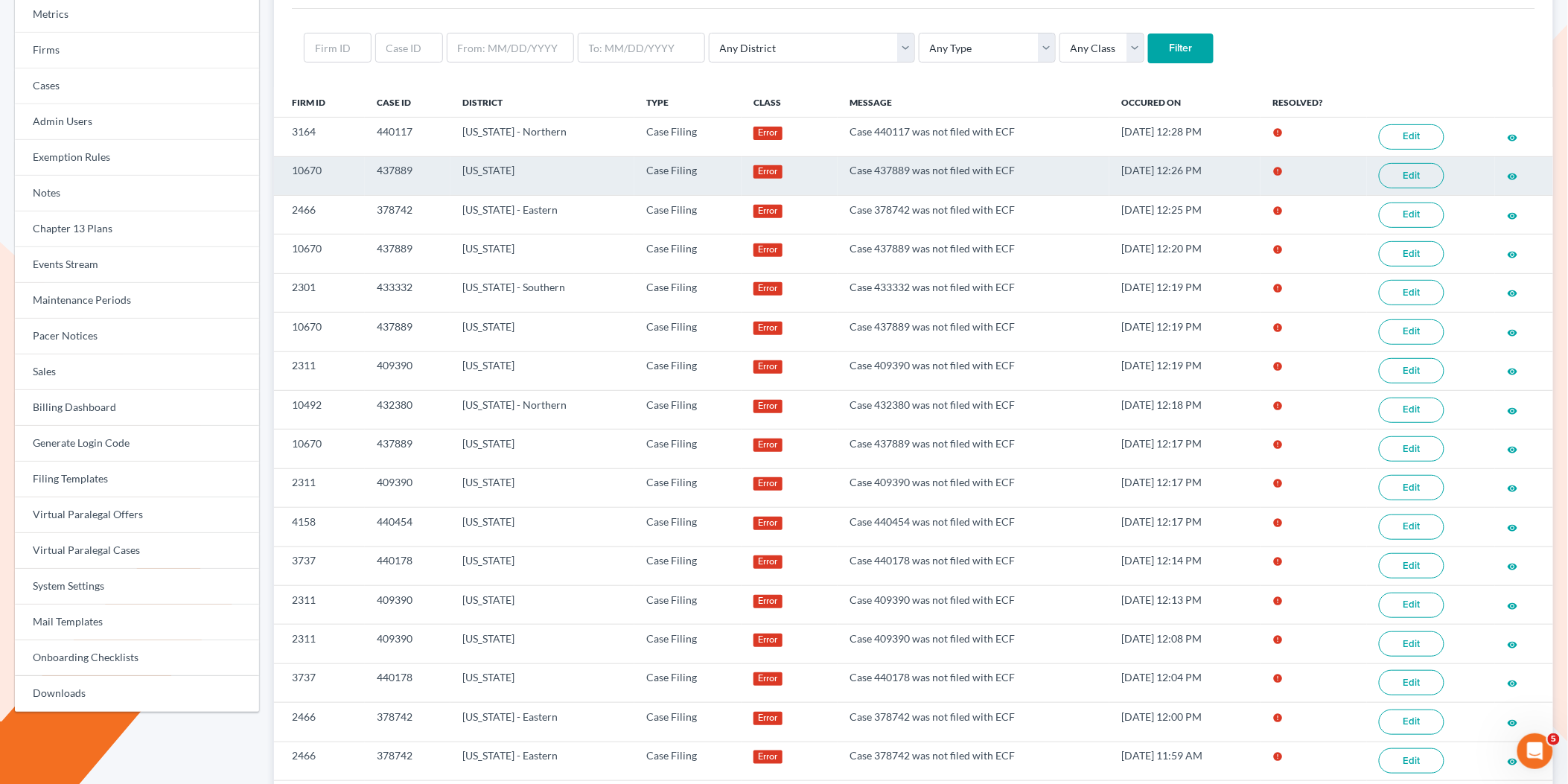
scroll to position [165, 0]
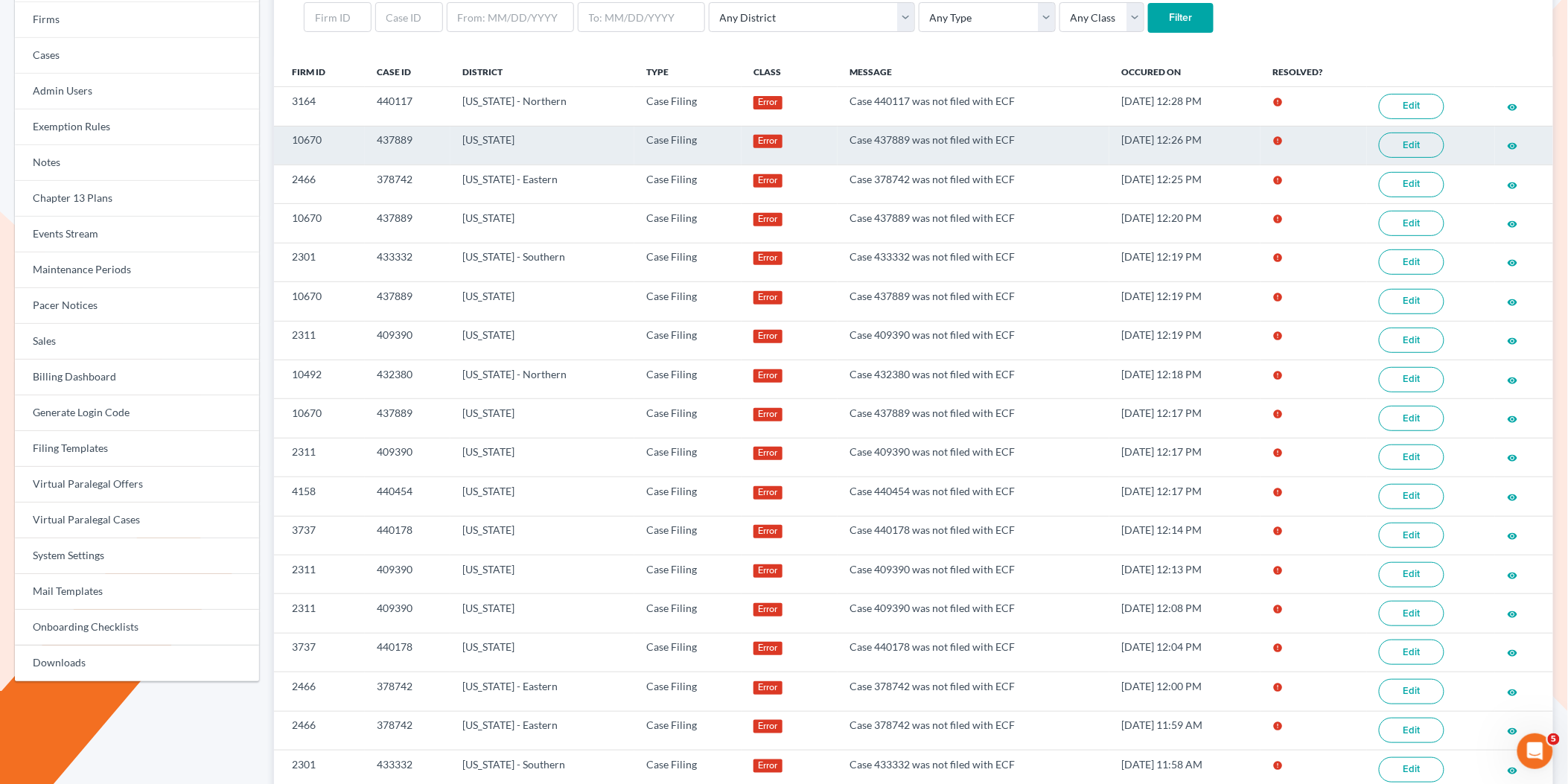
click at [1412, 145] on link "Edit" at bounding box center [1411, 145] width 66 height 25
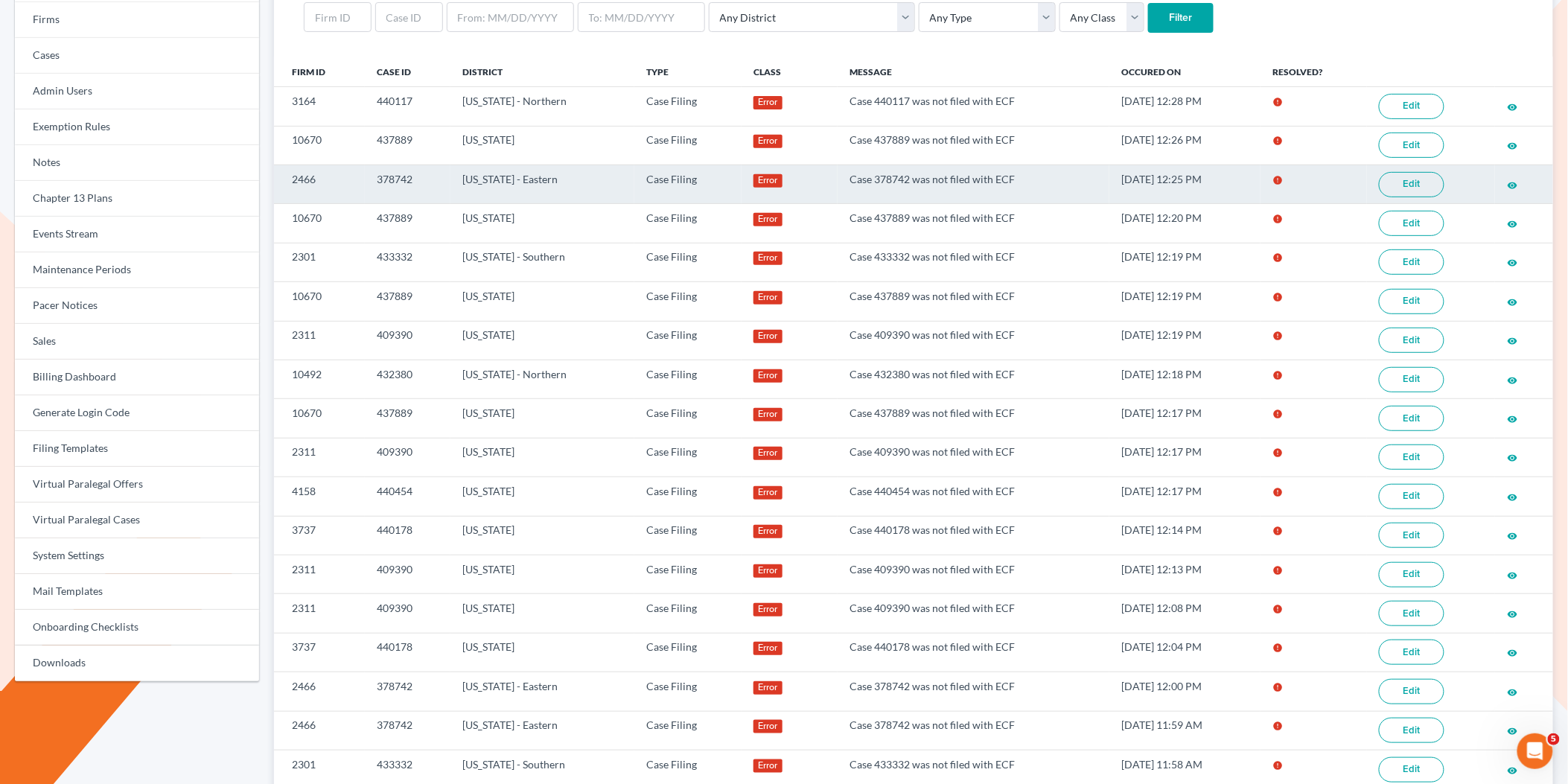
click at [1400, 190] on link "Edit" at bounding box center [1411, 185] width 66 height 25
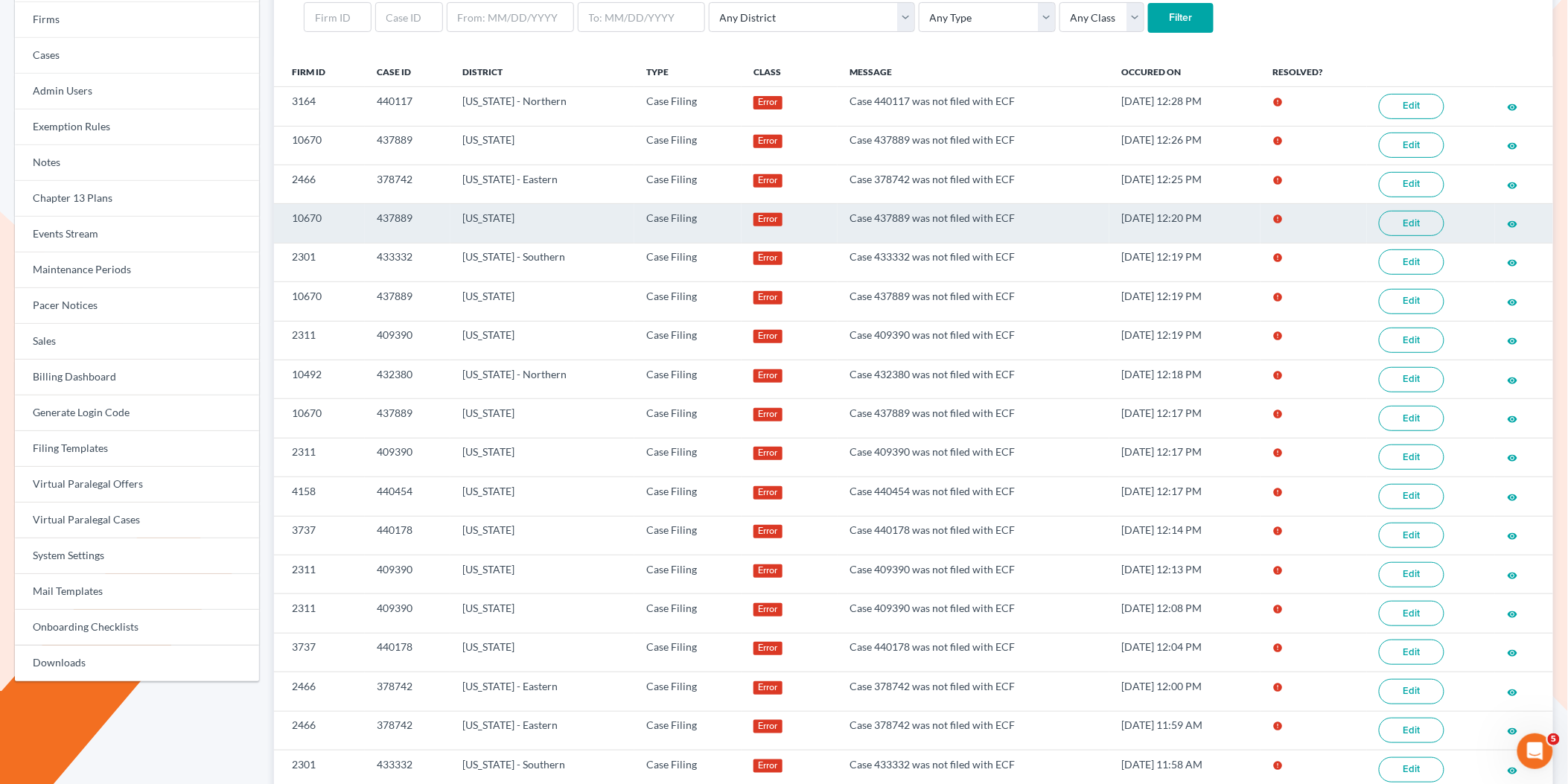
click at [1409, 231] on link "Edit" at bounding box center [1411, 224] width 66 height 25
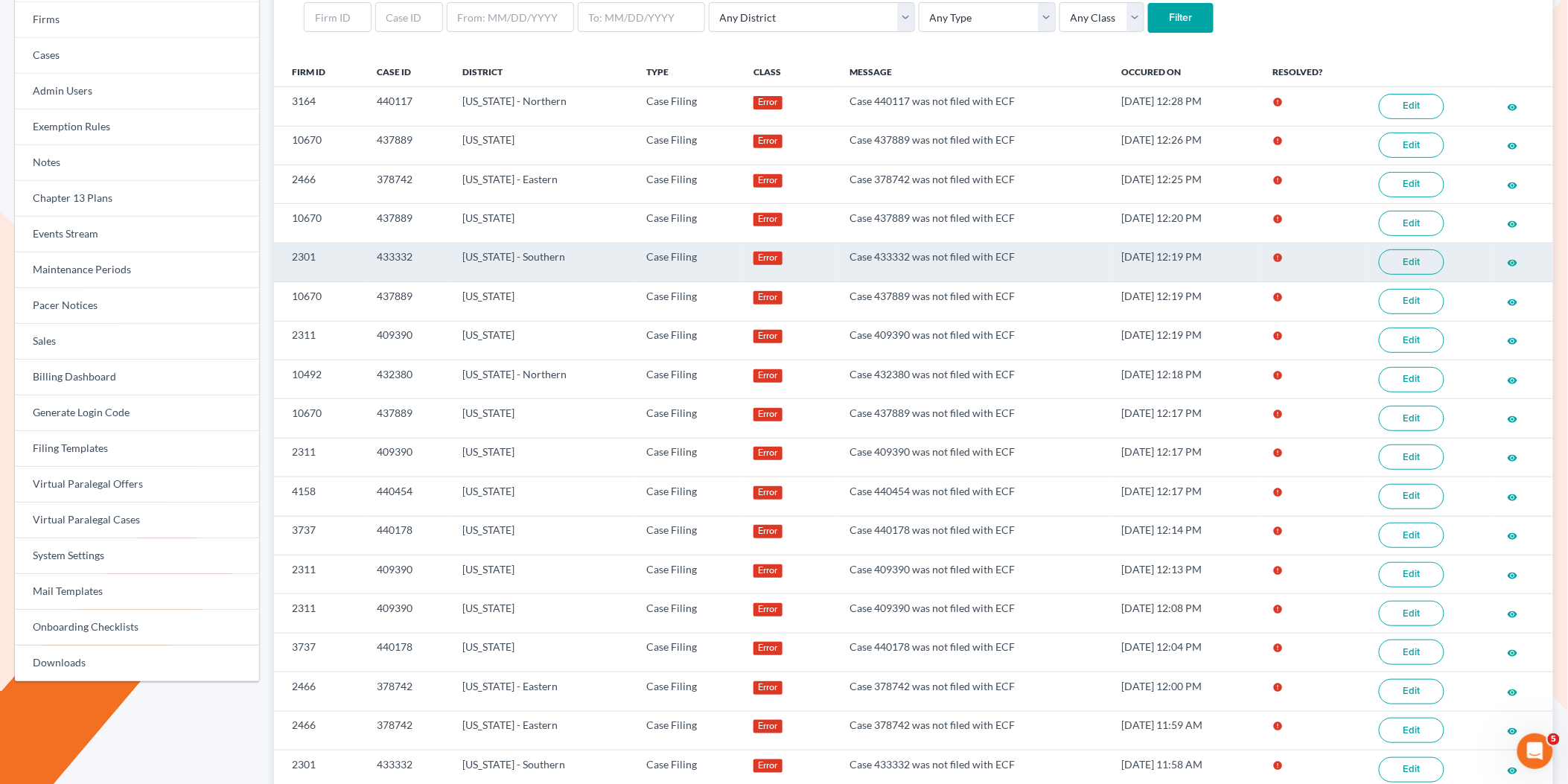
click at [1424, 265] on link "Edit" at bounding box center [1411, 262] width 66 height 25
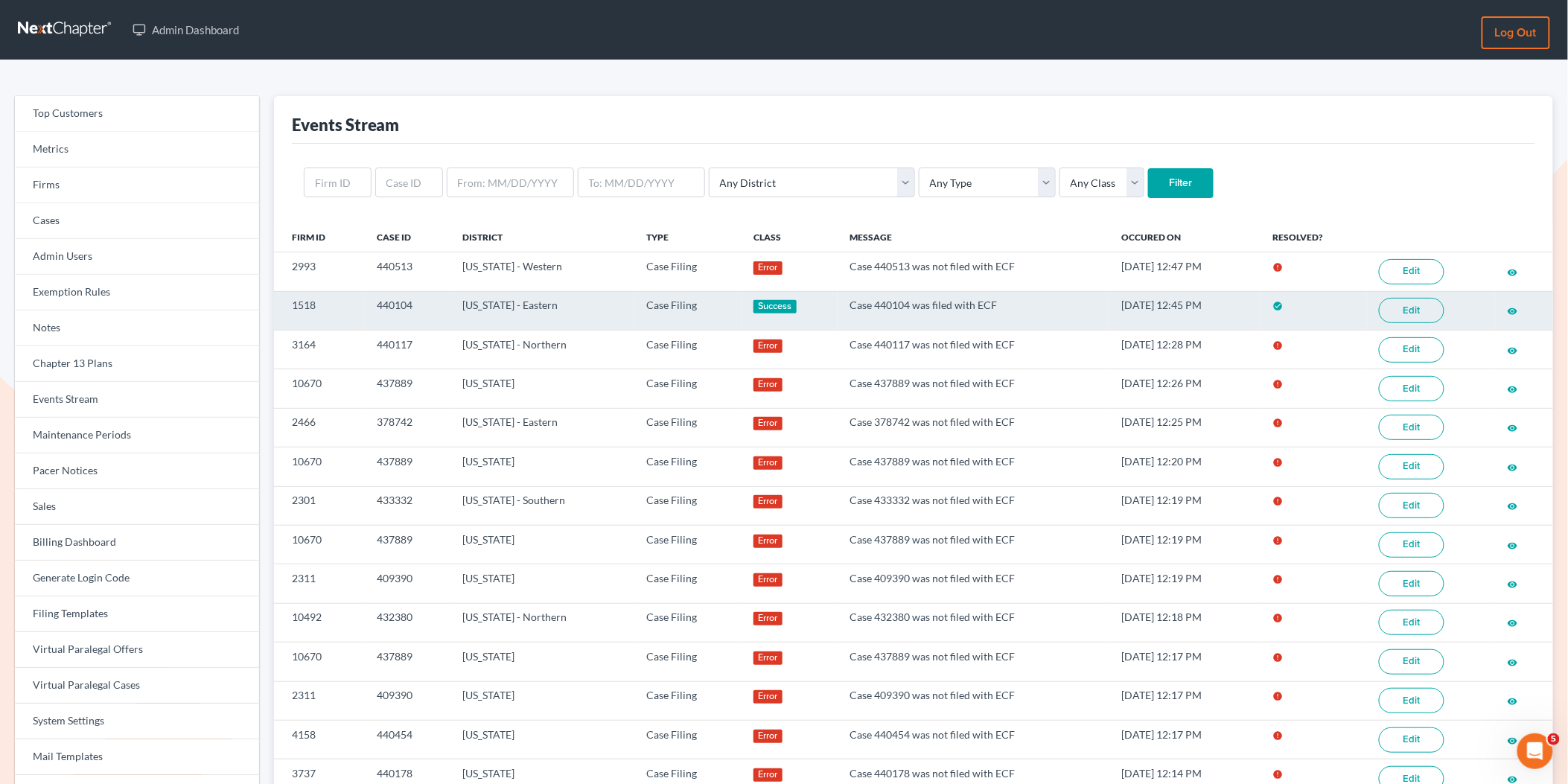
click at [1407, 320] on link "Edit" at bounding box center [1411, 310] width 66 height 25
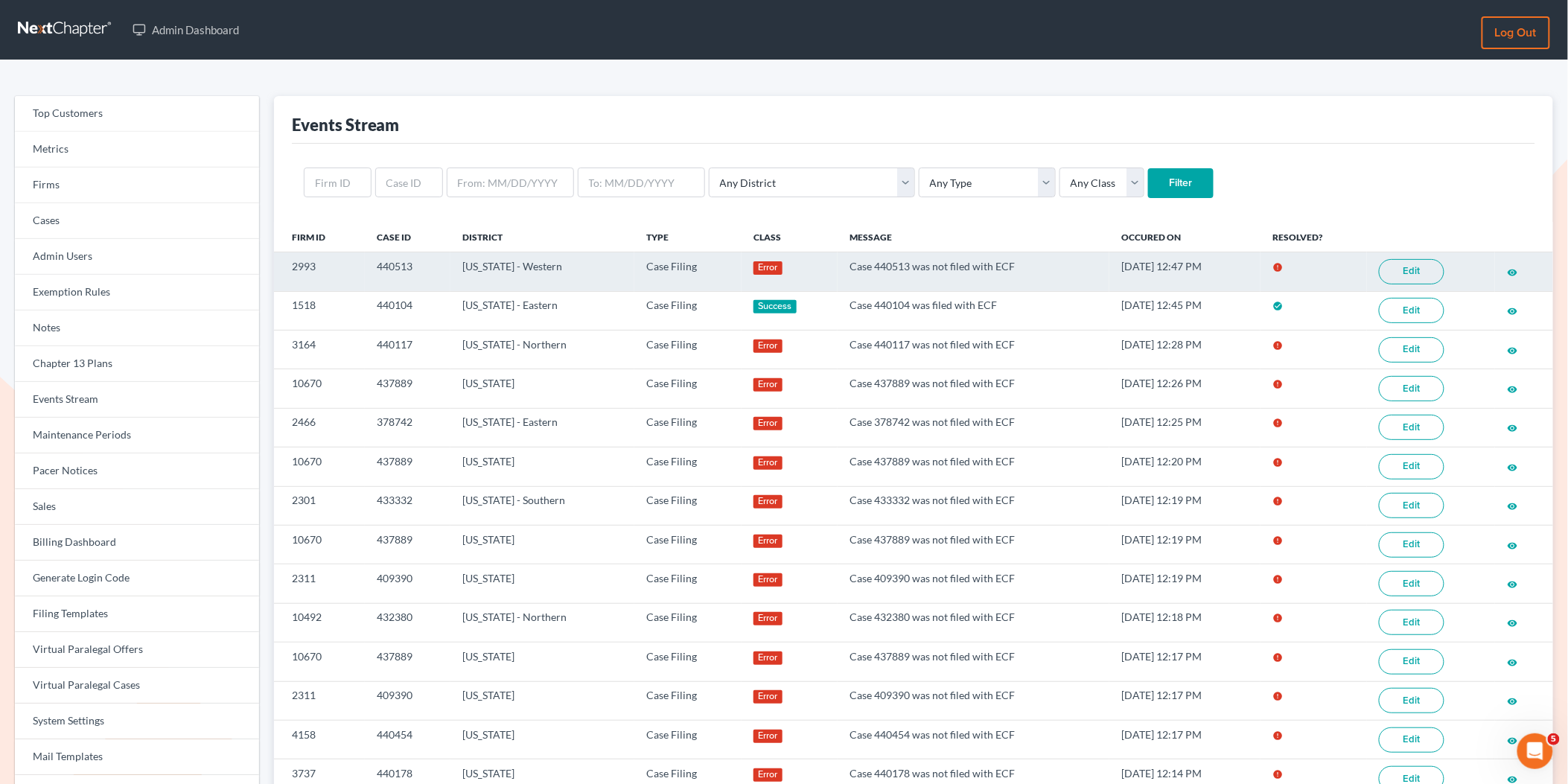
click at [1422, 268] on link "Edit" at bounding box center [1411, 272] width 66 height 25
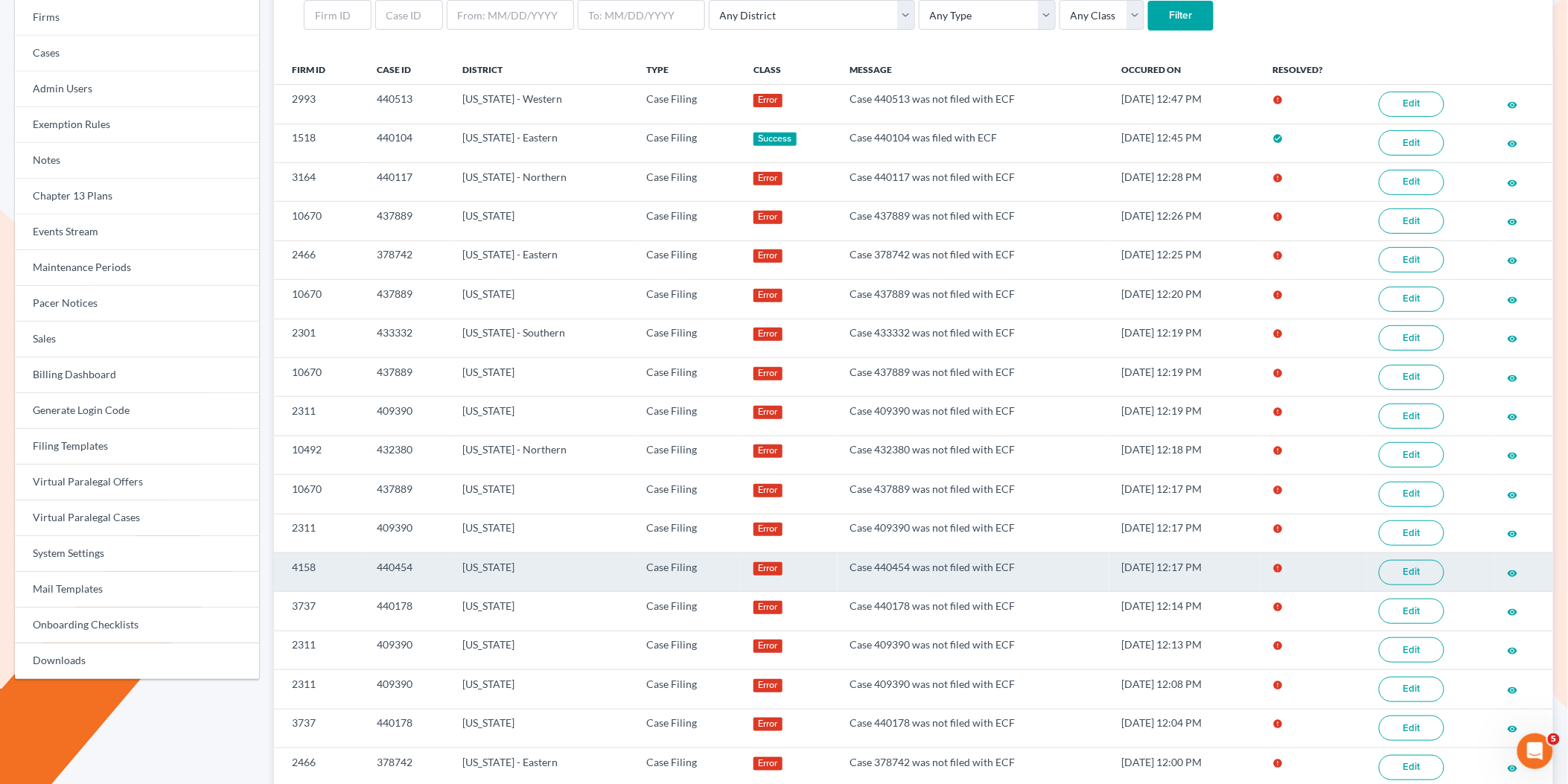
scroll to position [158, 0]
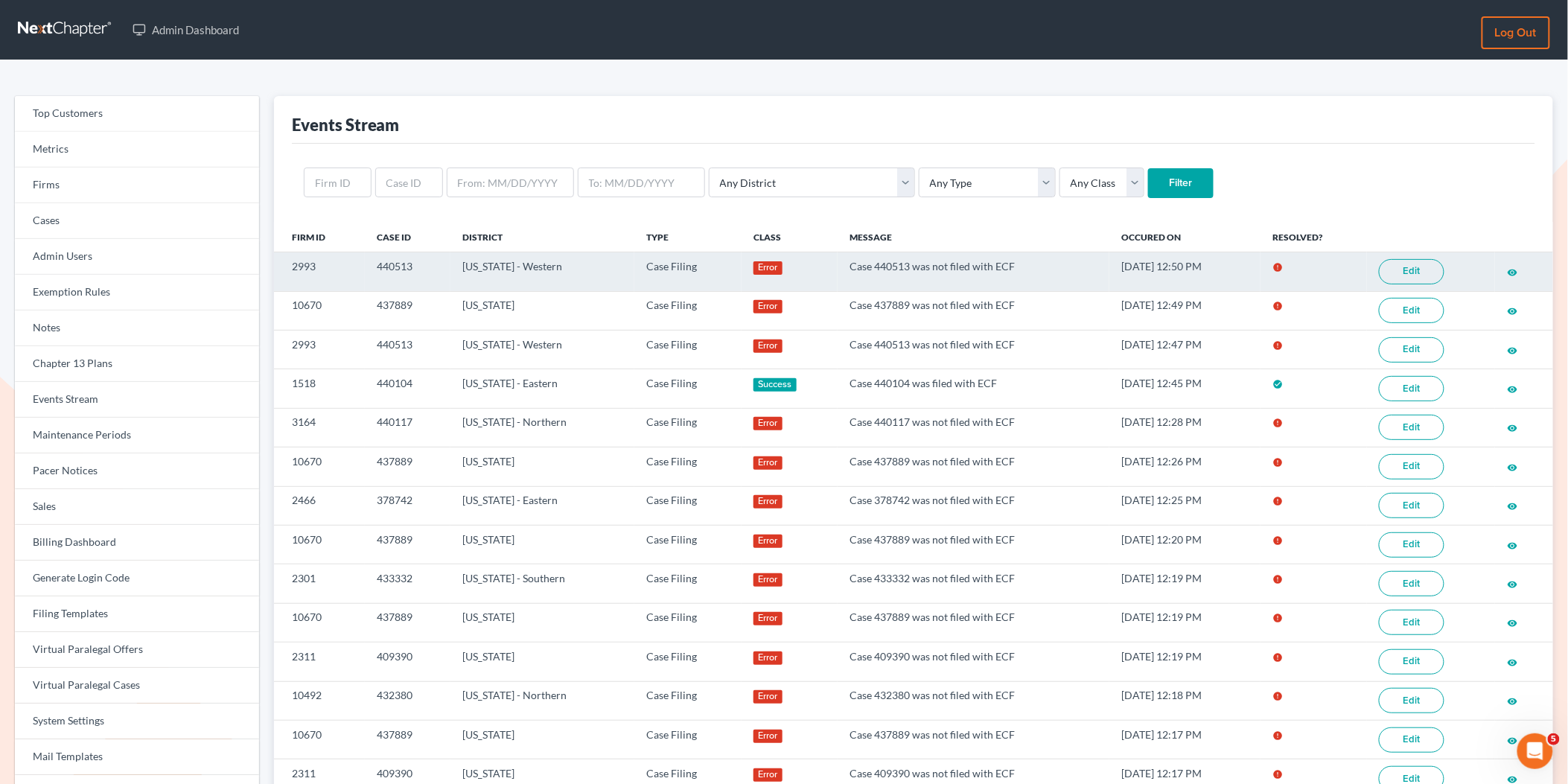
click at [1419, 275] on link "Edit" at bounding box center [1411, 272] width 66 height 25
click at [1426, 270] on link "Edit" at bounding box center [1410, 272] width 66 height 25
click at [1404, 275] on link "Edit" at bounding box center [1410, 272] width 66 height 25
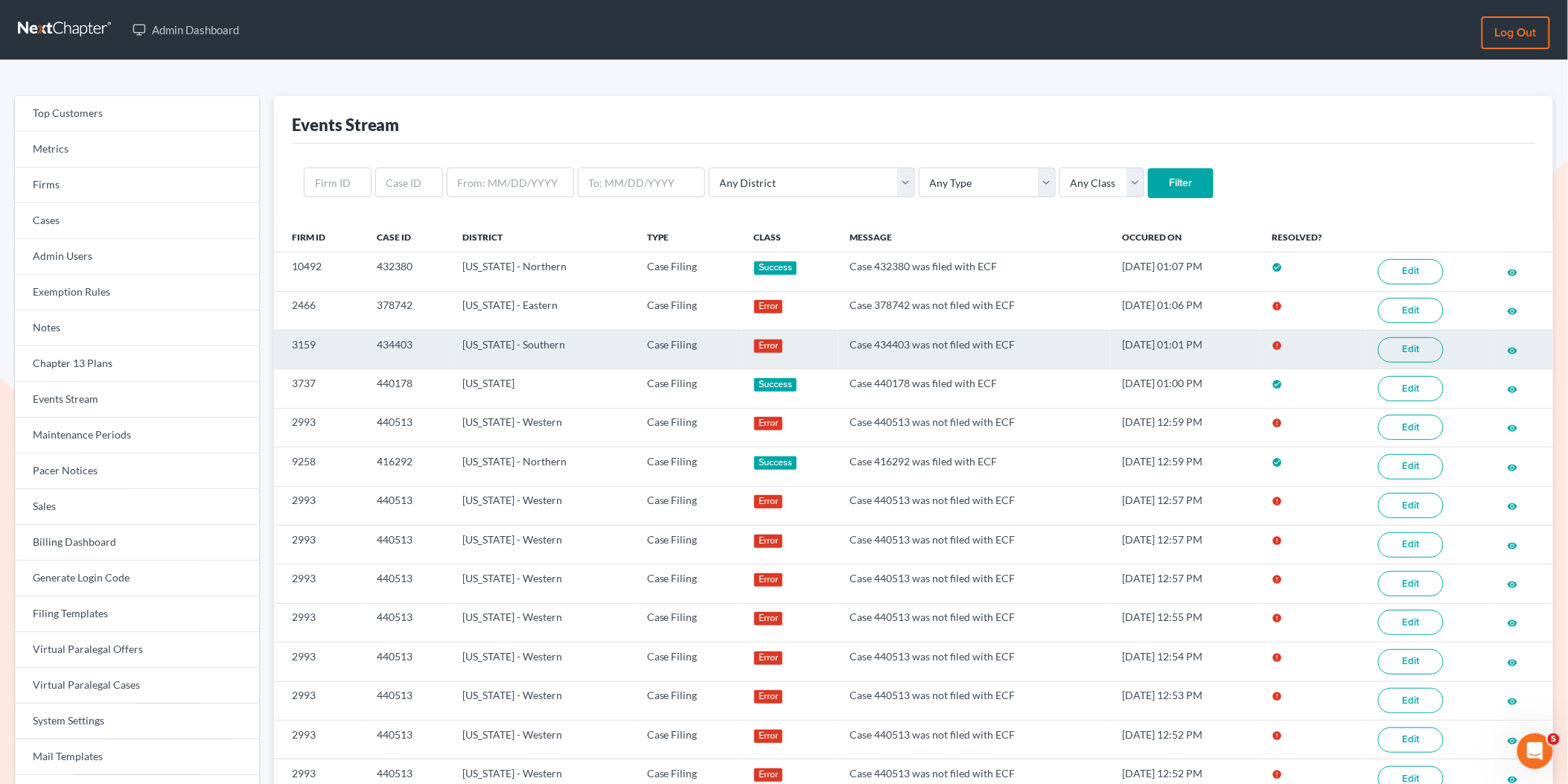
click at [1408, 358] on link "Edit" at bounding box center [1410, 350] width 66 height 25
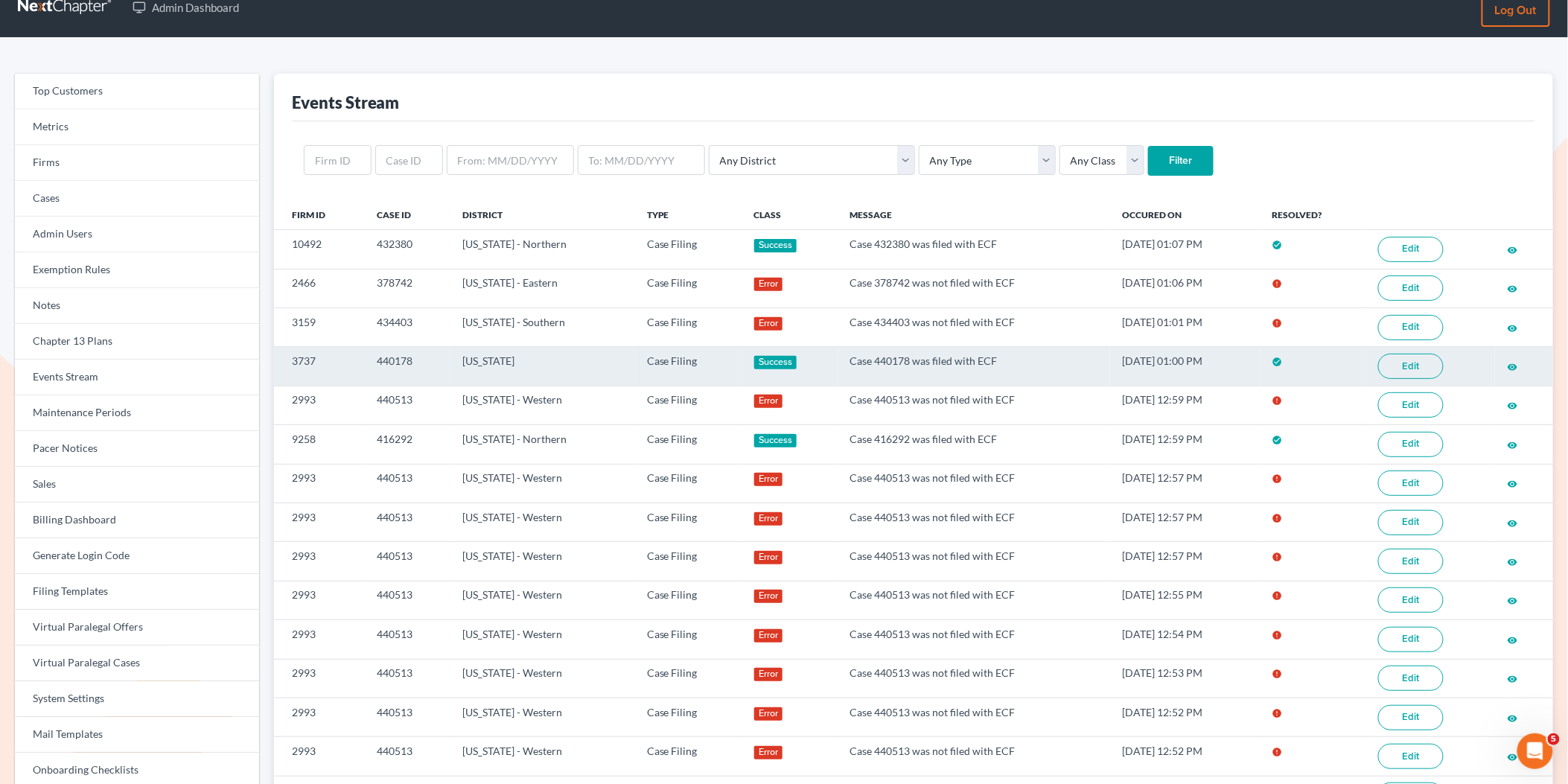
scroll to position [25, 0]
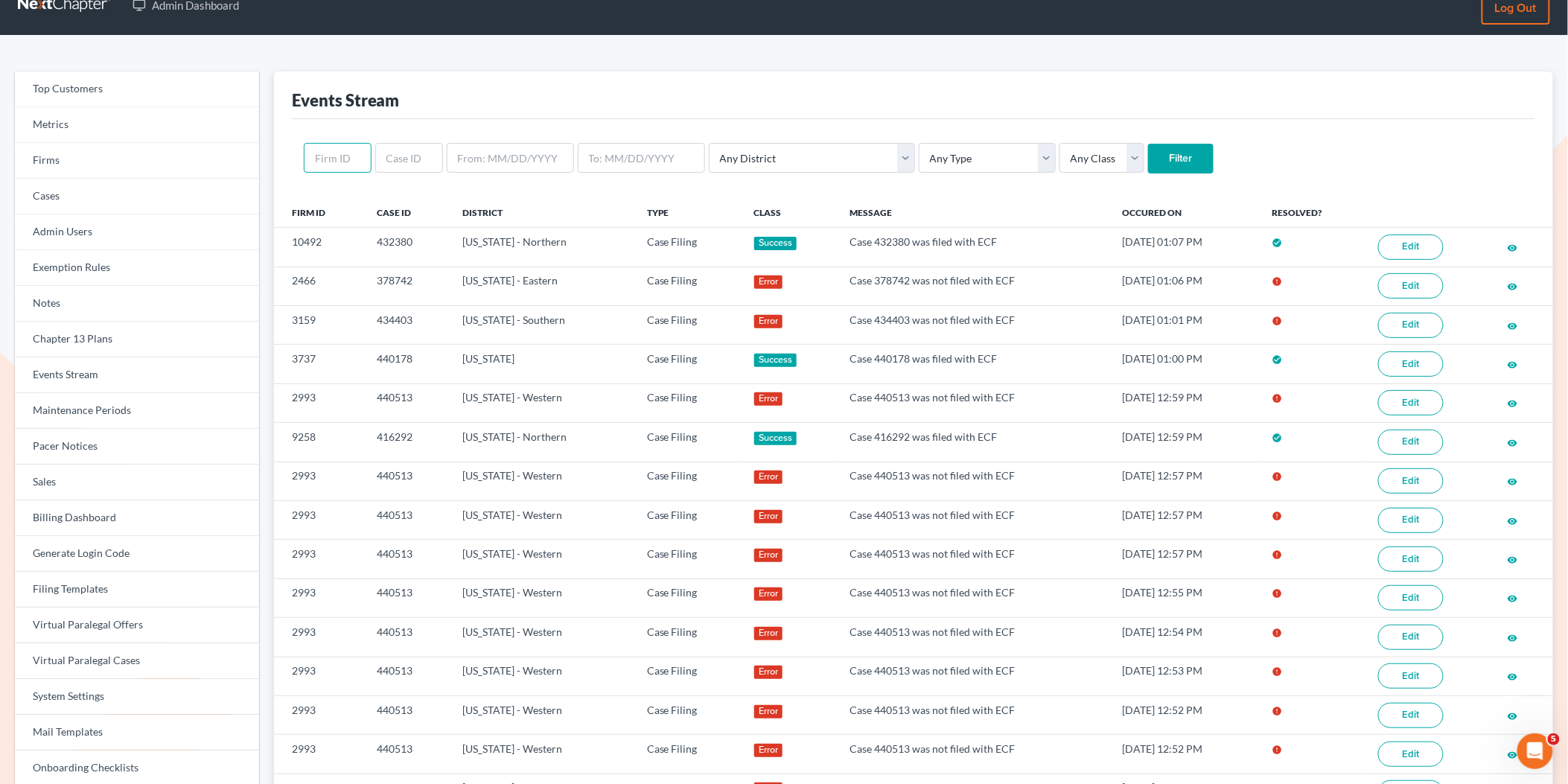
click at [325, 165] on input "text" at bounding box center [338, 158] width 68 height 30
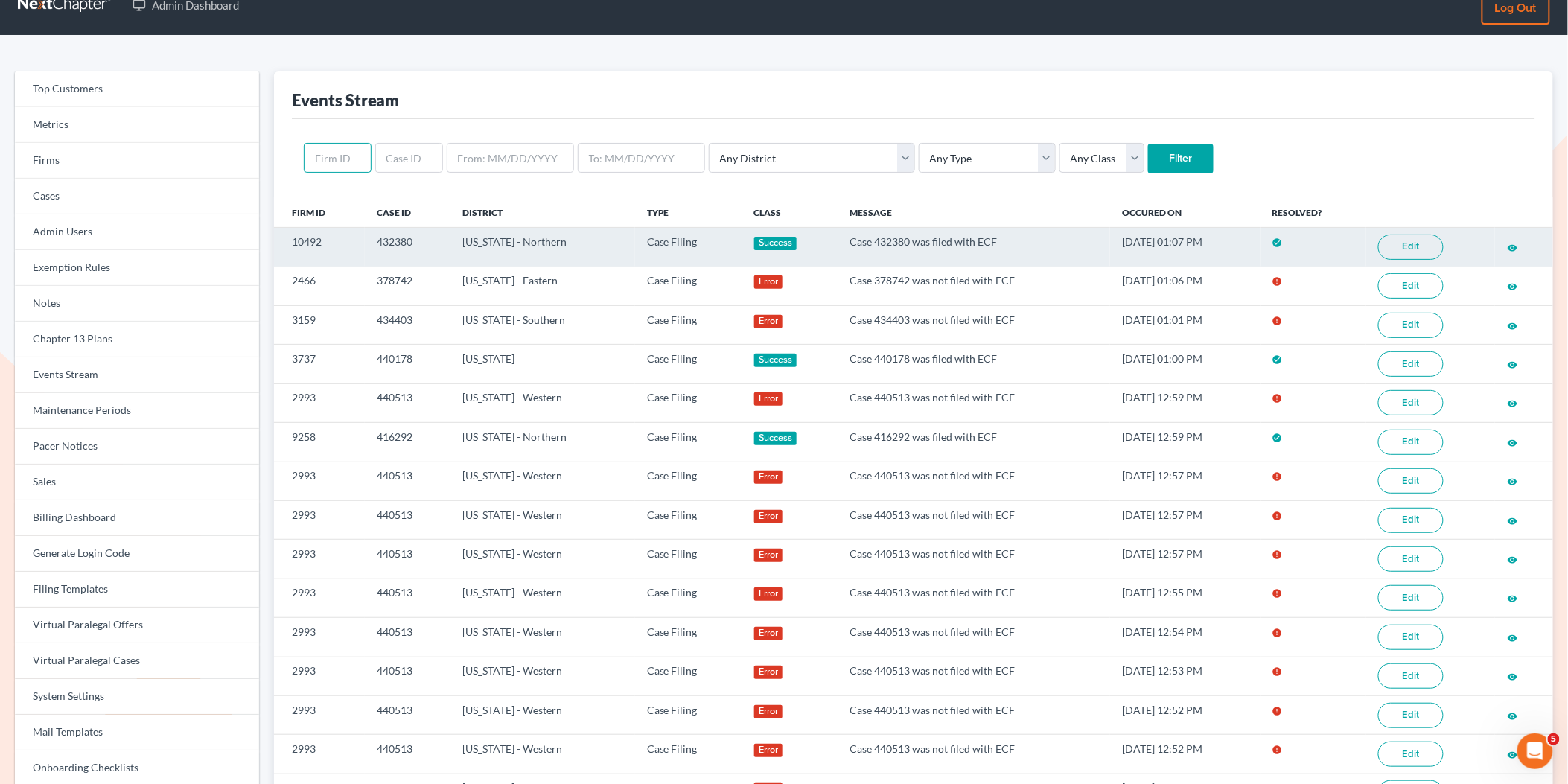
paste input "2341"
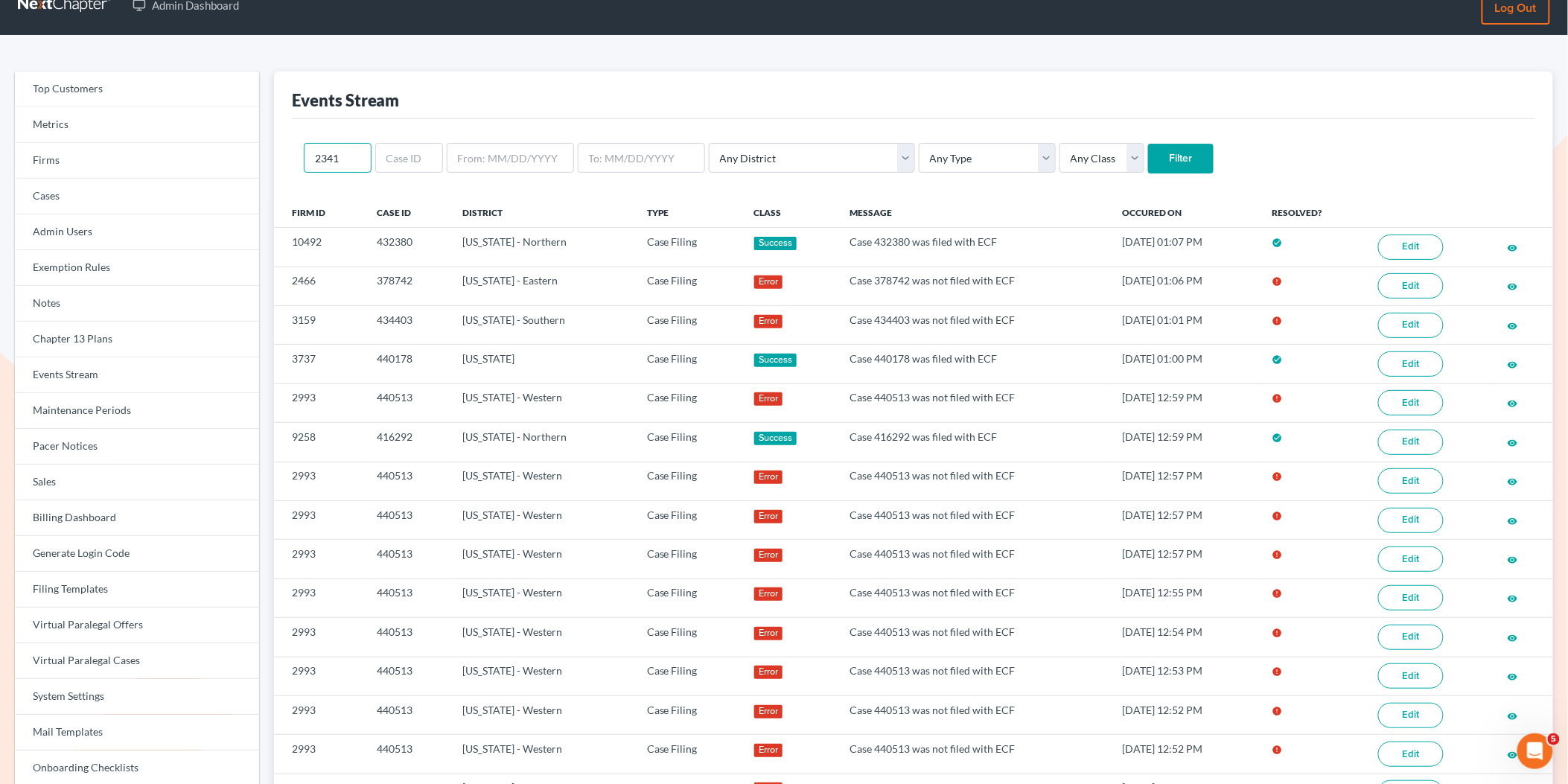
type input "2341"
click at [1148, 165] on input "Filter" at bounding box center [1180, 159] width 66 height 30
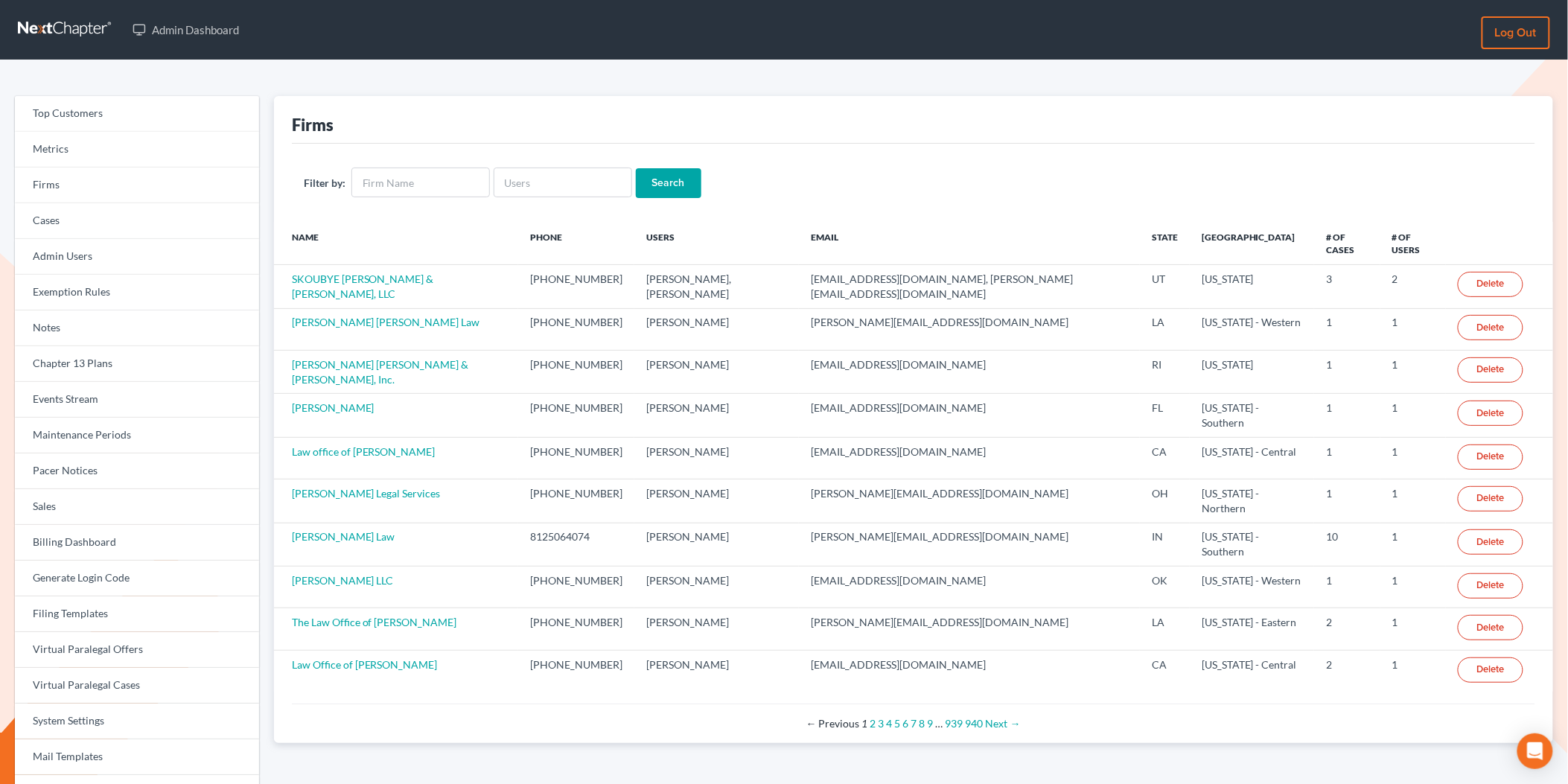
click at [588, 200] on div "Filter by: Search" at bounding box center [913, 183] width 1243 height 78
click at [588, 198] on form "Filter by: Search" at bounding box center [913, 183] width 1219 height 31
click at [561, 183] on input "text" at bounding box center [563, 183] width 139 height 30
paste input "mkolatunji@gmail.com"
type input "mkolatunji@gmail.com"
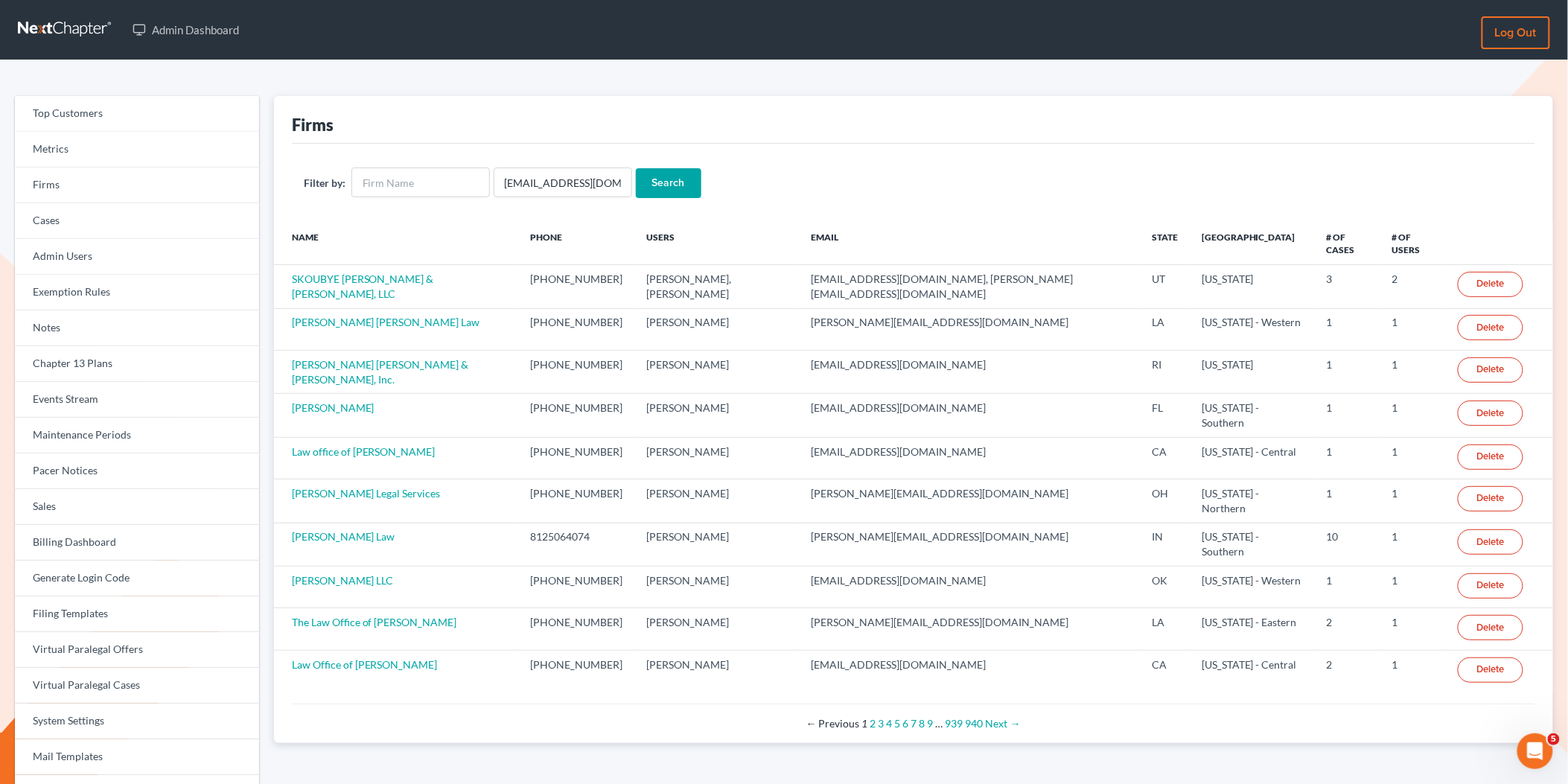
click at [658, 188] on input "Search" at bounding box center [668, 183] width 66 height 30
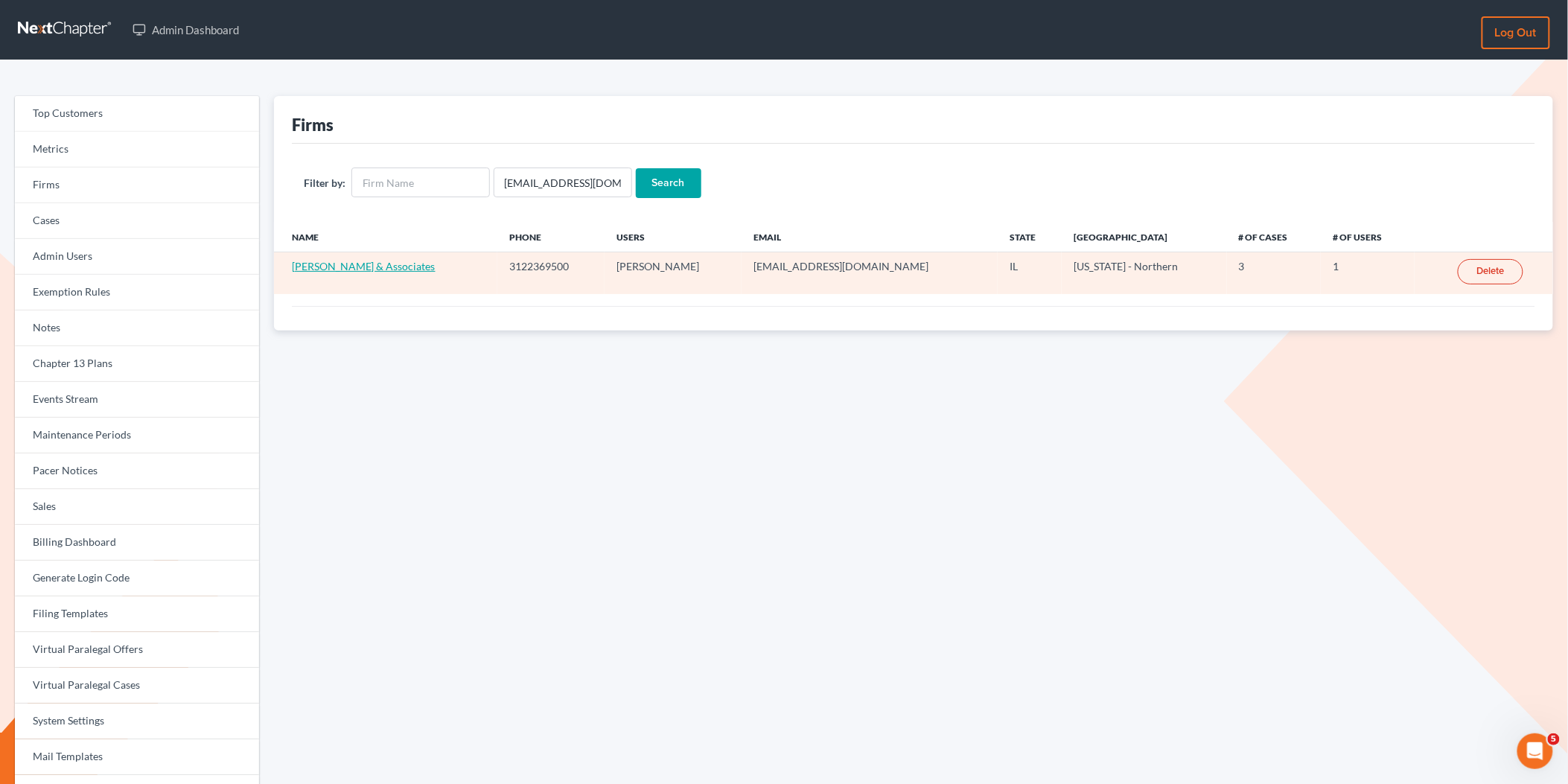
click at [367, 267] on link "Kenny Olatunji & Associates" at bounding box center [363, 266] width 144 height 12
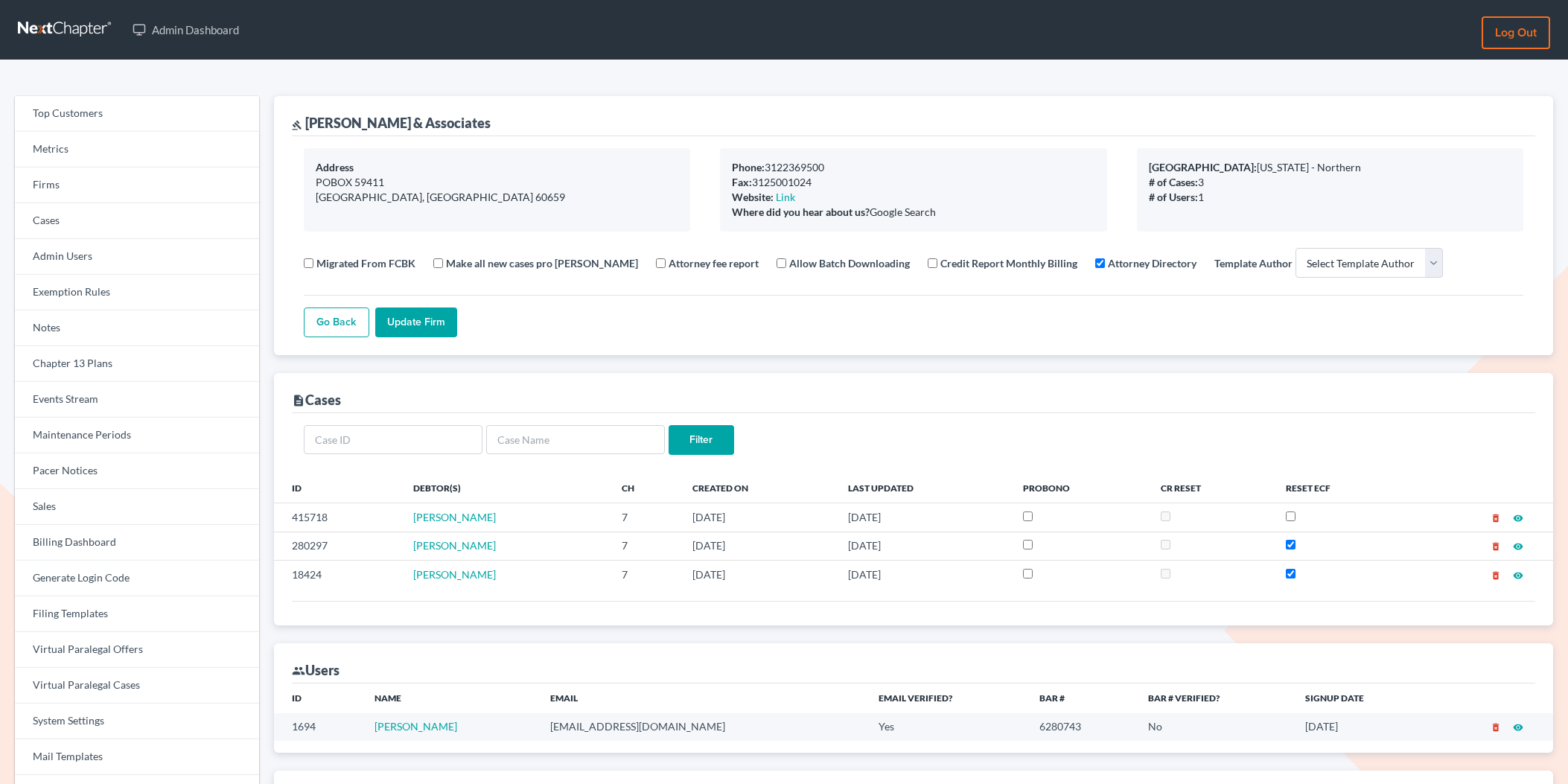
select select
click at [86, 185] on link "Firms" at bounding box center [137, 185] width 244 height 36
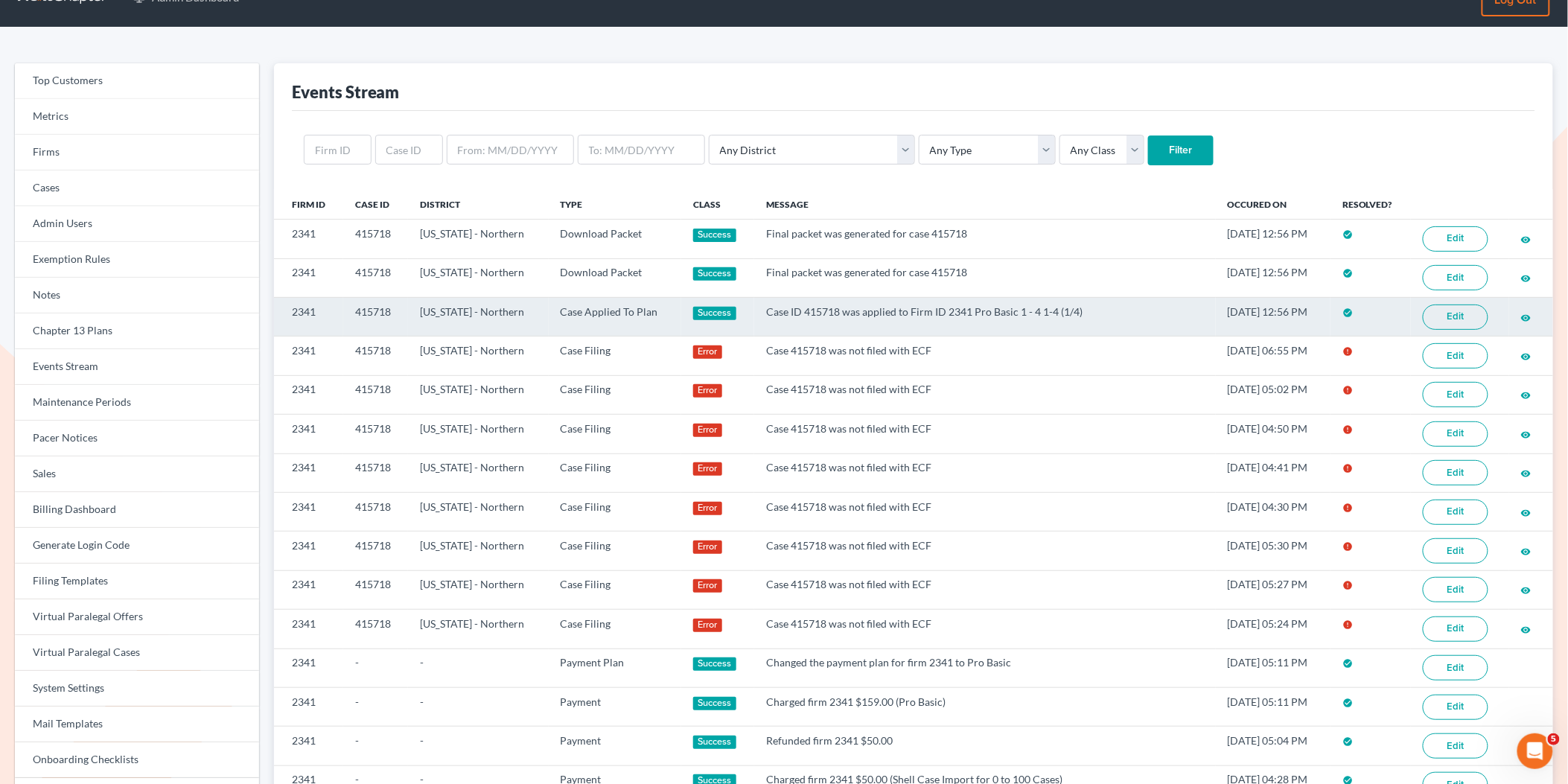
scroll to position [34, 0]
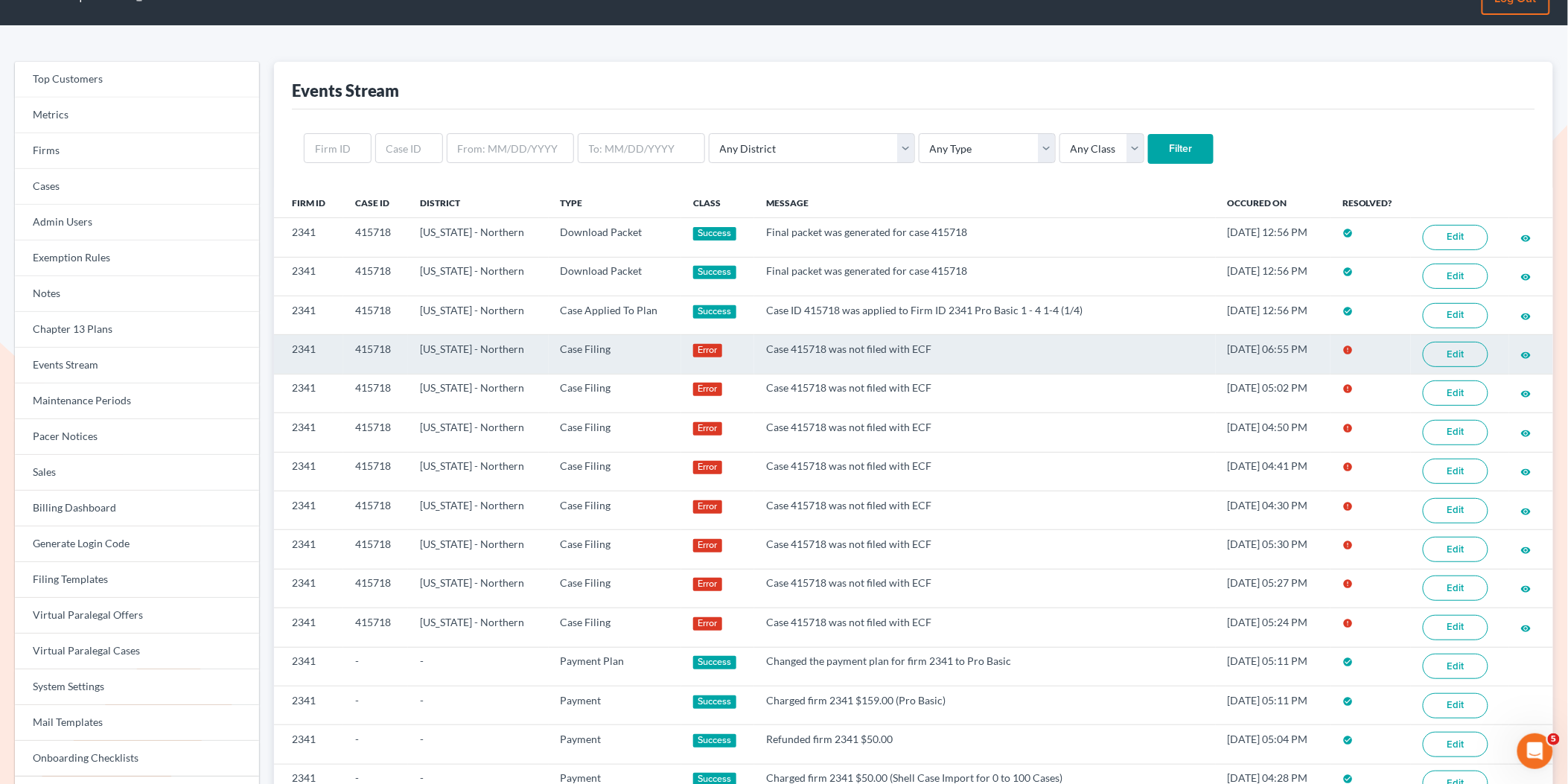
click at [1452, 363] on link "Edit" at bounding box center [1455, 354] width 66 height 25
click at [1464, 360] on link "Edit" at bounding box center [1455, 354] width 66 height 25
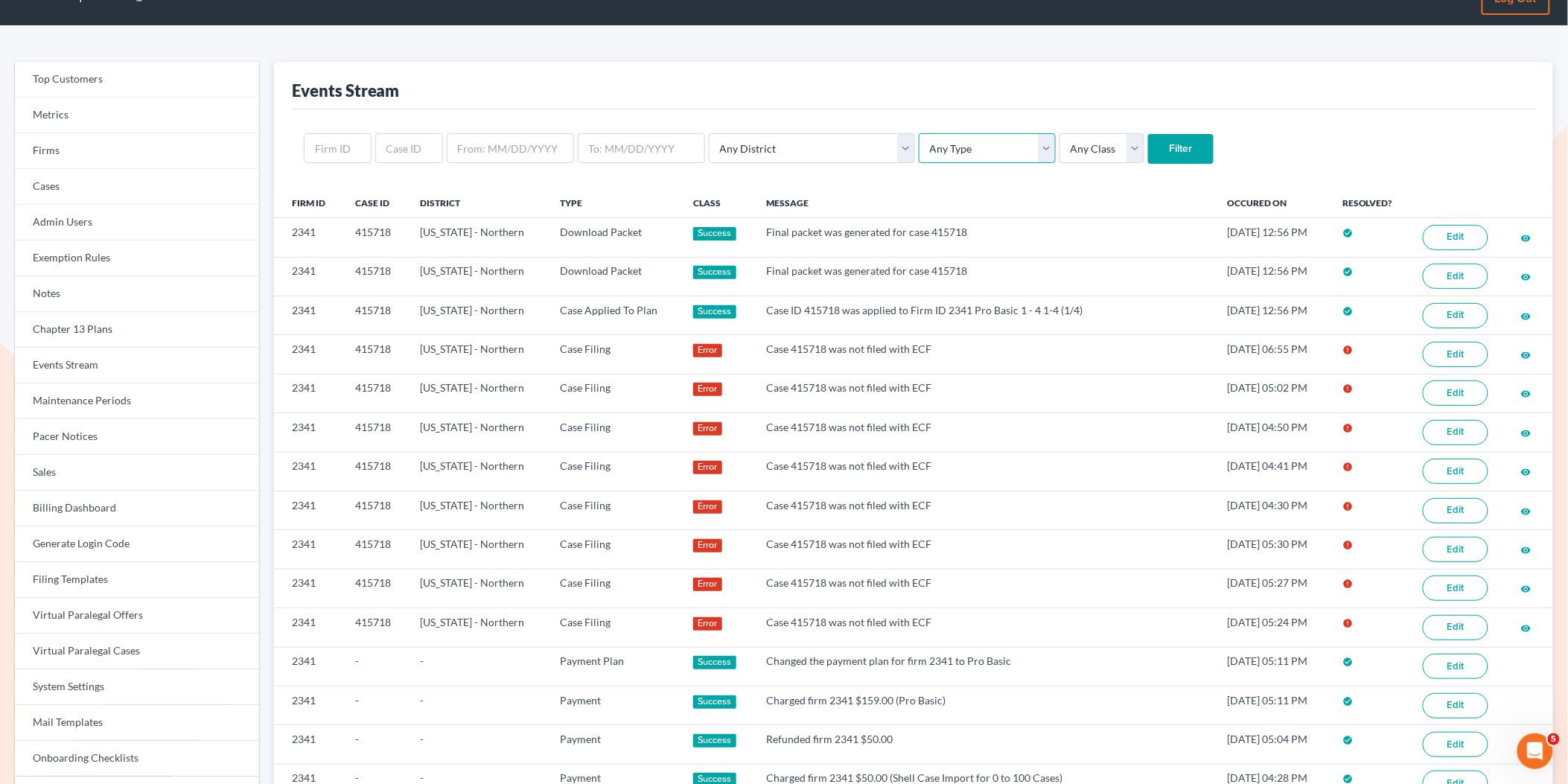
click at [918, 138] on select "Any Type Case Applied To Plan Case Archive Case Duplicate Case Filing Chapter 1…" at bounding box center [986, 148] width 137 height 30
select select "case_filing"
click at [918, 133] on select "Any Type Case Applied To Plan Case Archive Case Duplicate Case Filing Chapter 1…" at bounding box center [986, 148] width 137 height 30
click at [1104, 164] on div "Any District Alabama - Middle Alabama - Northern Alabama - Southern Alaska Ariz…" at bounding box center [913, 149] width 1243 height 78
click at [1148, 158] on input "Filter" at bounding box center [1180, 149] width 66 height 30
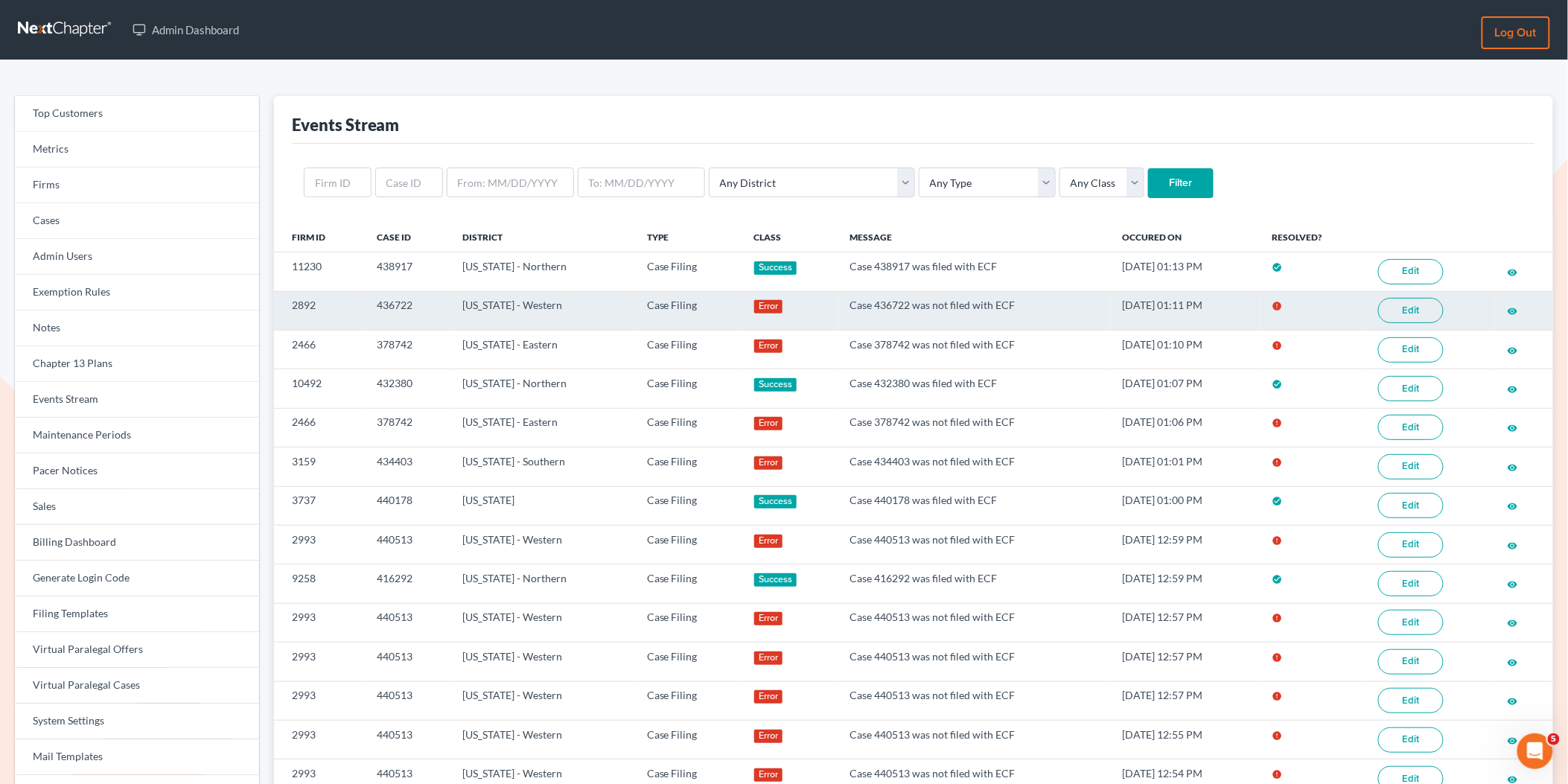
click at [1395, 311] on link "Edit" at bounding box center [1410, 310] width 66 height 25
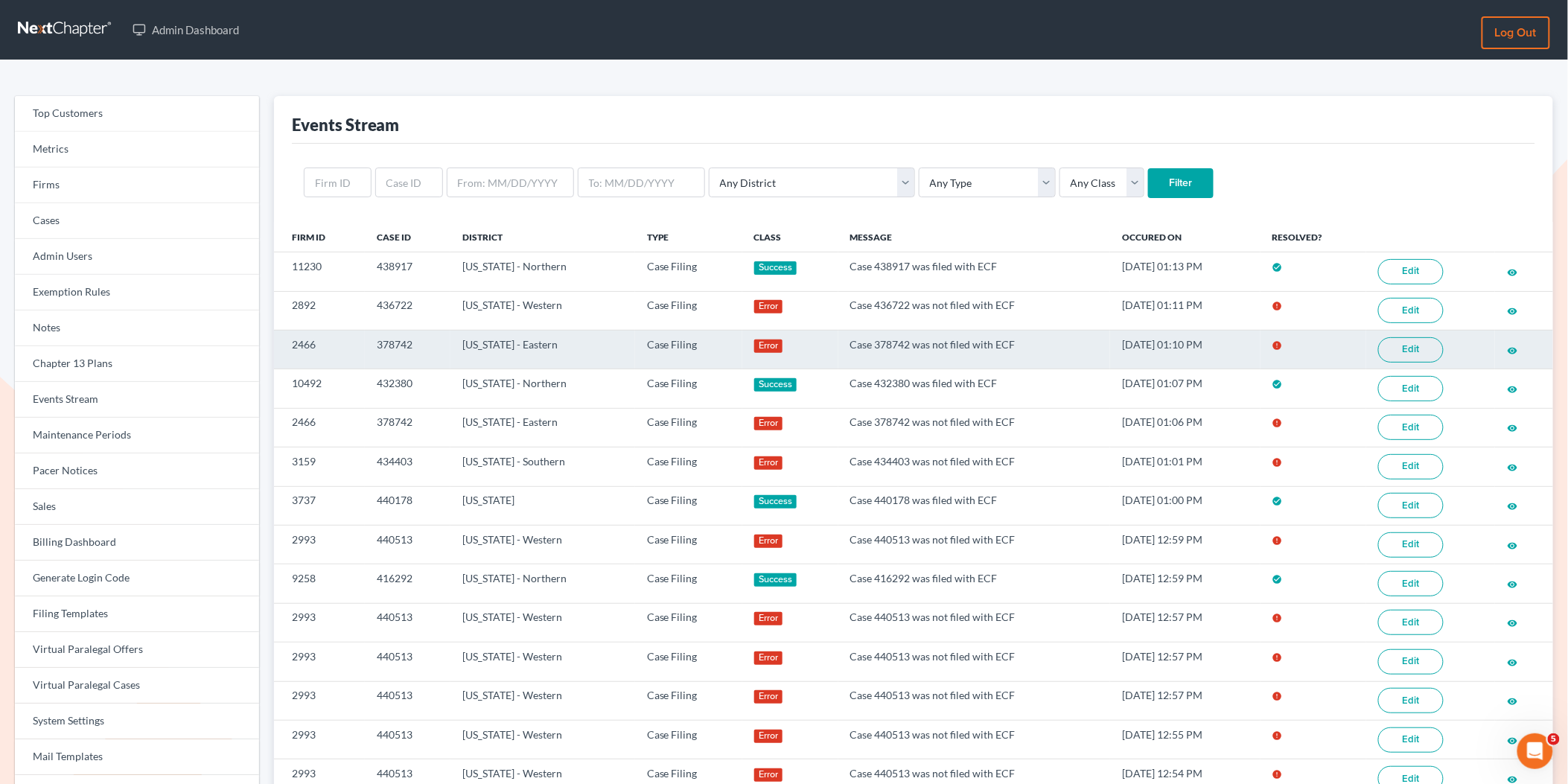
click at [1425, 350] on link "Edit" at bounding box center [1410, 350] width 66 height 25
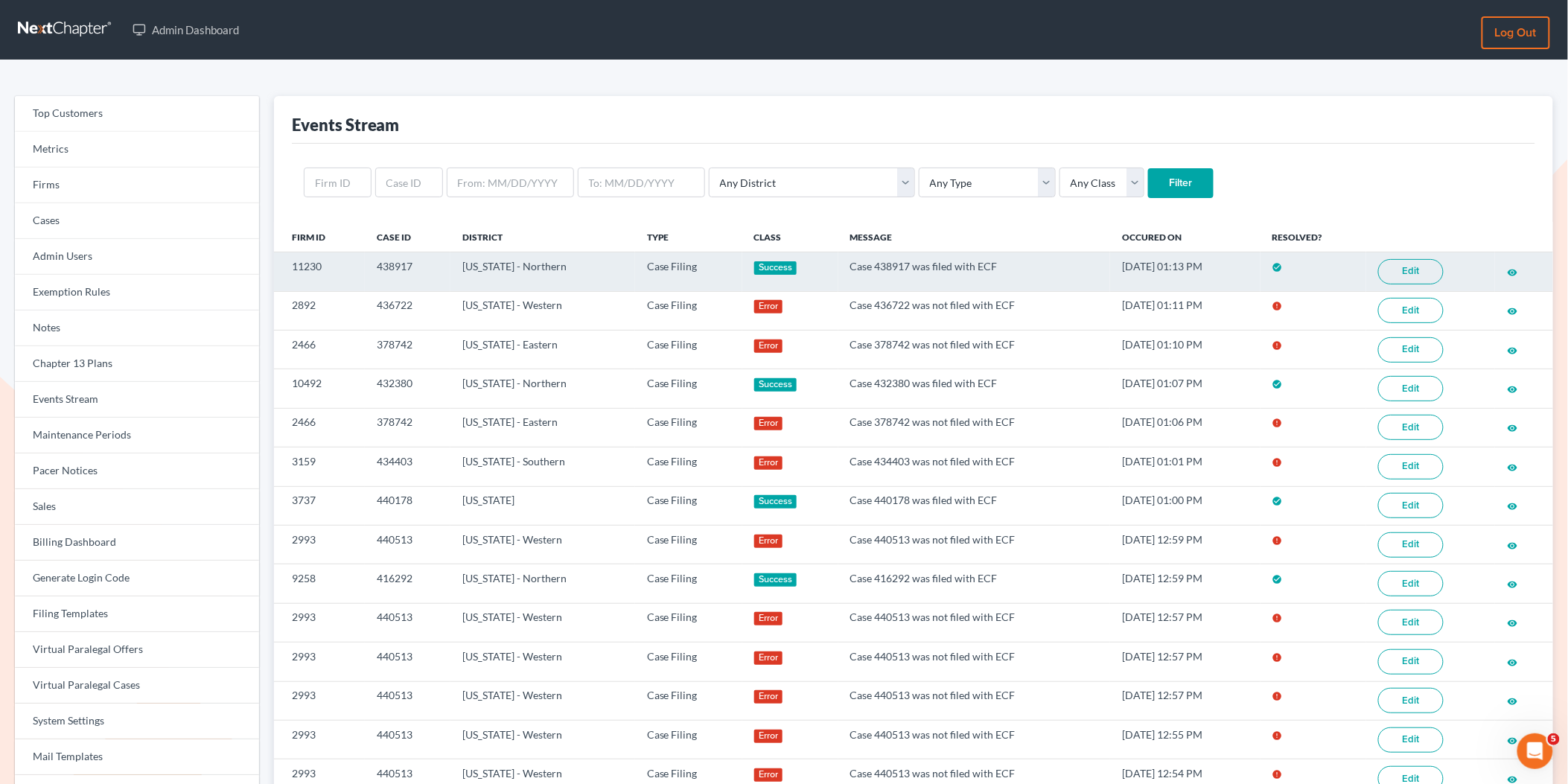
click at [1410, 279] on link "Edit" at bounding box center [1410, 272] width 66 height 25
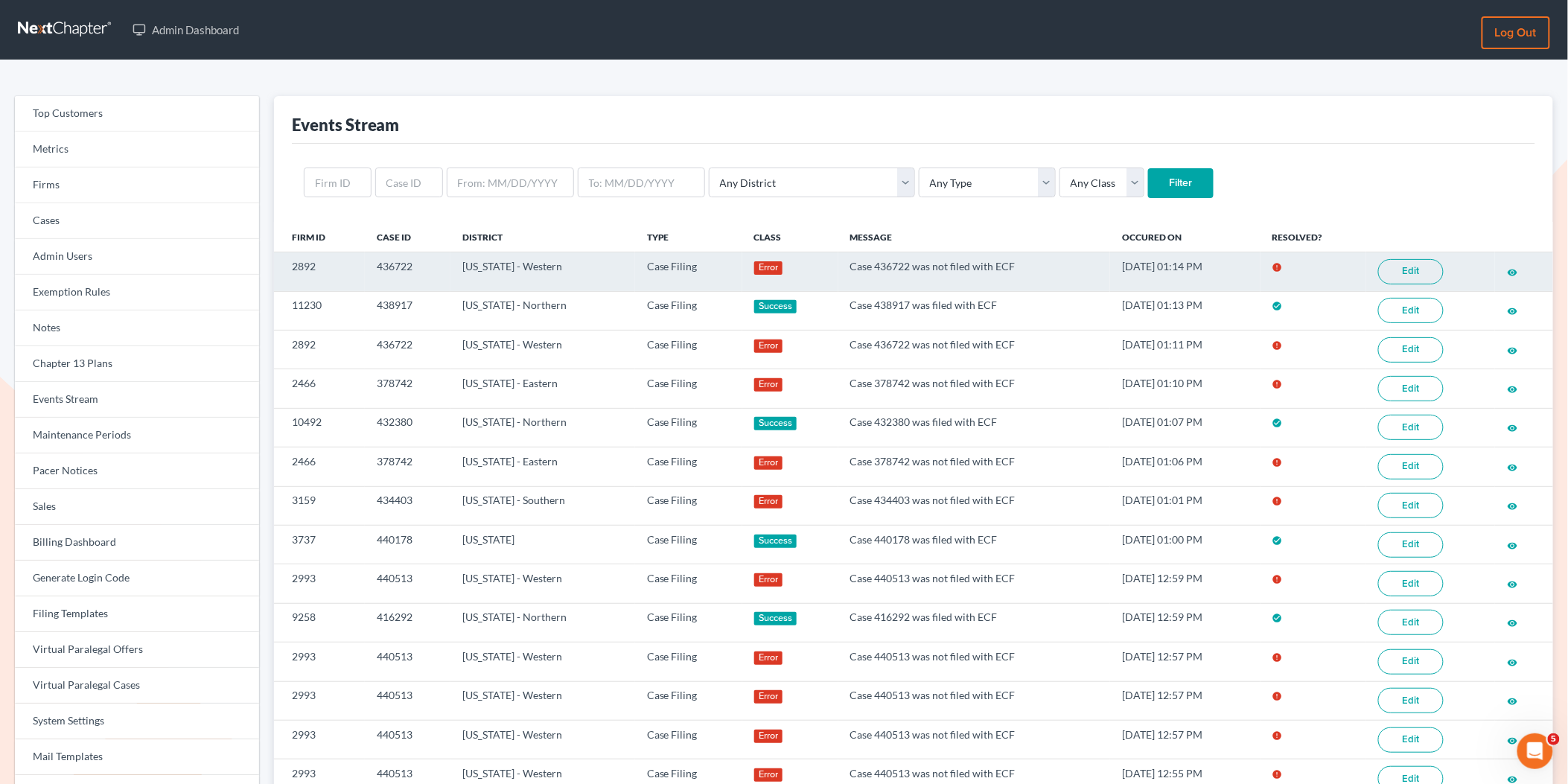
click at [1416, 278] on link "Edit" at bounding box center [1410, 272] width 66 height 25
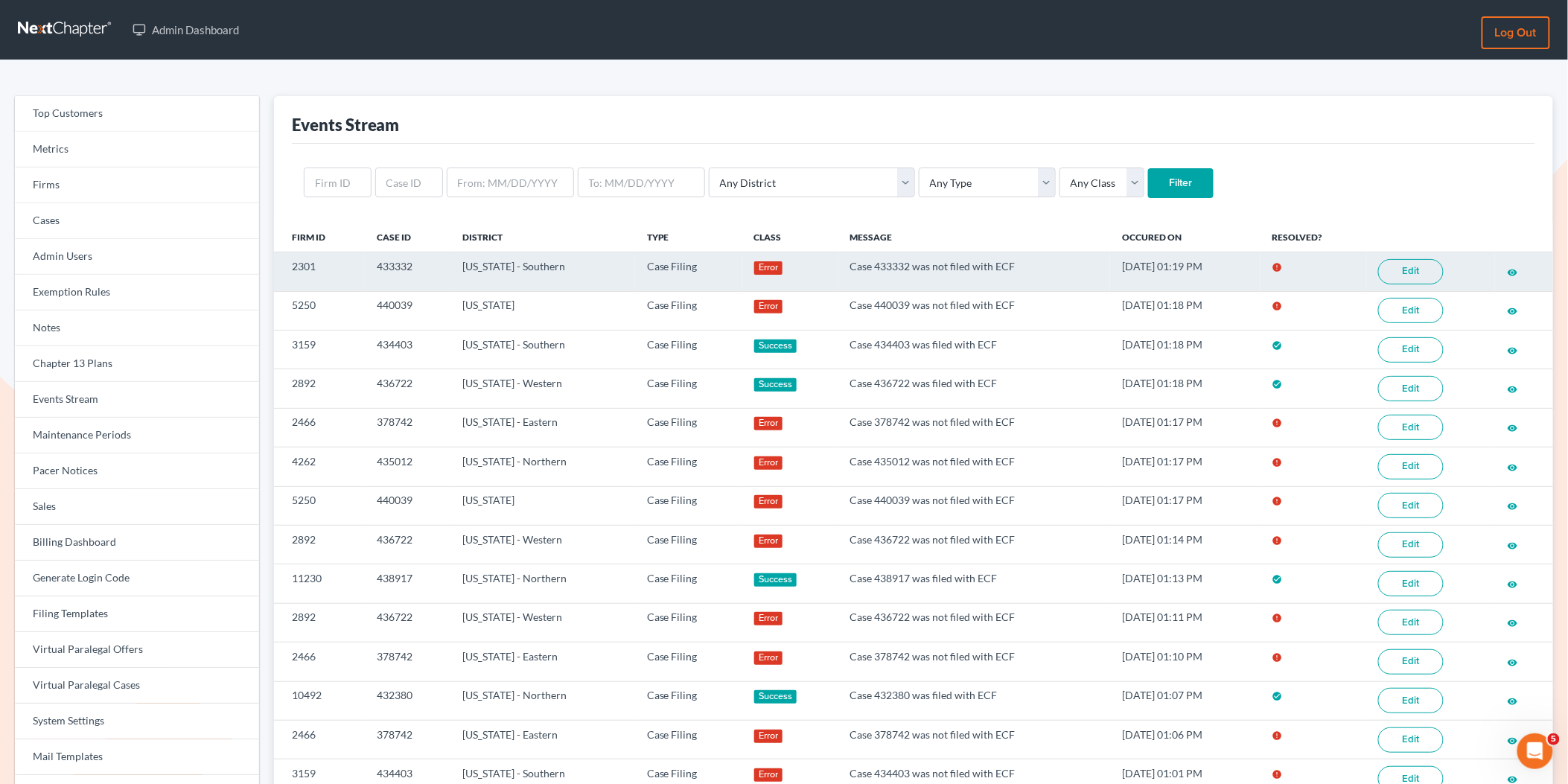
click at [1403, 274] on link "Edit" at bounding box center [1410, 272] width 66 height 25
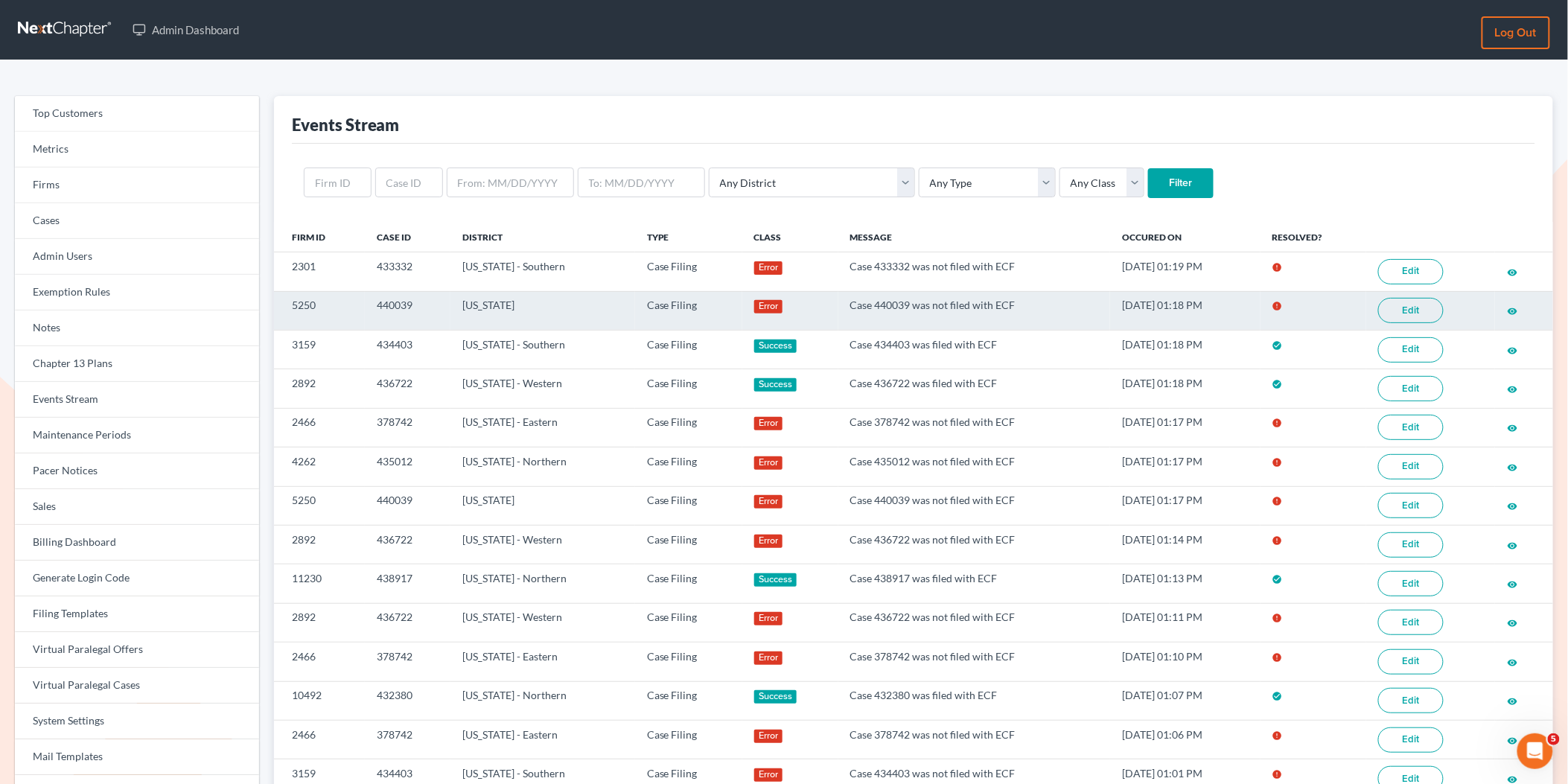
click at [1408, 314] on link "Edit" at bounding box center [1410, 310] width 66 height 25
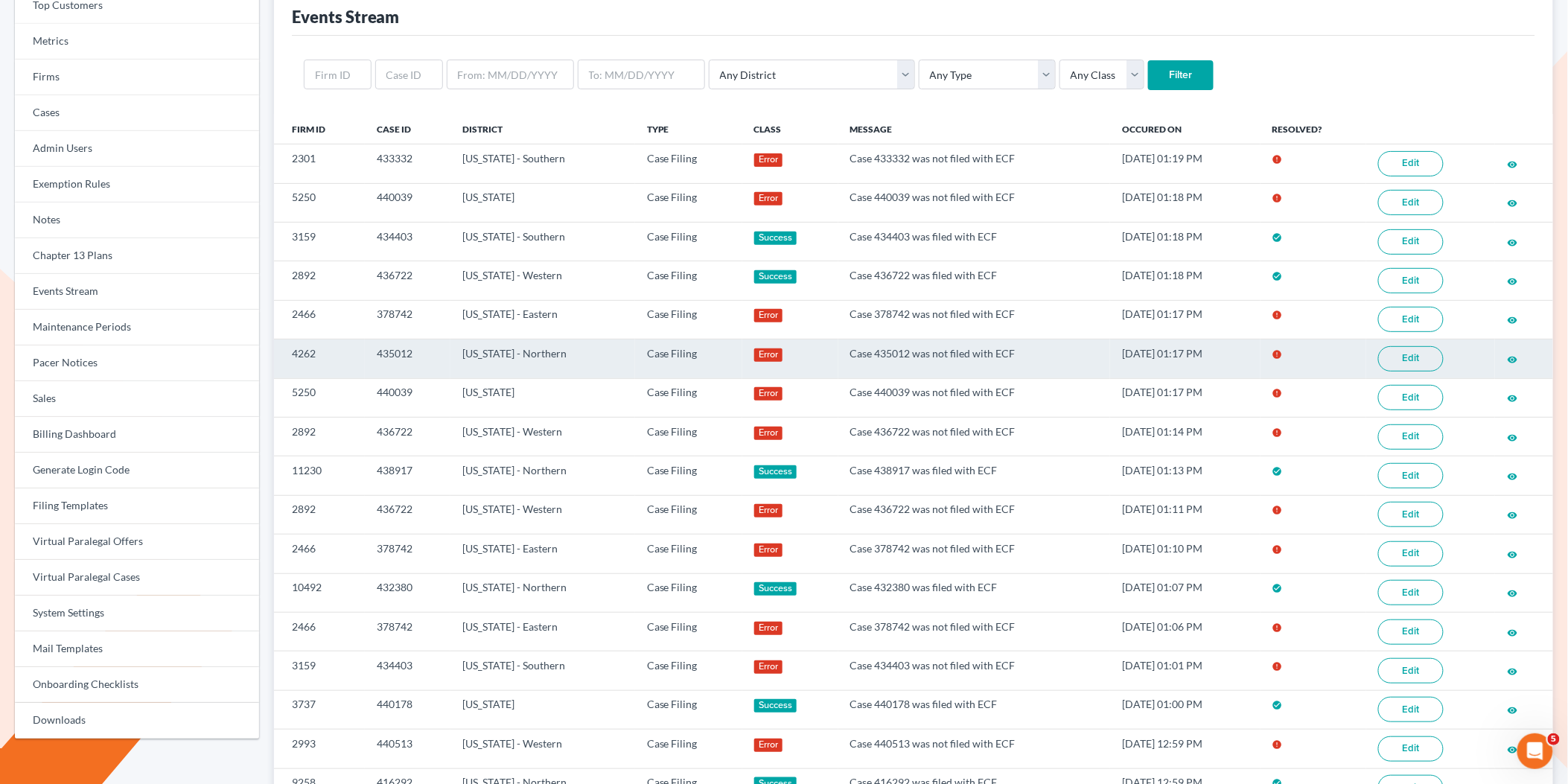
scroll to position [121, 0]
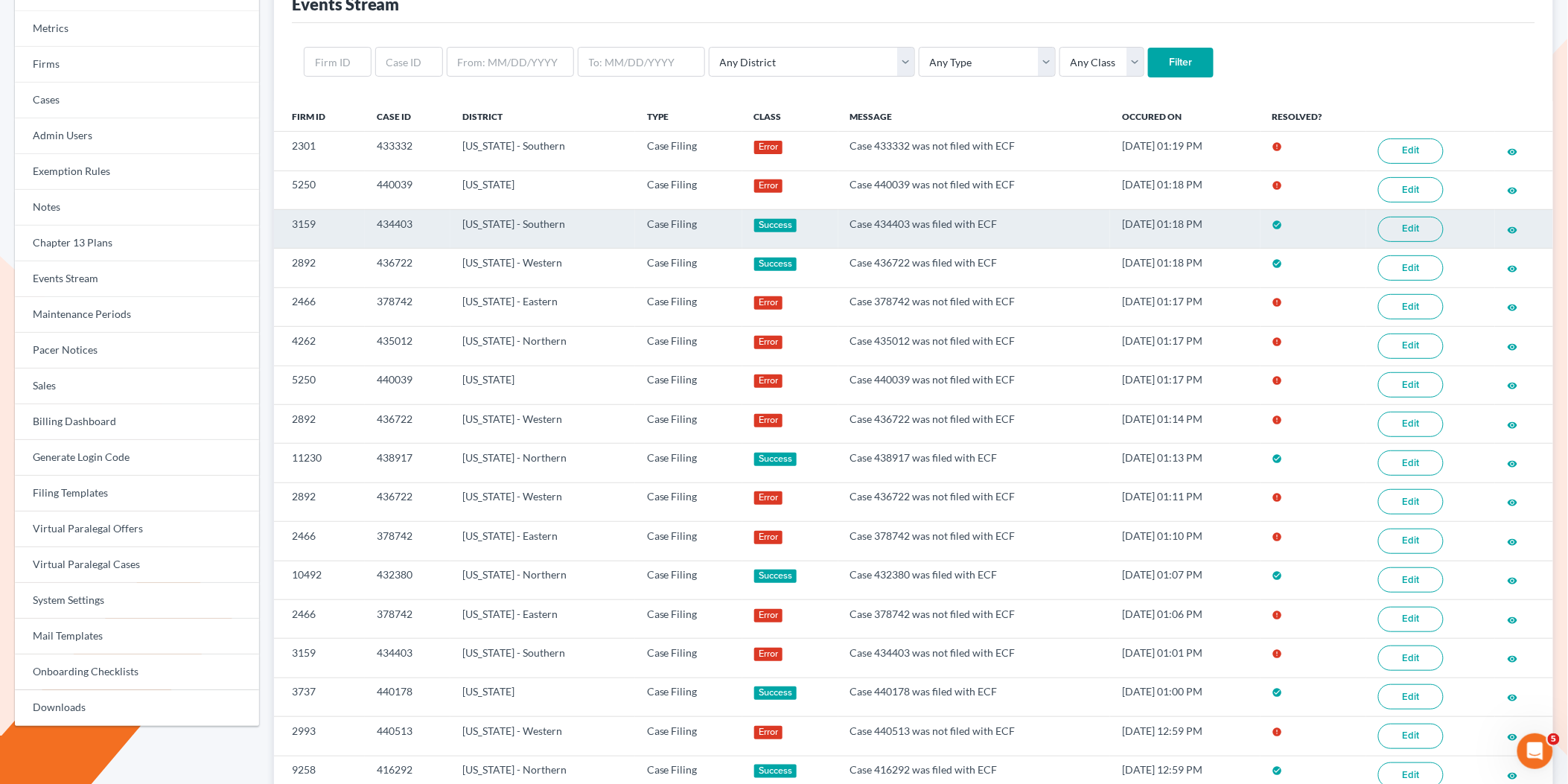
click at [1403, 225] on link "Edit" at bounding box center [1410, 229] width 66 height 25
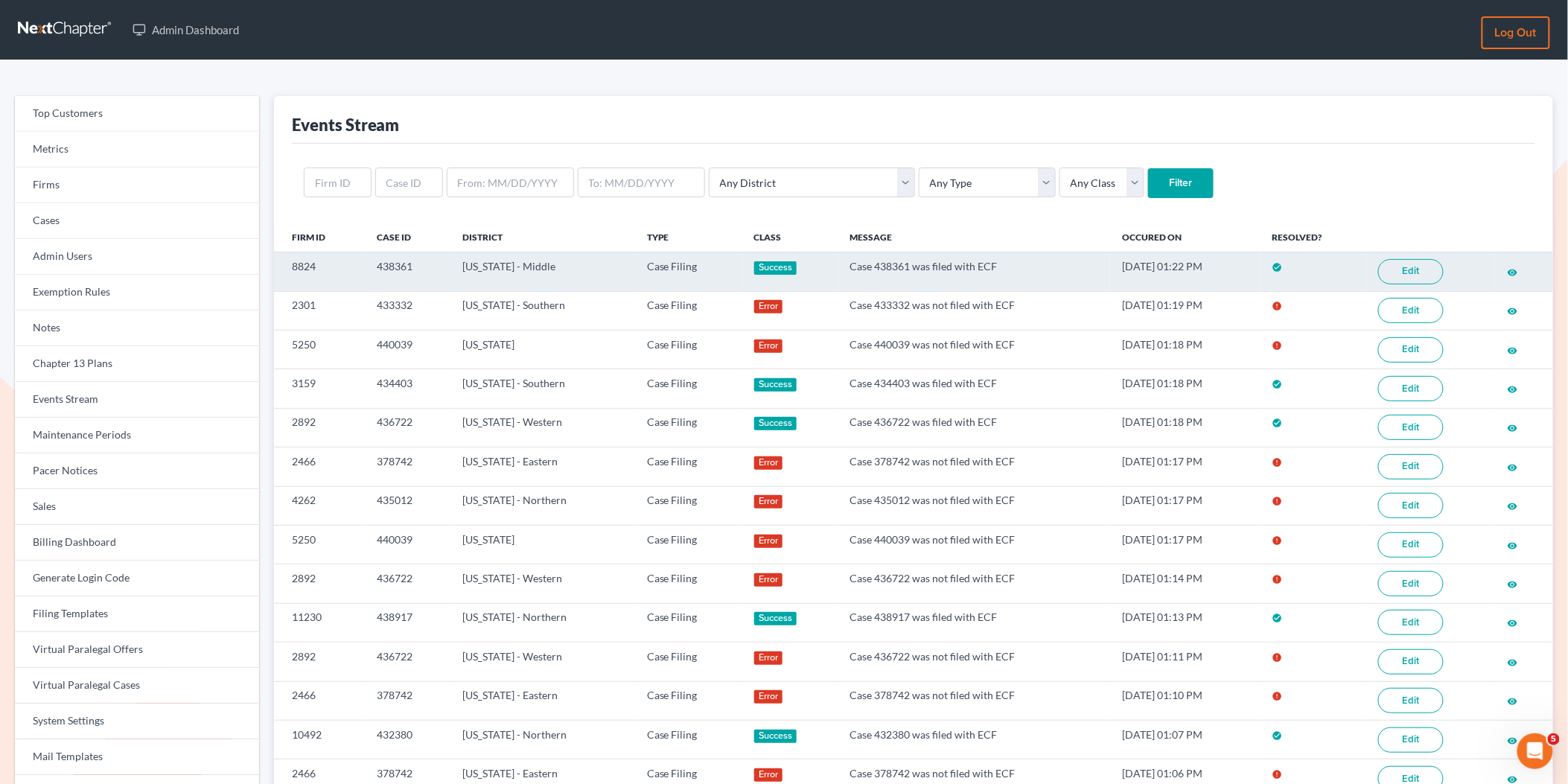
click at [1404, 280] on link "Edit" at bounding box center [1410, 272] width 66 height 25
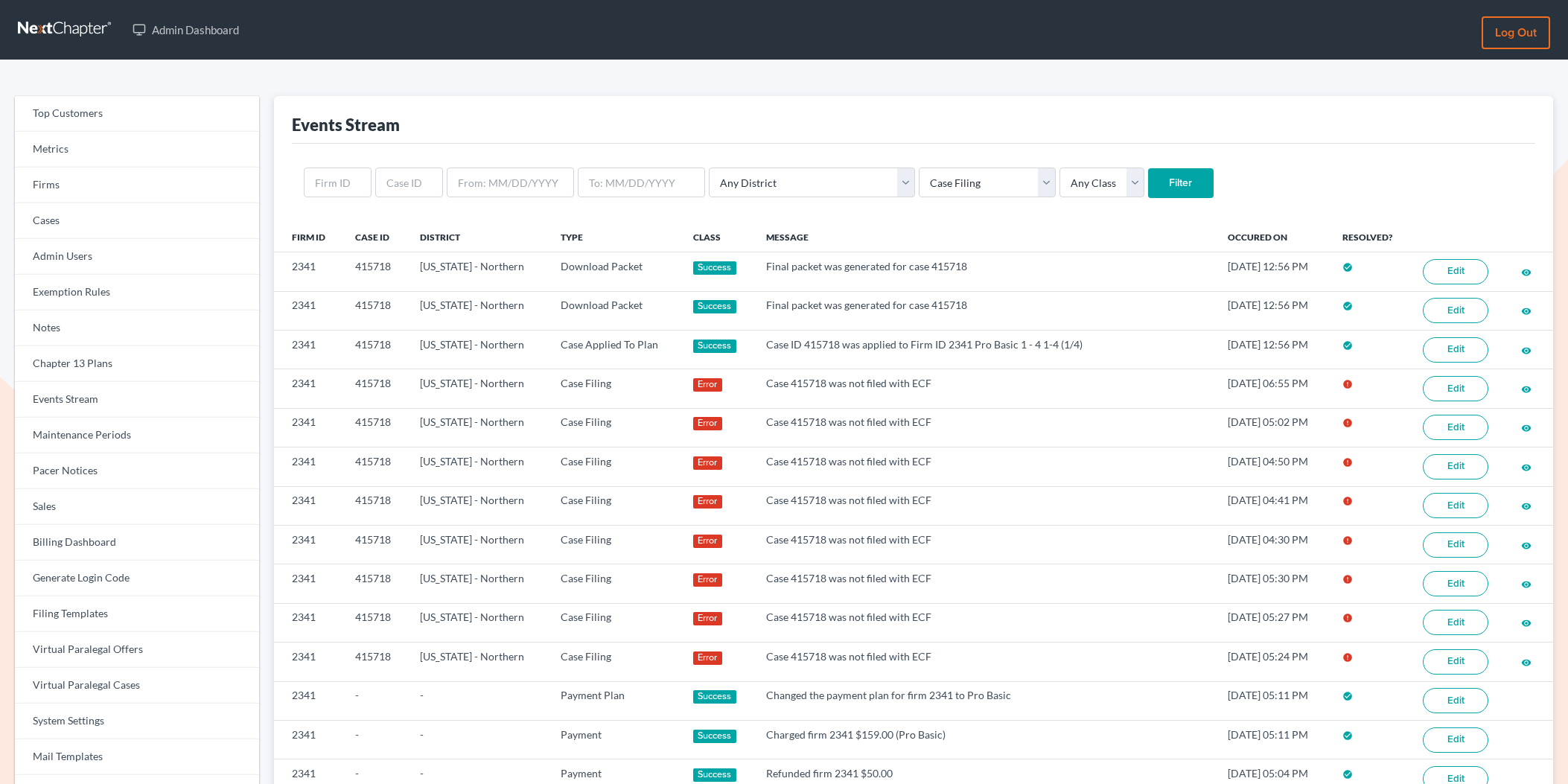
select select "case_filing"
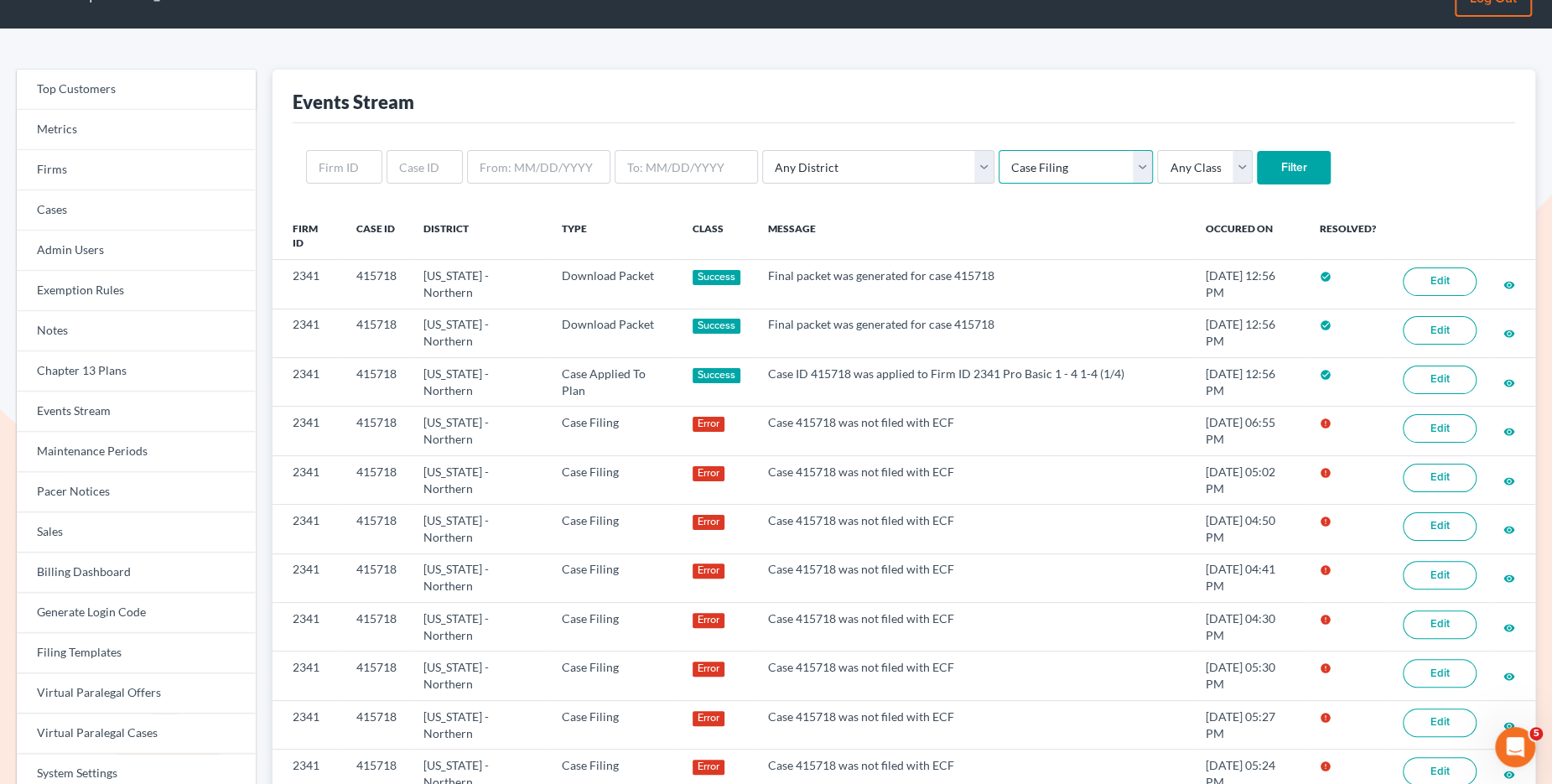
click at [1004, 170] on select "Any Type Case Applied To Plan Case Archive Case Duplicate Case Filing Chapter 1…" at bounding box center [1076, 167] width 154 height 34
click at [999, 150] on select "Any Type Case Applied To Plan Case Archive Case Duplicate Case Filing Chapter 1…" at bounding box center [1076, 167] width 154 height 34
click at [1257, 179] on input "Filter" at bounding box center [1294, 167] width 74 height 34
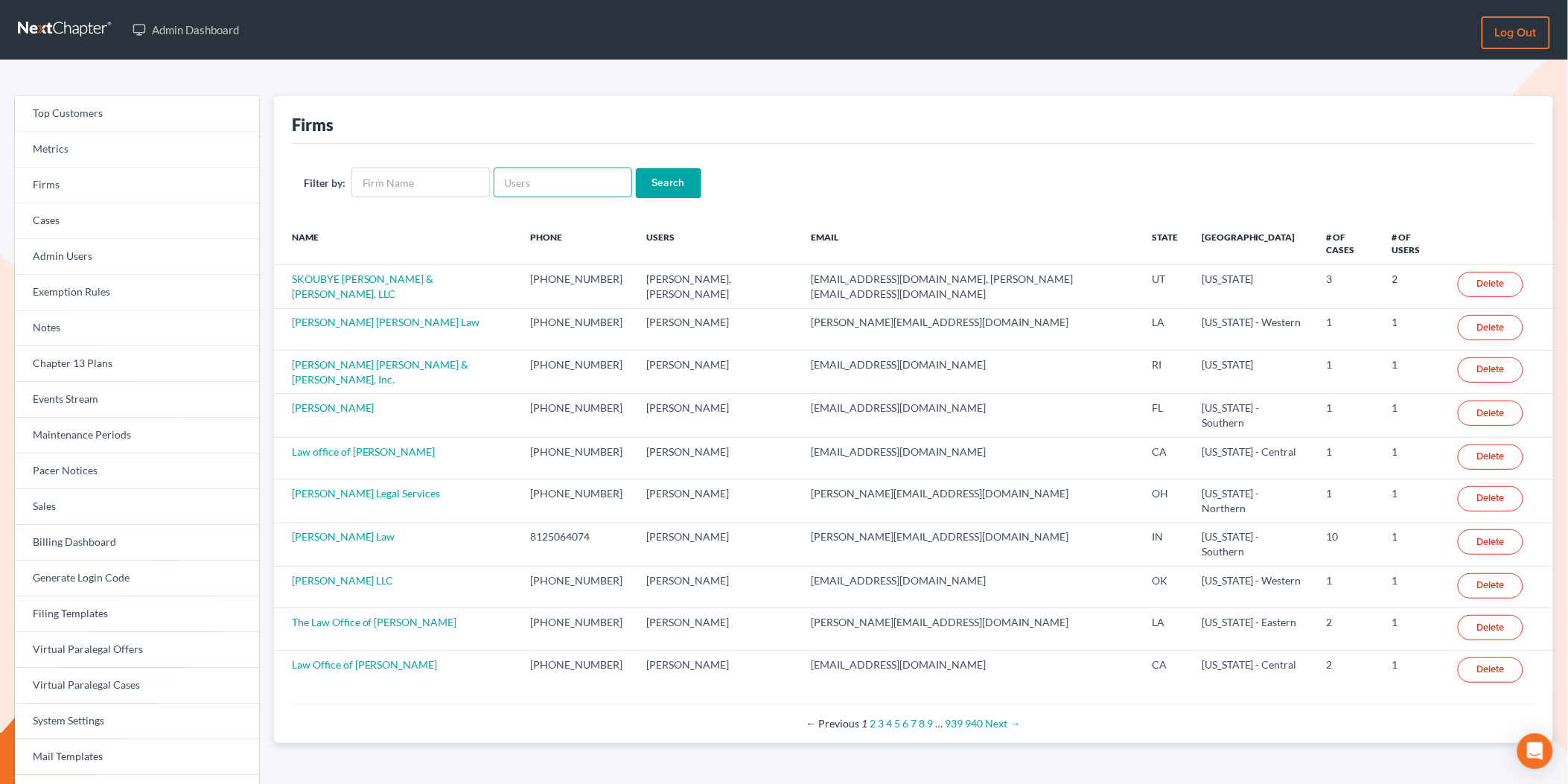
click at [549, 185] on input "text" at bounding box center [563, 183] width 139 height 30
paste input "[EMAIL_ADDRESS][DOMAIN_NAME]"
type input "jthayer@neattys.com"
click at [651, 181] on input "Search" at bounding box center [668, 183] width 66 height 30
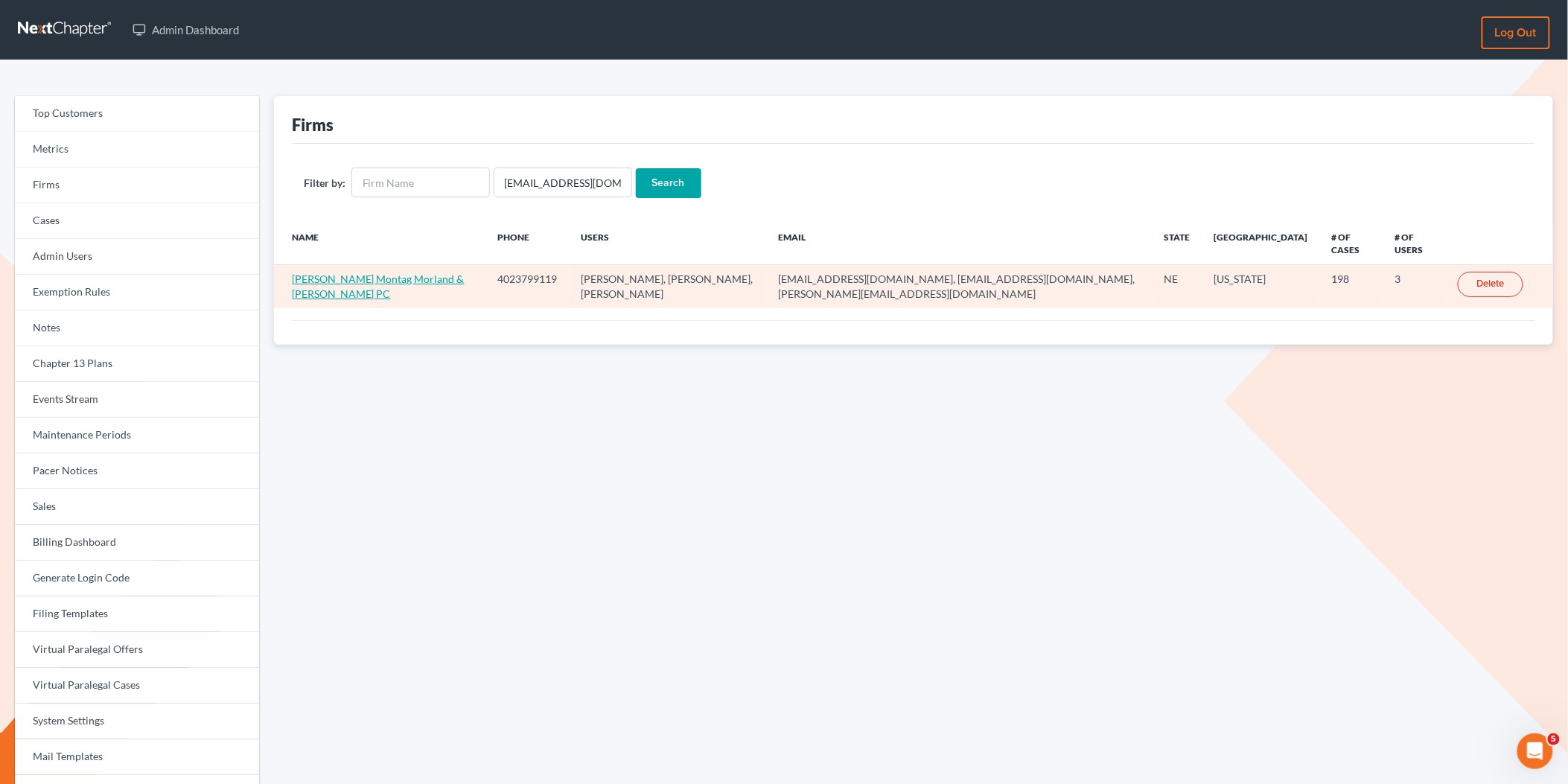
click at [396, 273] on link "[PERSON_NAME] Montag Morland & [PERSON_NAME] PC" at bounding box center [378, 286] width 173 height 27
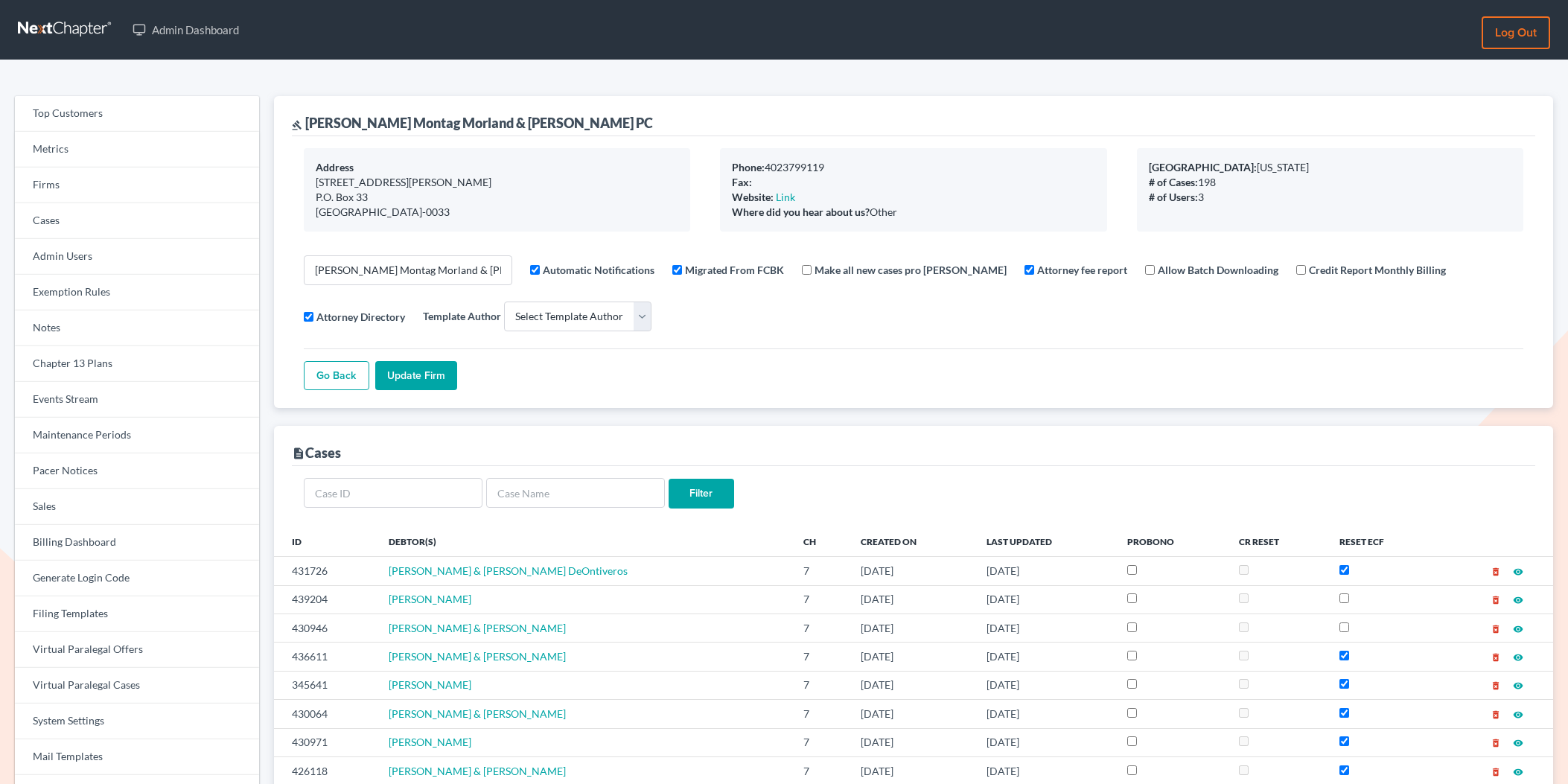
select select
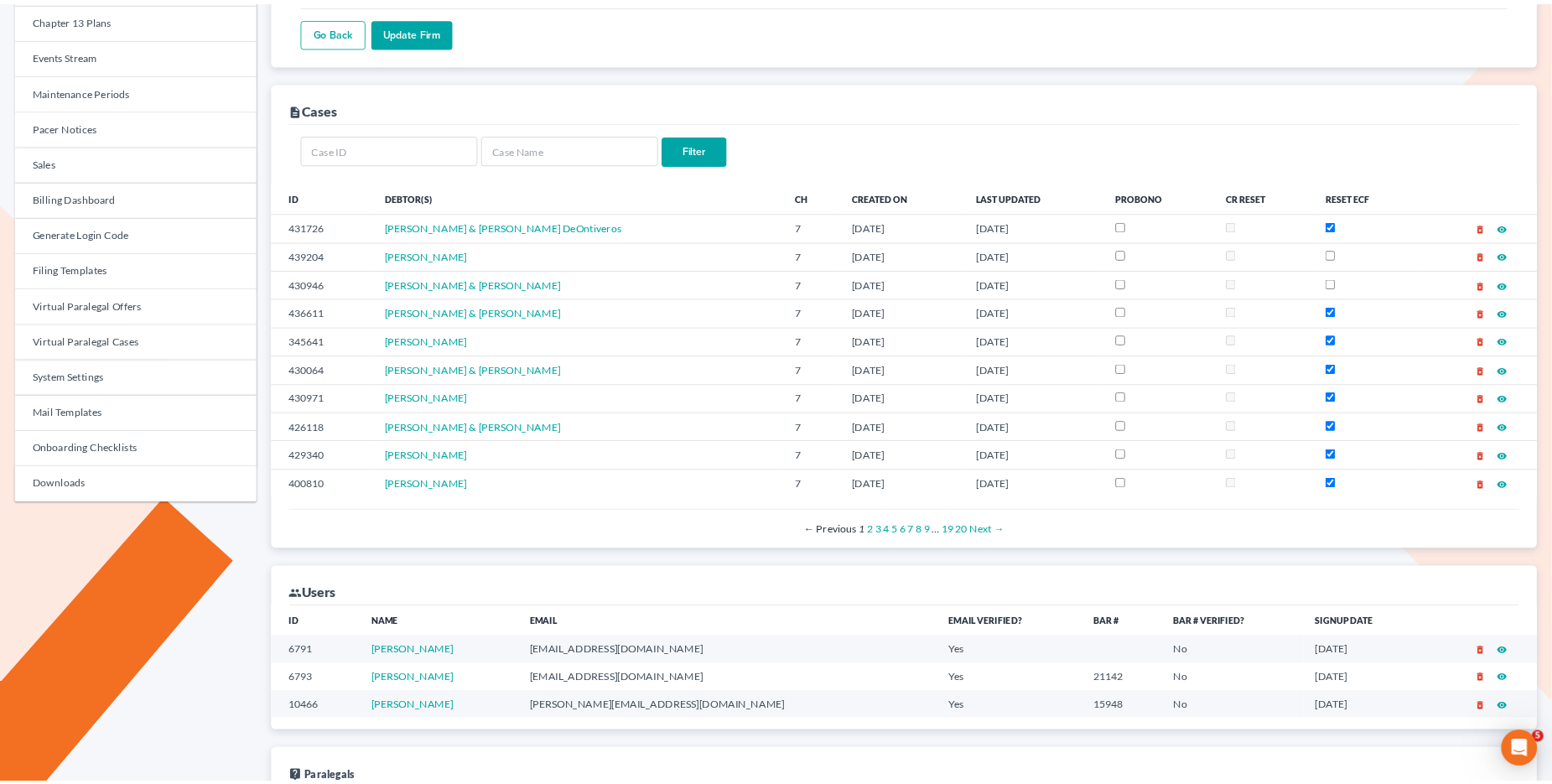
scroll to position [416, 0]
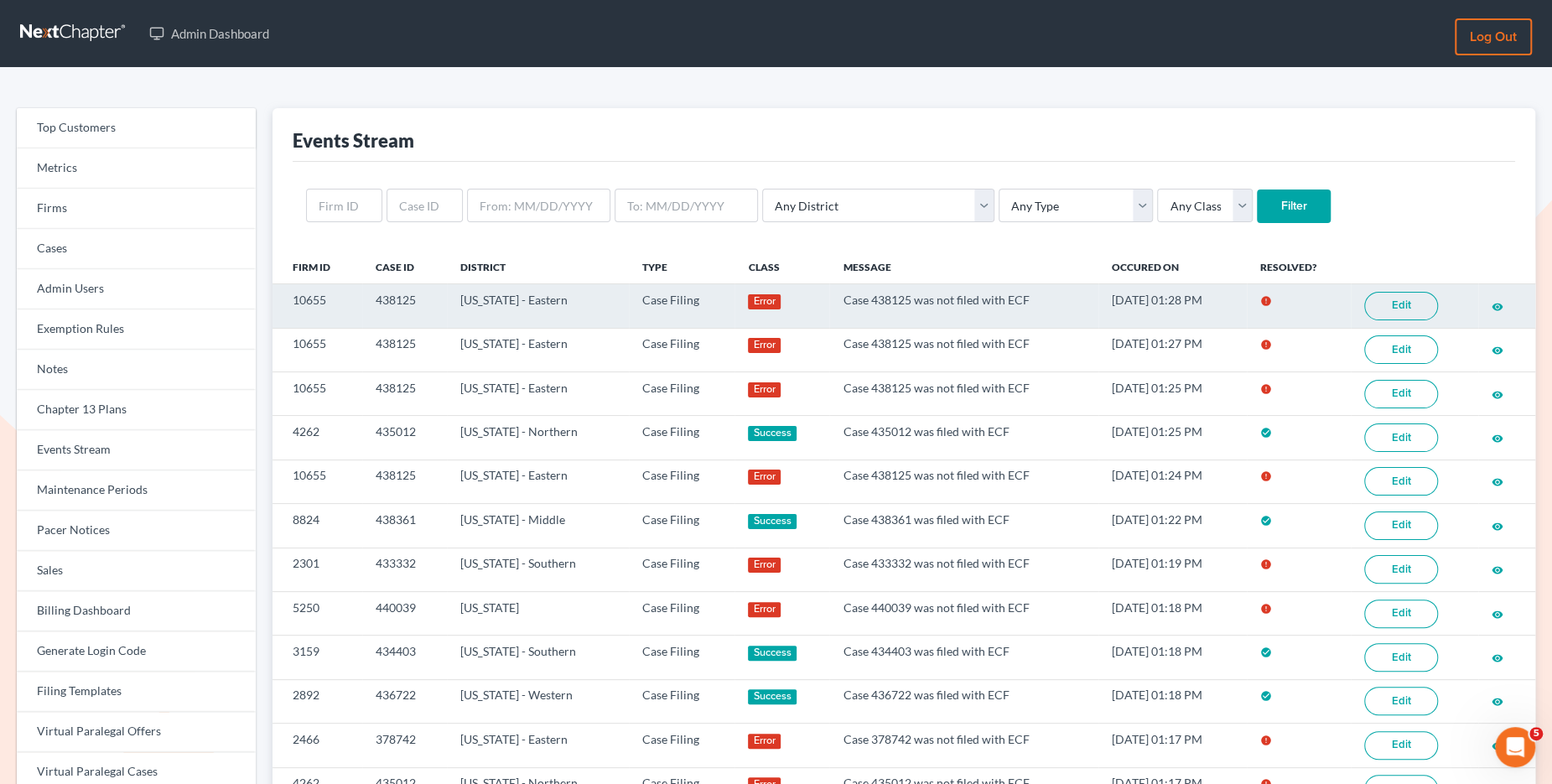
click at [1412, 307] on link "Edit" at bounding box center [1401, 306] width 74 height 28
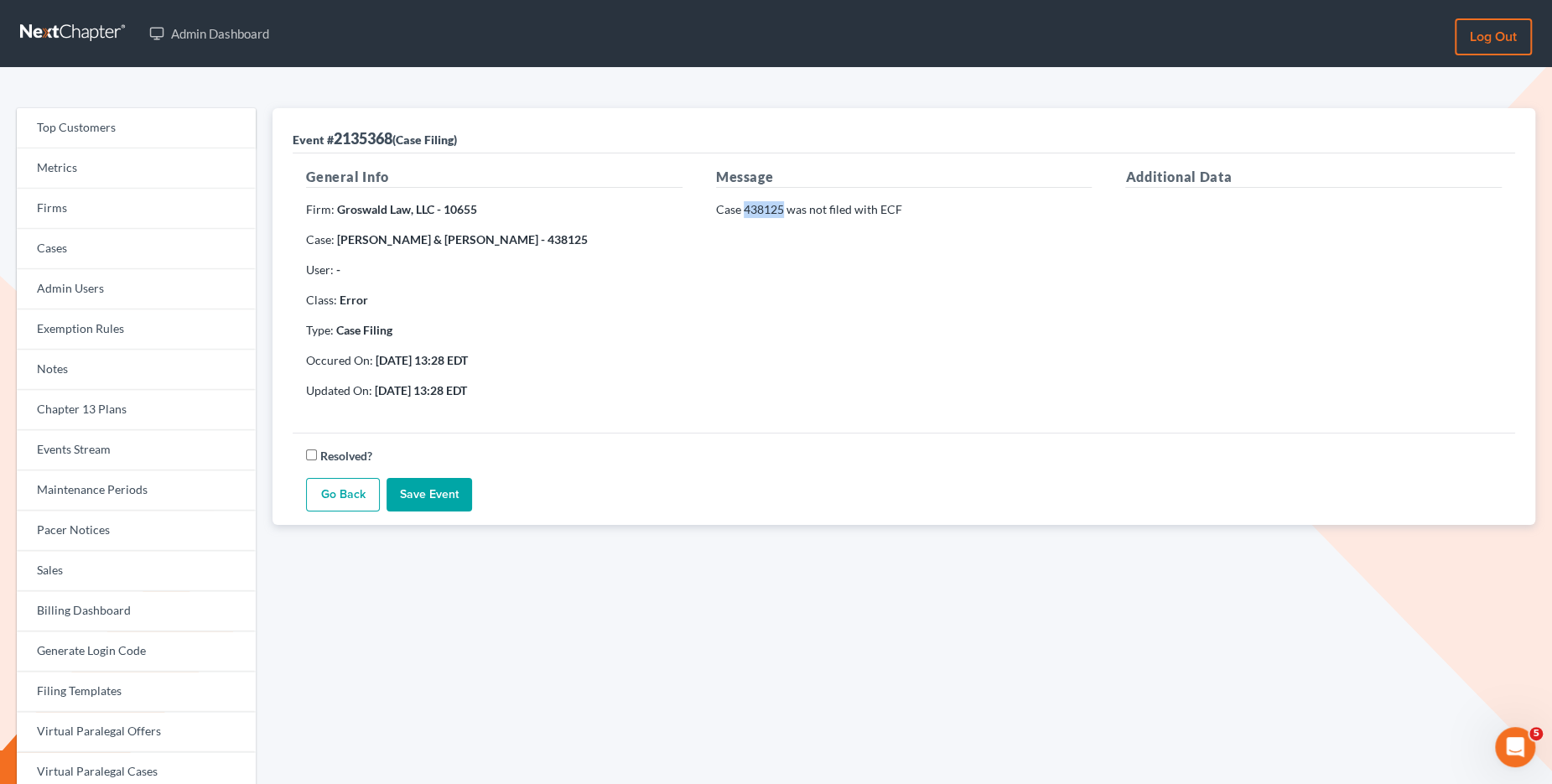
drag, startPoint x: 781, startPoint y: 212, endPoint x: 744, endPoint y: 212, distance: 37.0
click at [744, 212] on p "Case 438125 was not filed with ECF" at bounding box center [904, 210] width 376 height 17
copy p "438125"
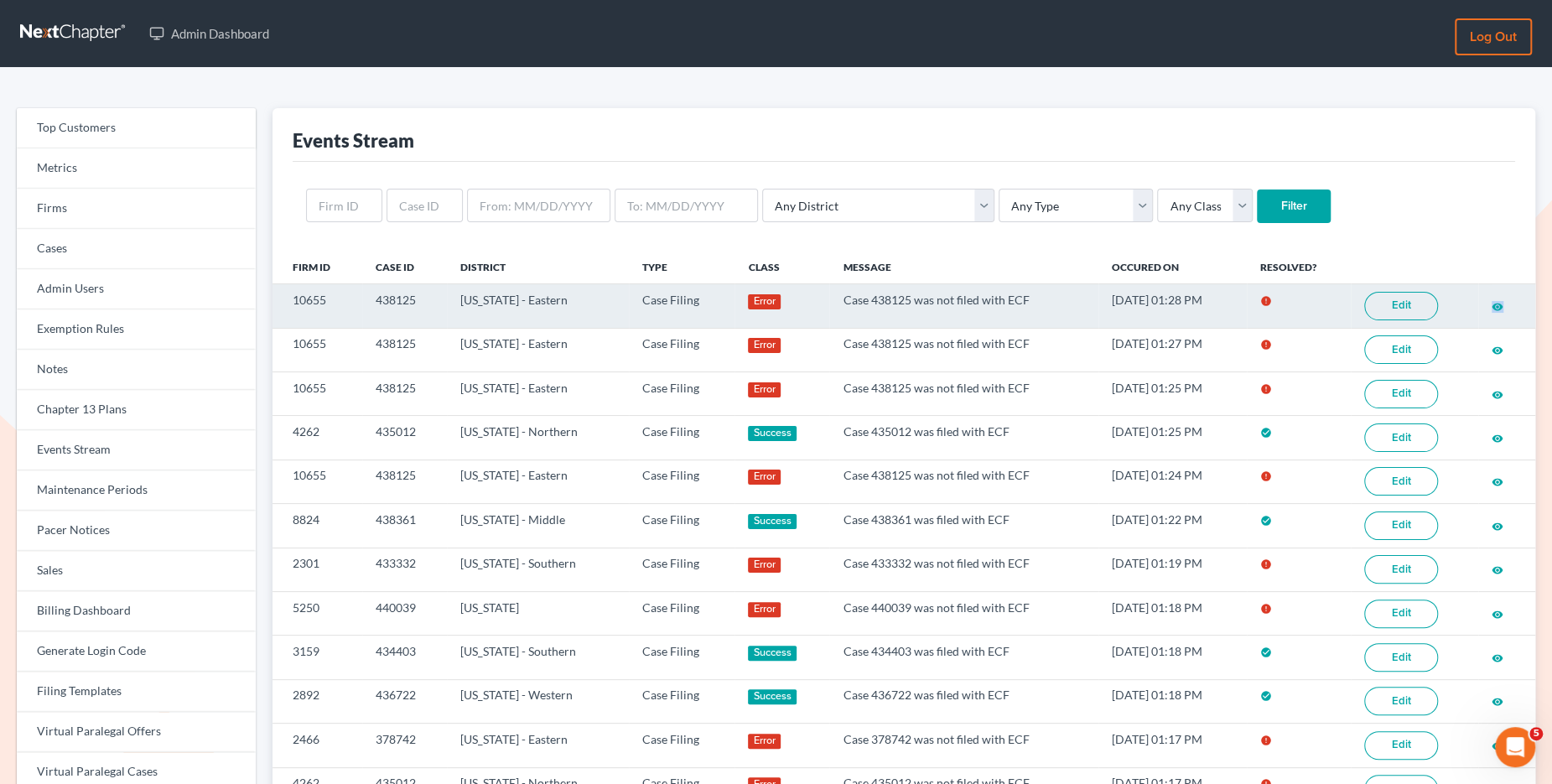
click at [1402, 304] on link "Edit" at bounding box center [1401, 306] width 74 height 28
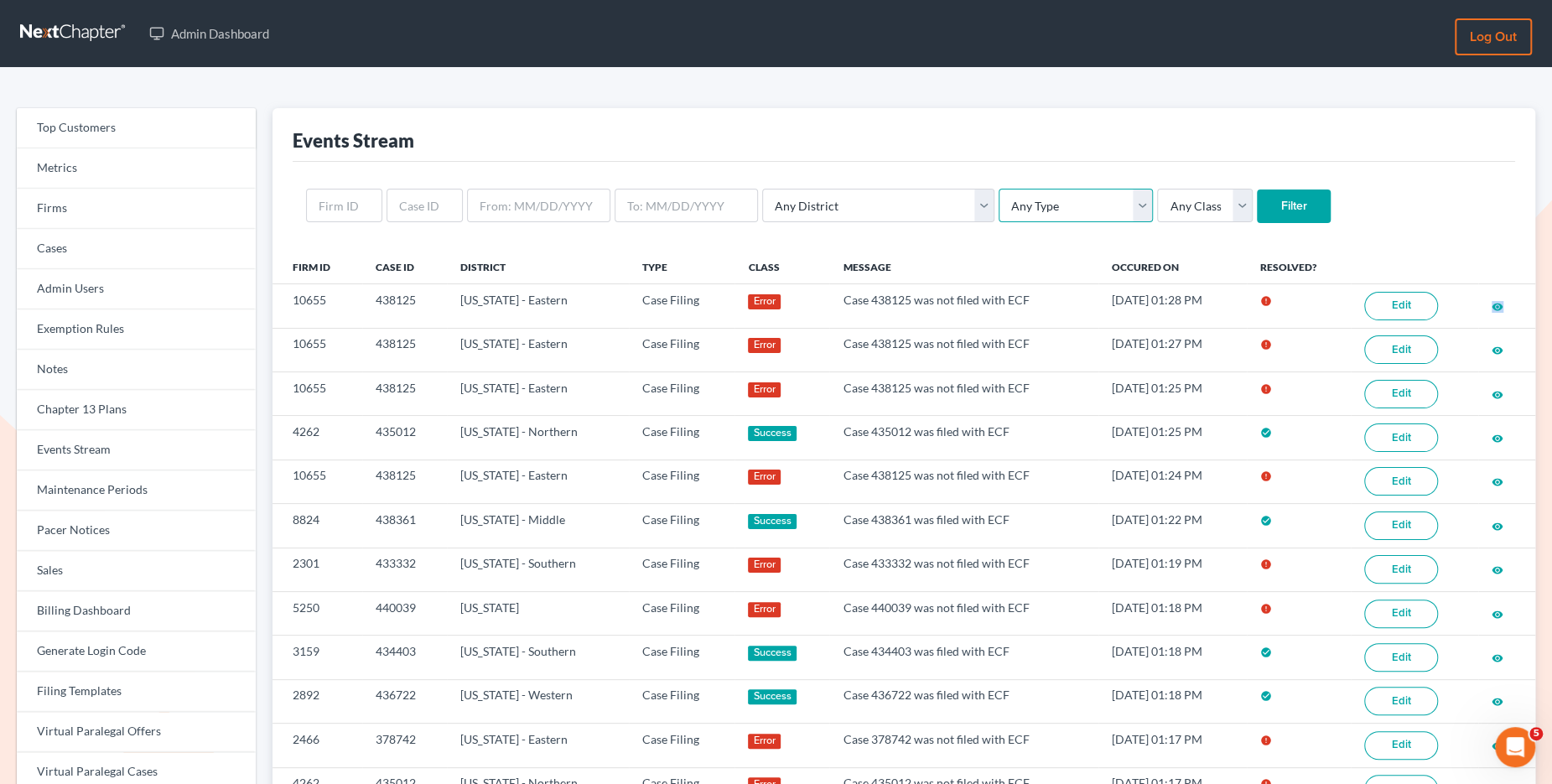
click at [999, 209] on select "Any Type Case Applied To Plan Case Archive Case Duplicate Case Filing Chapter 1…" at bounding box center [1076, 206] width 154 height 34
select select "case_filing"
click at [999, 189] on select "Any Type Case Applied To Plan Case Archive Case Duplicate Case Filing Chapter 1…" at bounding box center [1076, 206] width 154 height 34
click at [1257, 197] on input "Filter" at bounding box center [1294, 206] width 74 height 34
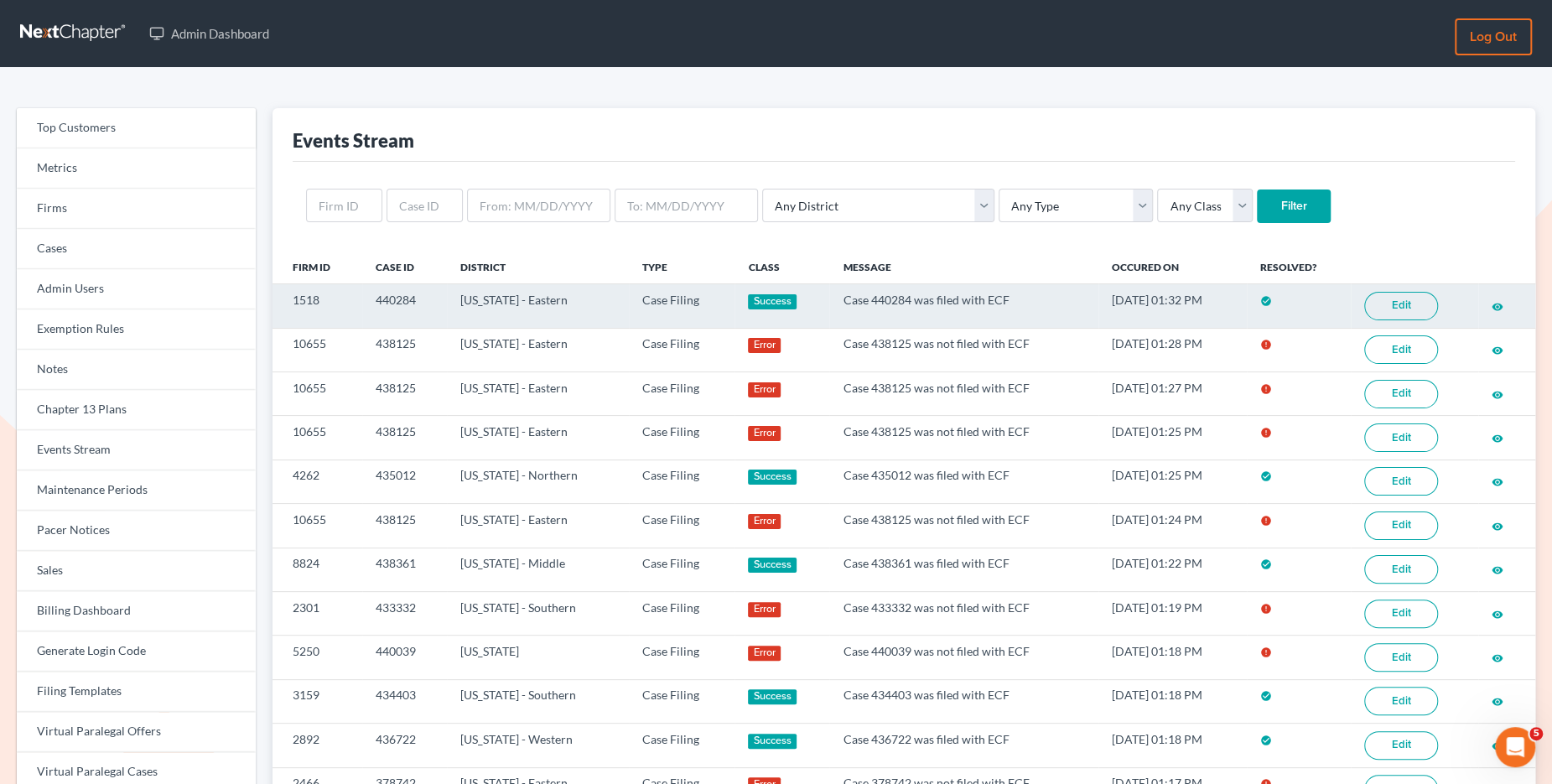
click at [1421, 307] on link "Edit" at bounding box center [1401, 306] width 74 height 28
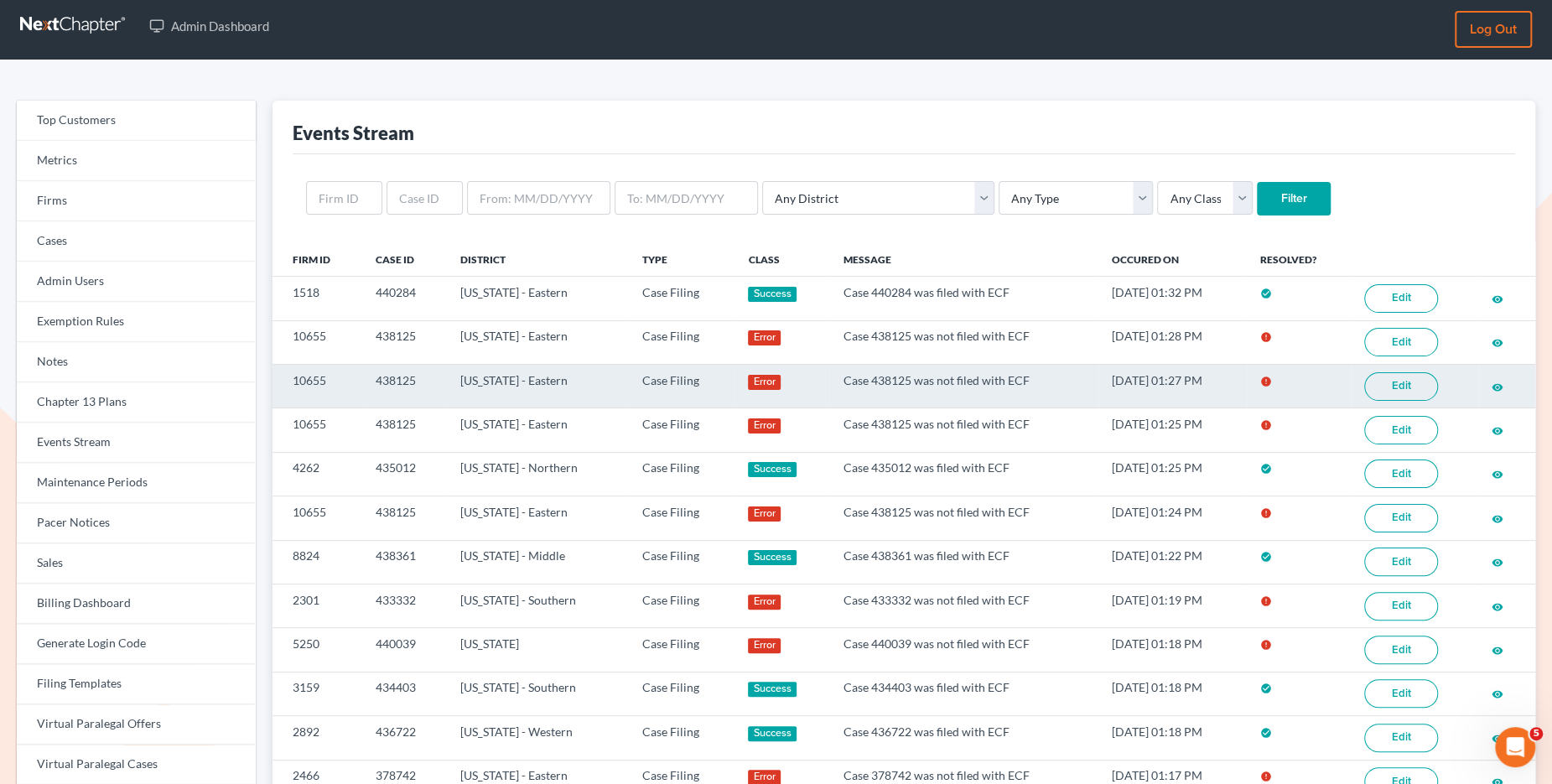
scroll to position [8, 0]
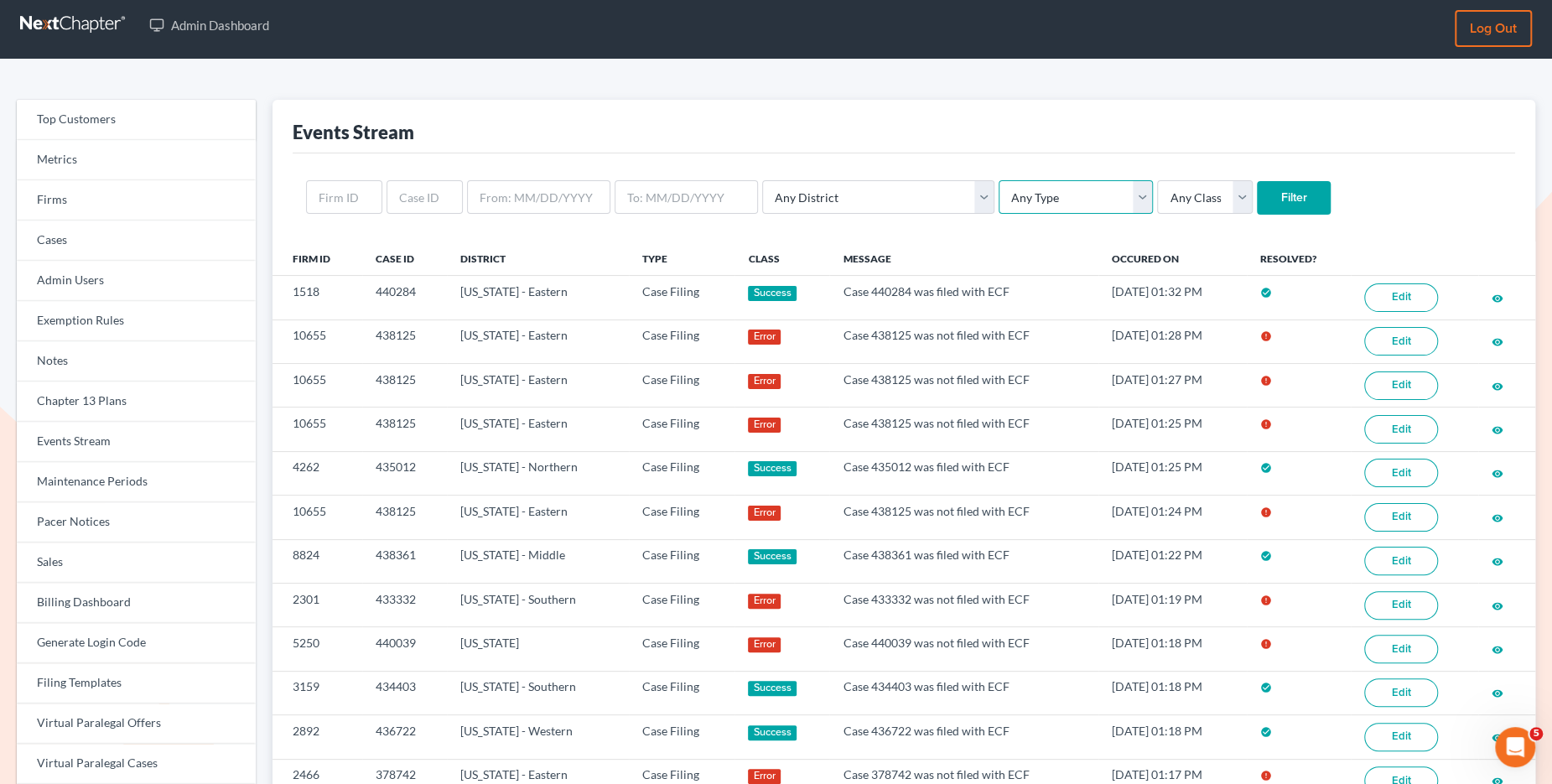
click at [999, 193] on select "Any Type Case Applied To Plan Case Archive Case Duplicate Case Filing Chapter 1…" at bounding box center [1076, 197] width 154 height 34
select select "case_filing"
click at [999, 181] on select "Any Type Case Applied To Plan Case Archive Case Duplicate Case Filing Chapter 1…" at bounding box center [1076, 197] width 154 height 34
click at [1257, 197] on input "Filter" at bounding box center [1294, 198] width 74 height 34
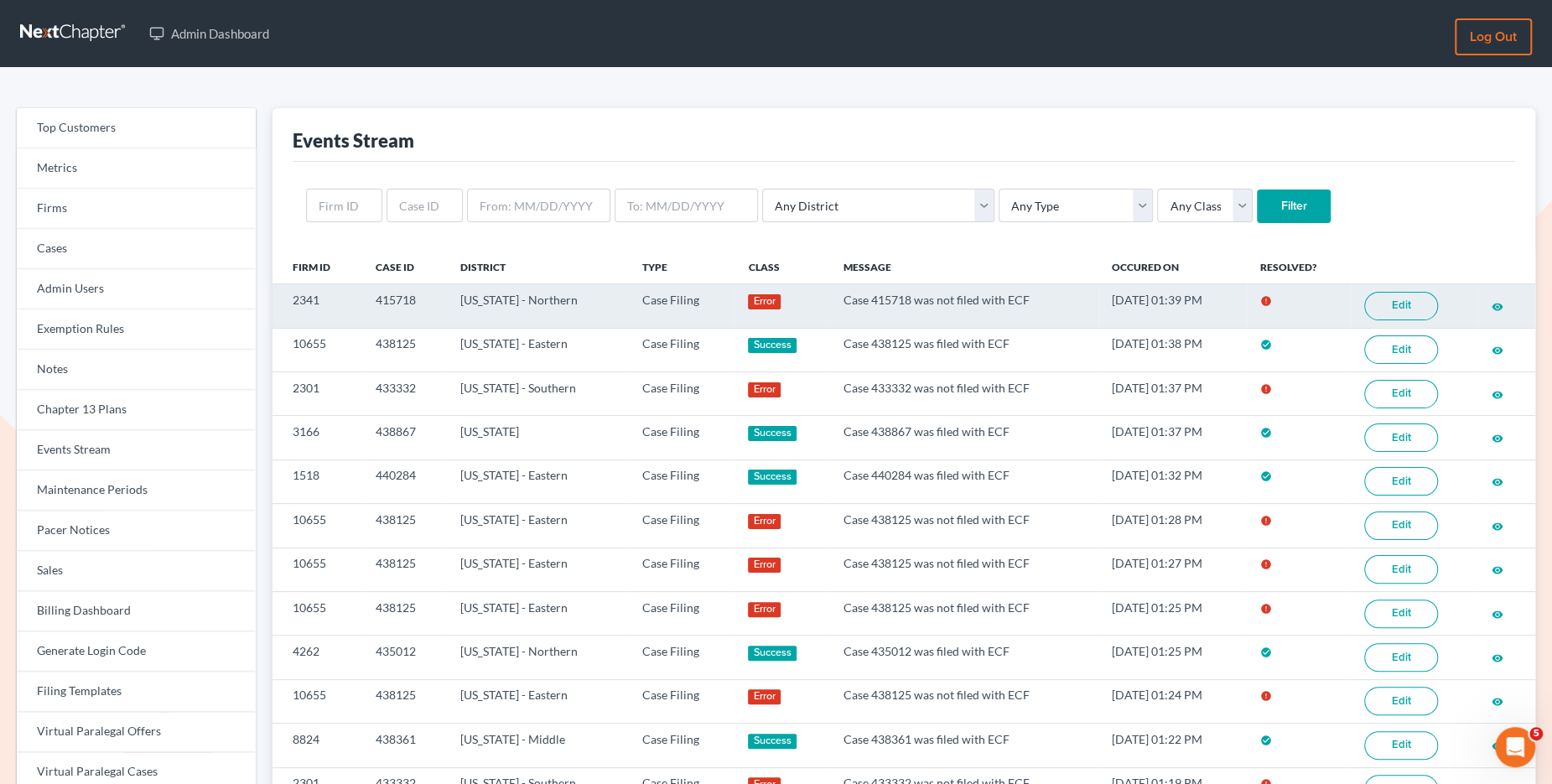
click at [1389, 308] on link "Edit" at bounding box center [1401, 306] width 74 height 28
